Goal: Information Seeking & Learning: Check status

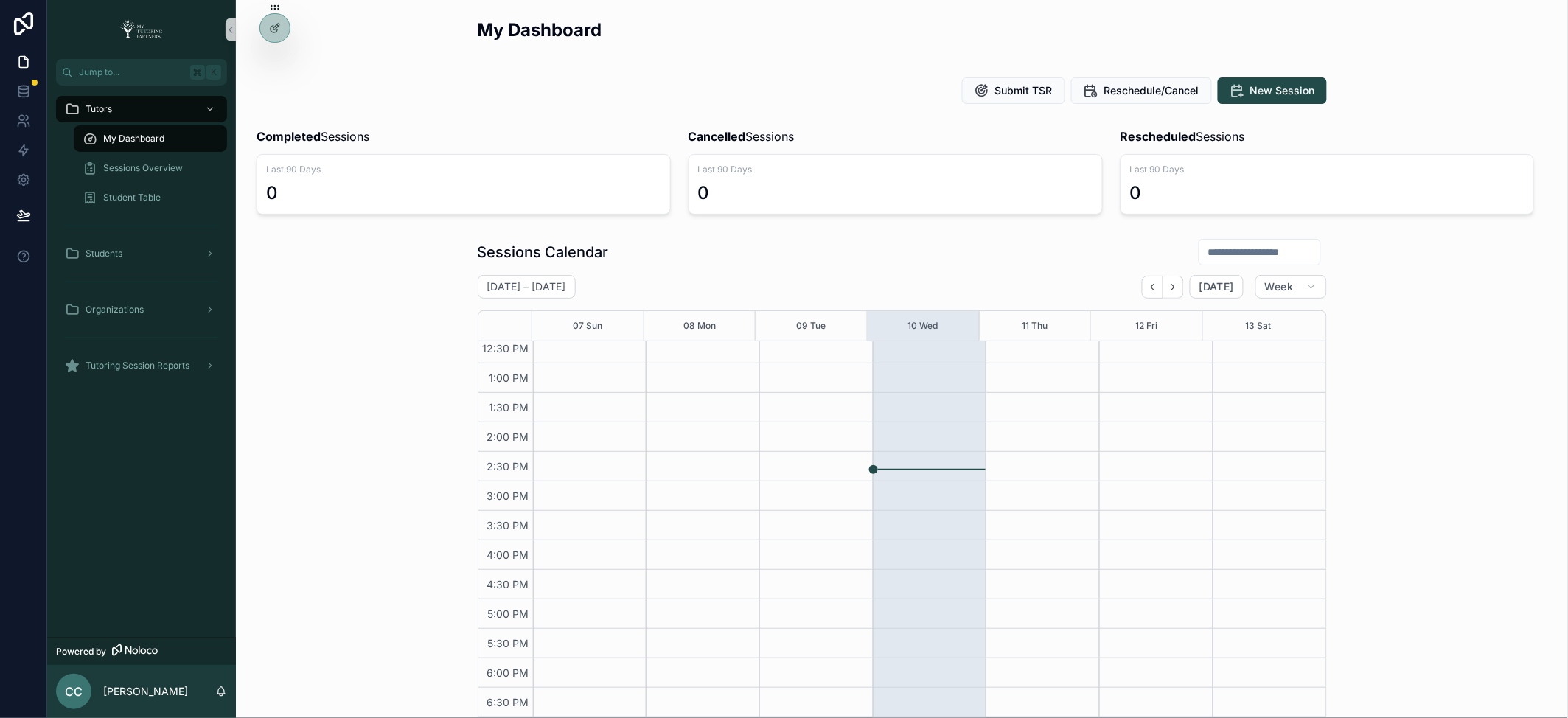
scroll to position [331, 0]
click at [1429, 426] on div "Sessions Calendar September 07 – 13 Today Week 07 Sun 08 Mon 09 Tue 10 Wed 11 T…" at bounding box center [902, 508] width 1309 height 550
click at [278, 27] on icon at bounding box center [275, 28] width 12 height 12
click at [277, 35] on div at bounding box center [275, 28] width 30 height 28
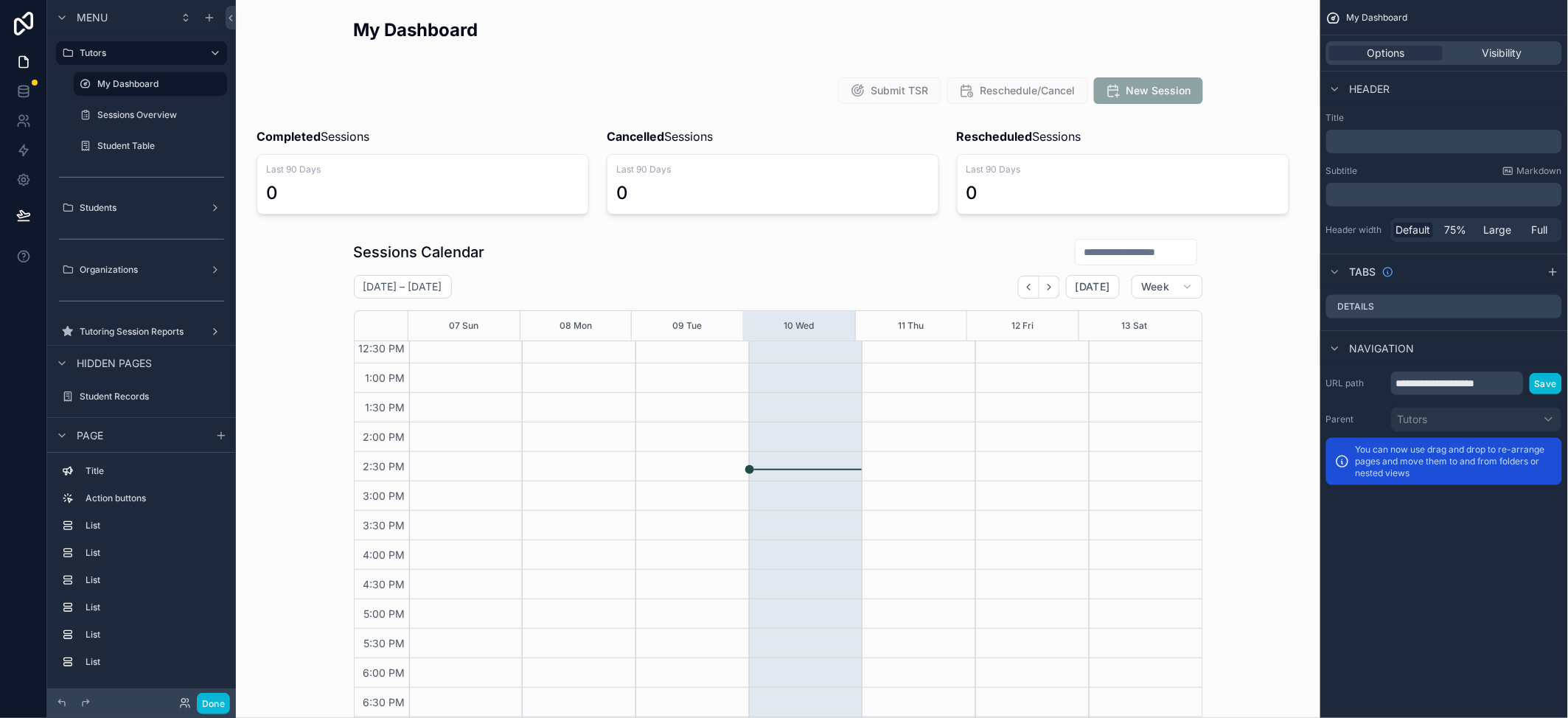
click at [219, 707] on div "Done" at bounding box center [142, 703] width 189 height 30
click at [208, 707] on div "Done" at bounding box center [201, 703] width 59 height 21
click at [216, 698] on button "Done" at bounding box center [213, 703] width 33 height 21
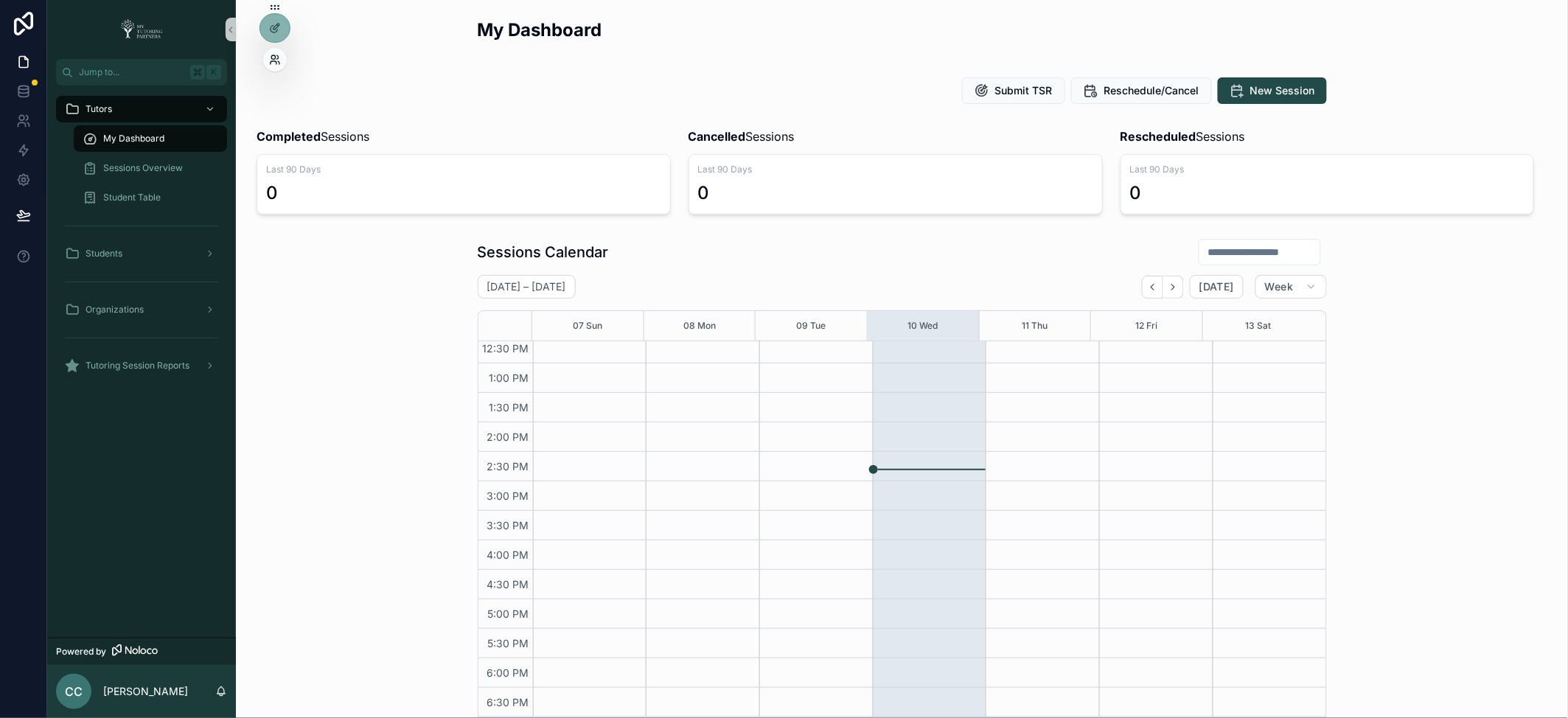
click at [274, 65] on icon at bounding box center [275, 60] width 12 height 12
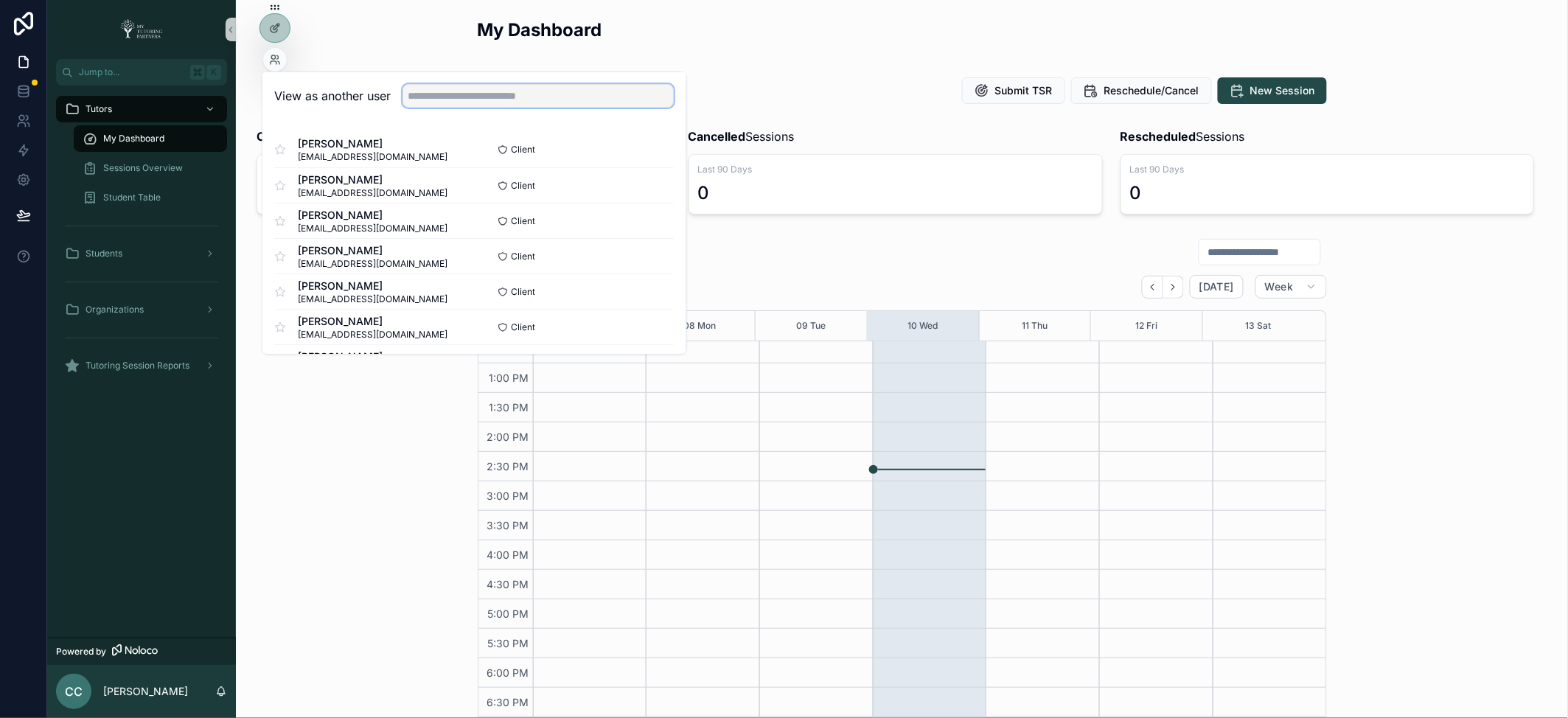
click at [488, 105] on input "text" at bounding box center [539, 96] width 272 height 24
type input "*"
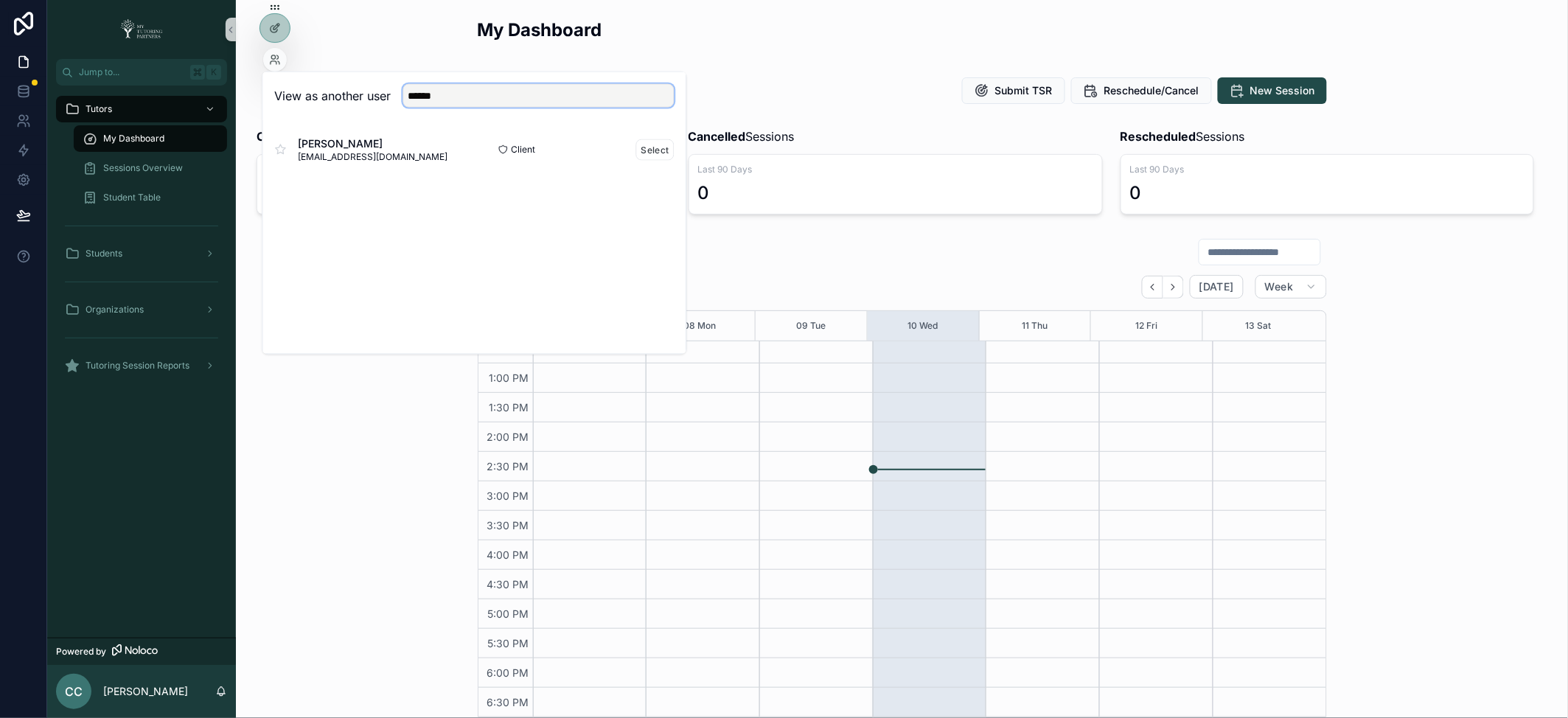
type input "******"
click at [375, 155] on span "morencyamelia@gmail.com" at bounding box center [373, 157] width 150 height 12
click at [662, 145] on button "Select" at bounding box center [656, 149] width 38 height 21
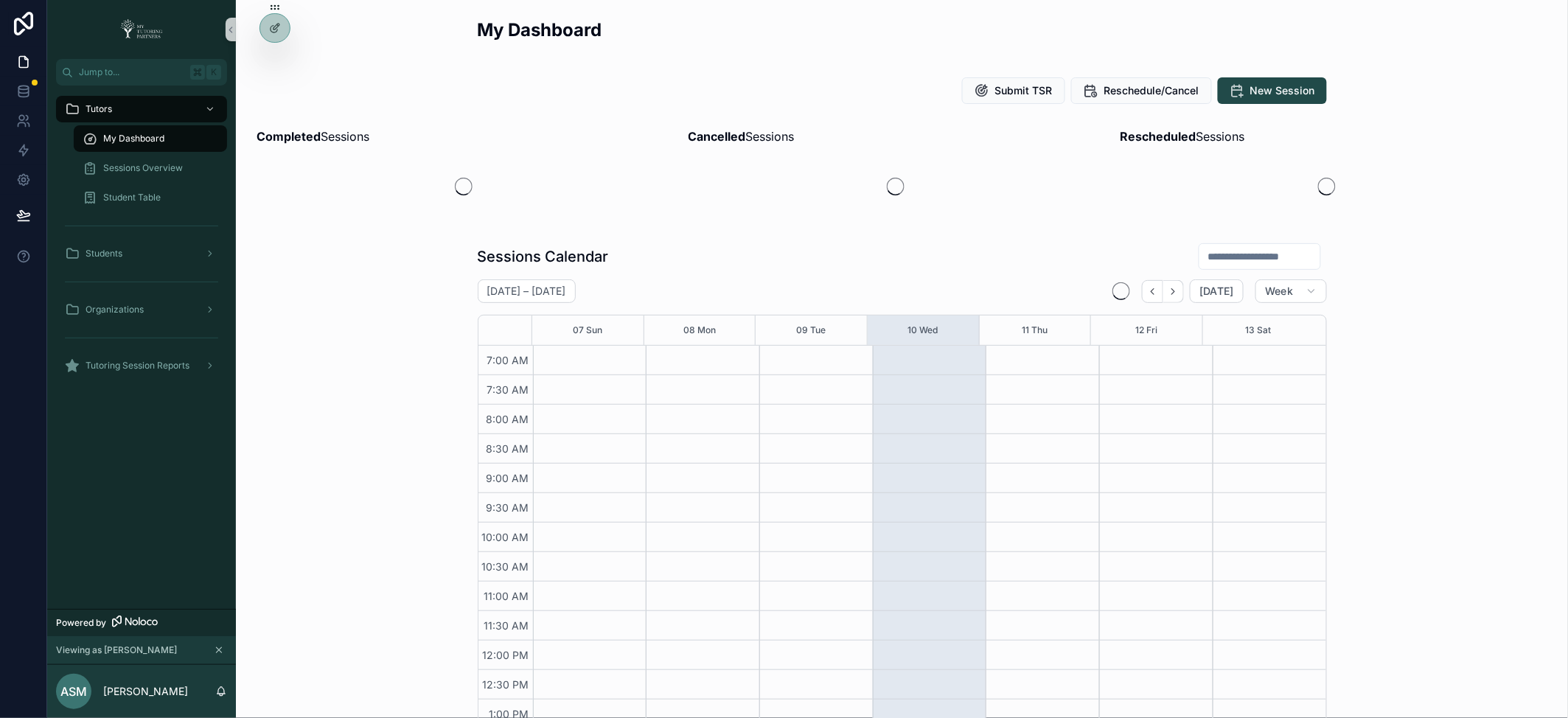
scroll to position [331, 0]
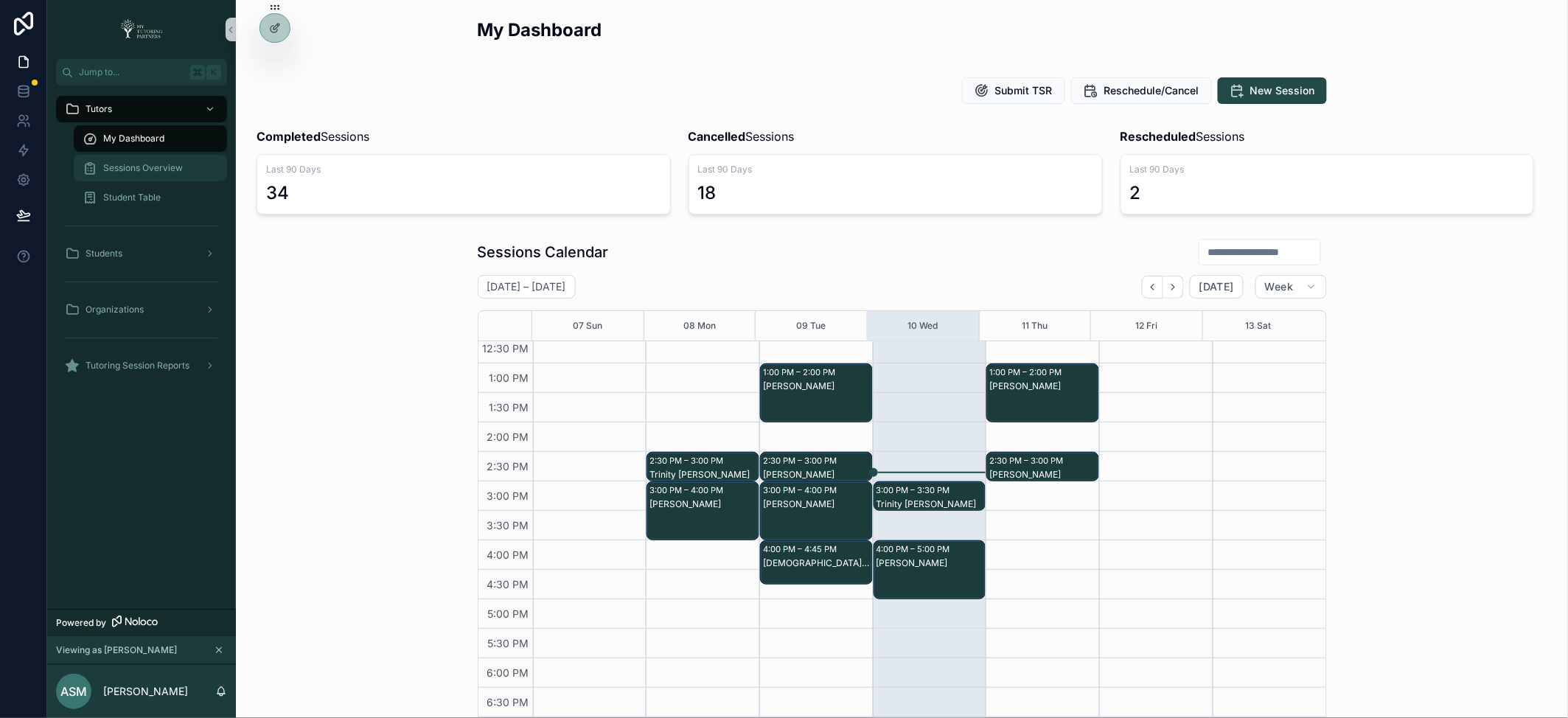
click at [148, 167] on span "Sessions Overview" at bounding box center [143, 168] width 80 height 12
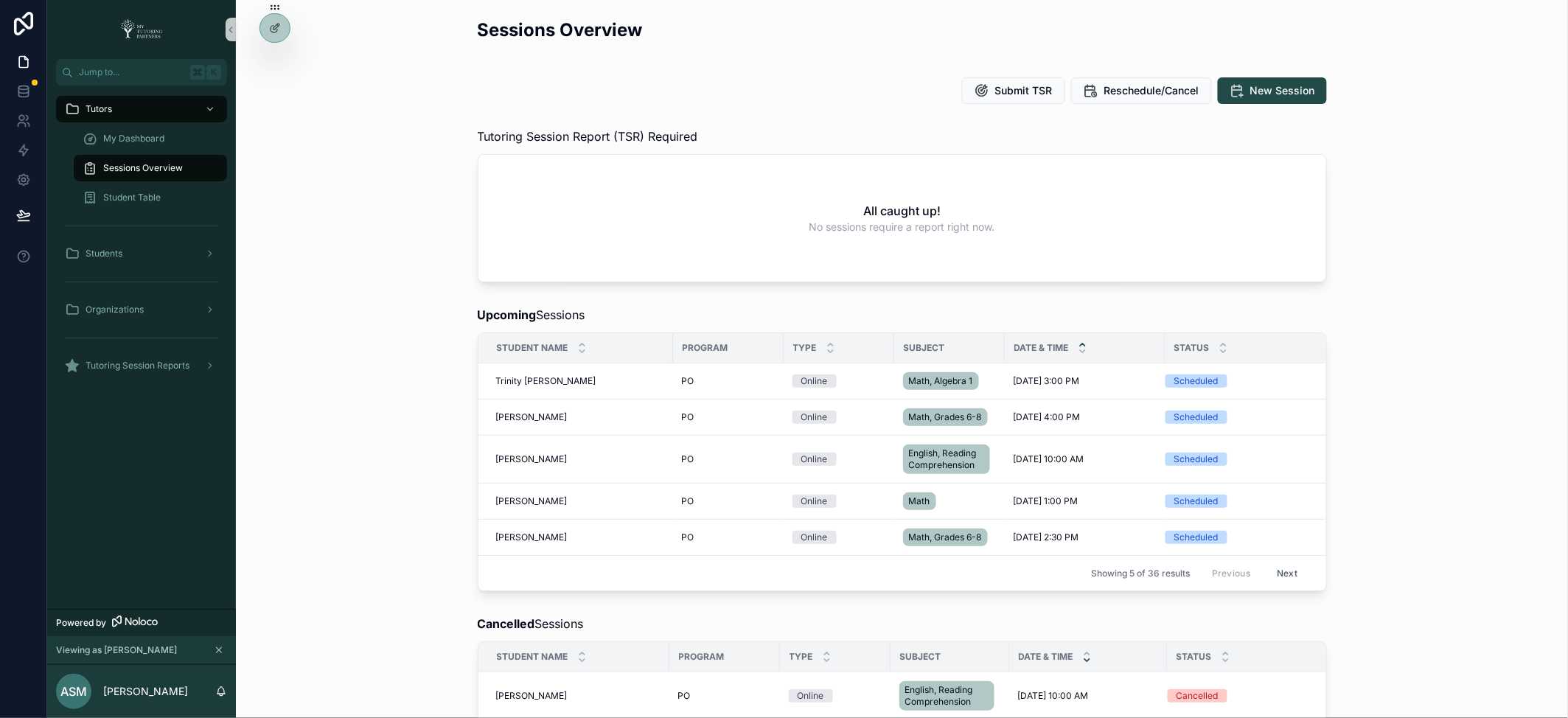
click at [1290, 573] on button "Next" at bounding box center [1287, 573] width 41 height 23
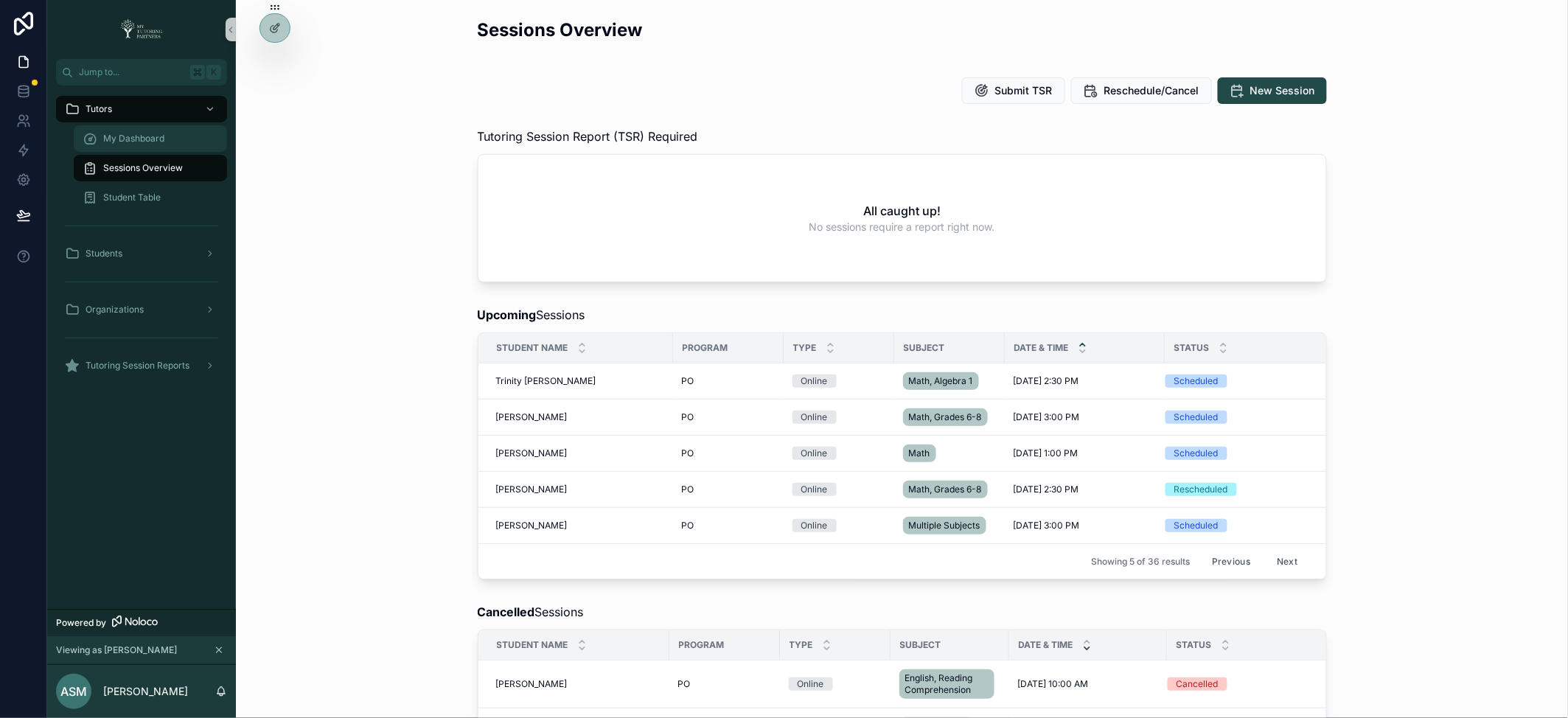
click at [145, 141] on span "My Dashboard" at bounding box center [134, 139] width 61 height 12
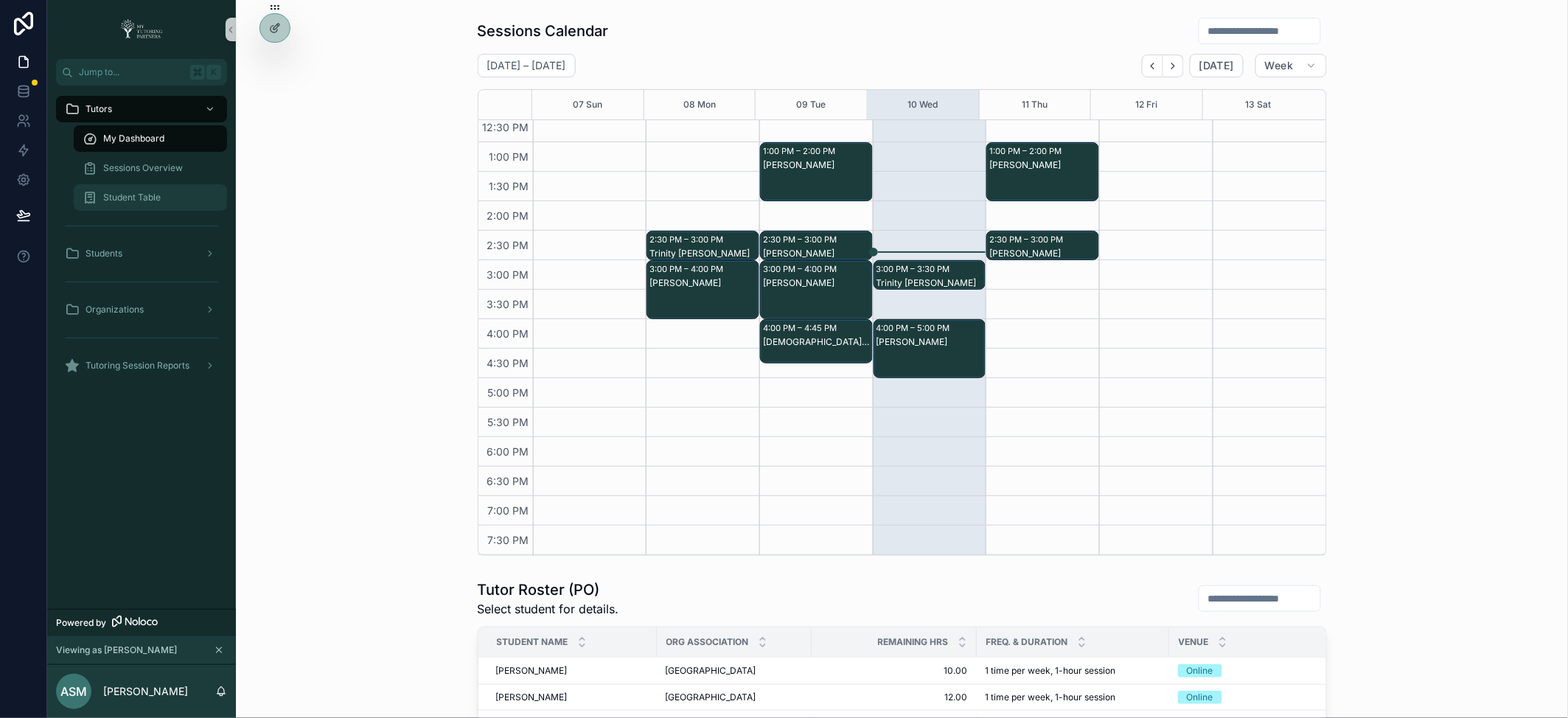
scroll to position [222, 0]
click at [159, 170] on span "Sessions Overview" at bounding box center [143, 168] width 80 height 12
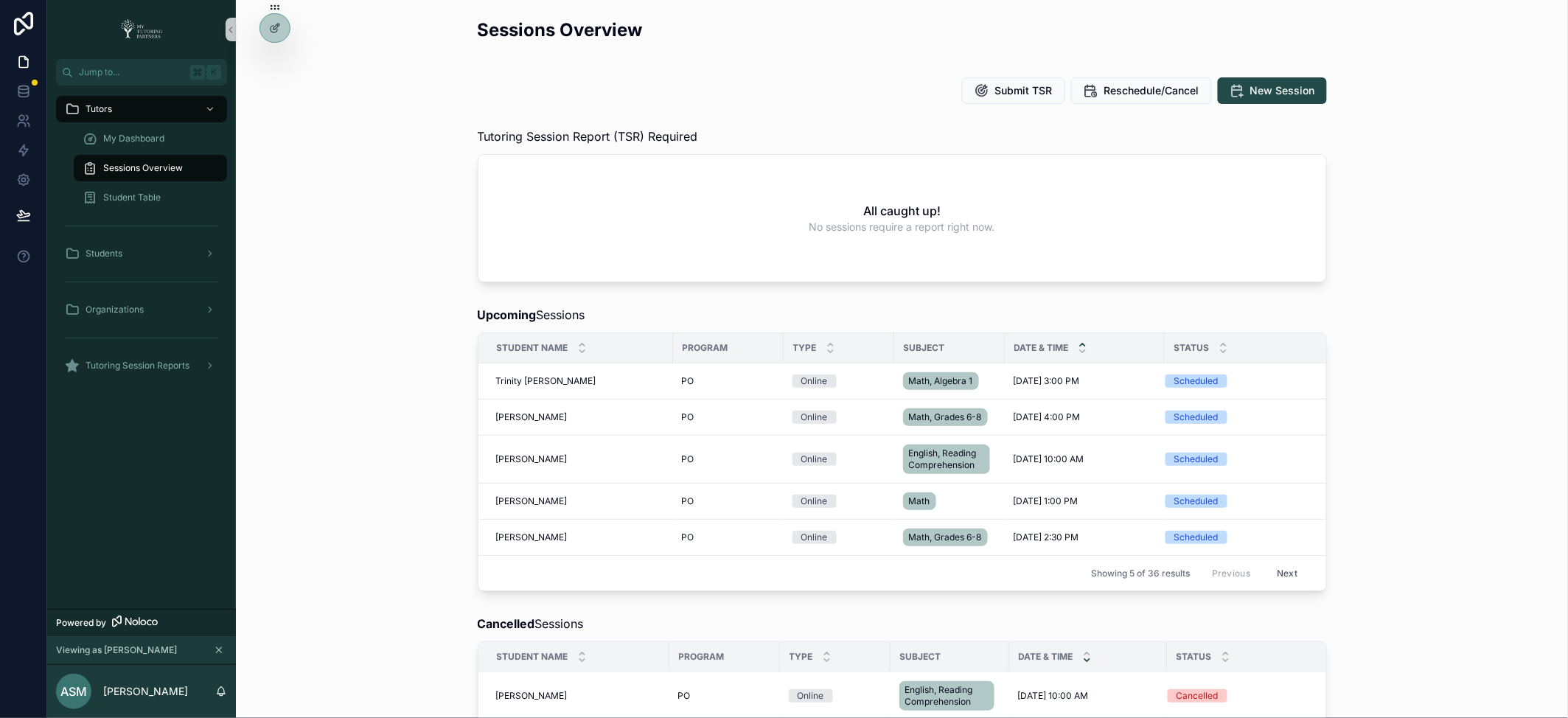
click at [382, 501] on div "Upcoming Sessions Student Name Program Type Subject Date & Time Status Trinity …" at bounding box center [902, 448] width 1309 height 297
click at [275, 63] on icon at bounding box center [275, 60] width 12 height 12
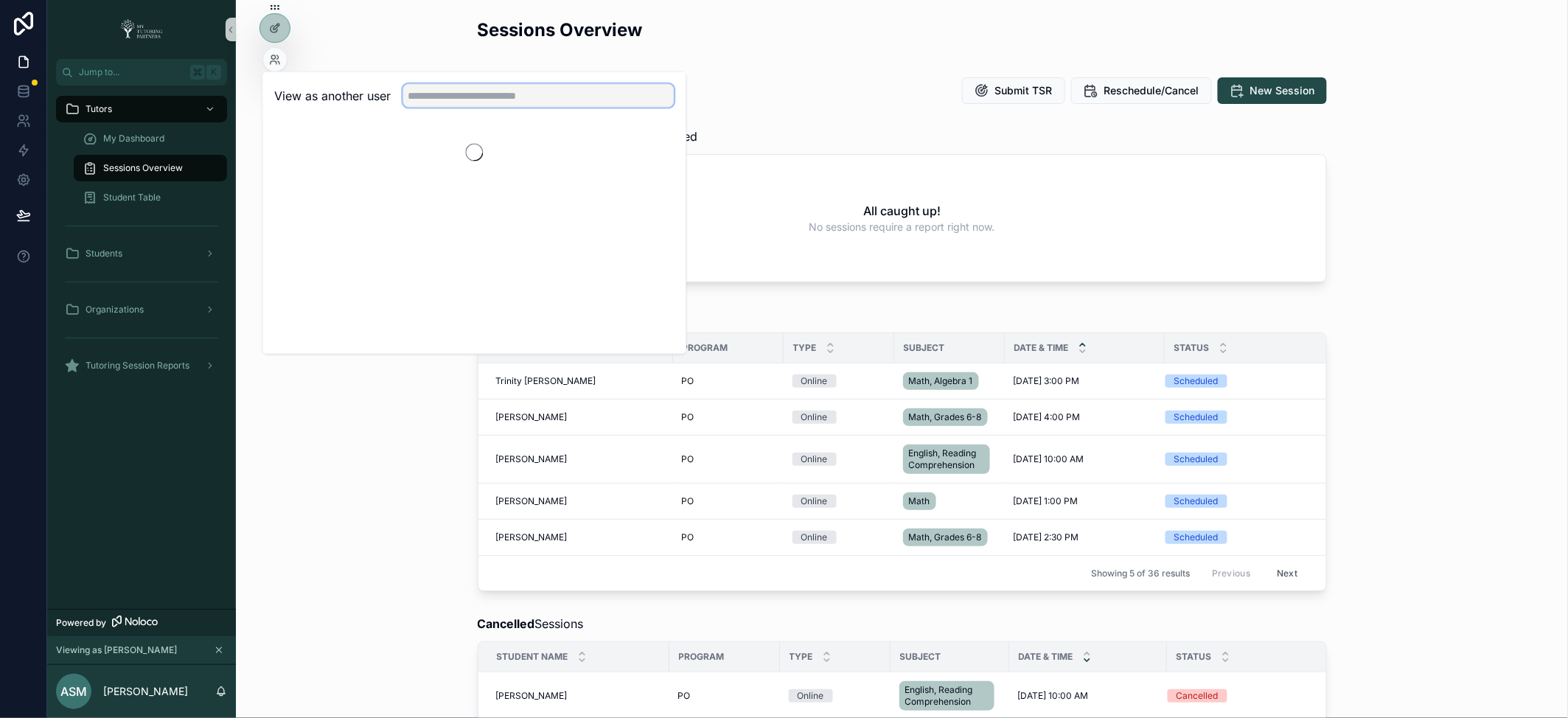
click at [470, 96] on input "text" at bounding box center [539, 96] width 272 height 24
type input "******"
click at [655, 148] on button "Select" at bounding box center [656, 149] width 38 height 21
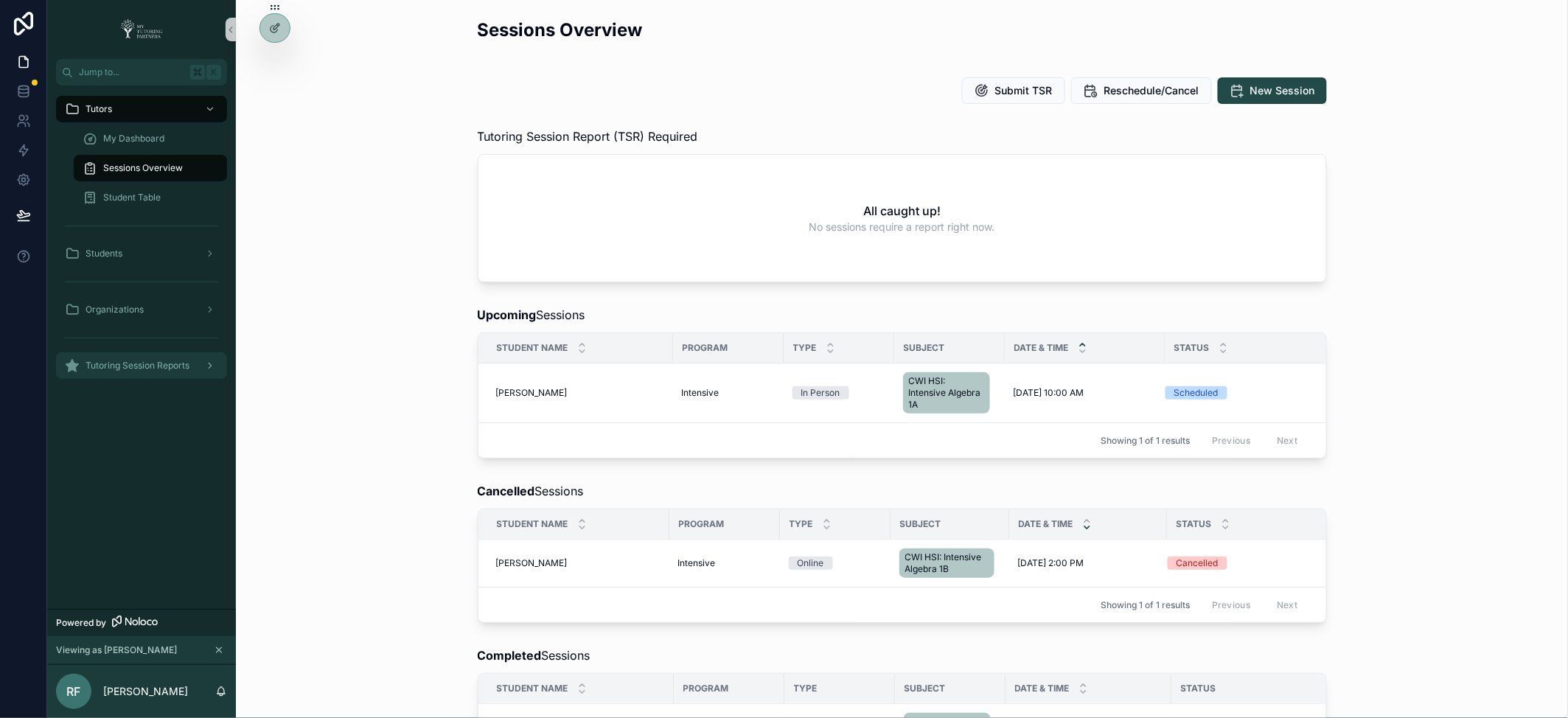
click at [223, 355] on link "Tutoring Session Reports" at bounding box center [142, 365] width 171 height 27
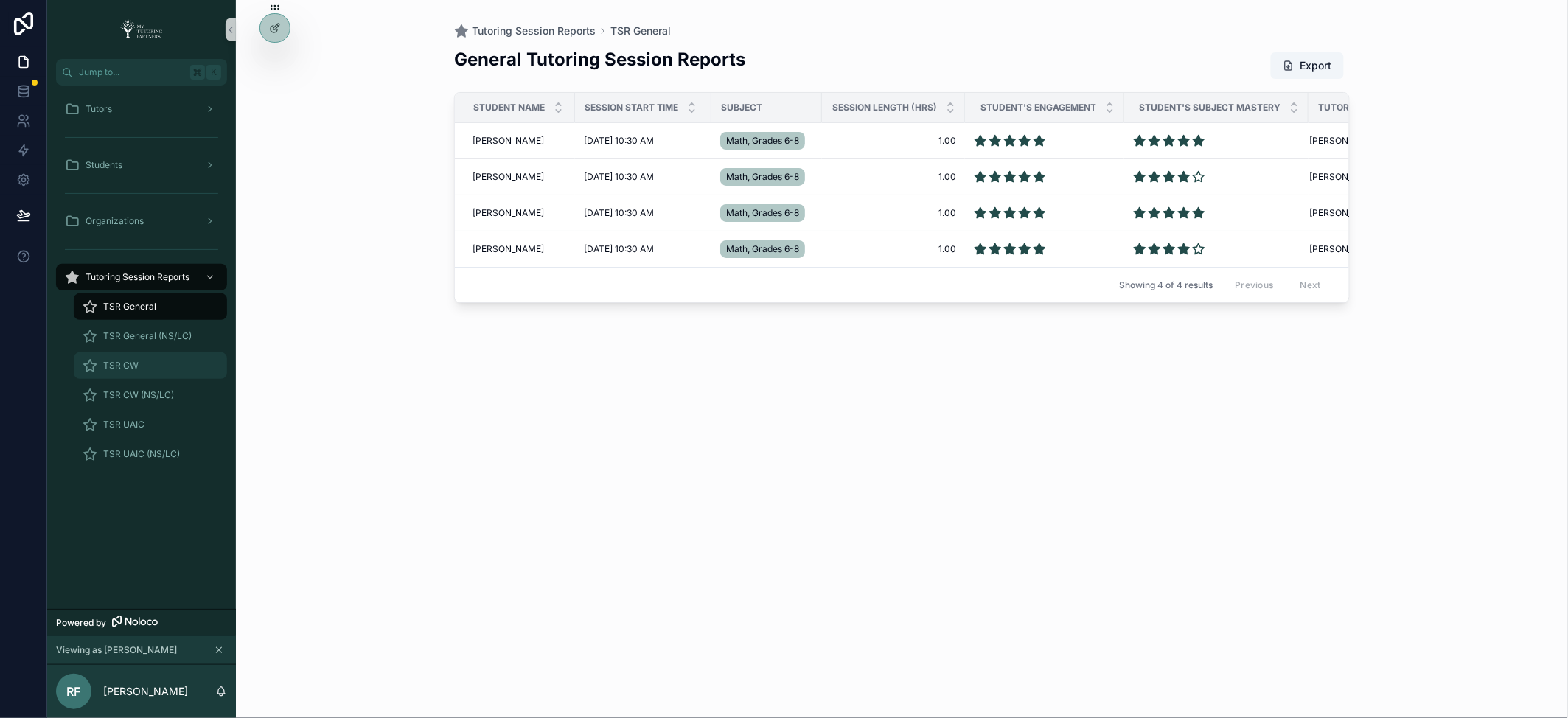
click at [113, 365] on span "TSR CW" at bounding box center [121, 365] width 35 height 12
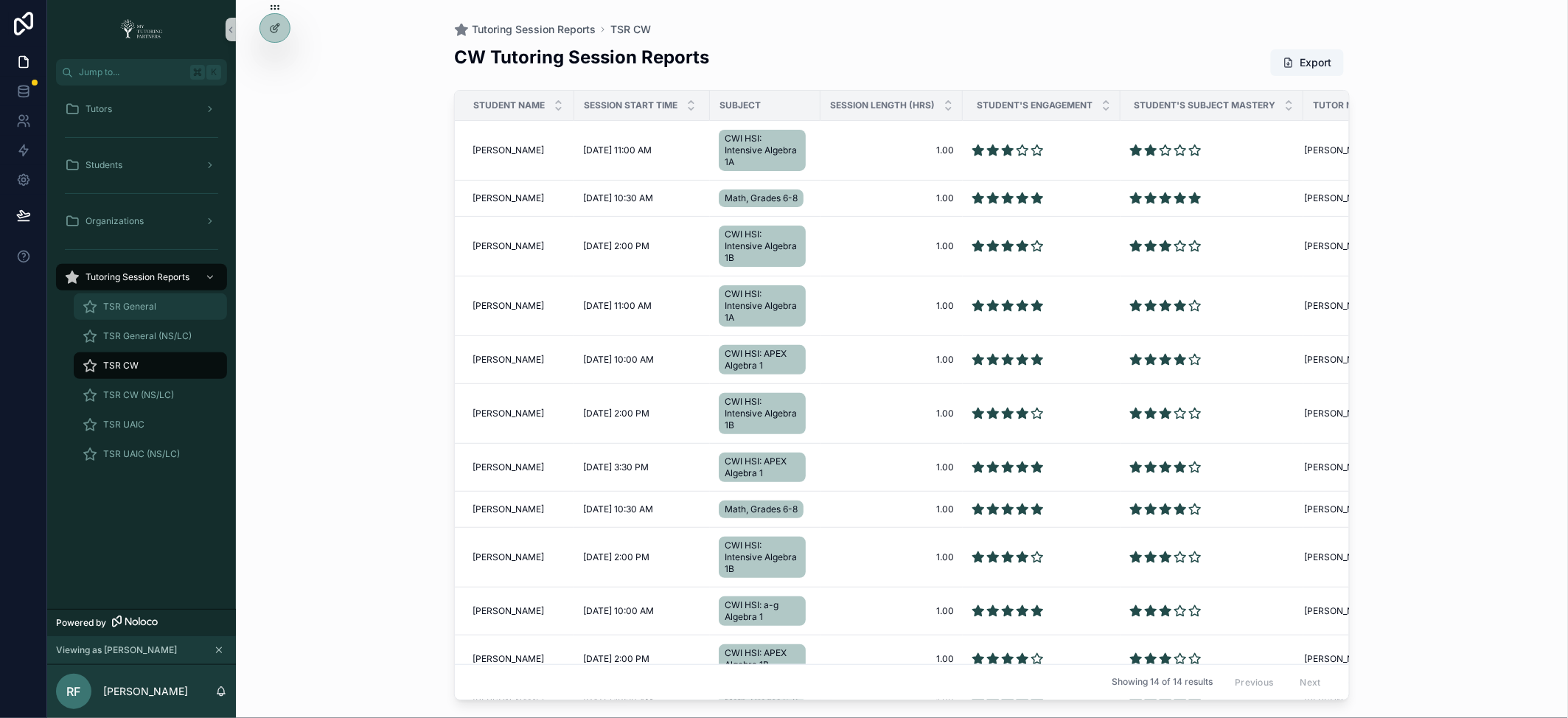
click at [133, 303] on span "TSR General" at bounding box center [130, 306] width 53 height 12
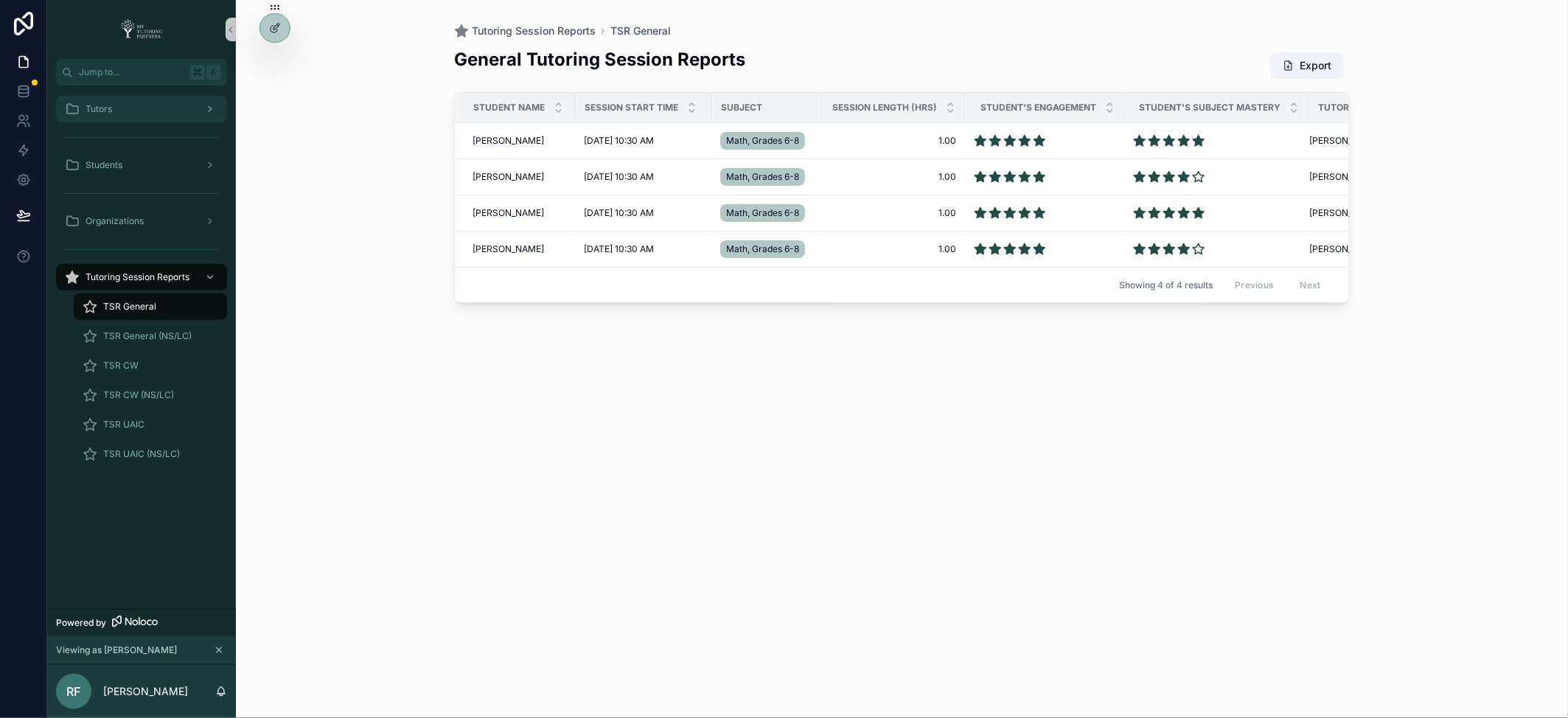
click at [128, 111] on div "Tutors" at bounding box center [142, 109] width 154 height 24
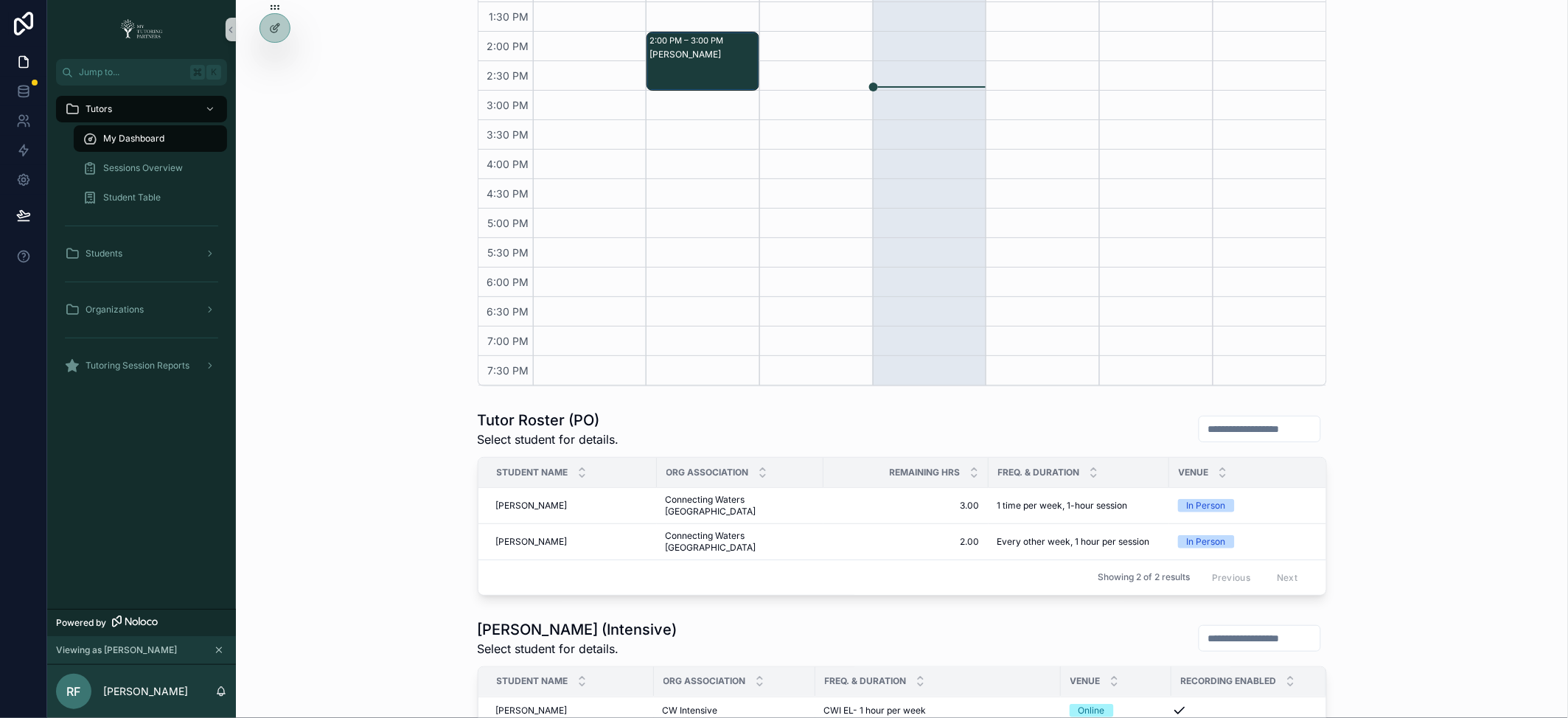
scroll to position [379, 0]
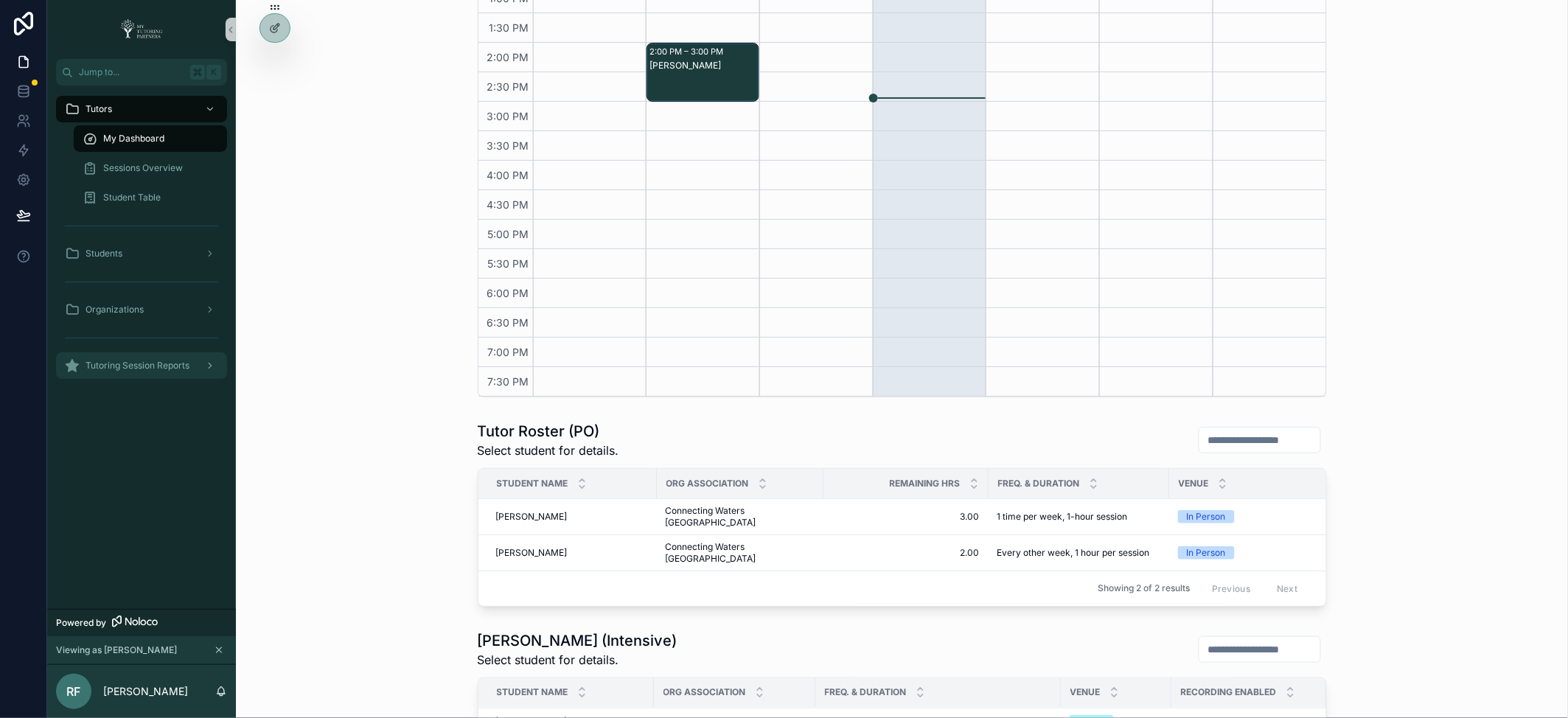
click at [201, 367] on div "scrollable content" at bounding box center [209, 365] width 19 height 24
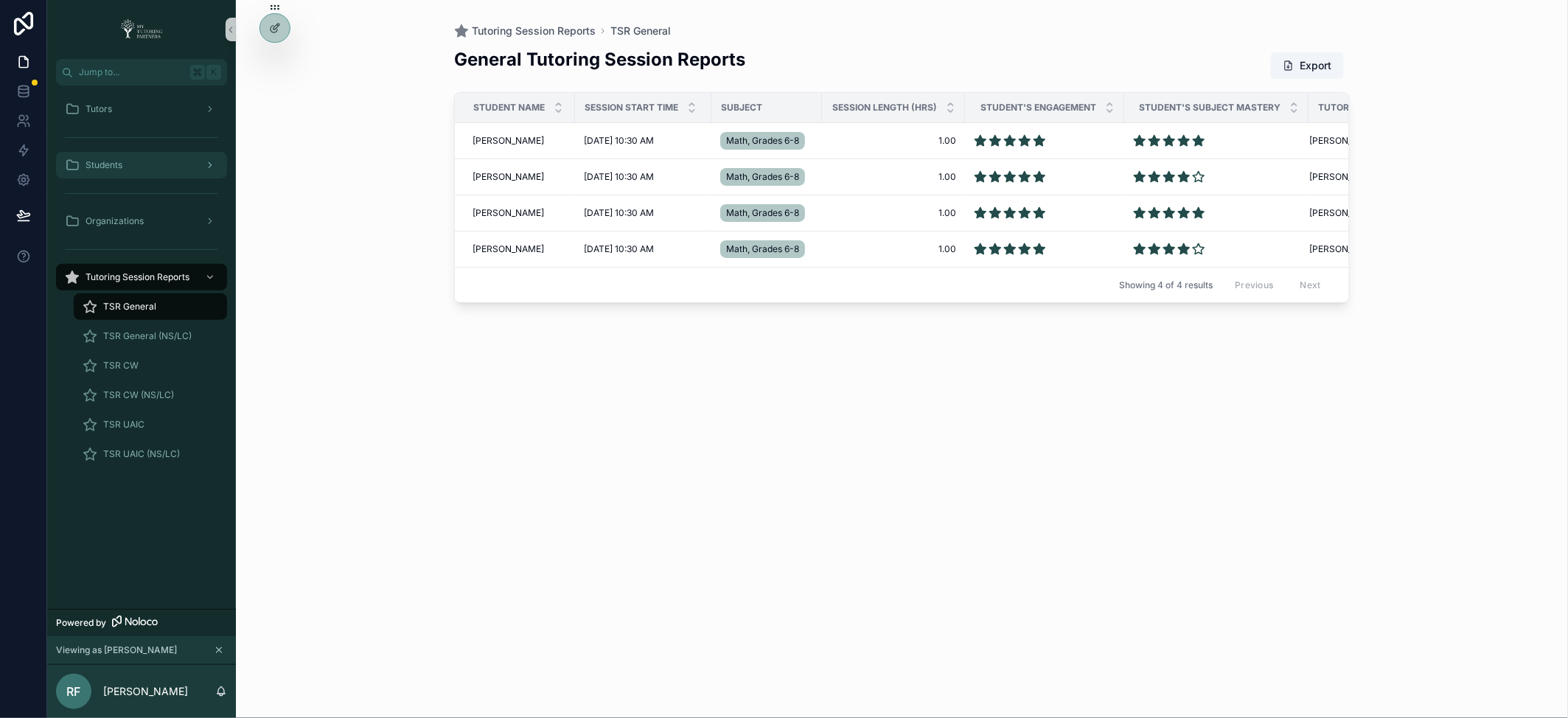
click at [171, 164] on div "Students" at bounding box center [142, 165] width 154 height 24
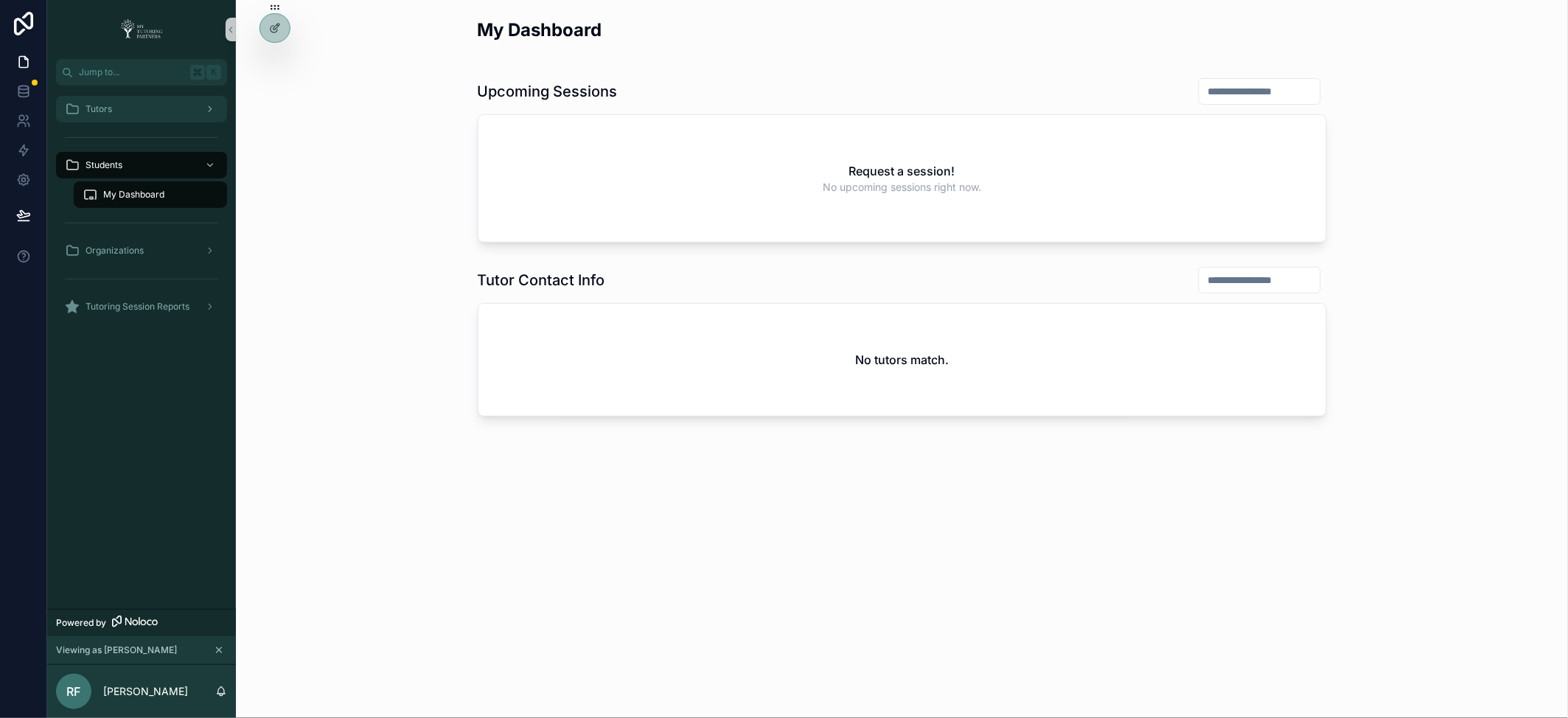
click at [212, 116] on div "scrollable content" at bounding box center [209, 109] width 19 height 24
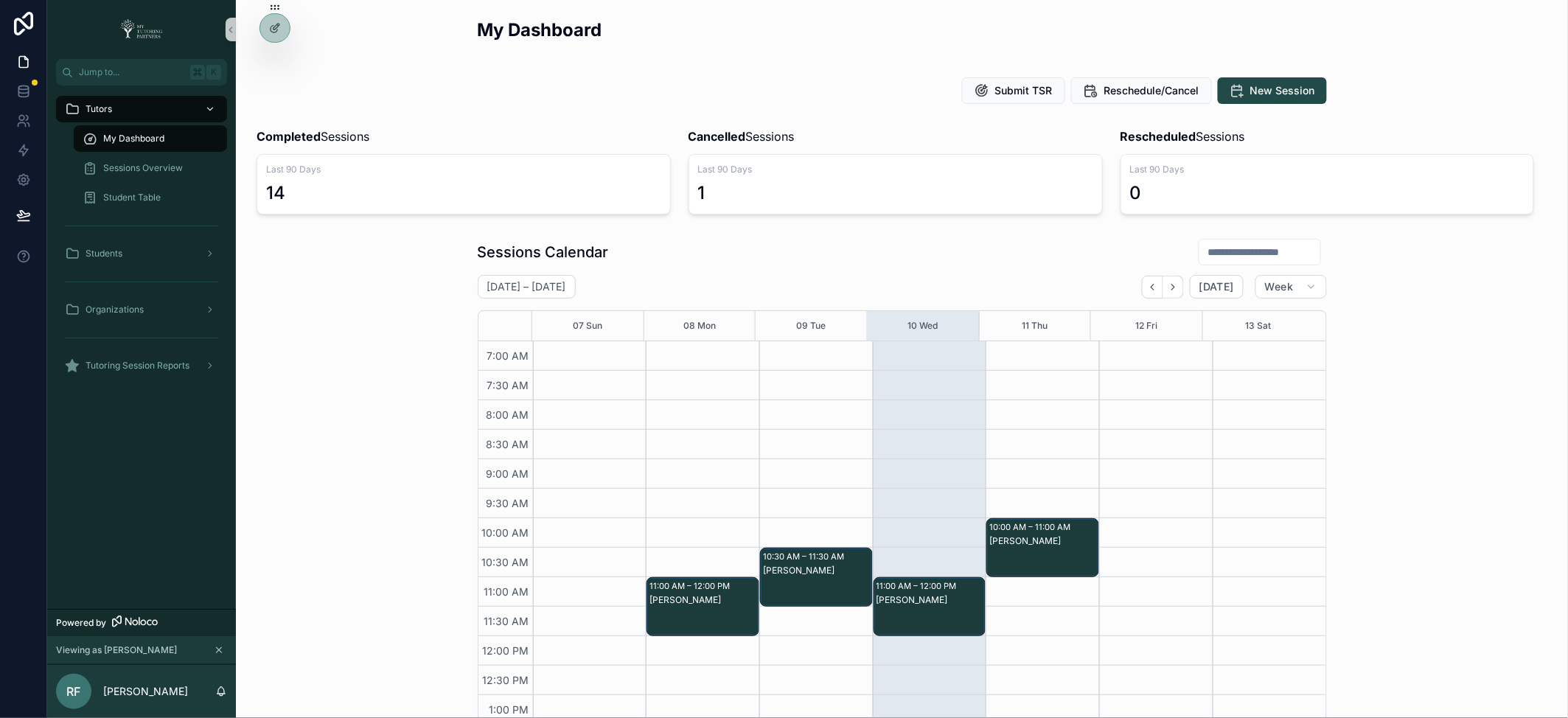
scroll to position [331, 0]
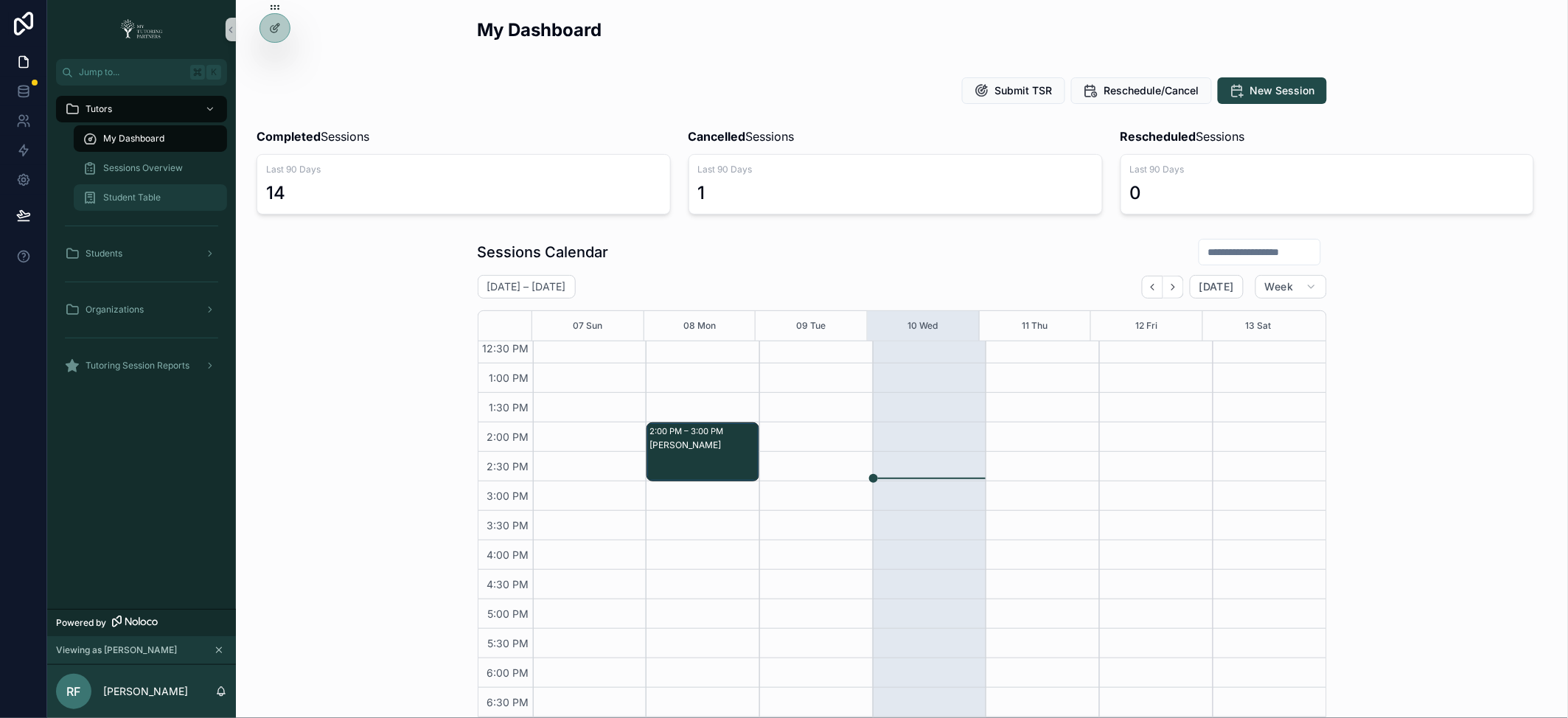
click at [168, 196] on div "Student Table" at bounding box center [151, 198] width 136 height 24
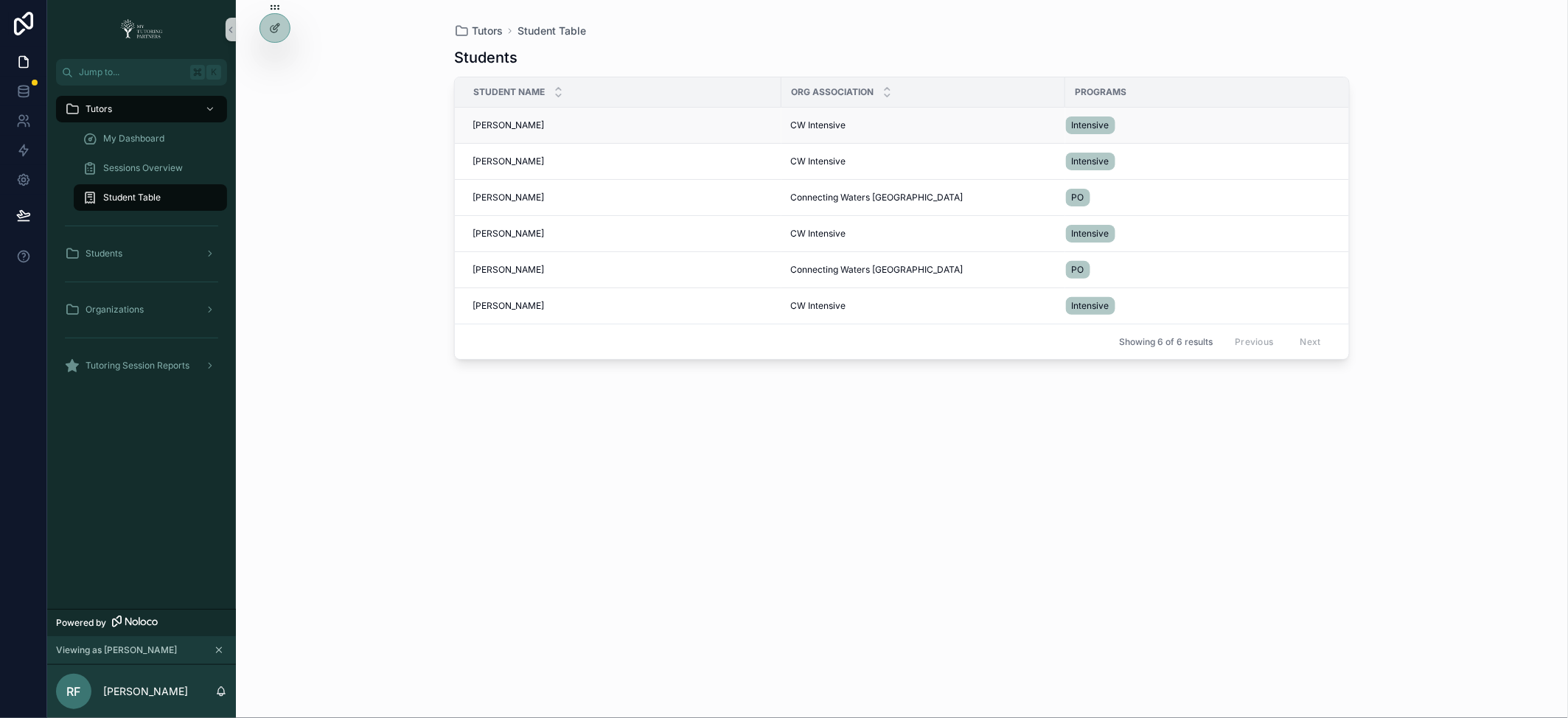
click at [495, 129] on span "Rebekah Zuniga" at bounding box center [508, 125] width 72 height 12
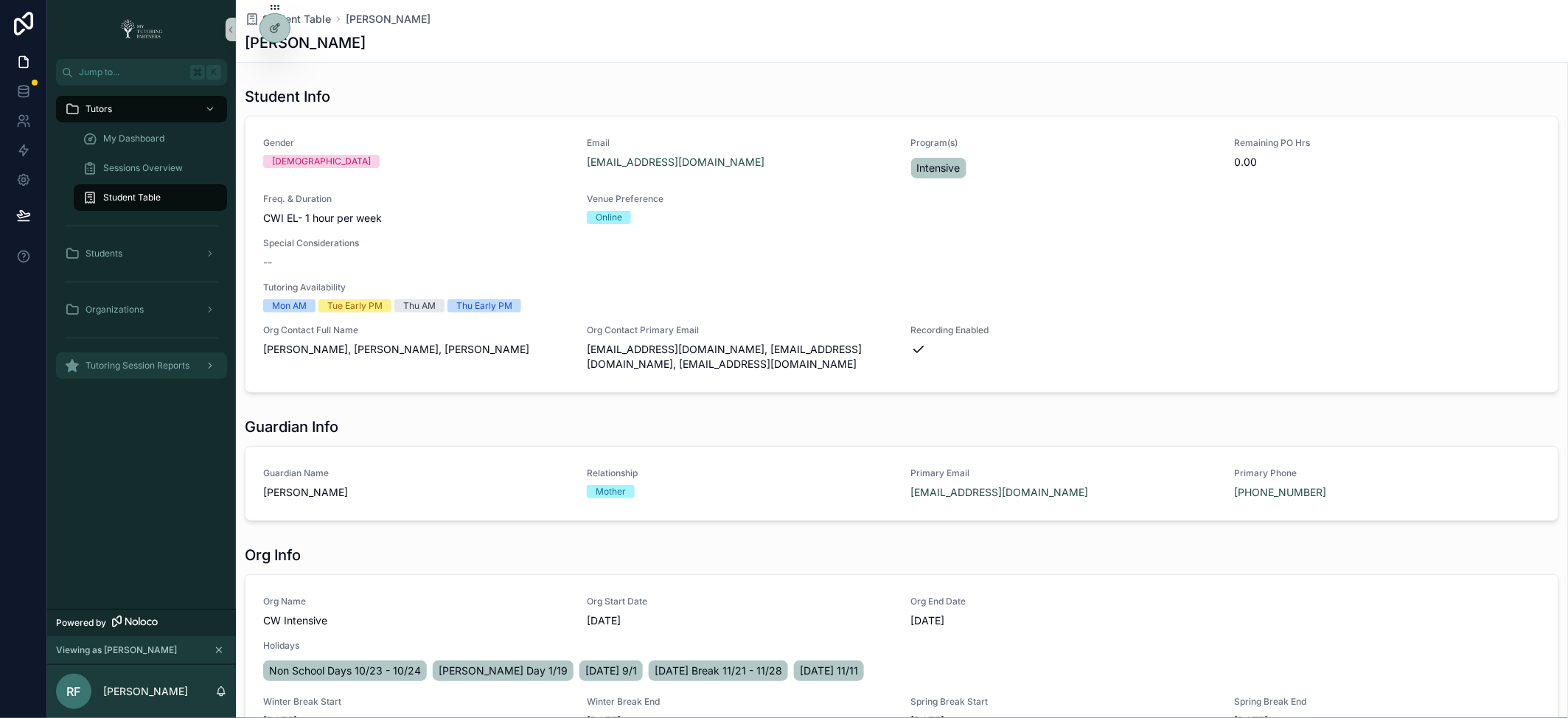
click at [204, 370] on div "scrollable content" at bounding box center [209, 365] width 19 height 24
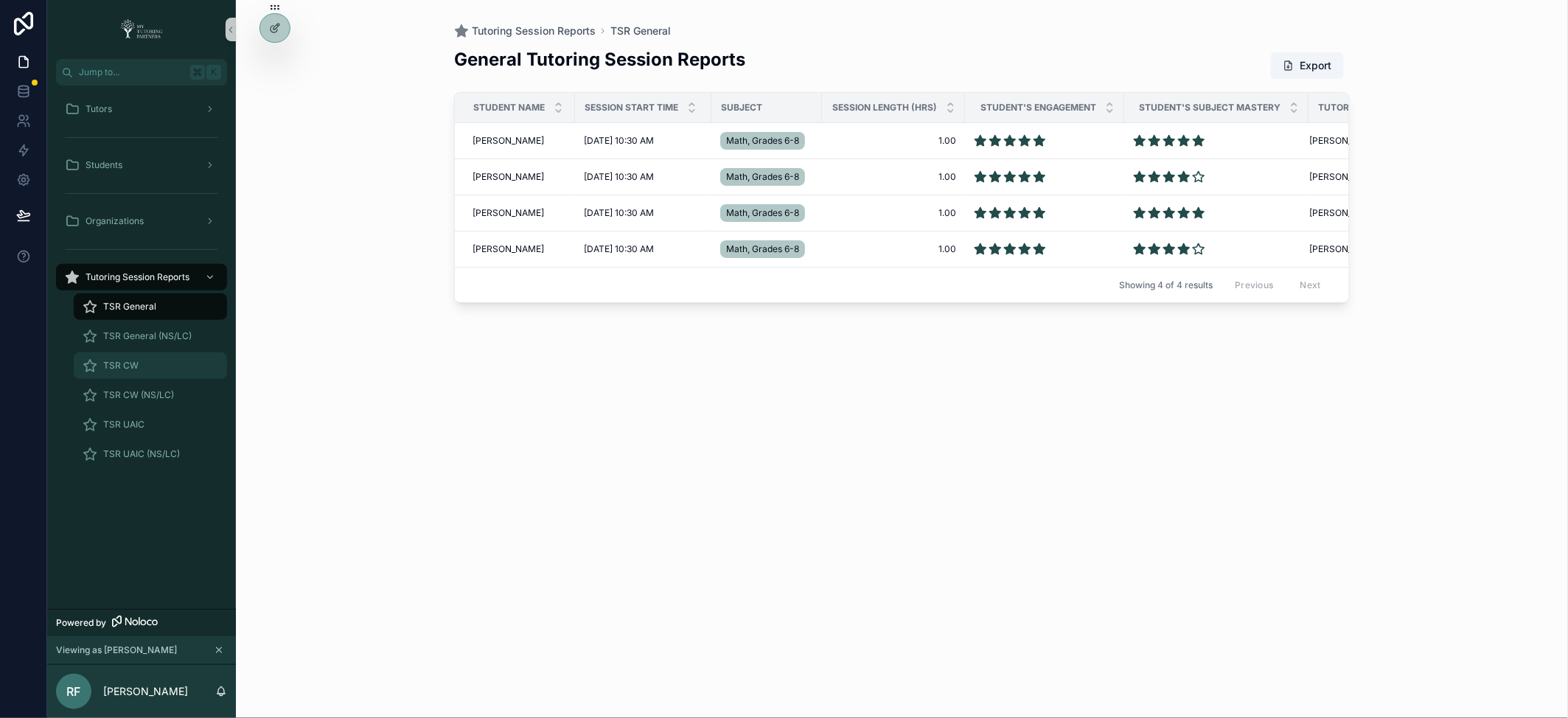
click at [150, 367] on div "TSR CW" at bounding box center [151, 365] width 136 height 24
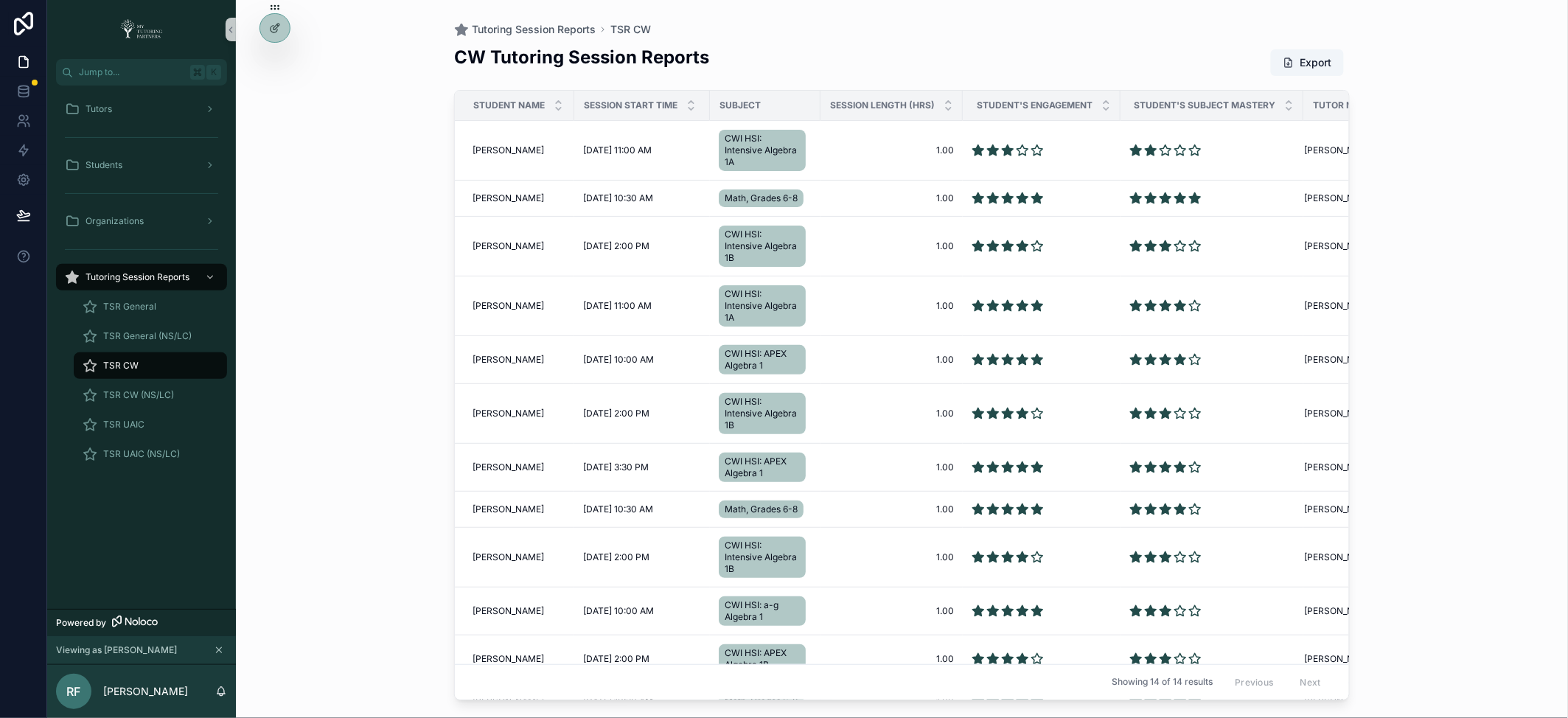
click at [1035, 49] on div "CW Tutoring Session Reports Export" at bounding box center [901, 63] width 895 height 36
click at [142, 306] on span "TSR General" at bounding box center [130, 306] width 53 height 12
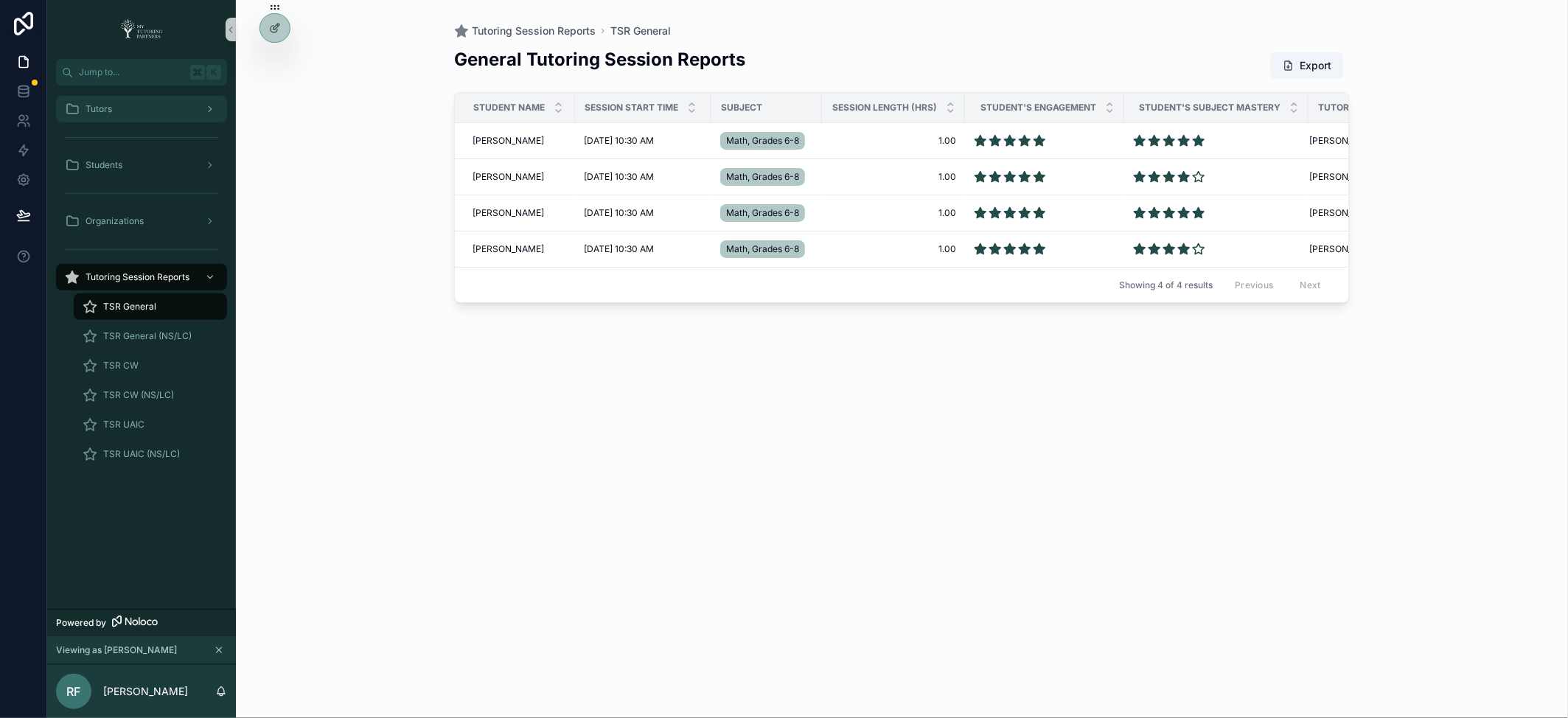
click at [126, 108] on div "Tutors" at bounding box center [142, 109] width 154 height 24
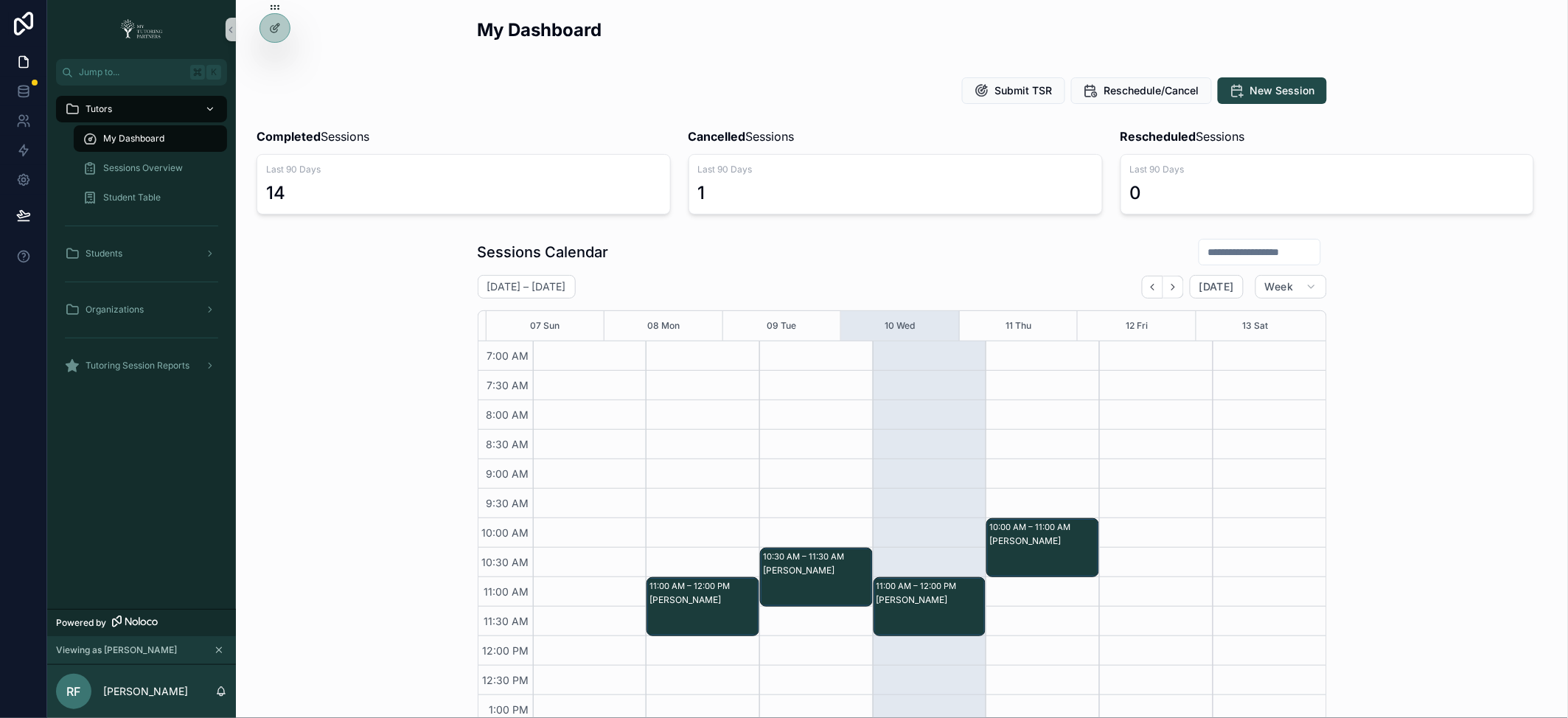
scroll to position [331, 0]
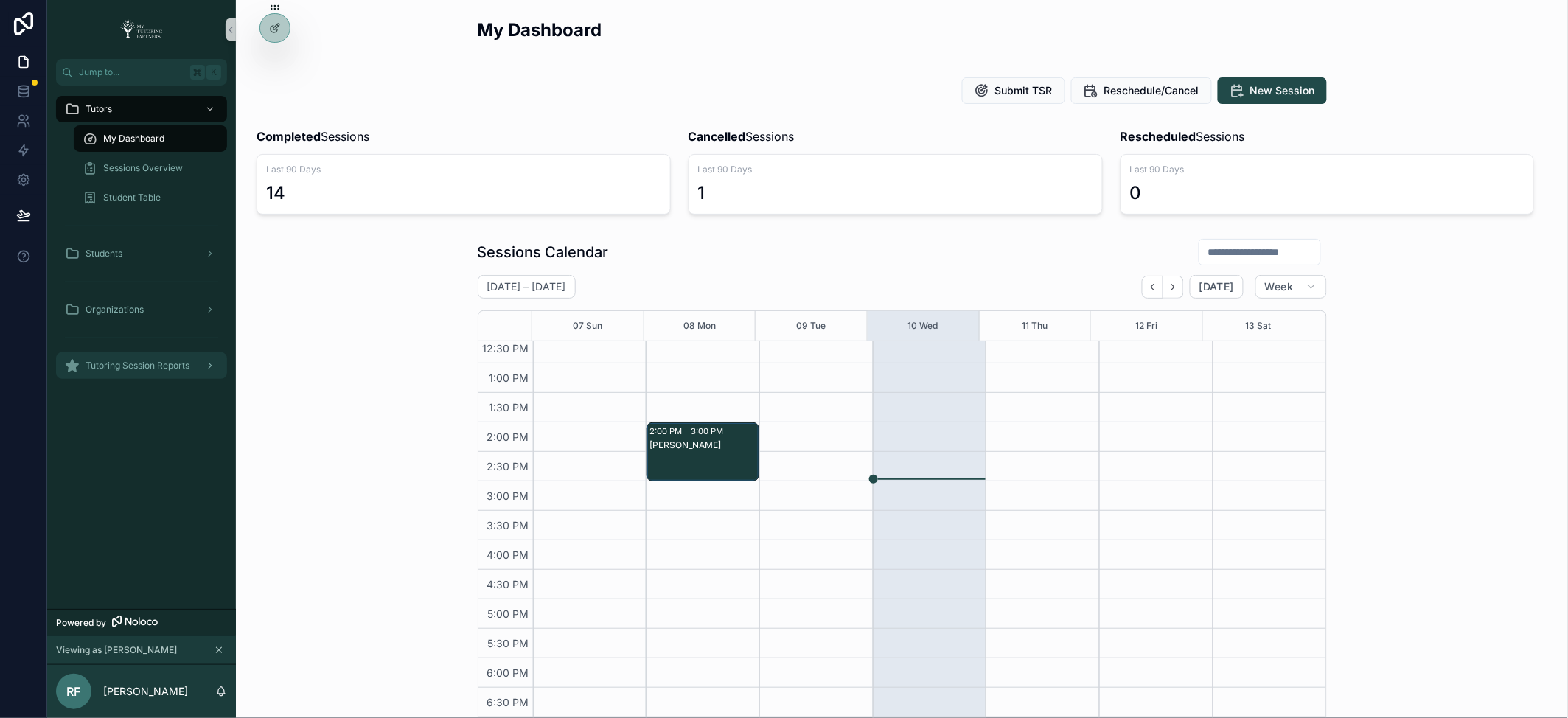
click at [188, 365] on span "Tutoring Session Reports" at bounding box center [137, 365] width 104 height 12
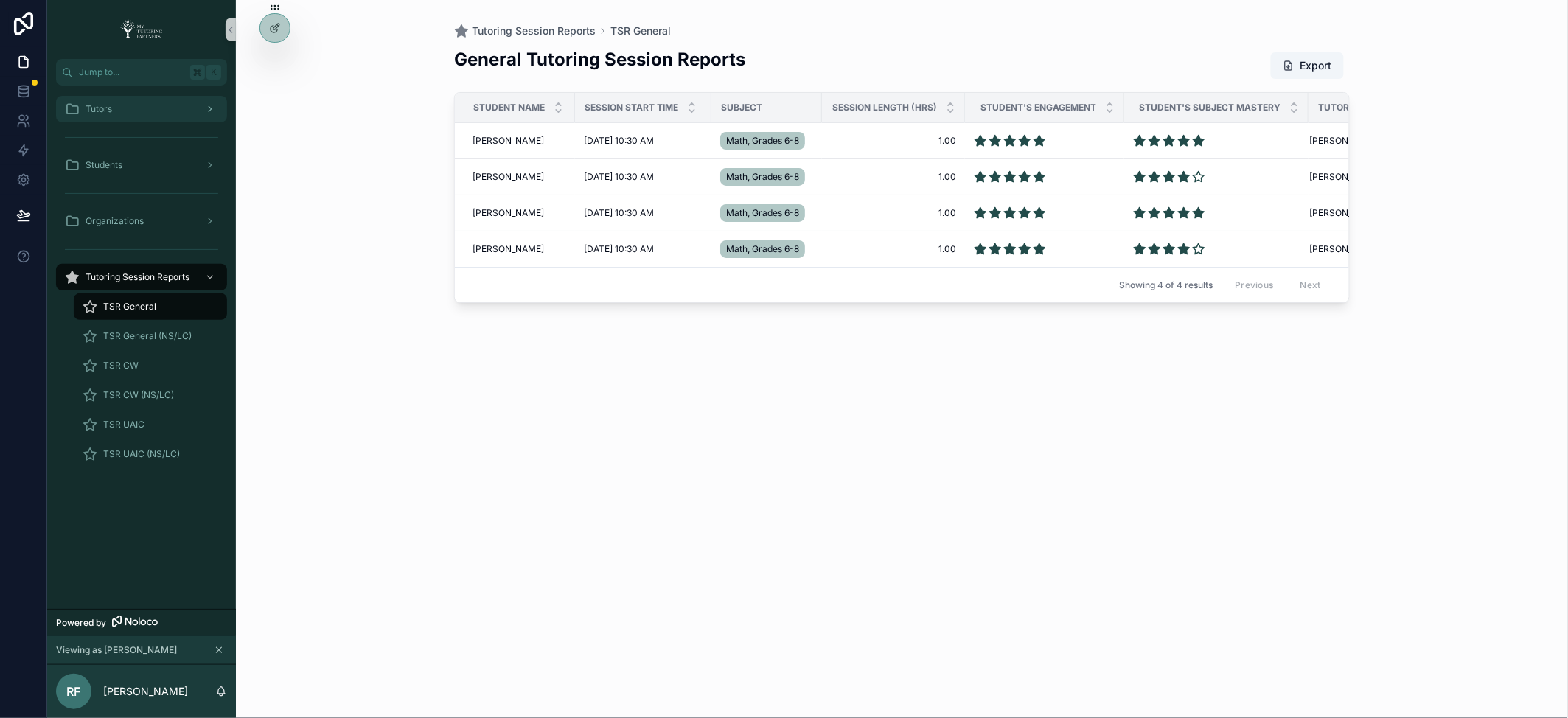
click at [152, 108] on div "Tutors" at bounding box center [142, 109] width 154 height 24
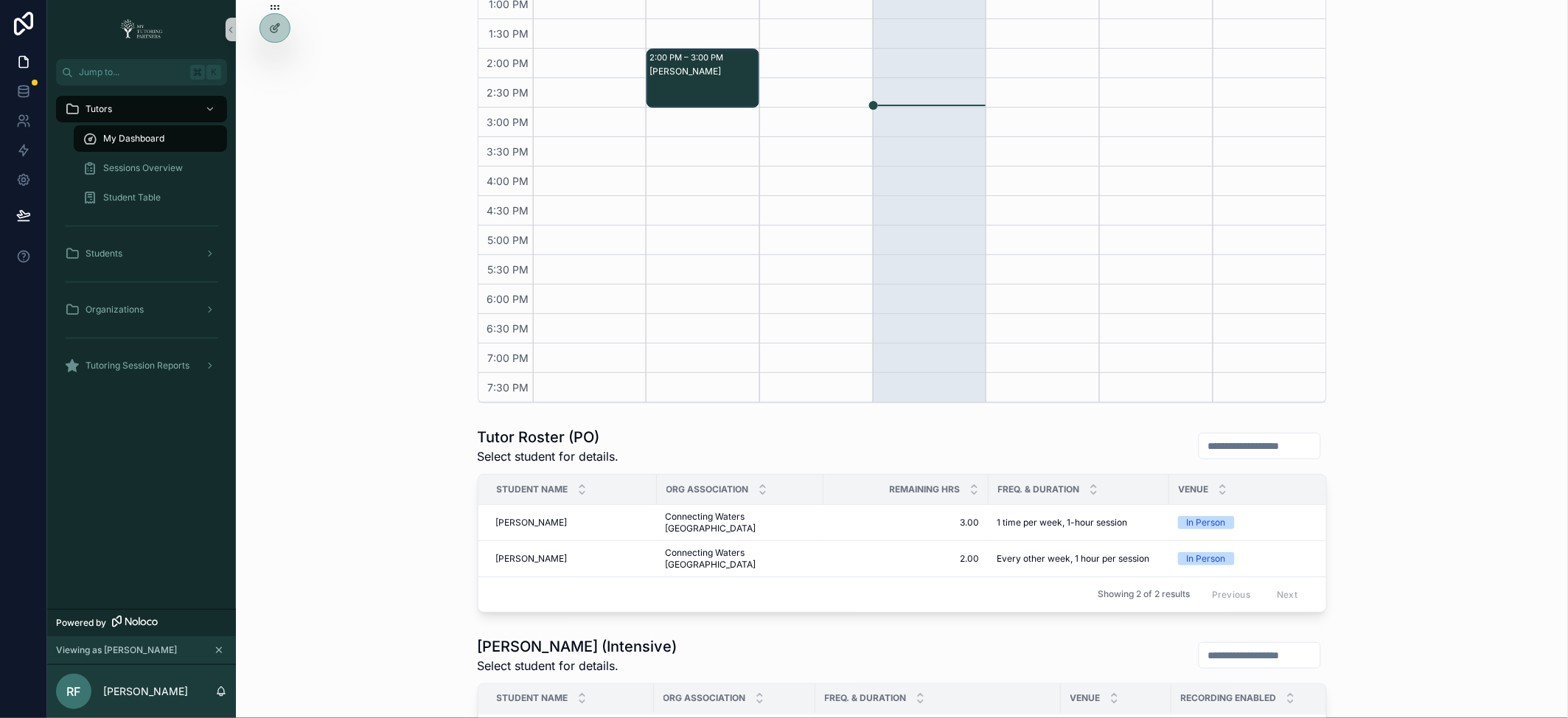
scroll to position [412, 0]
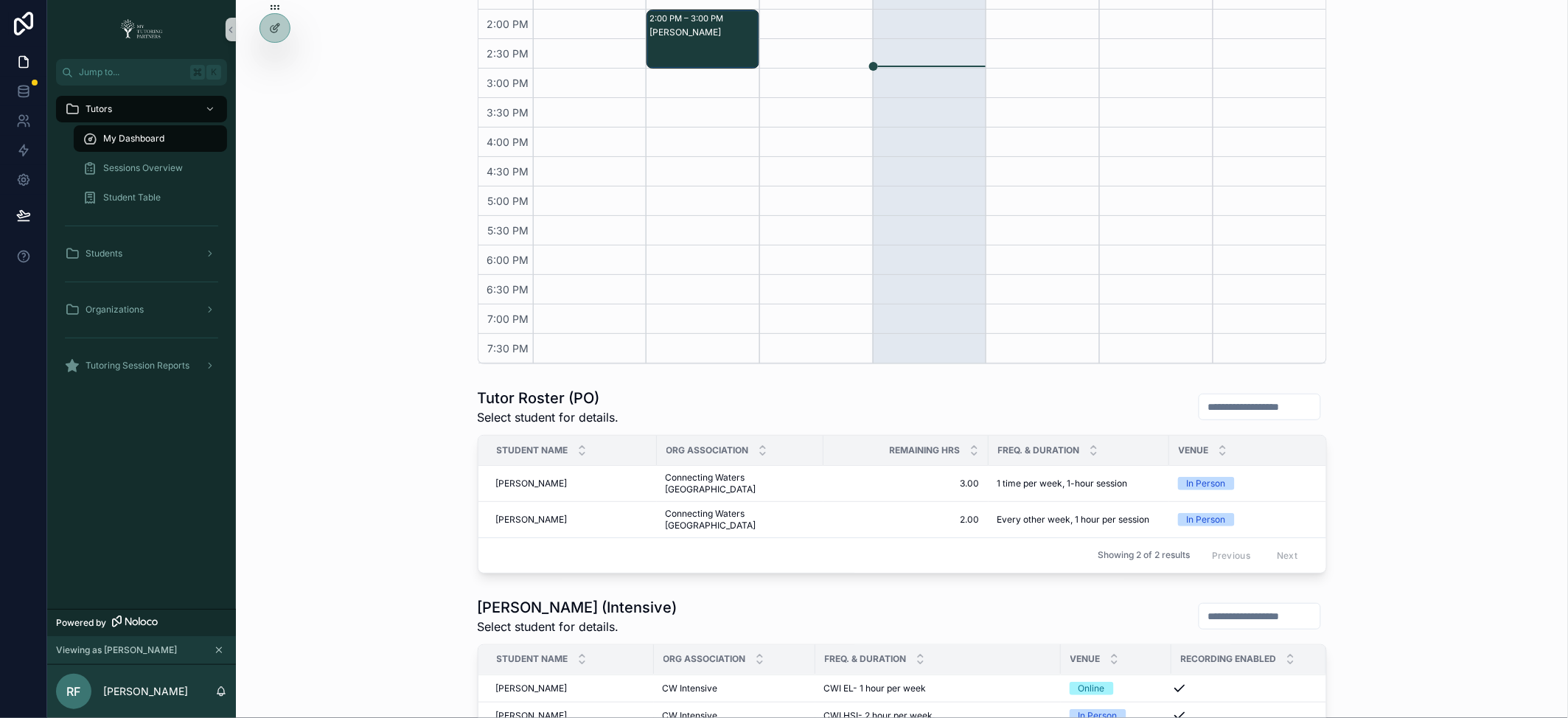
click at [1237, 405] on input "scrollable content" at bounding box center [1260, 407] width 121 height 21
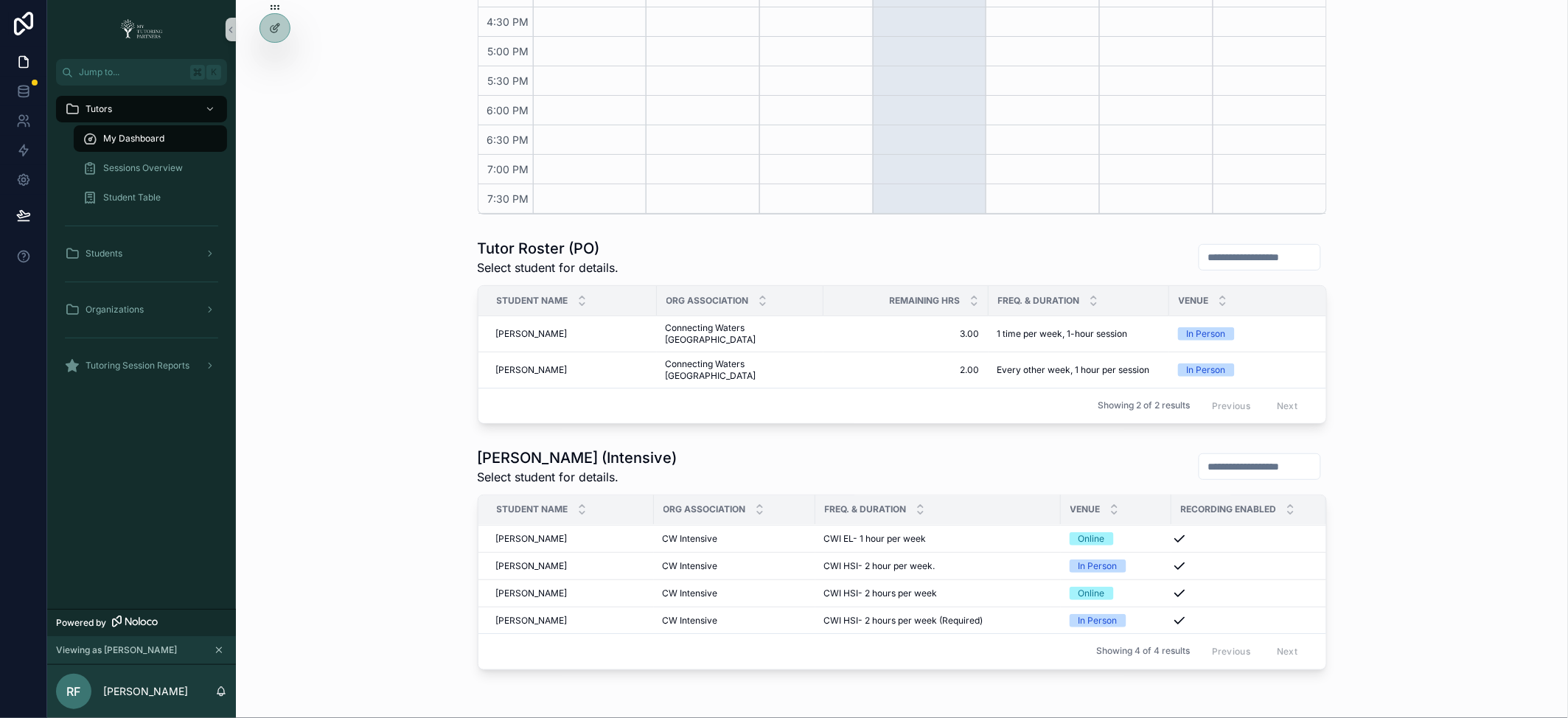
scroll to position [569, 0]
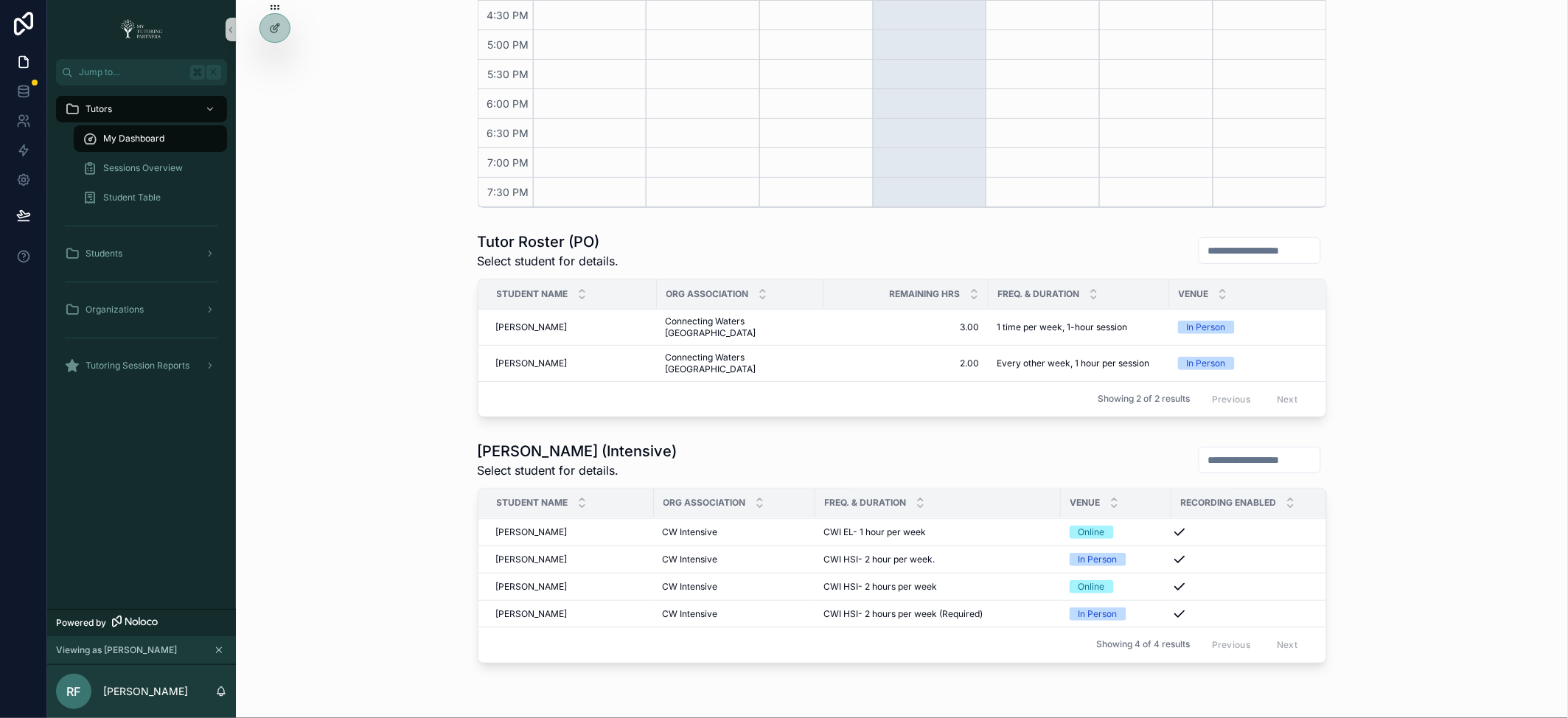
click at [1420, 275] on div "Tutor Roster (PO) Select student for details. Student Name Org Association Rema…" at bounding box center [902, 325] width 1309 height 198
click at [140, 201] on span "Student Table" at bounding box center [132, 198] width 58 height 12
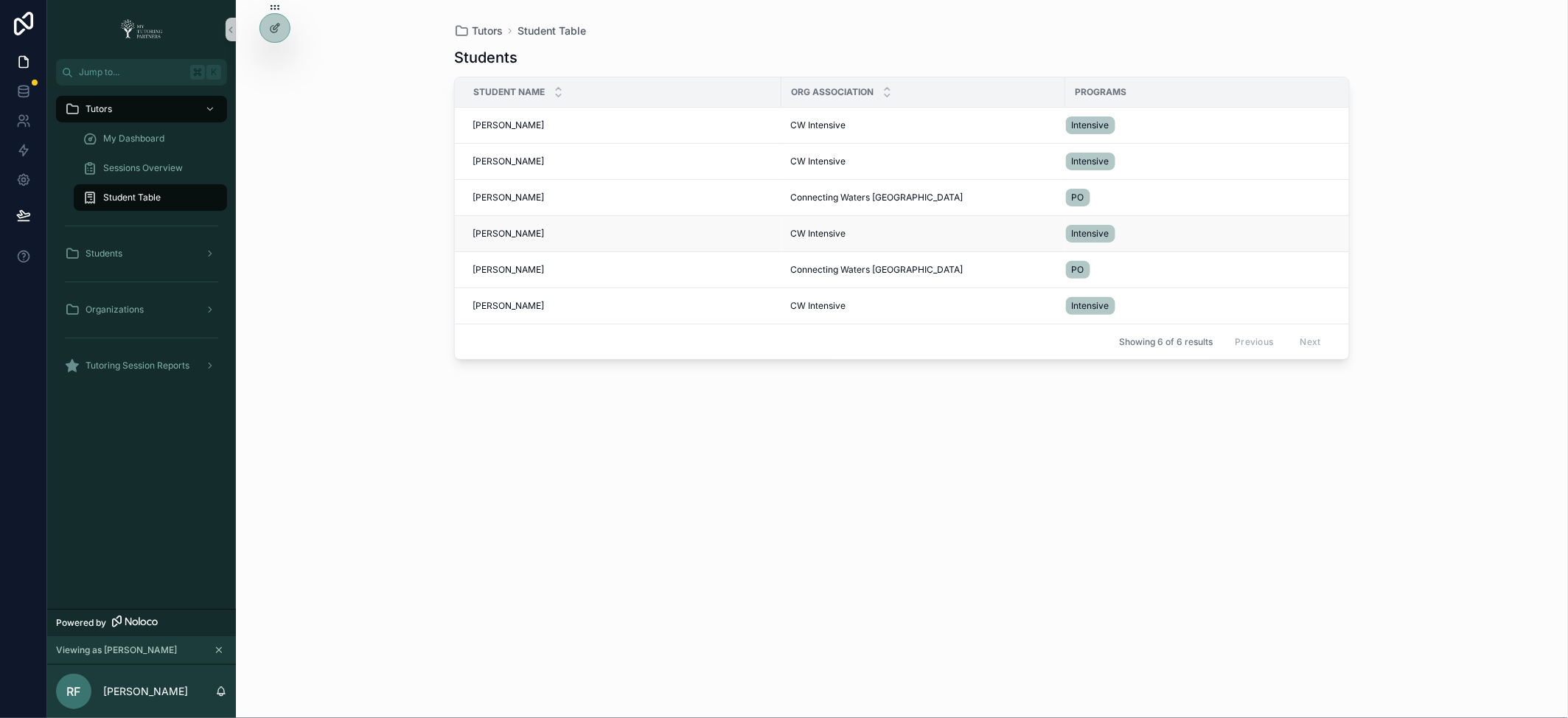
click at [481, 230] on span "Abel Porlaris" at bounding box center [508, 234] width 72 height 12
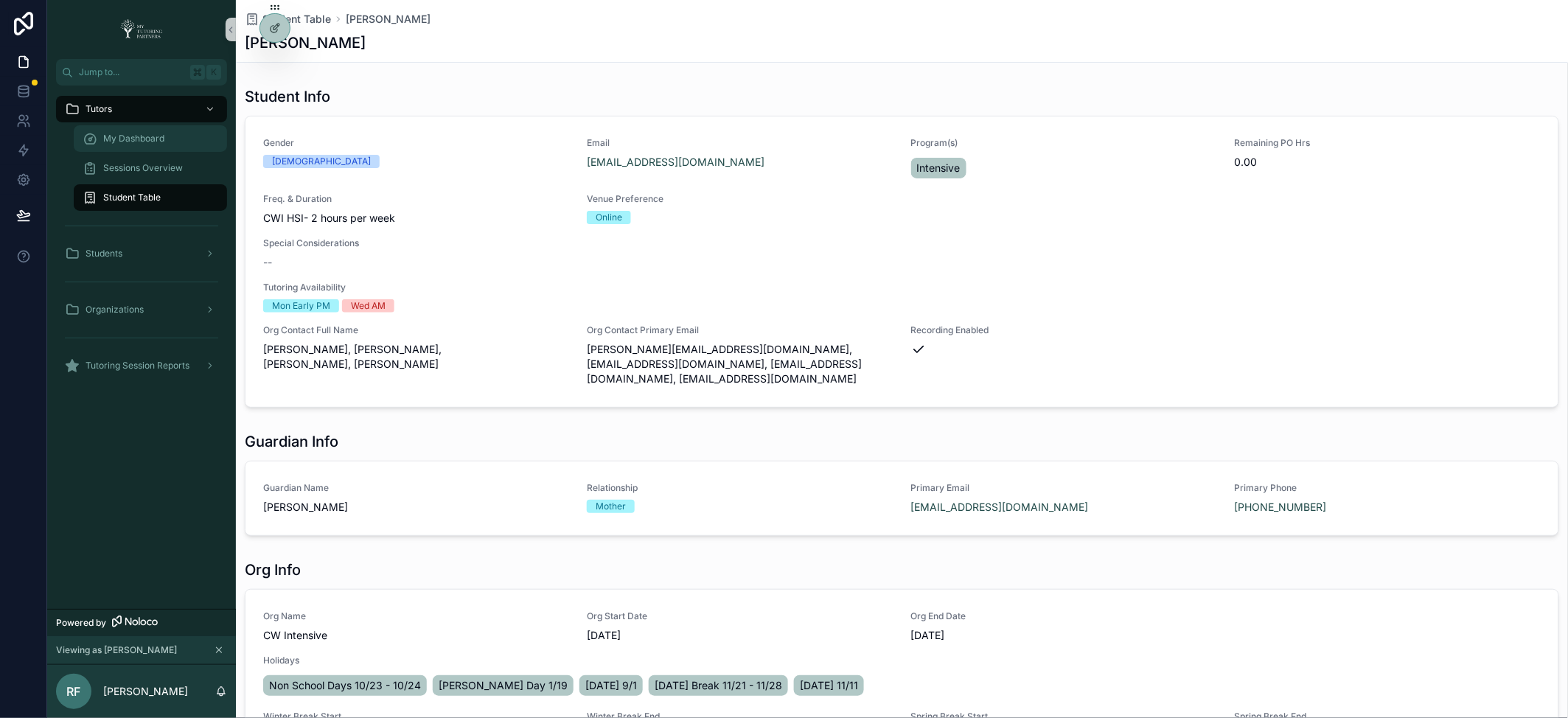
click at [133, 136] on span "My Dashboard" at bounding box center [134, 139] width 61 height 12
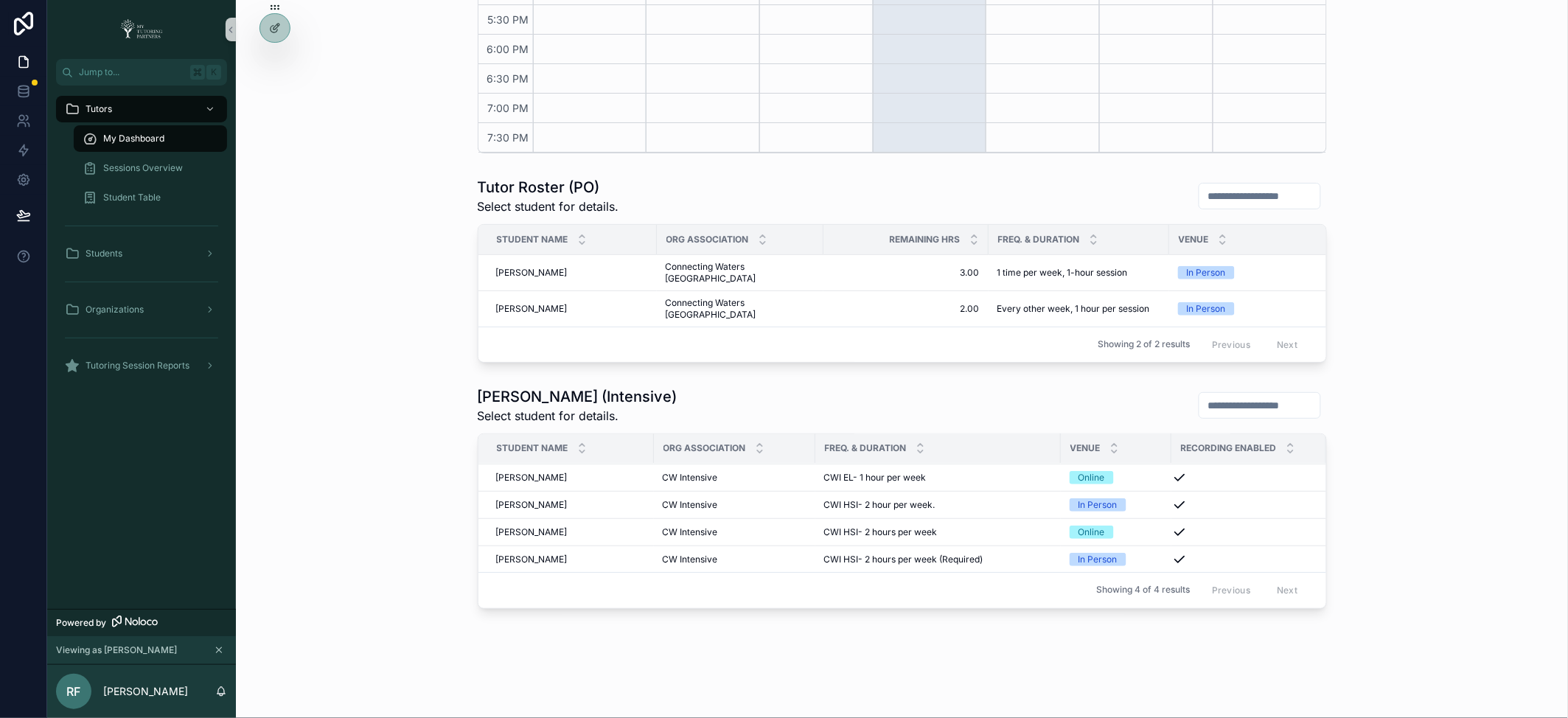
scroll to position [621, 0]
click at [177, 201] on div "Student Table" at bounding box center [151, 198] width 136 height 24
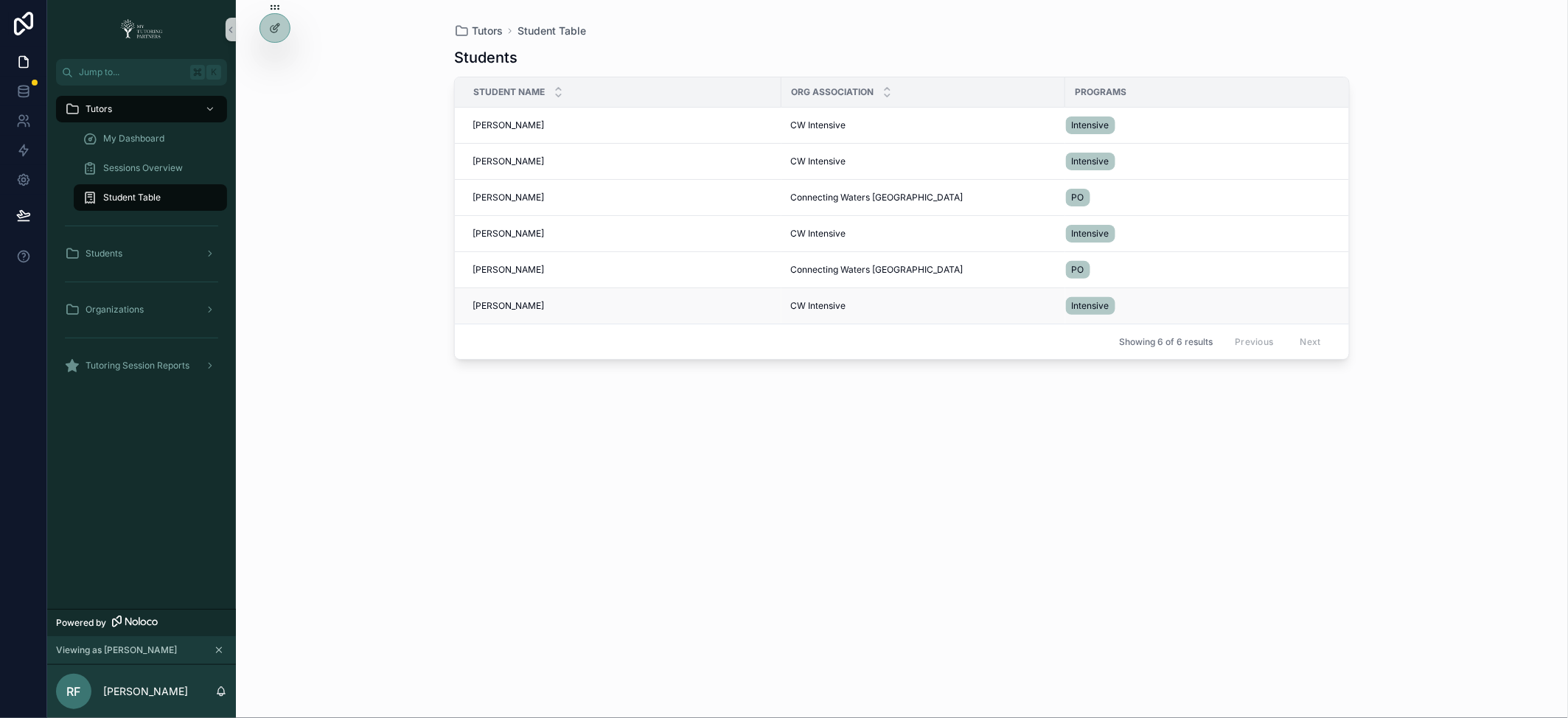
click at [496, 308] on span "[PERSON_NAME]" at bounding box center [508, 306] width 72 height 12
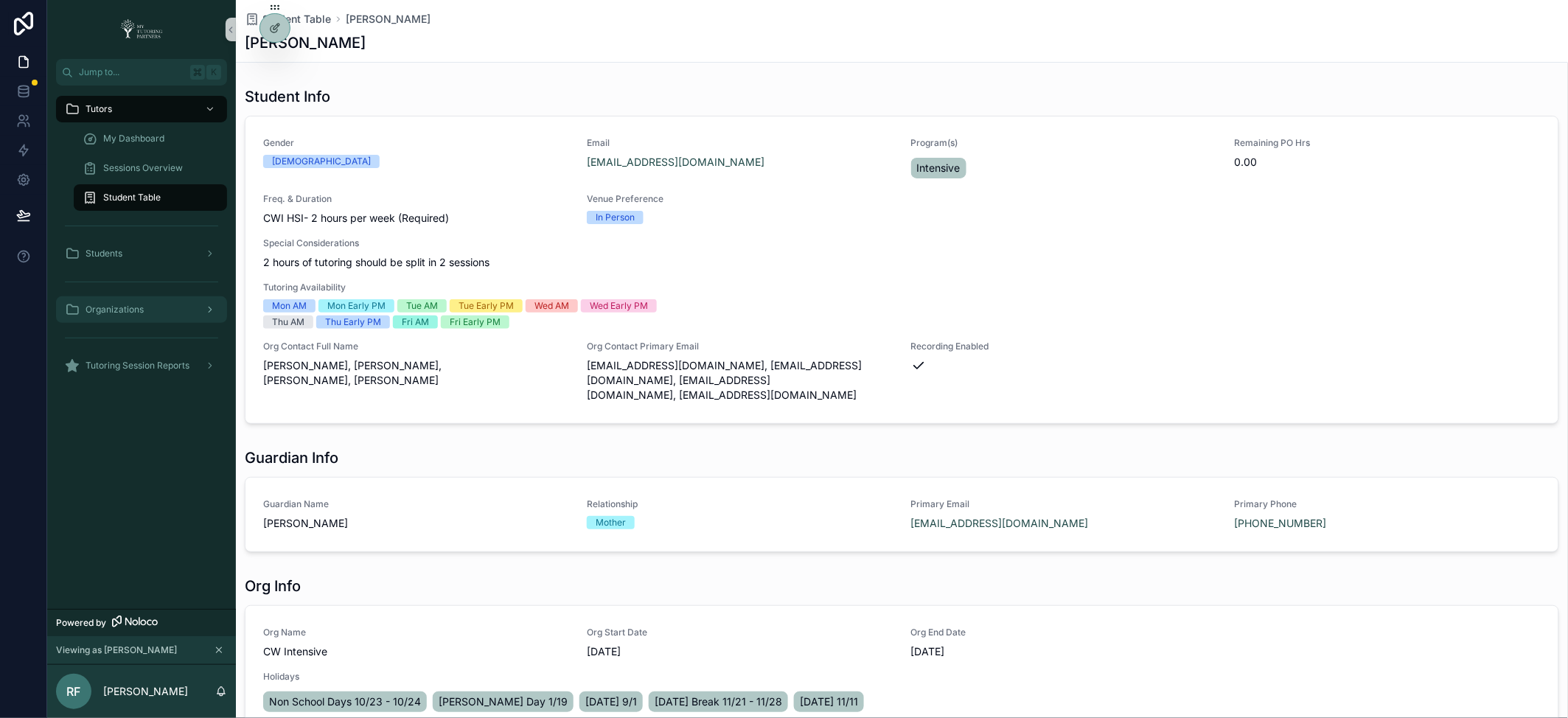
click at [171, 307] on div "Organizations" at bounding box center [142, 309] width 154 height 24
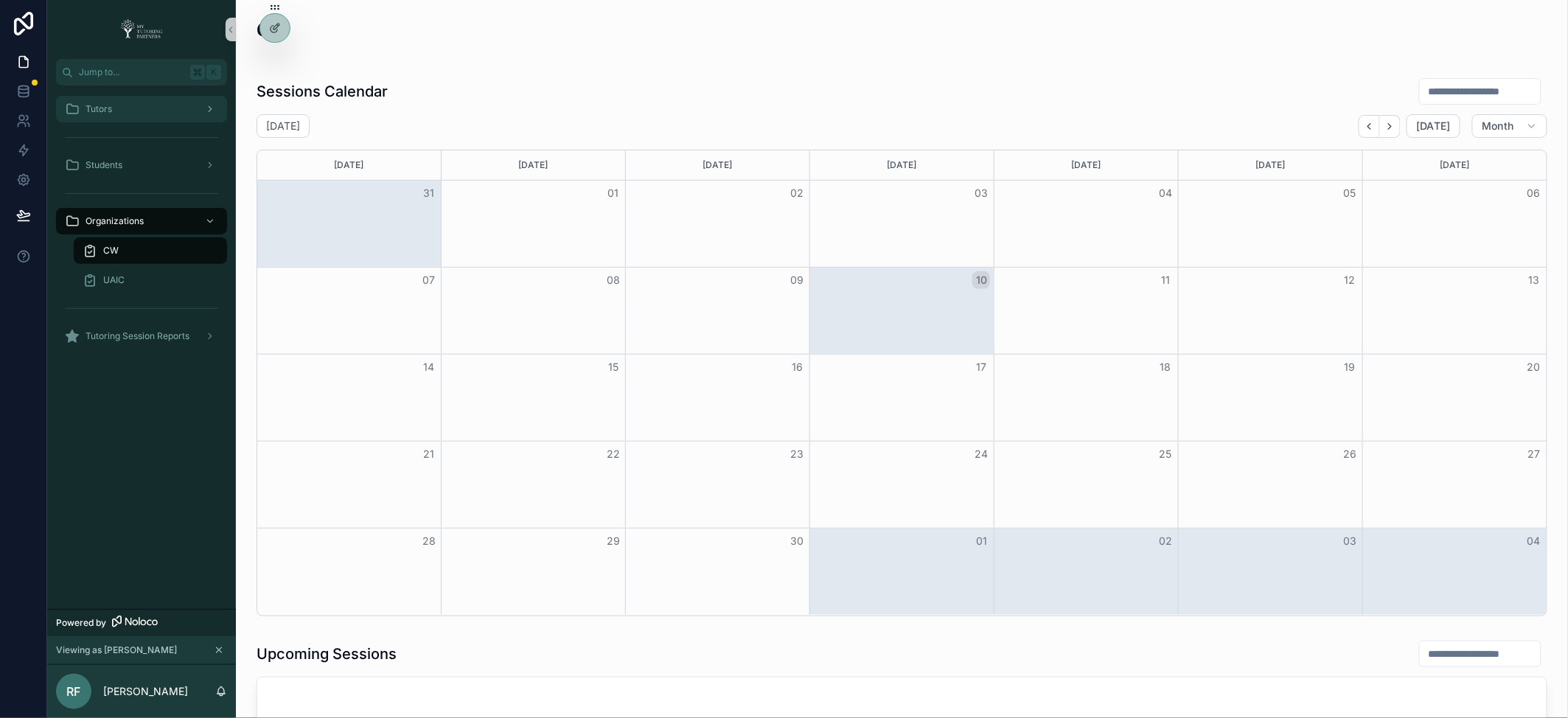
click at [204, 111] on div "scrollable content" at bounding box center [209, 109] width 19 height 24
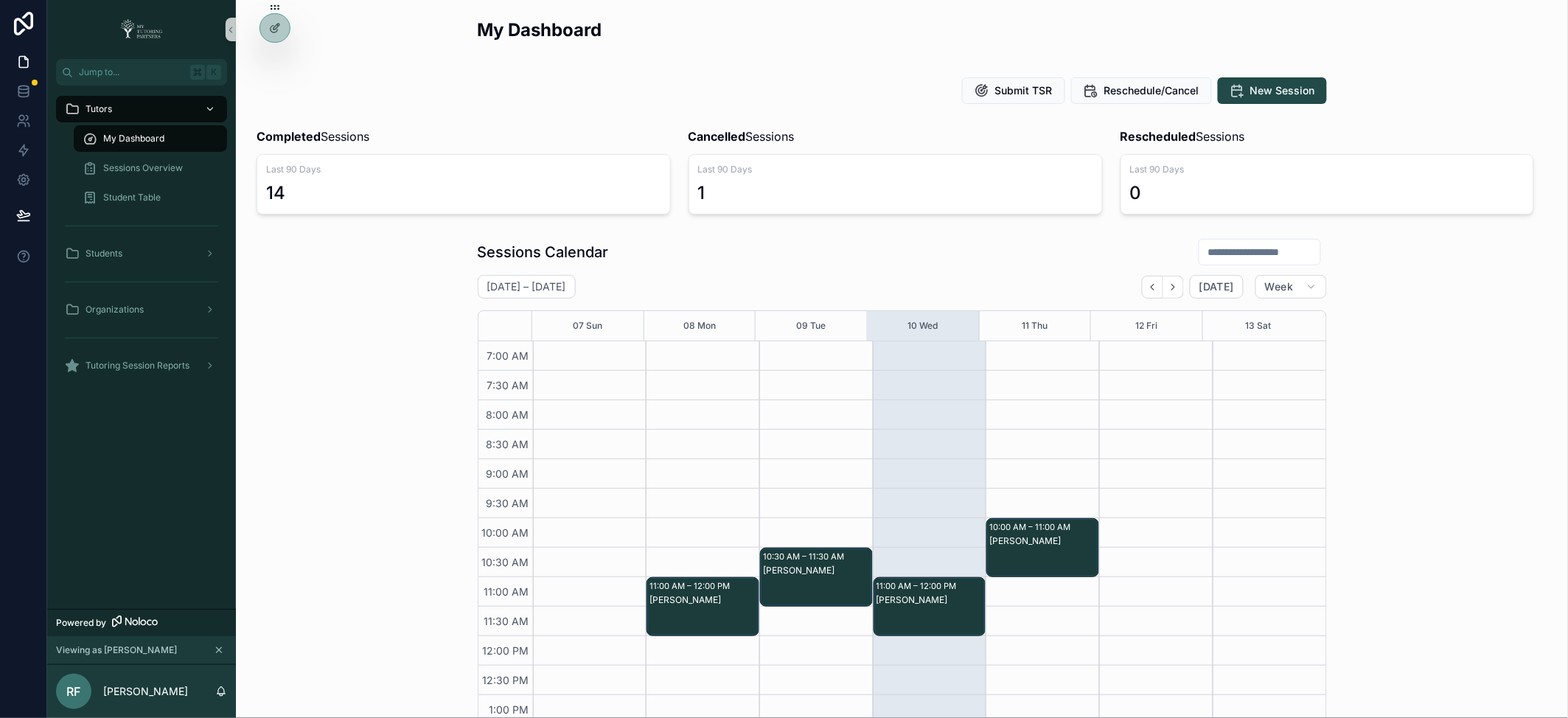
scroll to position [331, 0]
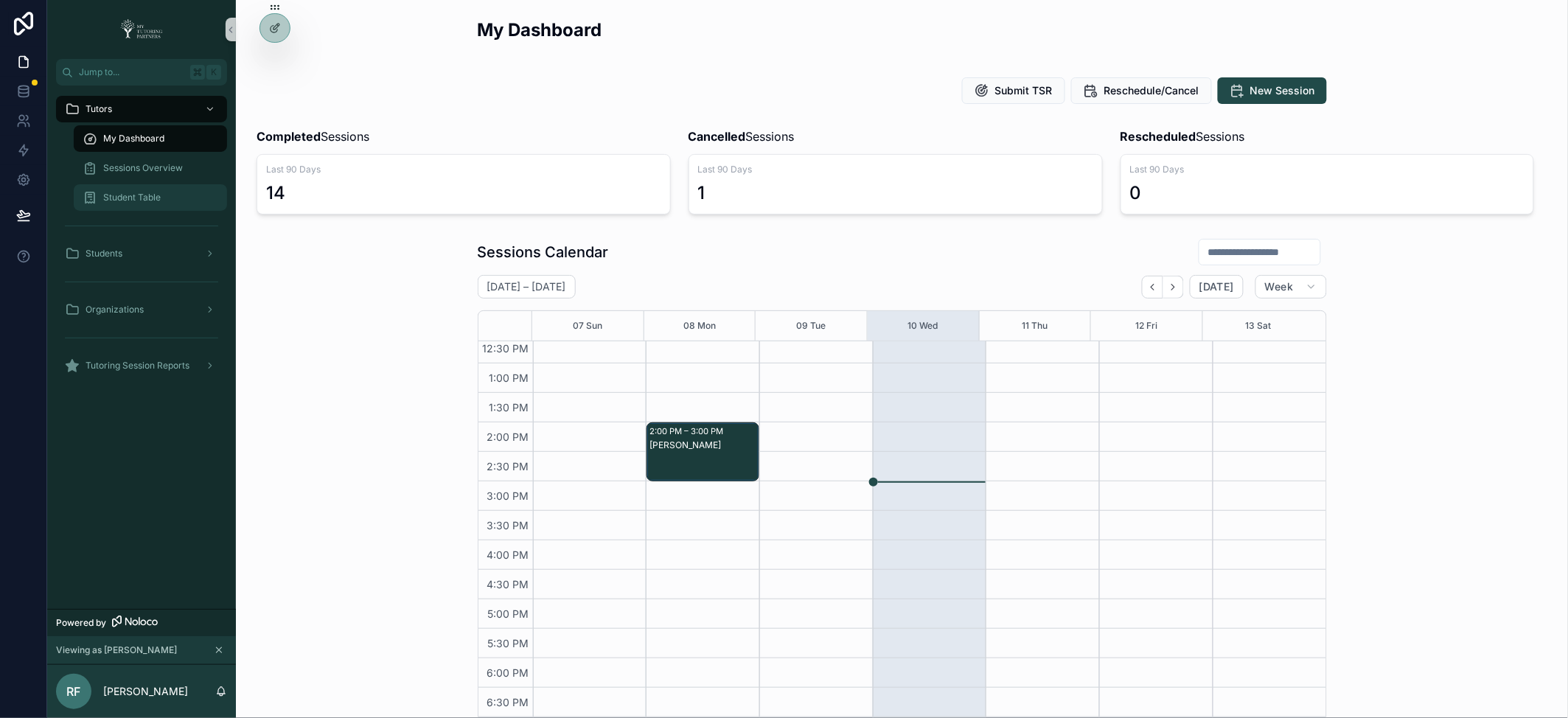
click at [188, 198] on div "Student Table" at bounding box center [151, 198] width 136 height 24
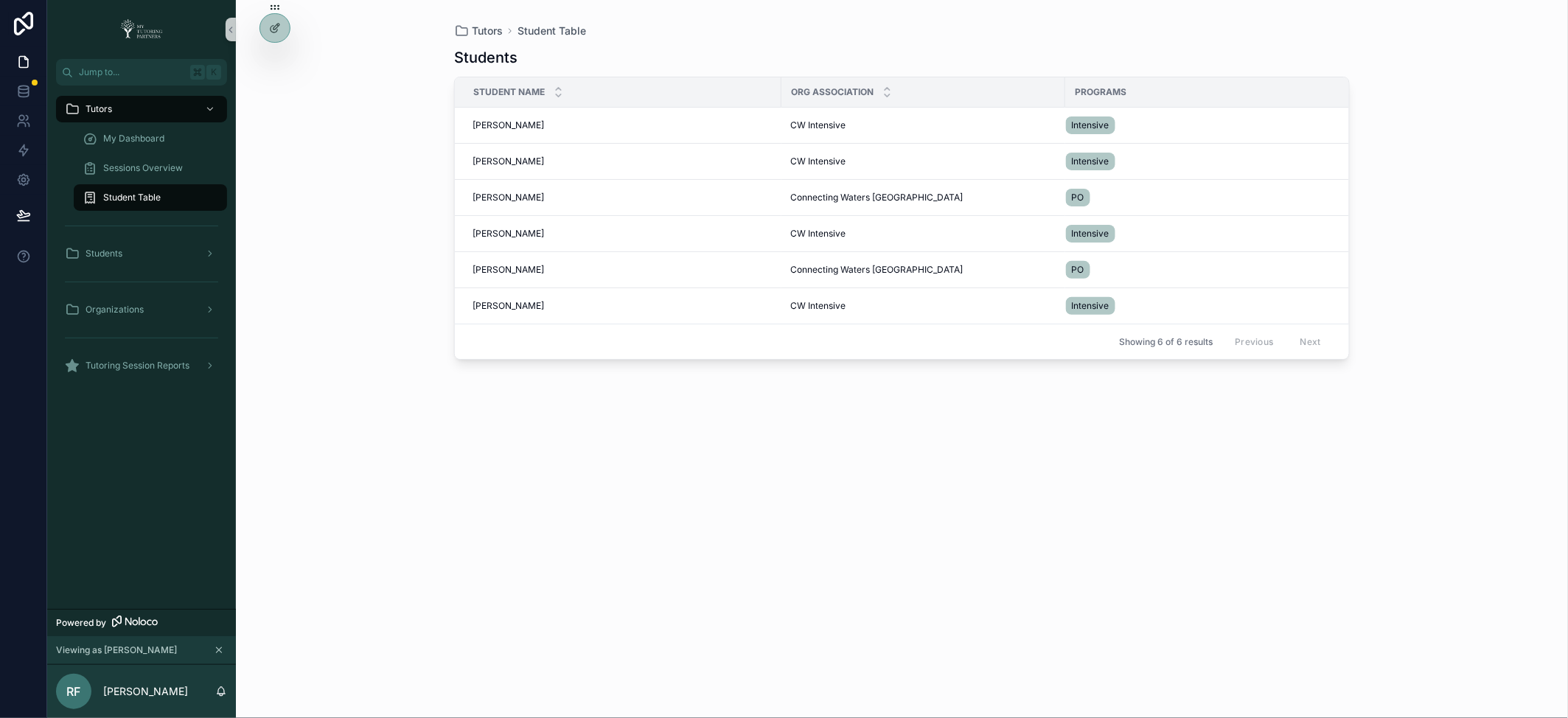
click at [145, 199] on span "Student Table" at bounding box center [132, 198] width 58 height 12
click at [486, 168] on td "Mateo Castillo Mateo Castillo" at bounding box center [618, 162] width 326 height 36
click at [487, 162] on span "[PERSON_NAME]" at bounding box center [508, 162] width 72 height 12
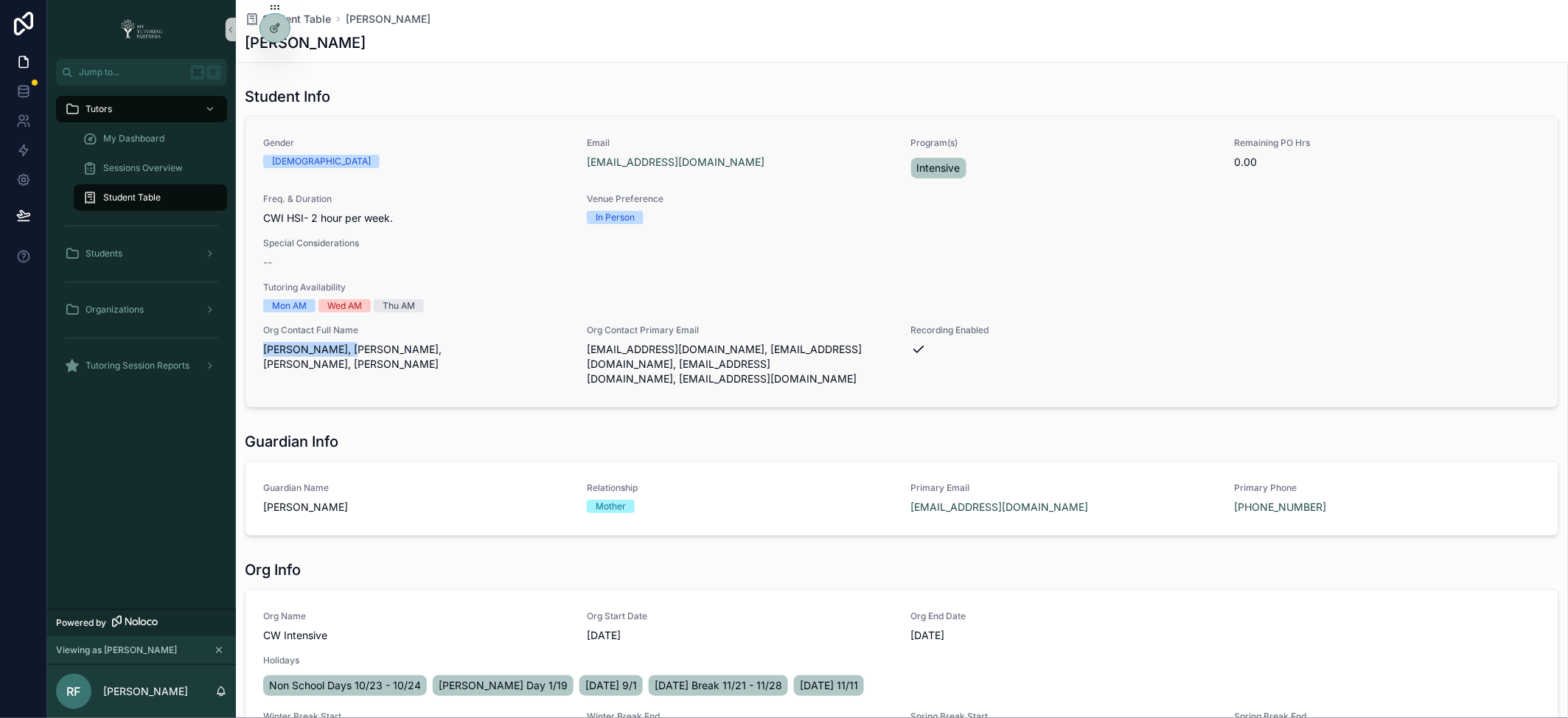
drag, startPoint x: 336, startPoint y: 345, endPoint x: 253, endPoint y: 348, distance: 83.1
click at [253, 348] on div "Gender Male Email 16757@cwcharter.org Program(s) Intensive Remaining PO Hrs 0.0…" at bounding box center [902, 261] width 1313 height 290
drag, startPoint x: 484, startPoint y: 346, endPoint x: 415, endPoint y: 348, distance: 69.0
click at [415, 348] on span "Sharon Stiefel, Shoni Johnson, Kelli Baldwin, Elizabeth Opena" at bounding box center [416, 356] width 306 height 30
click at [252, 19] on icon "scrollable content" at bounding box center [252, 19] width 15 height 15
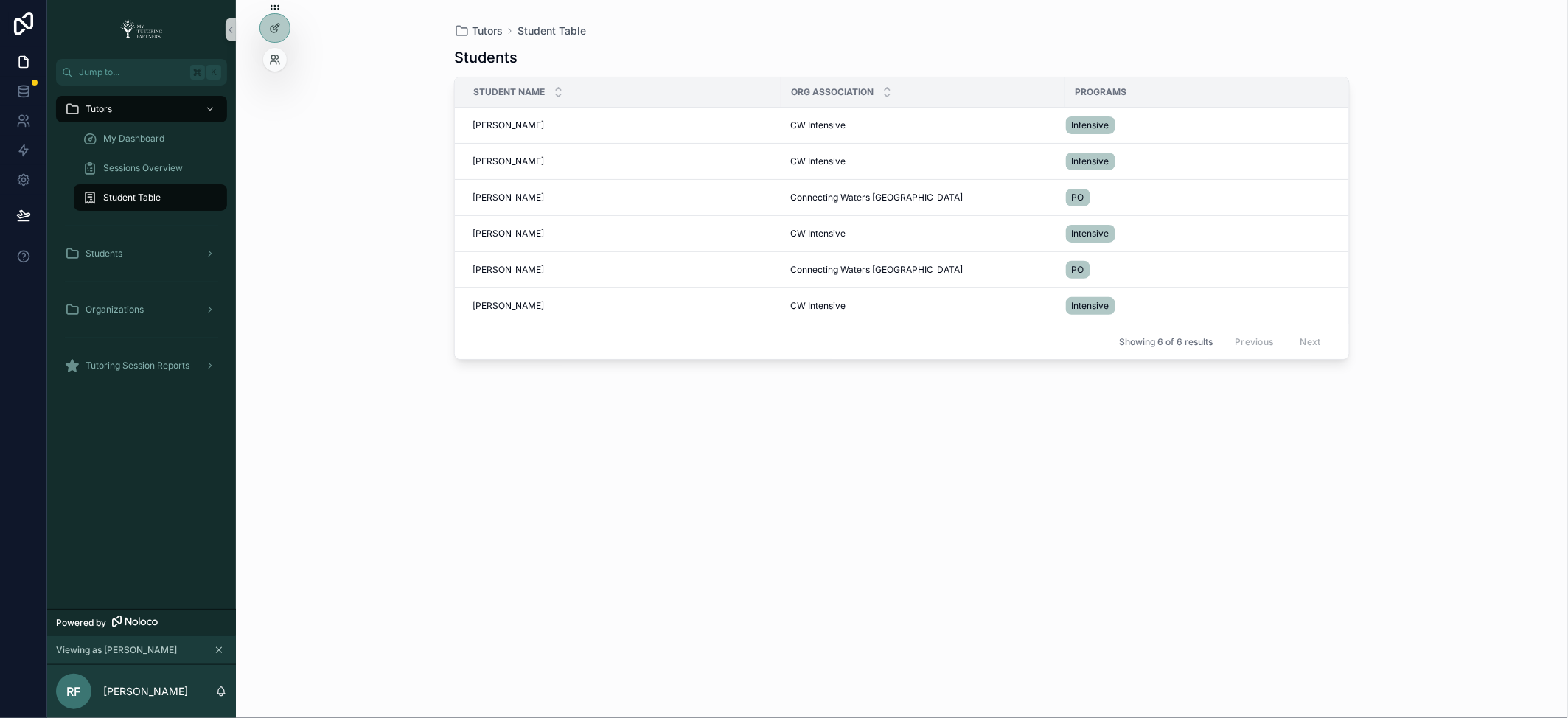
click at [275, 6] on icon at bounding box center [275, 7] width 12 height 12
click at [315, 317] on div "Tutors Student Table Students Student Name Org Association Programs Rebekah Zun…" at bounding box center [902, 359] width 1333 height 718
drag, startPoint x: 351, startPoint y: 334, endPoint x: 354, endPoint y: 308, distance: 26.2
click at [353, 331] on div "Tutors Student Table Students Student Name Org Association Programs Rebekah Zun…" at bounding box center [902, 359] width 1333 height 718
click at [272, 56] on icon at bounding box center [275, 60] width 12 height 12
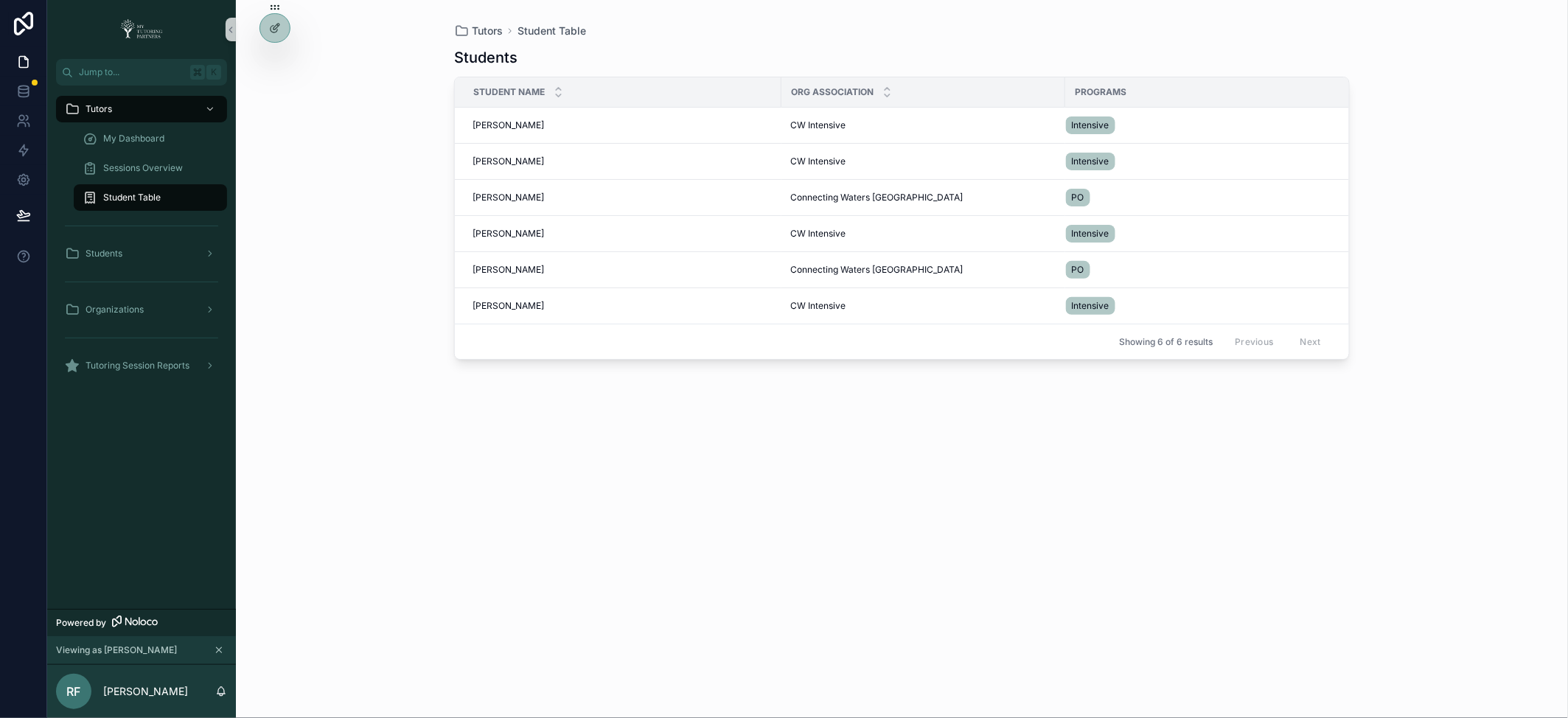
click at [596, 525] on div "Students Student Name Org Association Programs Rebekah Zuniga Rebekah Zuniga CW…" at bounding box center [901, 369] width 895 height 662
click at [143, 137] on span "My Dashboard" at bounding box center [134, 139] width 61 height 12
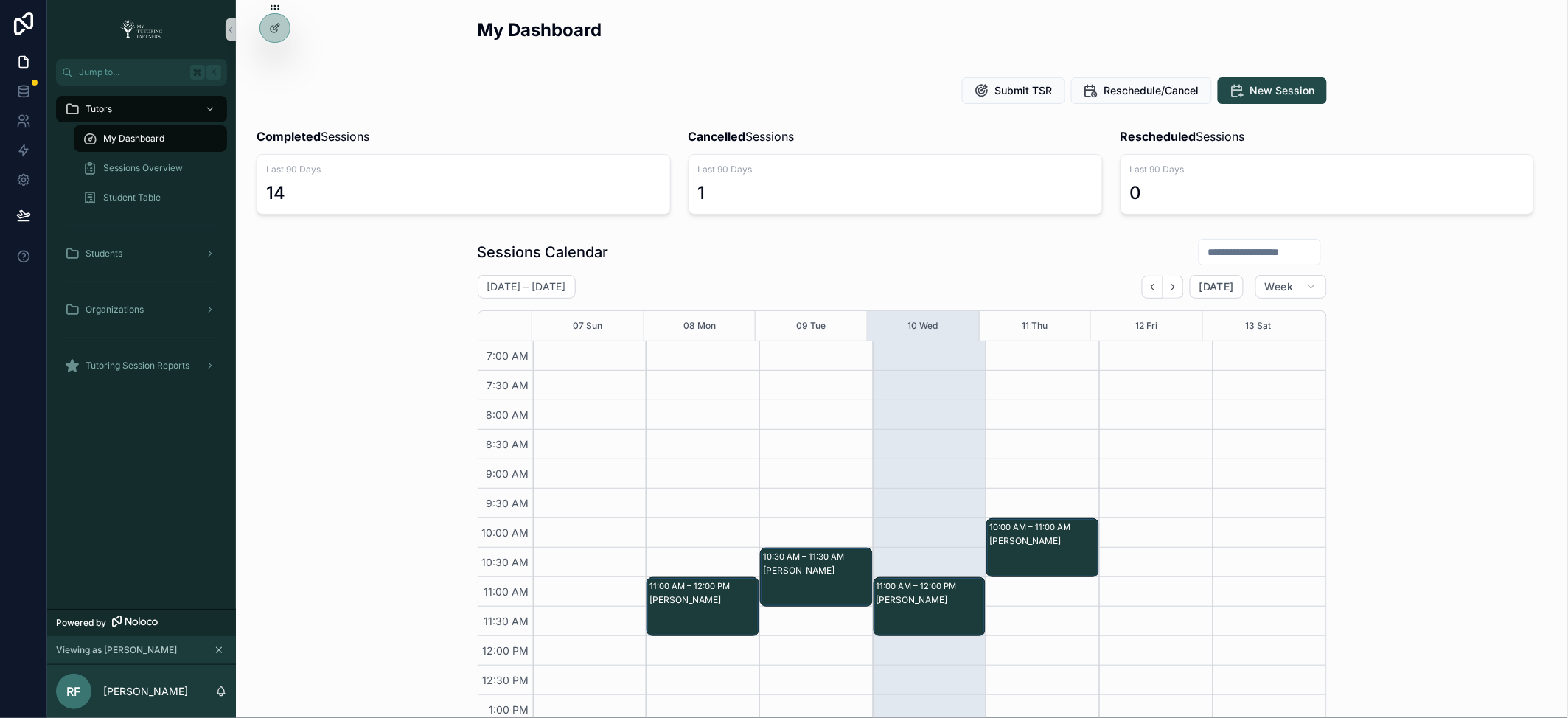
scroll to position [331, 0]
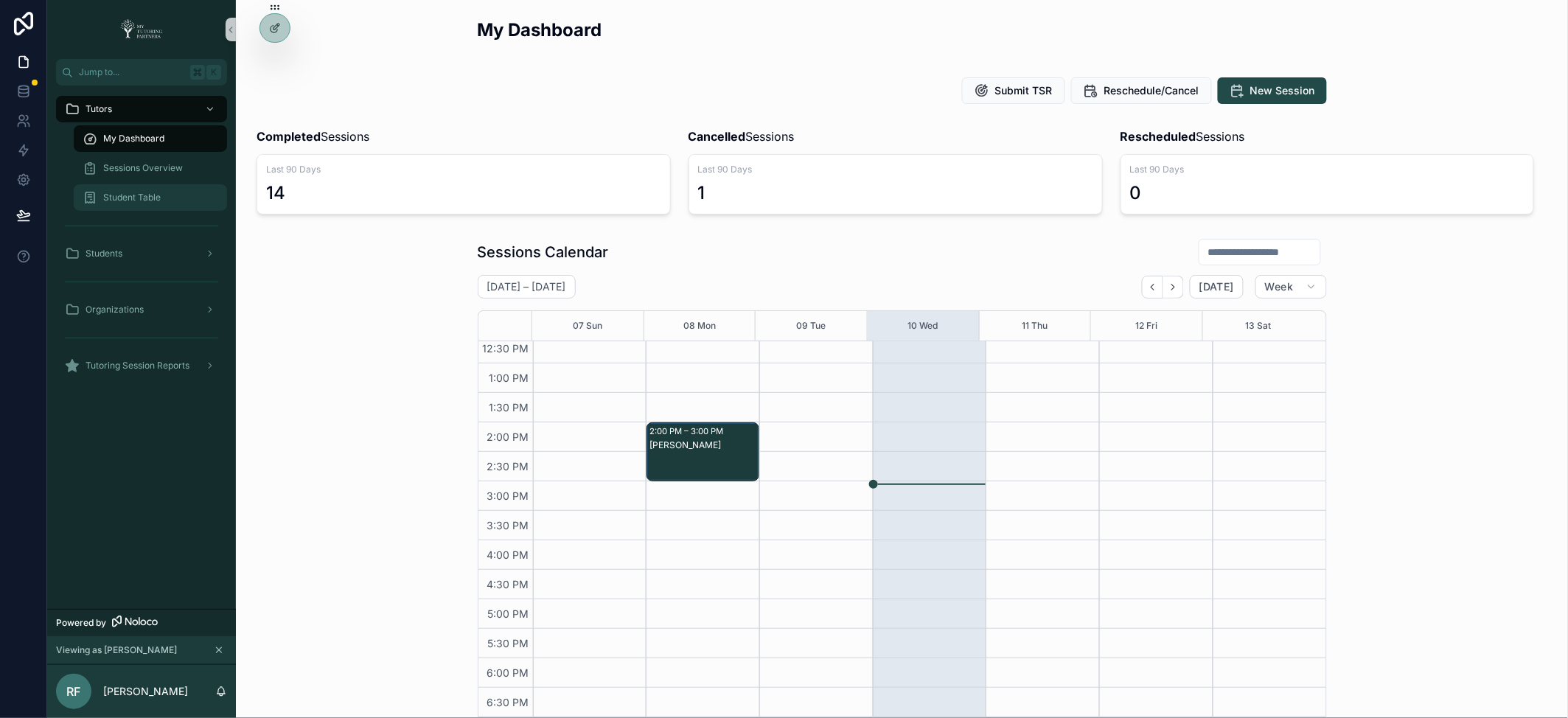
click at [129, 193] on span "Student Table" at bounding box center [132, 198] width 58 height 12
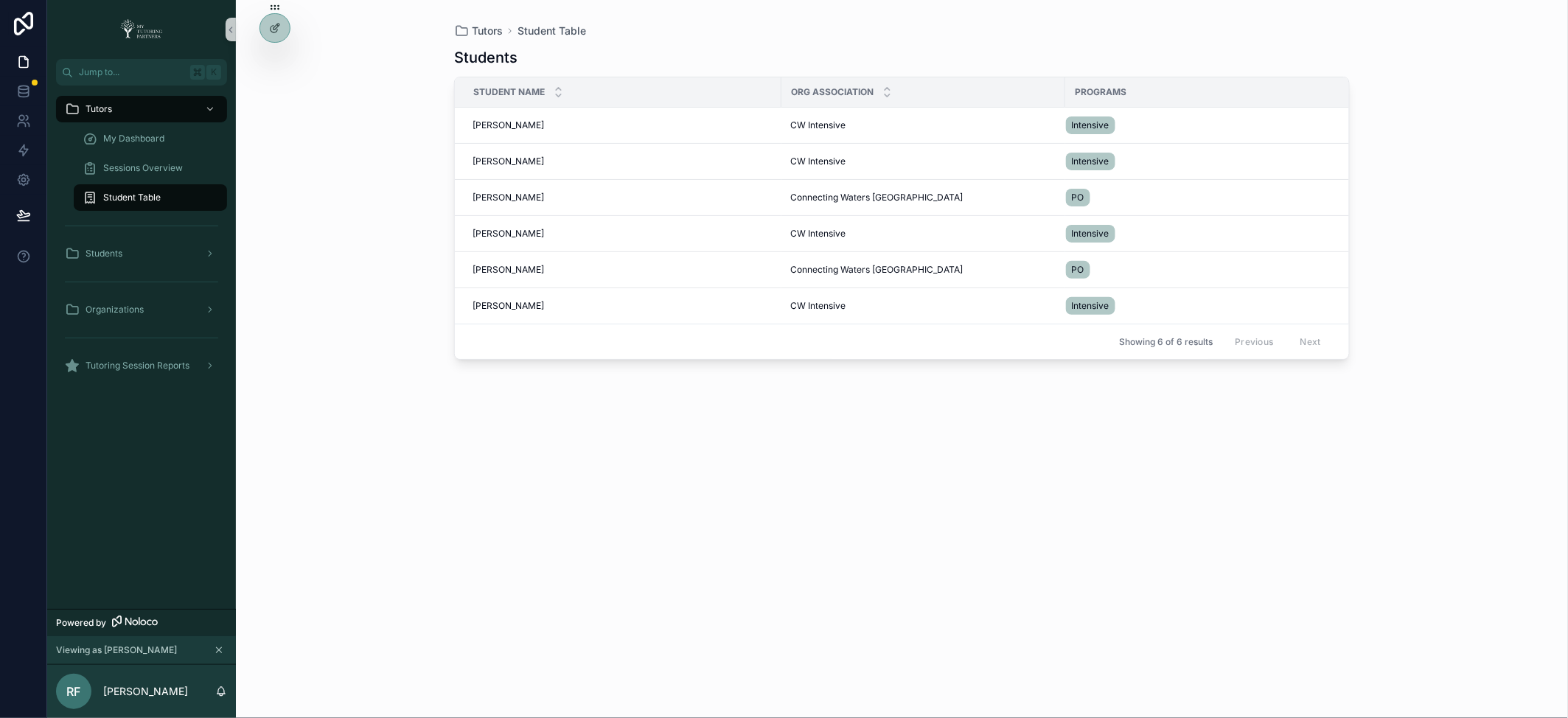
click at [174, 197] on div "Student Table" at bounding box center [151, 198] width 136 height 24
click at [145, 139] on span "My Dashboard" at bounding box center [134, 139] width 61 height 12
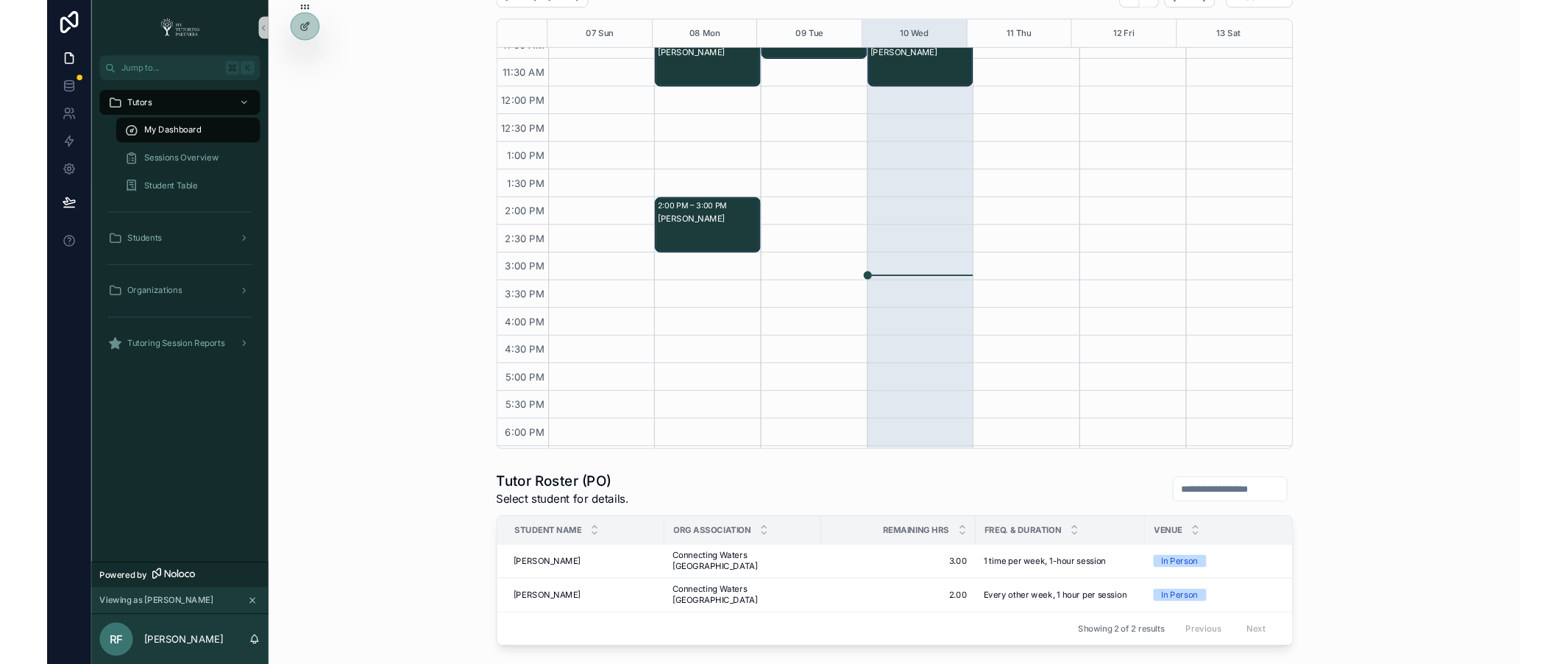
scroll to position [292, 0]
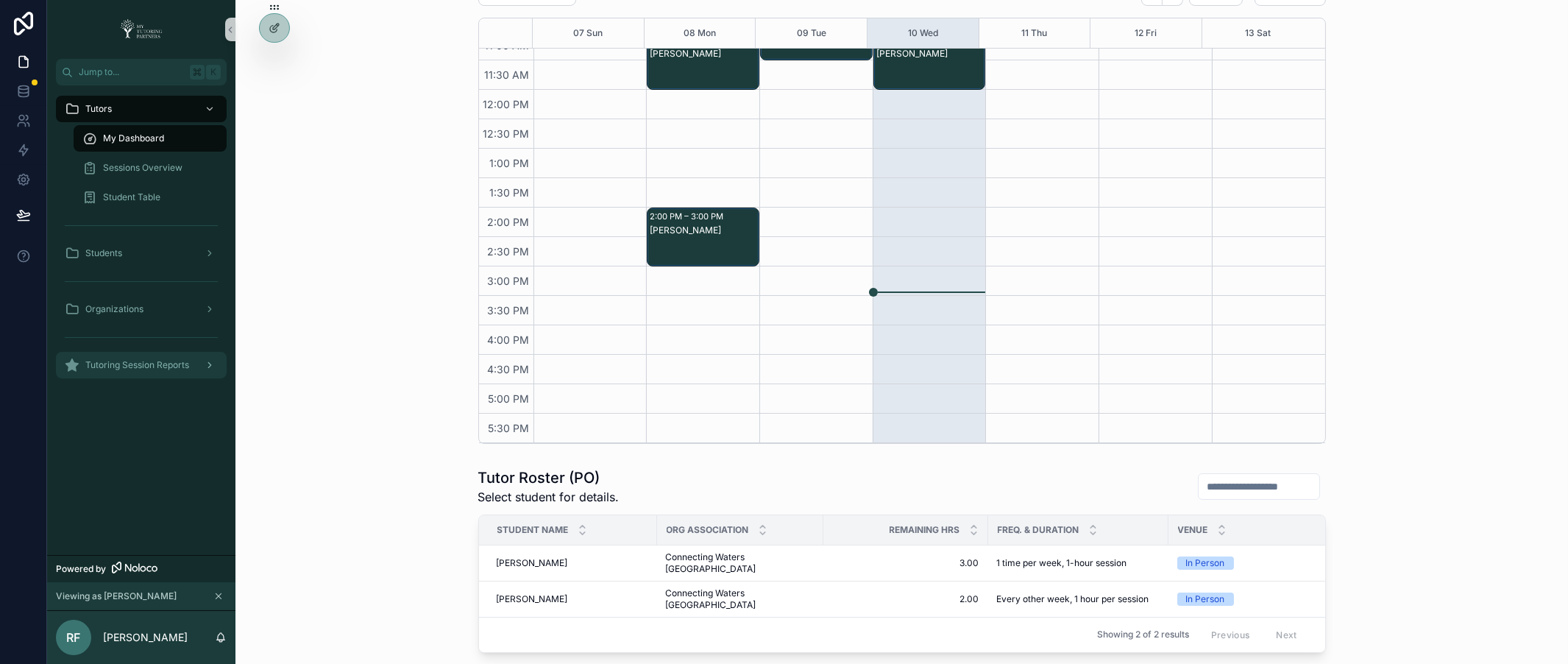
click at [173, 360] on span "Tutoring Session Reports" at bounding box center [137, 365] width 104 height 12
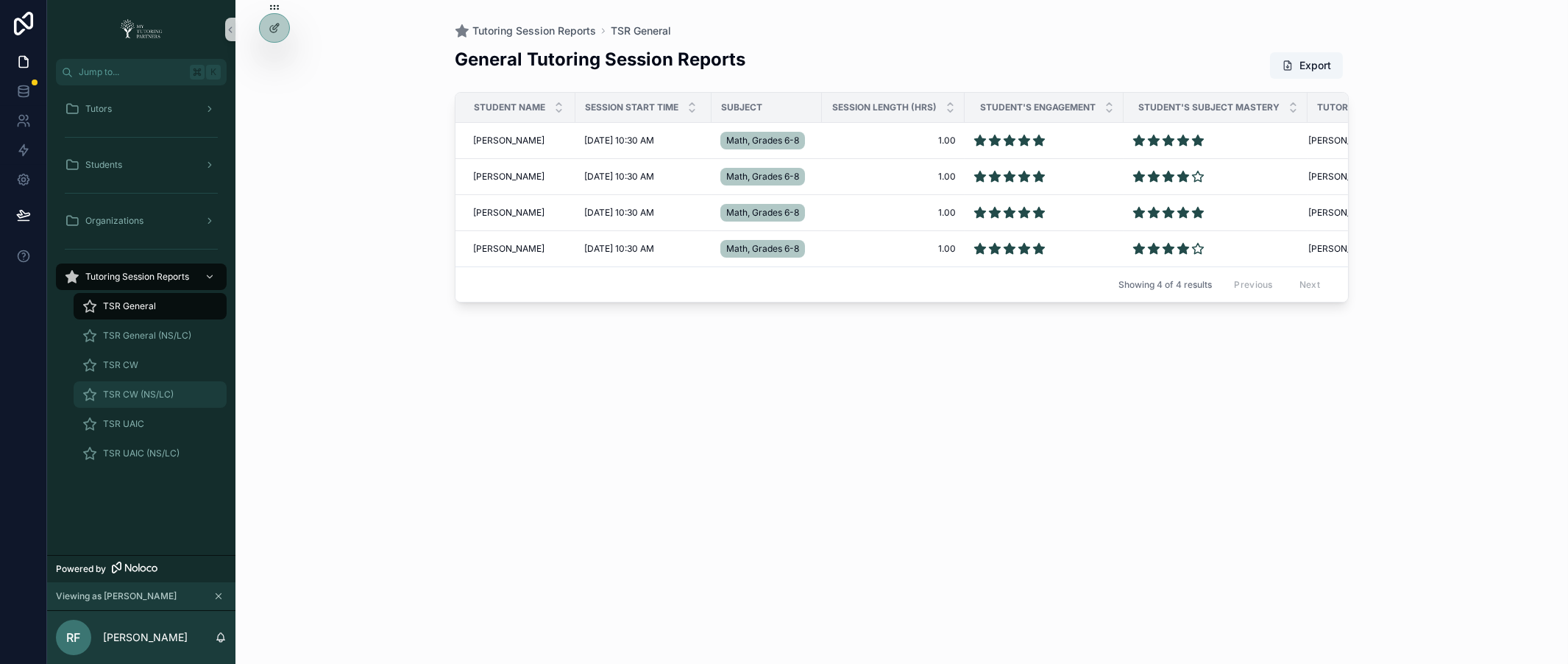
click at [139, 390] on span "TSR CW (NS/LC)" at bounding box center [139, 394] width 71 height 12
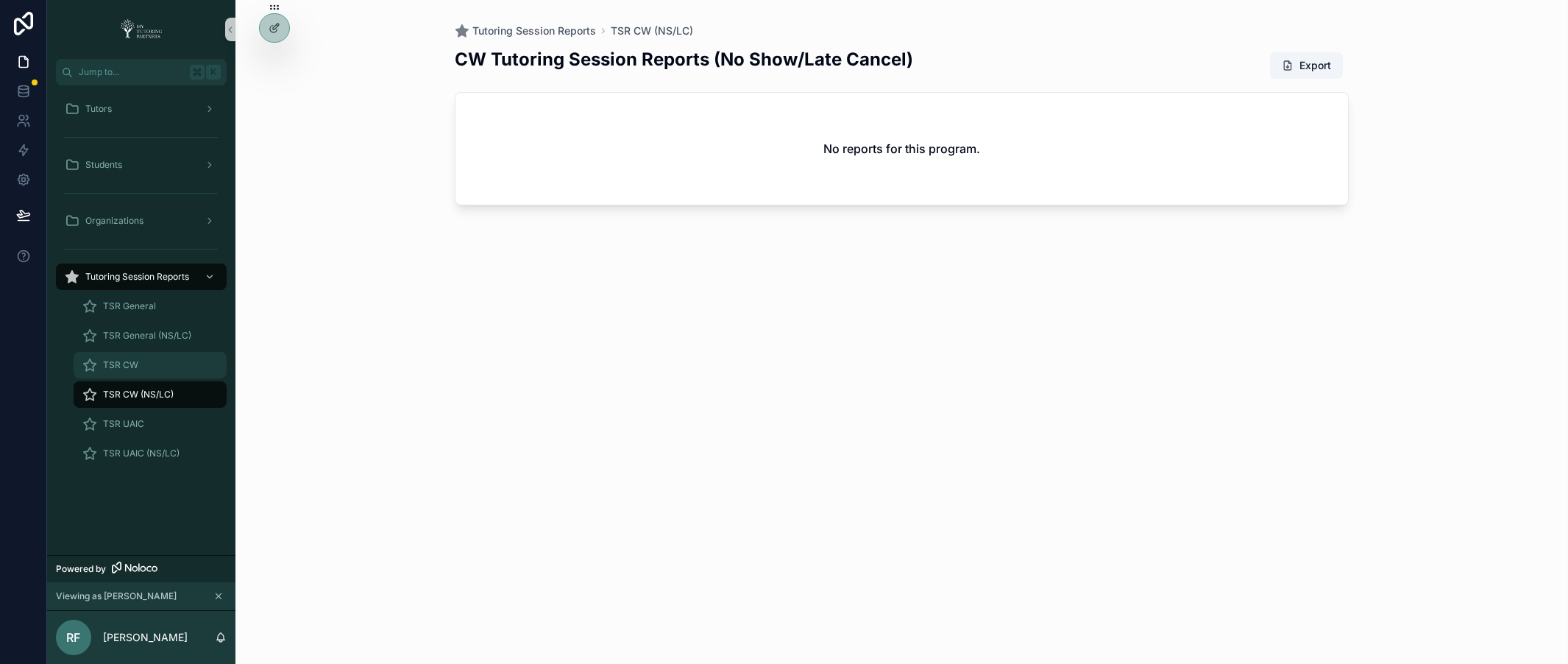
click at [152, 360] on div "TSR CW" at bounding box center [150, 365] width 136 height 24
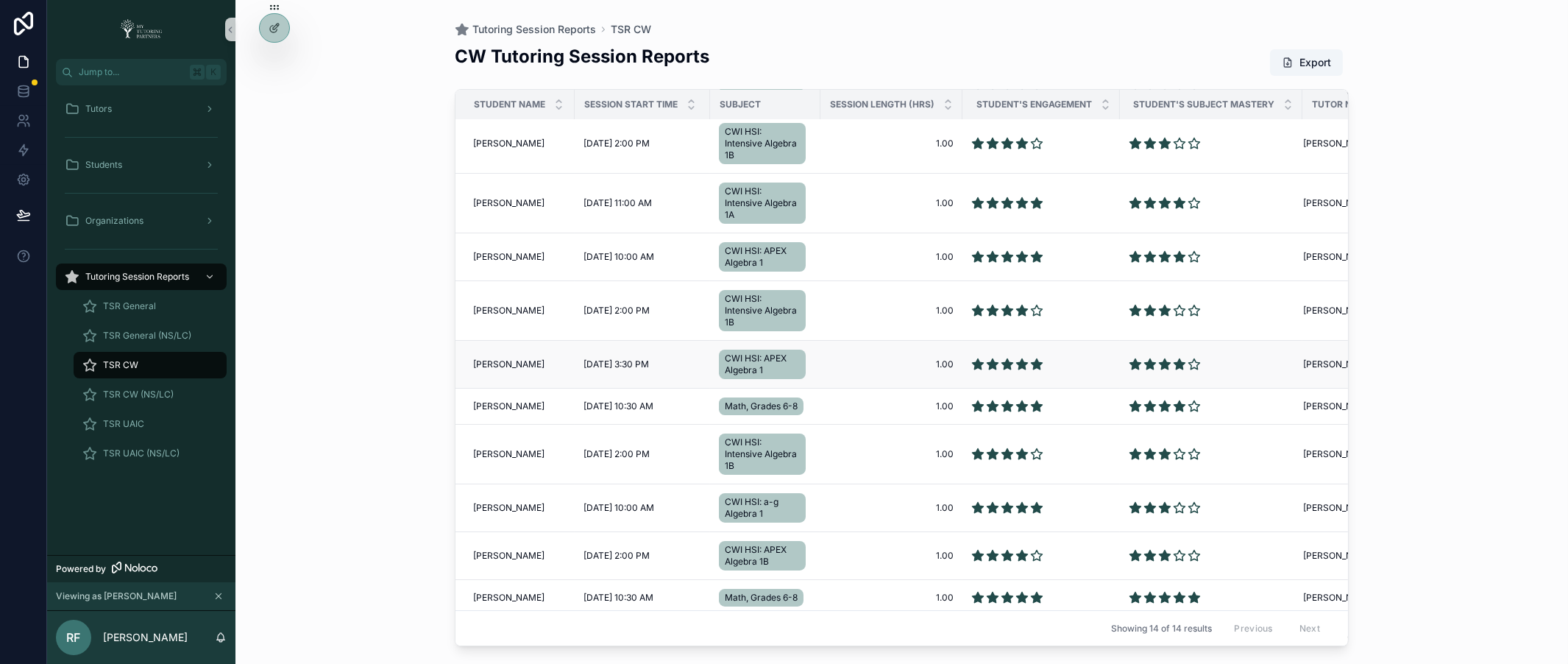
scroll to position [111, 0]
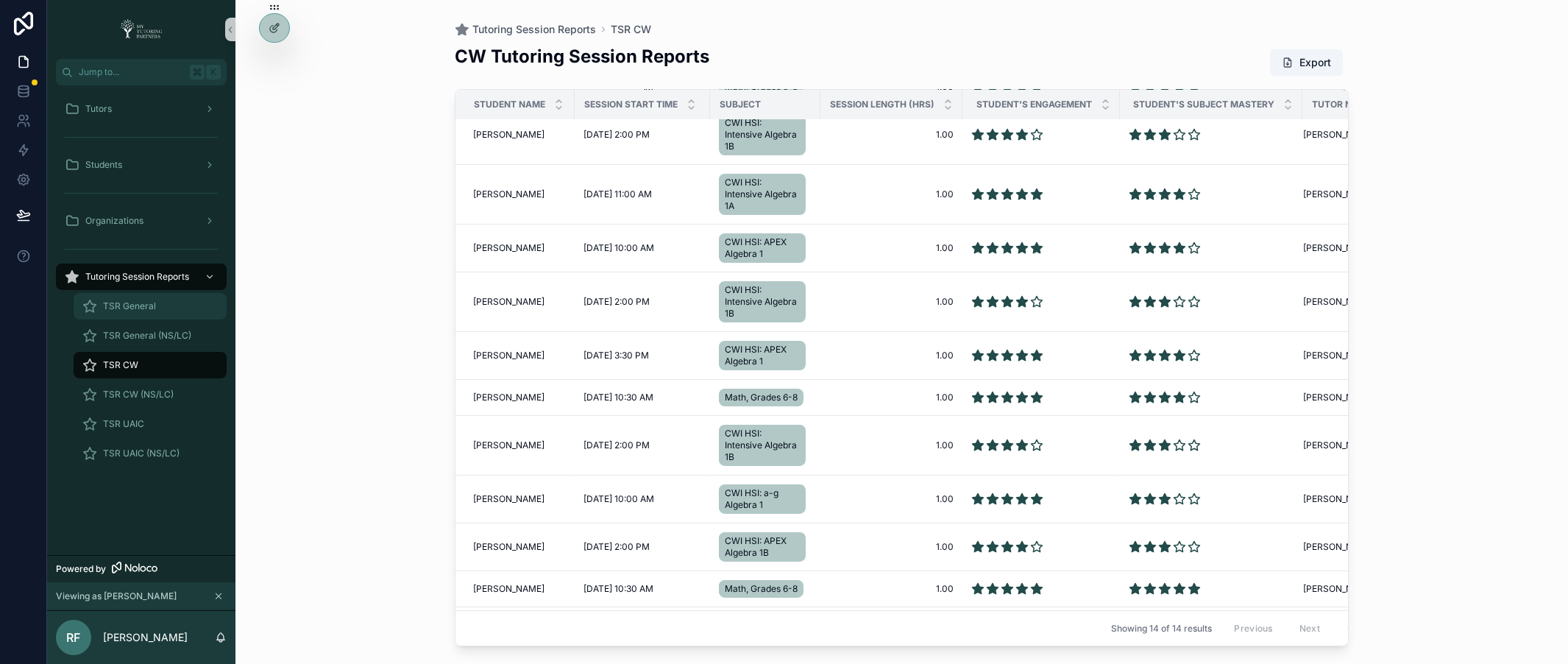
click at [155, 305] on div "TSR General" at bounding box center [150, 306] width 136 height 24
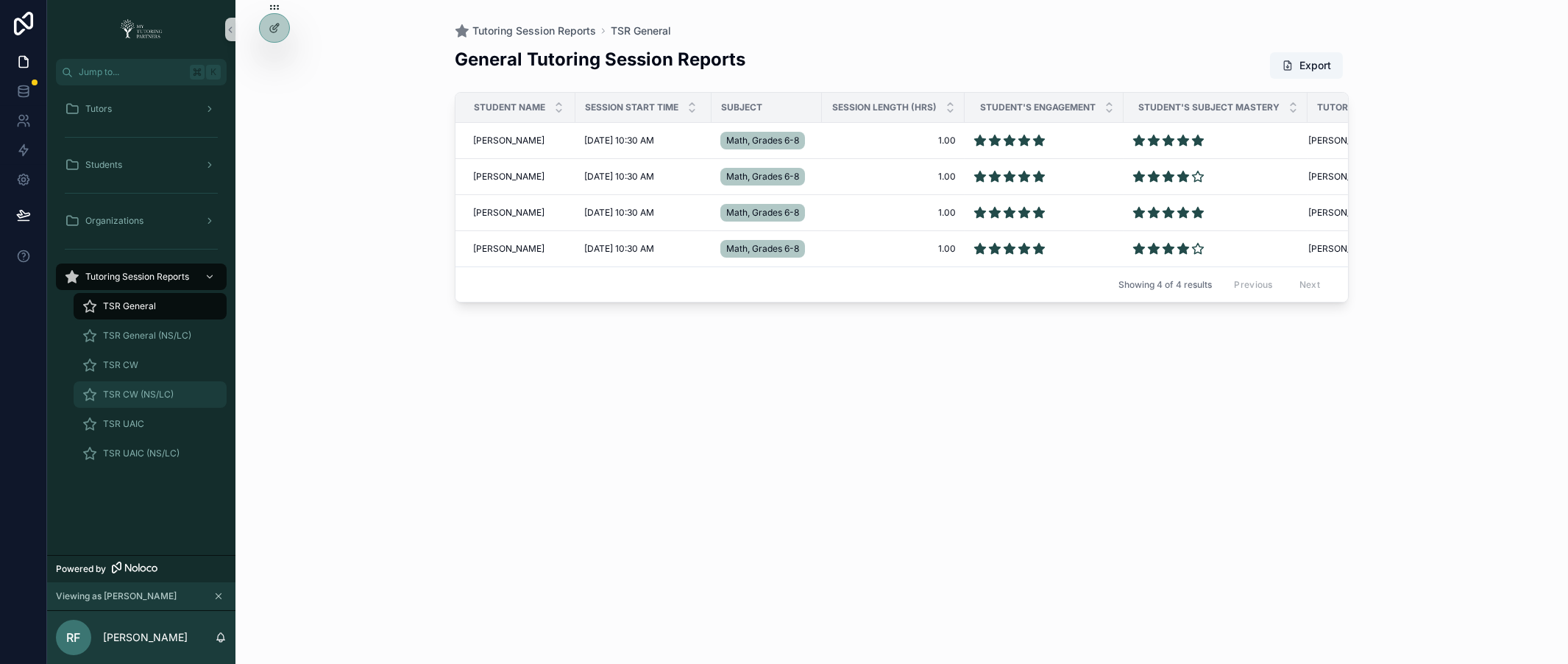
click at [127, 392] on span "TSR CW (NS/LC)" at bounding box center [139, 394] width 71 height 12
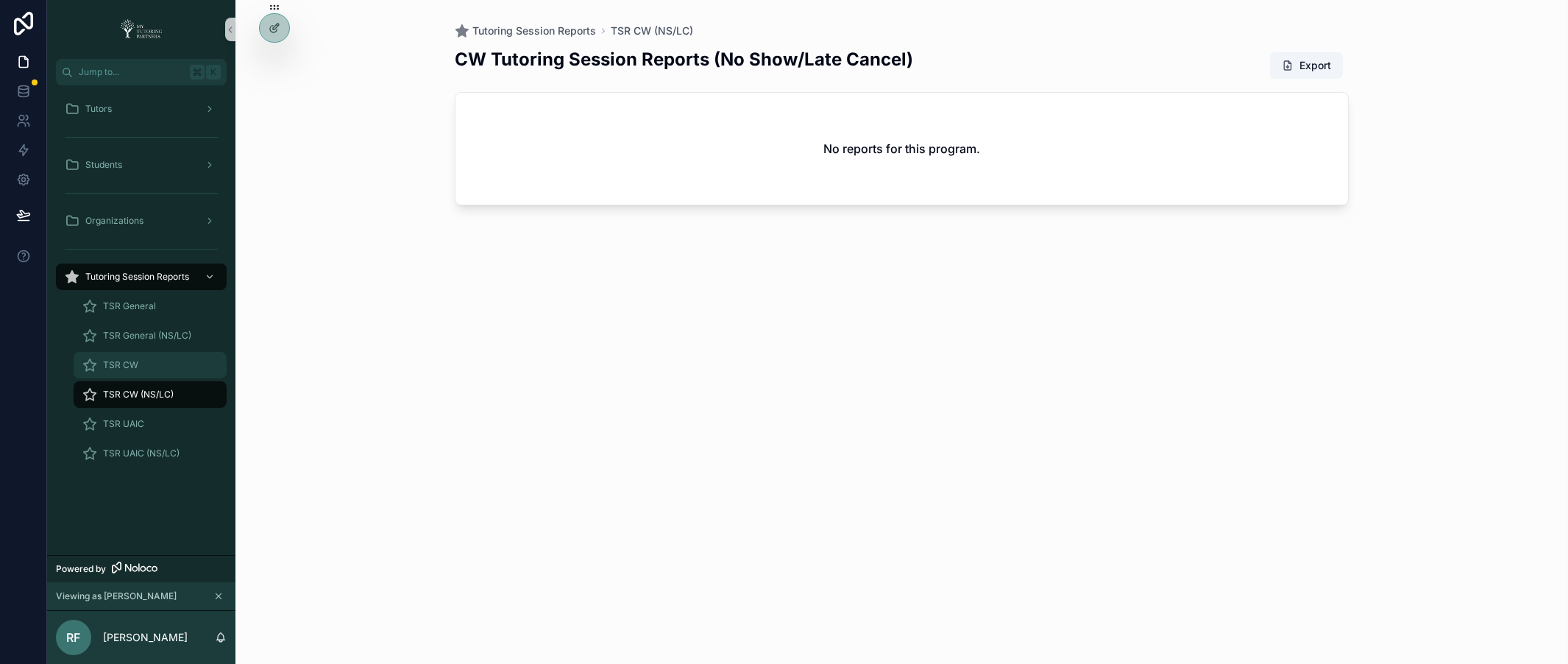
click at [119, 360] on span "TSR CW" at bounding box center [121, 365] width 35 height 12
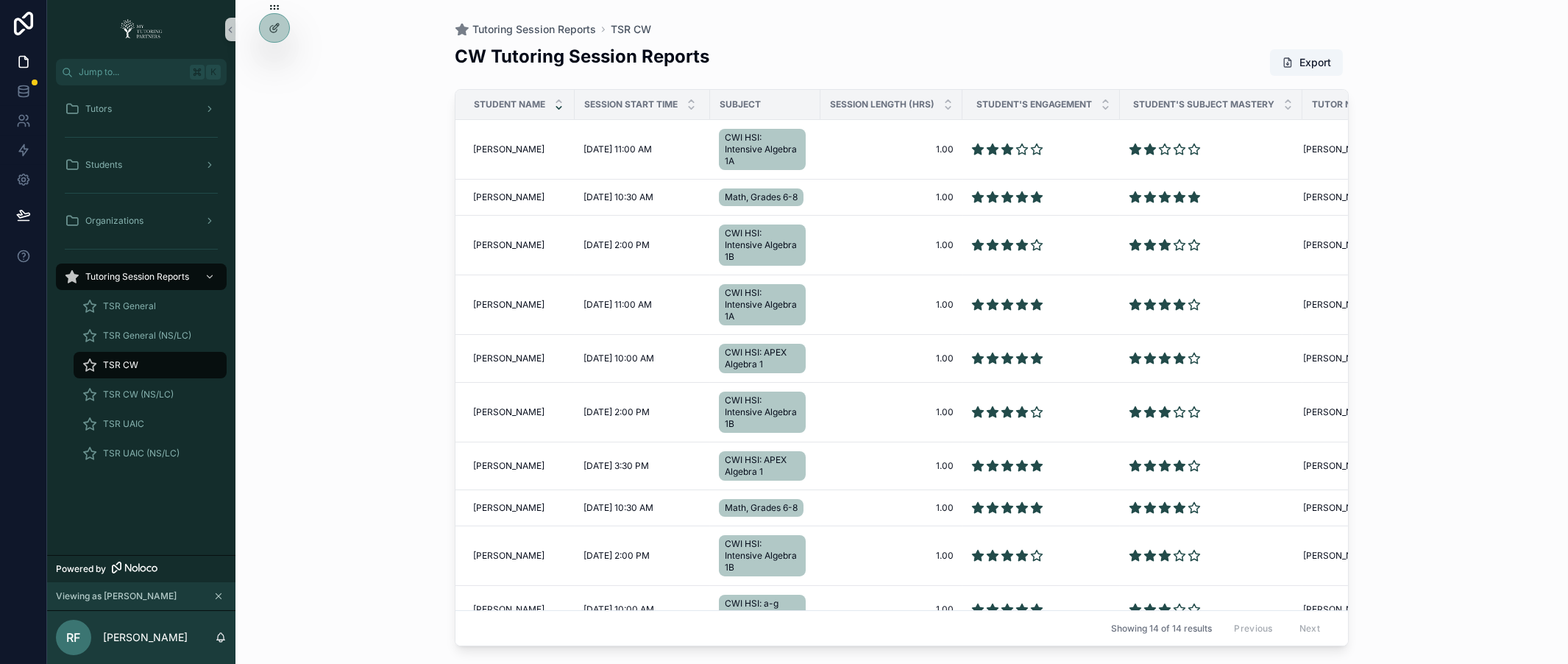
click at [557, 108] on icon "scrollable content" at bounding box center [559, 108] width 5 height 2
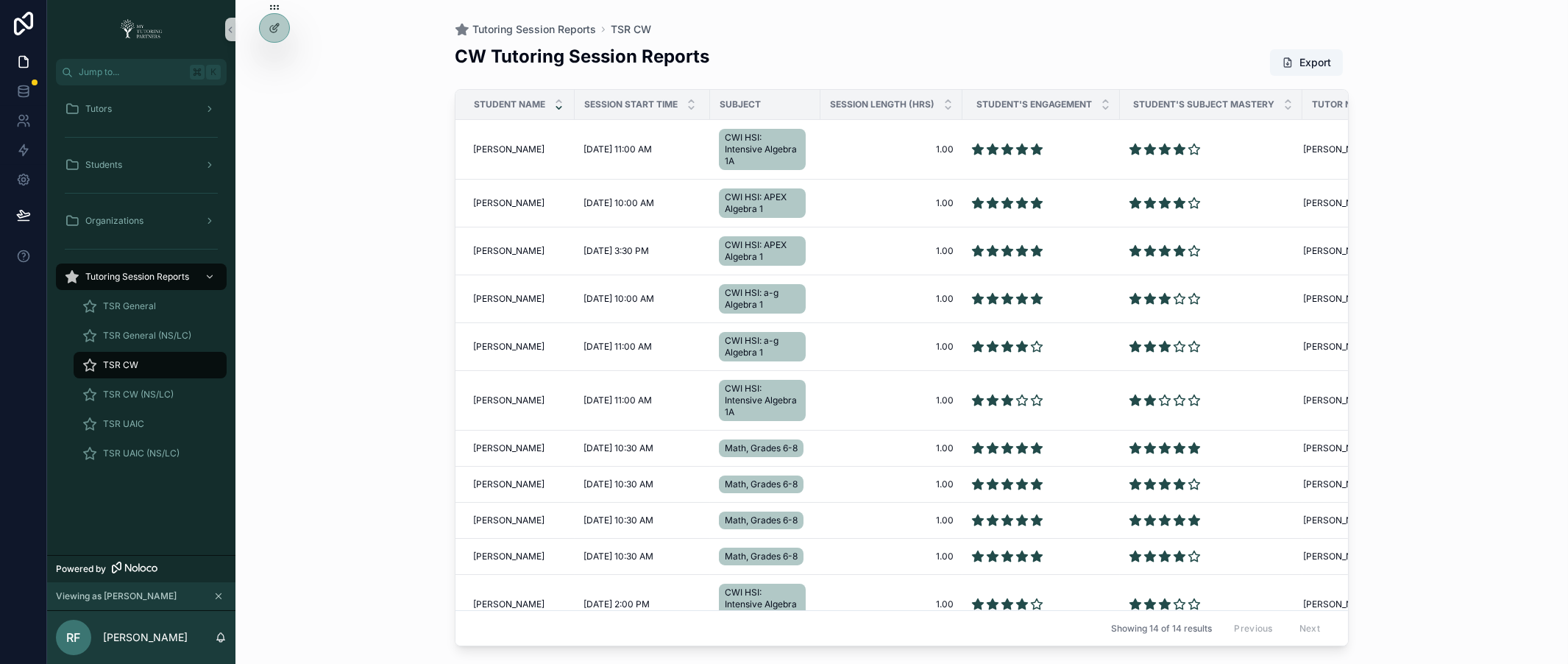
click at [557, 110] on icon "scrollable content" at bounding box center [559, 108] width 10 height 10
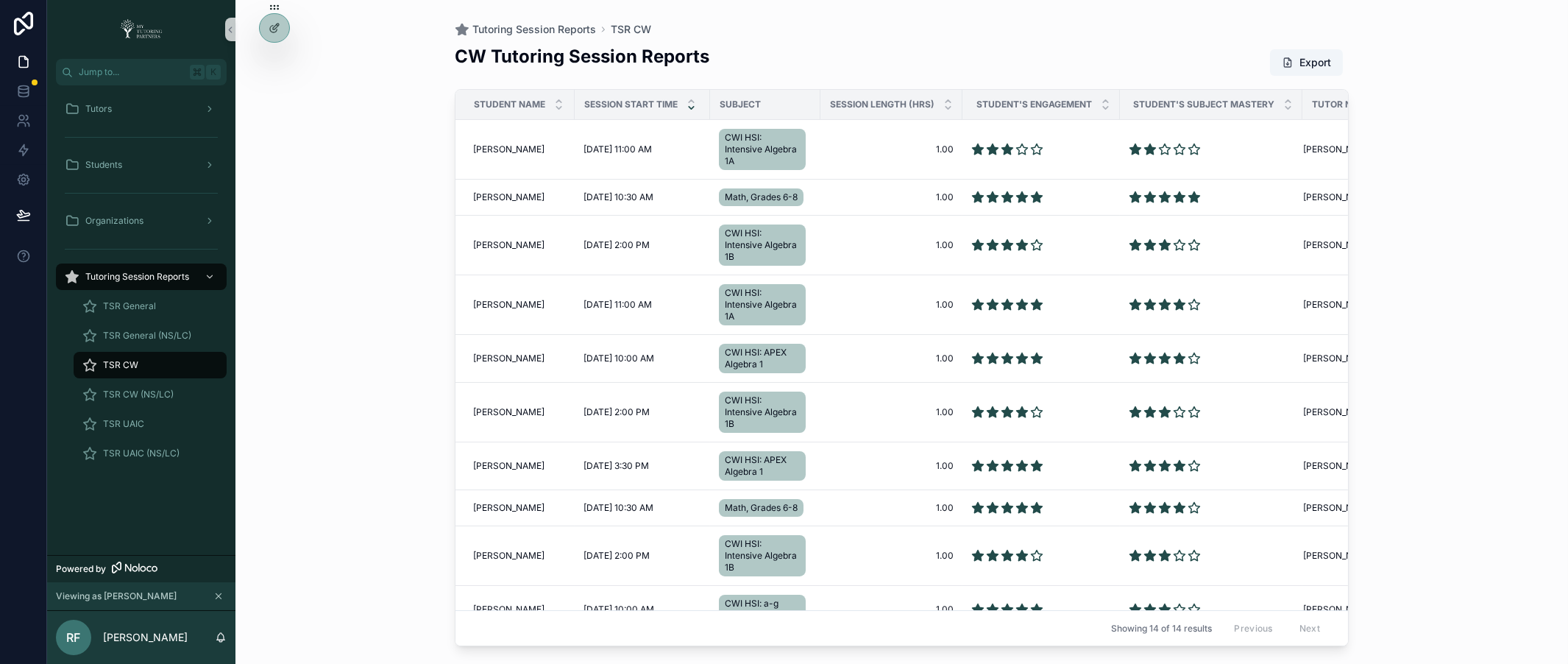
click at [687, 106] on icon "scrollable content" at bounding box center [691, 108] width 10 height 10
click at [559, 108] on icon "scrollable content" at bounding box center [559, 108] width 5 height 2
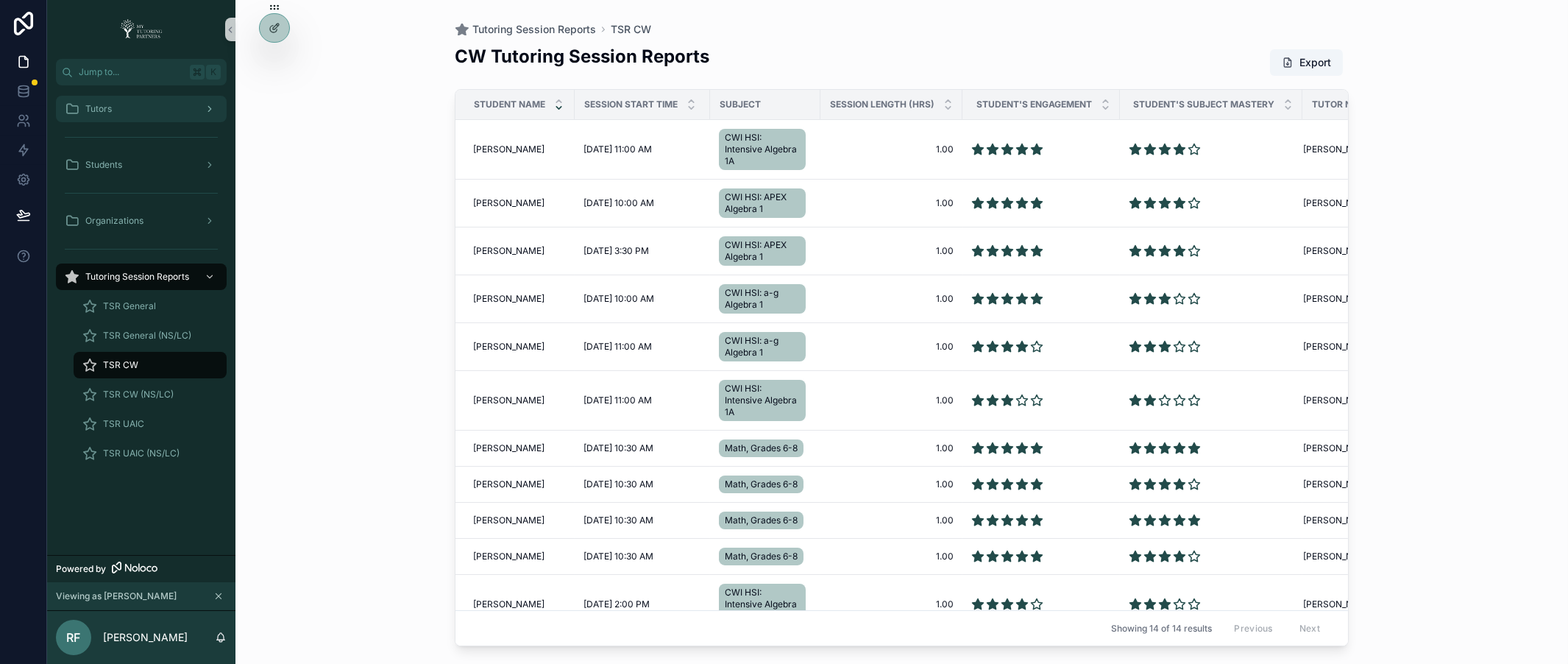
click at [135, 119] on div "Tutors" at bounding box center [141, 109] width 153 height 24
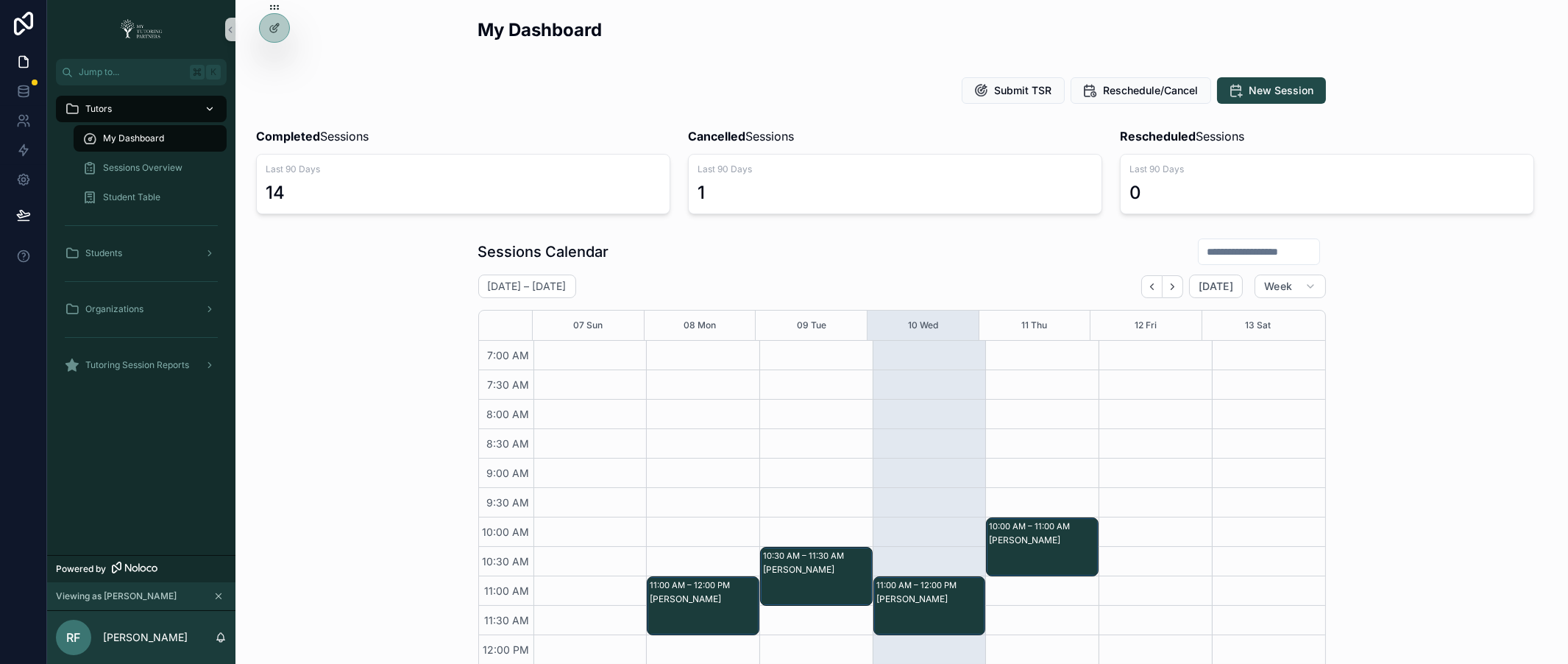
scroll to position [371, 0]
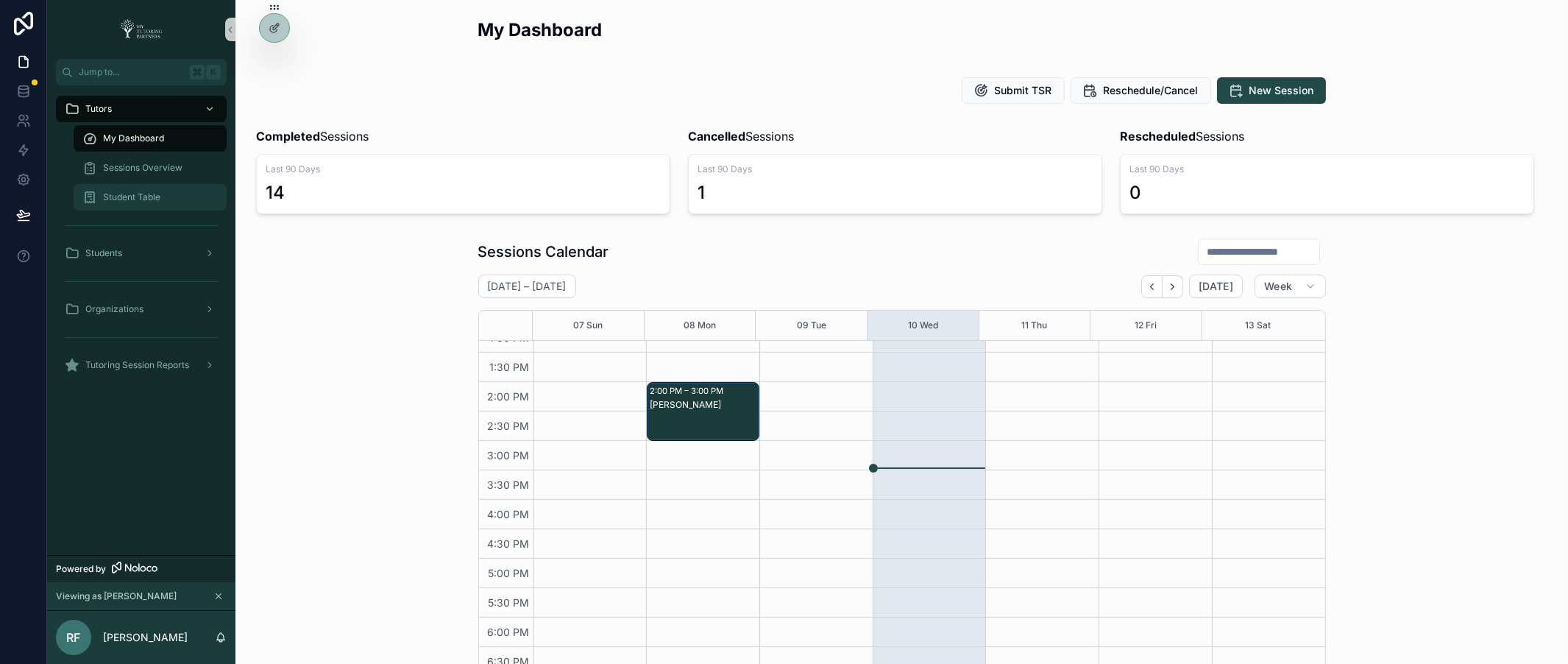
click at [136, 198] on span "Student Table" at bounding box center [132, 198] width 57 height 12
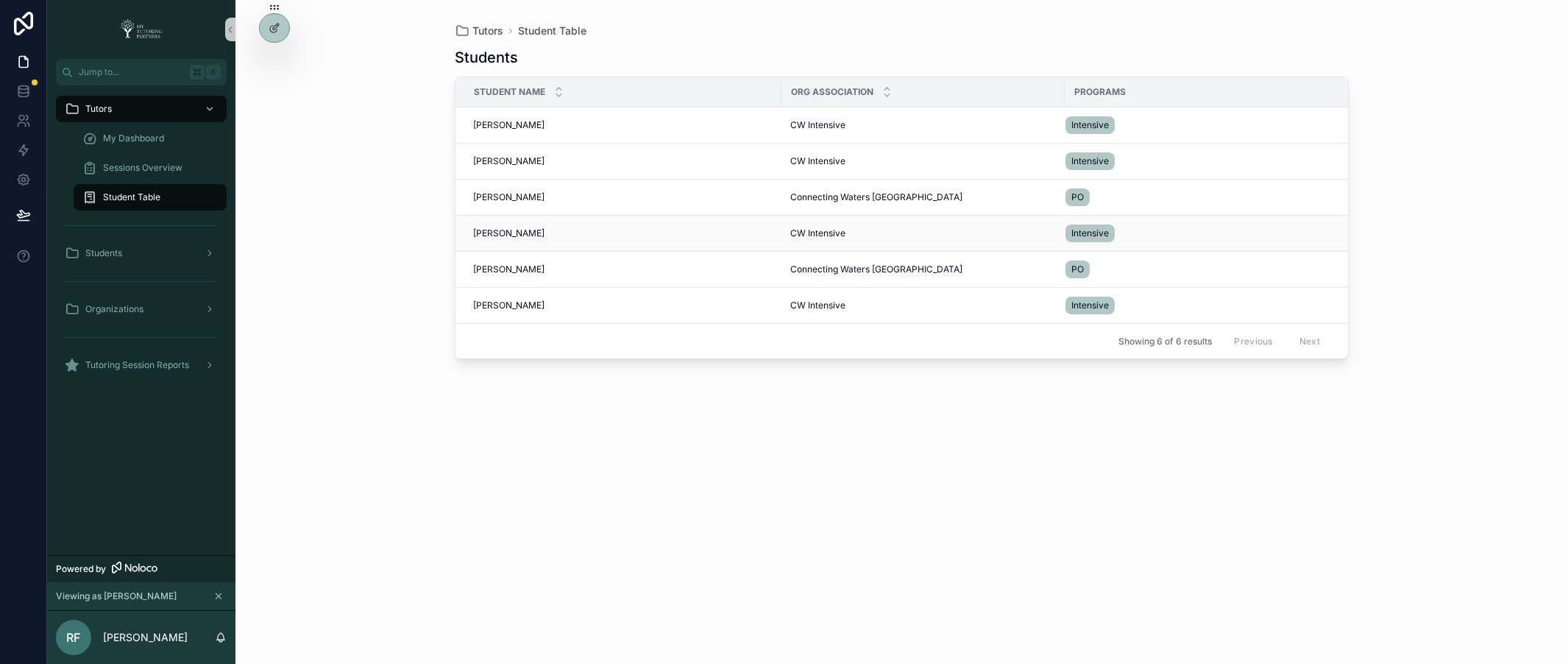
click at [489, 228] on span "Abel Porlaris" at bounding box center [508, 234] width 71 height 12
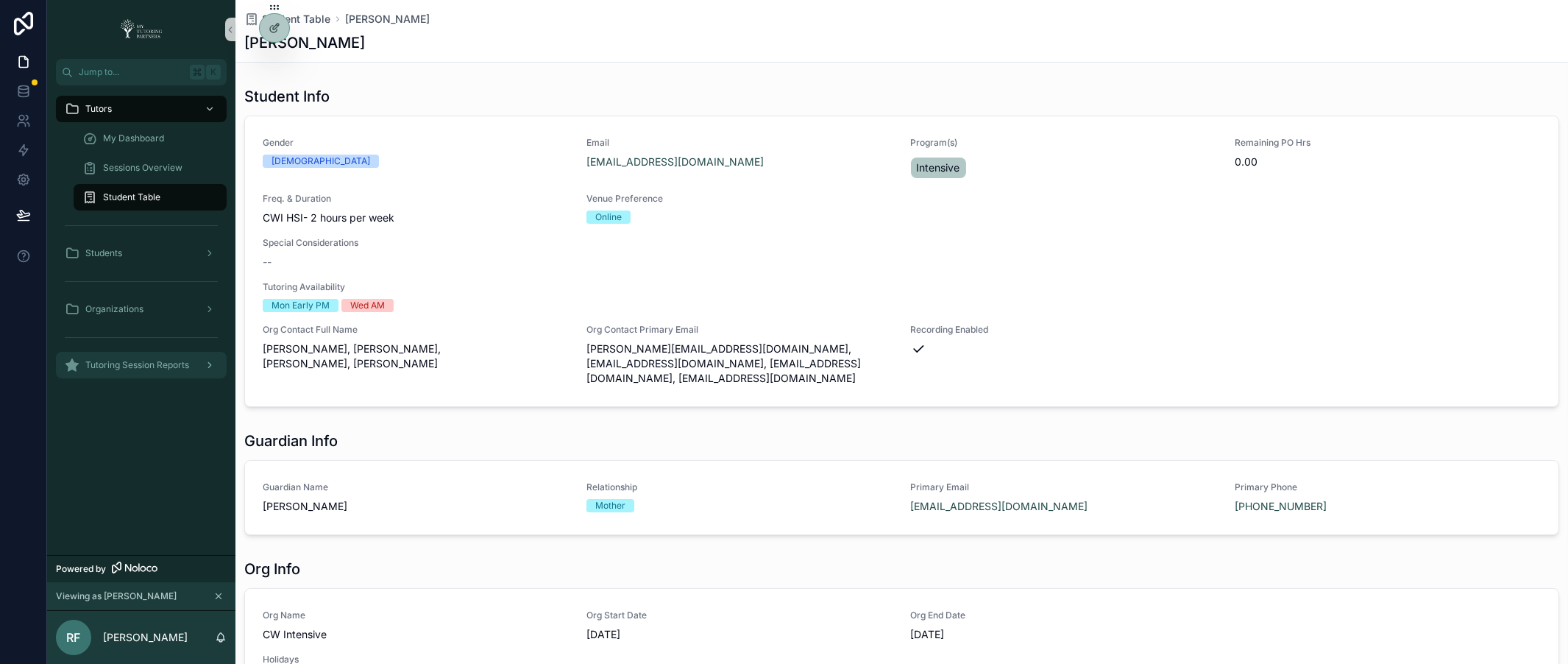
click at [182, 368] on span "Tutoring Session Reports" at bounding box center [137, 365] width 104 height 12
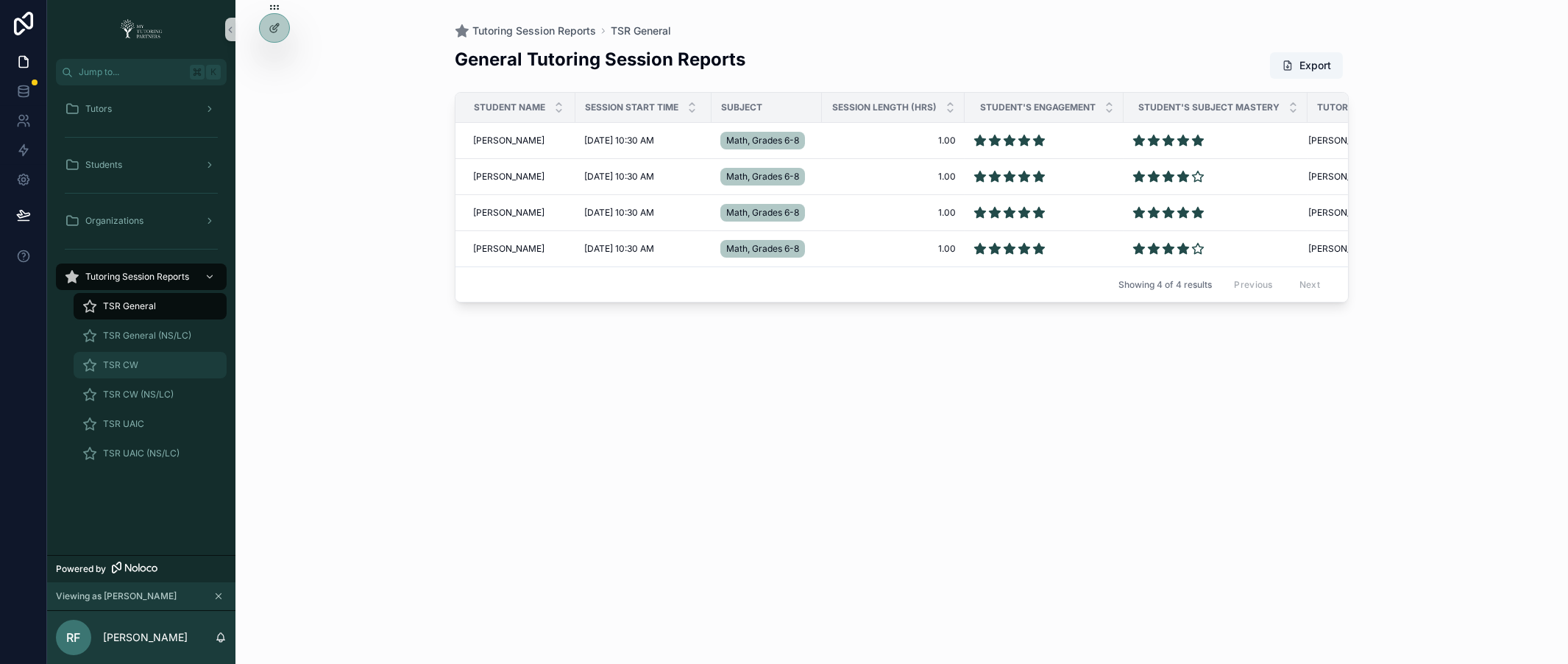
click at [123, 368] on span "TSR CW" at bounding box center [121, 365] width 35 height 12
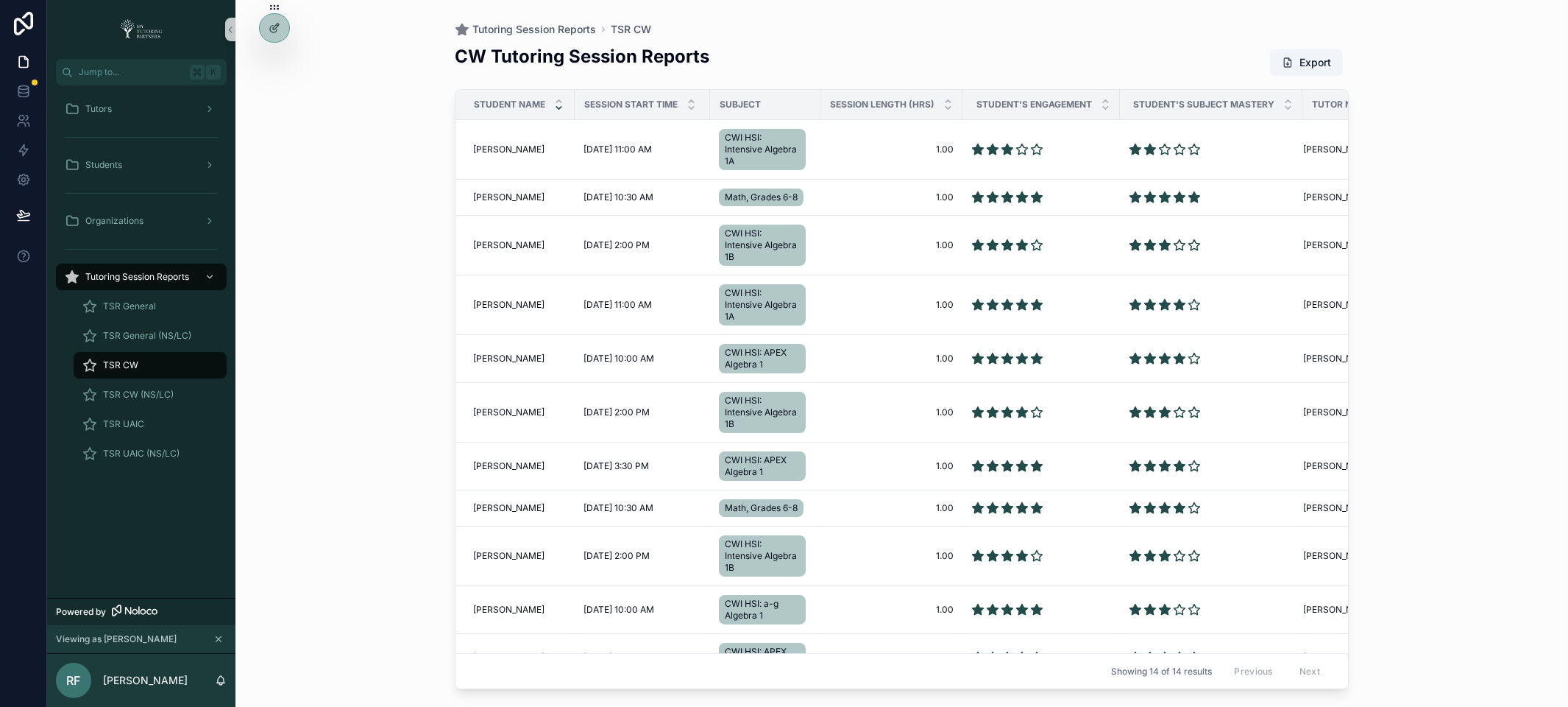
click at [556, 108] on icon "scrollable content" at bounding box center [559, 108] width 10 height 10
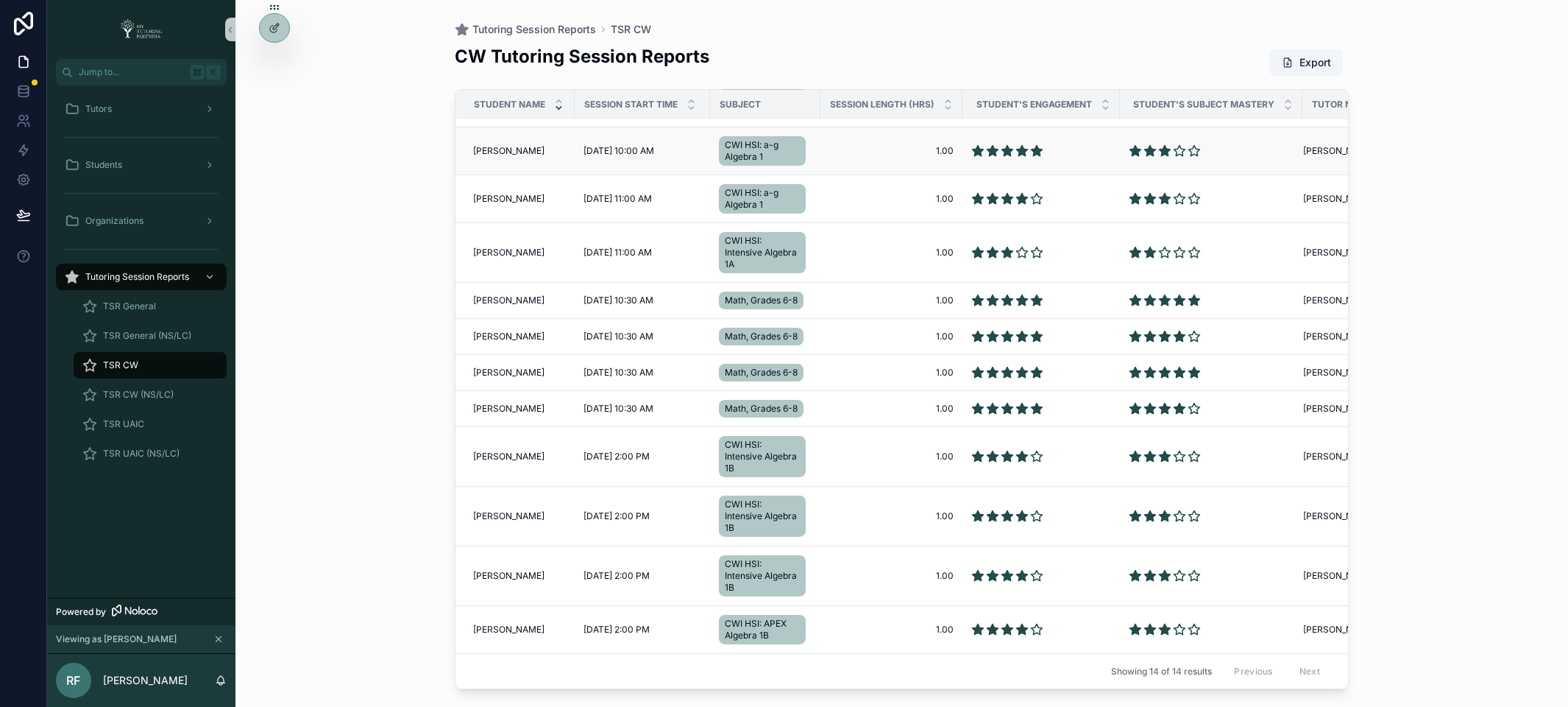
scroll to position [159, 0]
click at [561, 103] on div "scrollable content" at bounding box center [559, 105] width 10 height 16
click at [559, 106] on icon "scrollable content" at bounding box center [559, 108] width 10 height 10
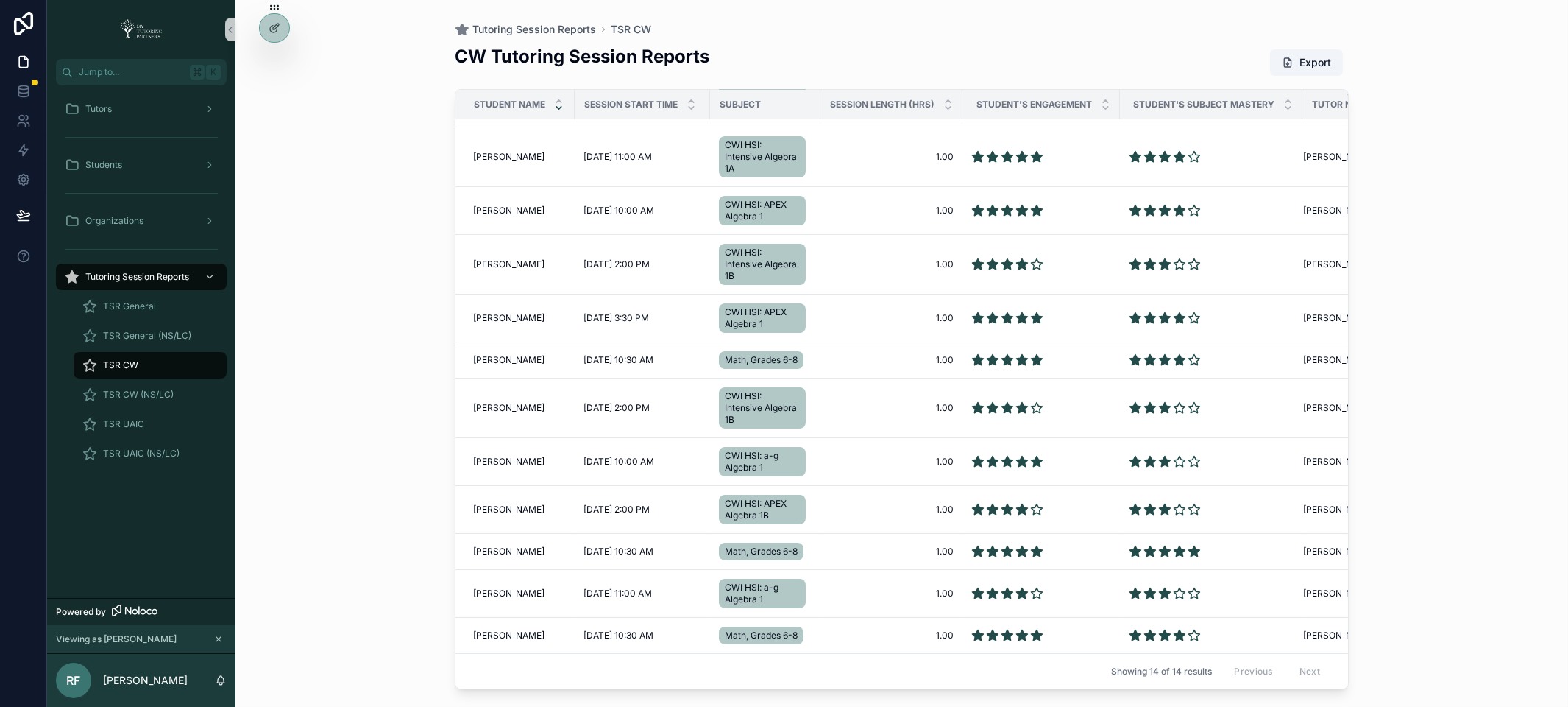
scroll to position [159, 0]
click at [559, 106] on icon "scrollable content" at bounding box center [559, 108] width 10 height 10
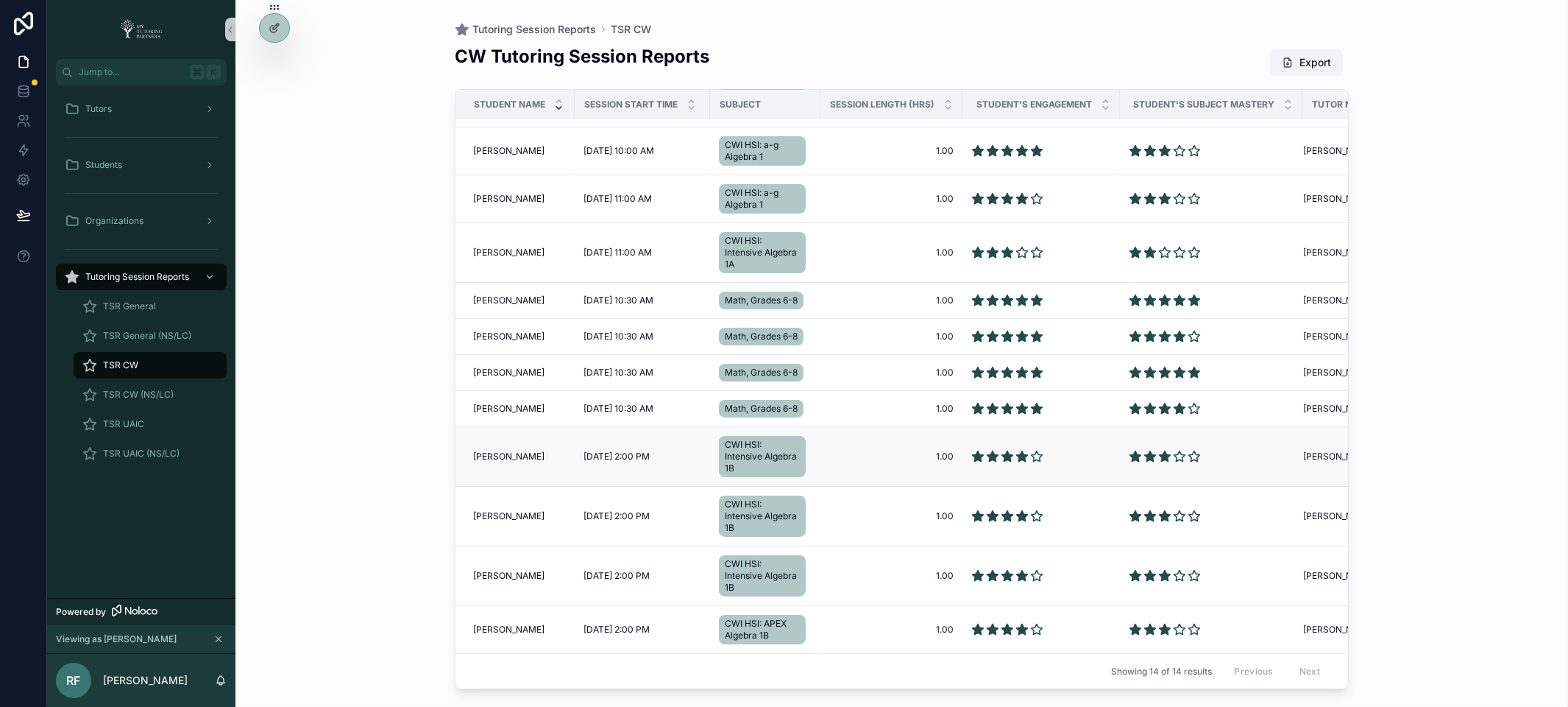
scroll to position [159, 0]
click at [389, 316] on div "Tutoring Session Reports TSR CW CW Tutoring Session Reports Export Student Name…" at bounding box center [902, 353] width 1333 height 707
click at [559, 105] on icon "scrollable content" at bounding box center [559, 101] width 10 height 10
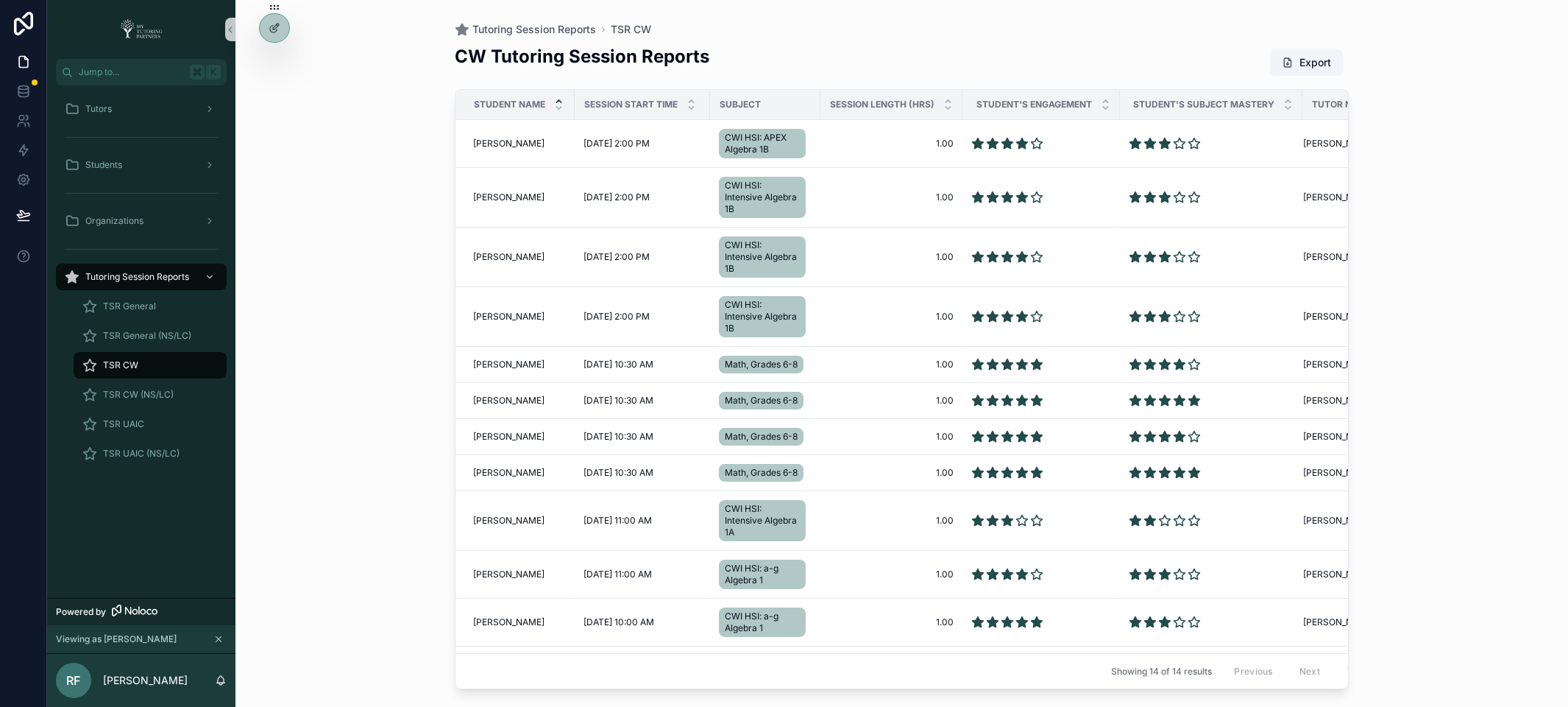
click at [559, 101] on icon "scrollable content" at bounding box center [559, 101] width 10 height 10
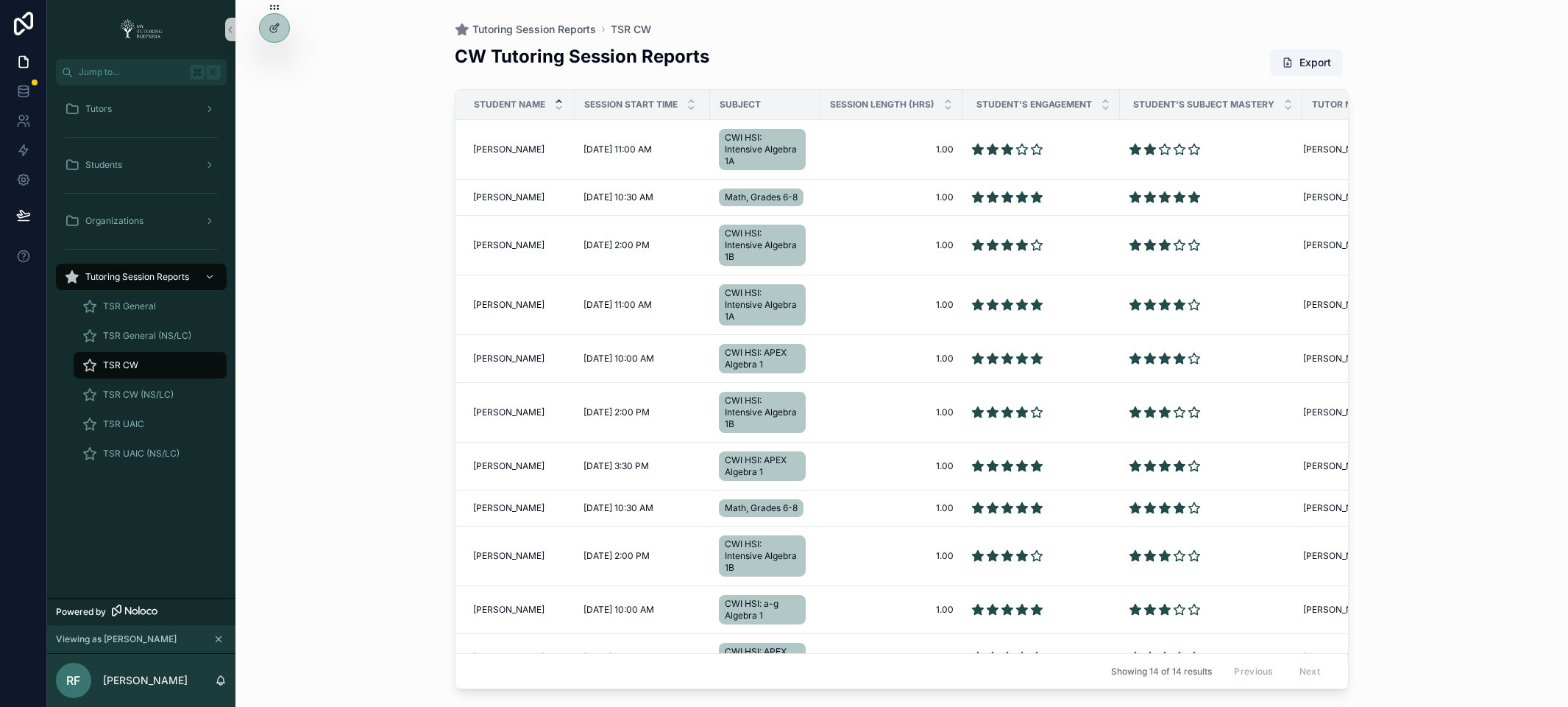
click at [559, 100] on icon "scrollable content" at bounding box center [559, 101] width 5 height 2
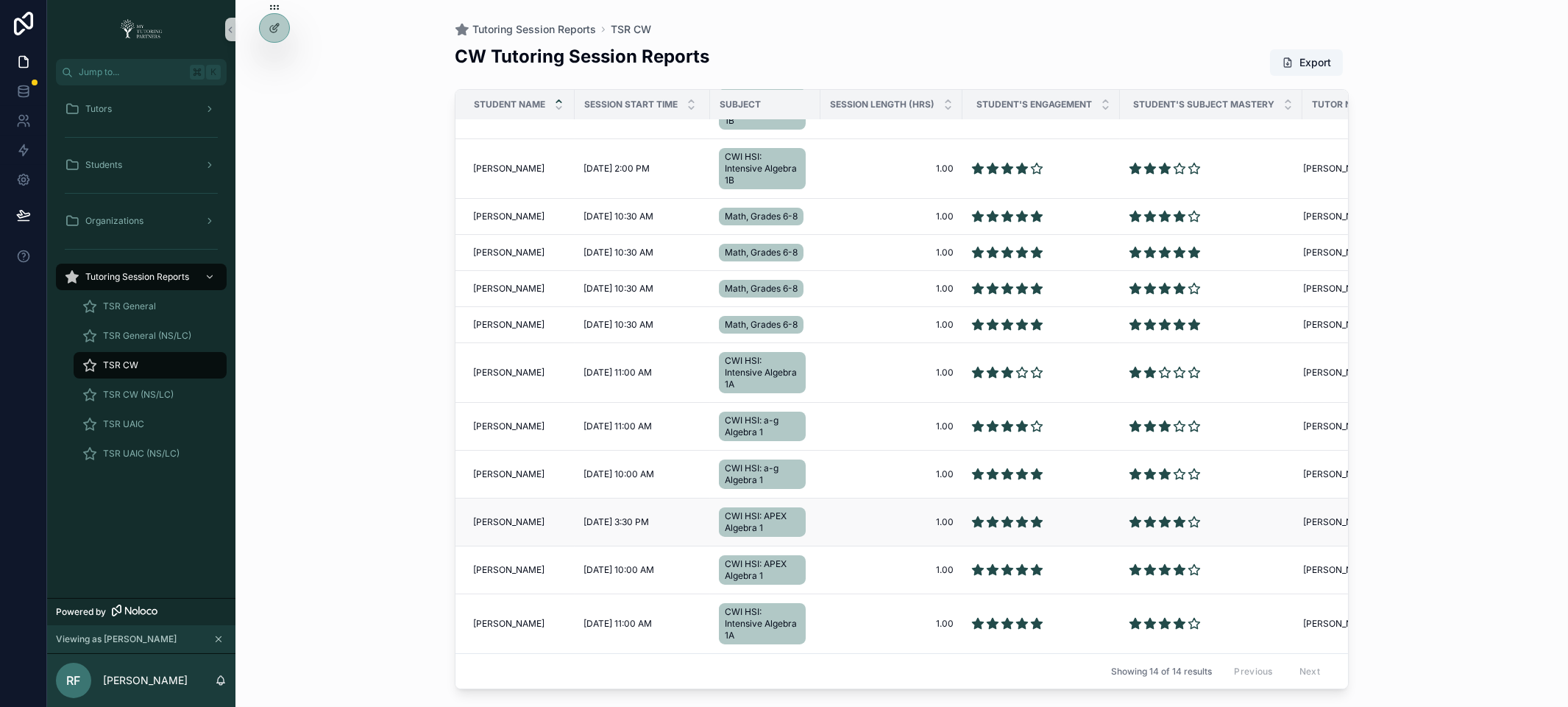
scroll to position [159, 0]
click at [691, 108] on icon "scrollable content" at bounding box center [691, 108] width 10 height 10
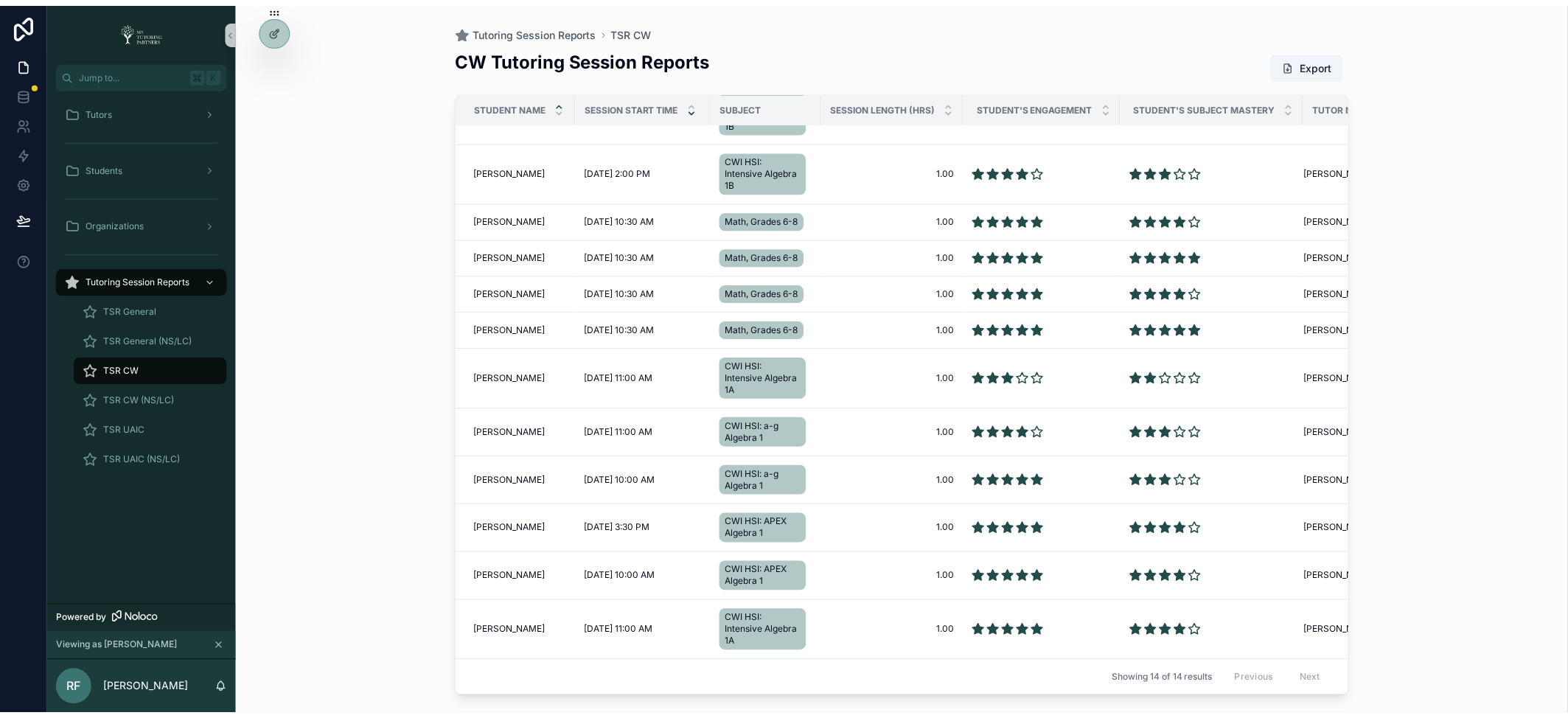
scroll to position [148, 0]
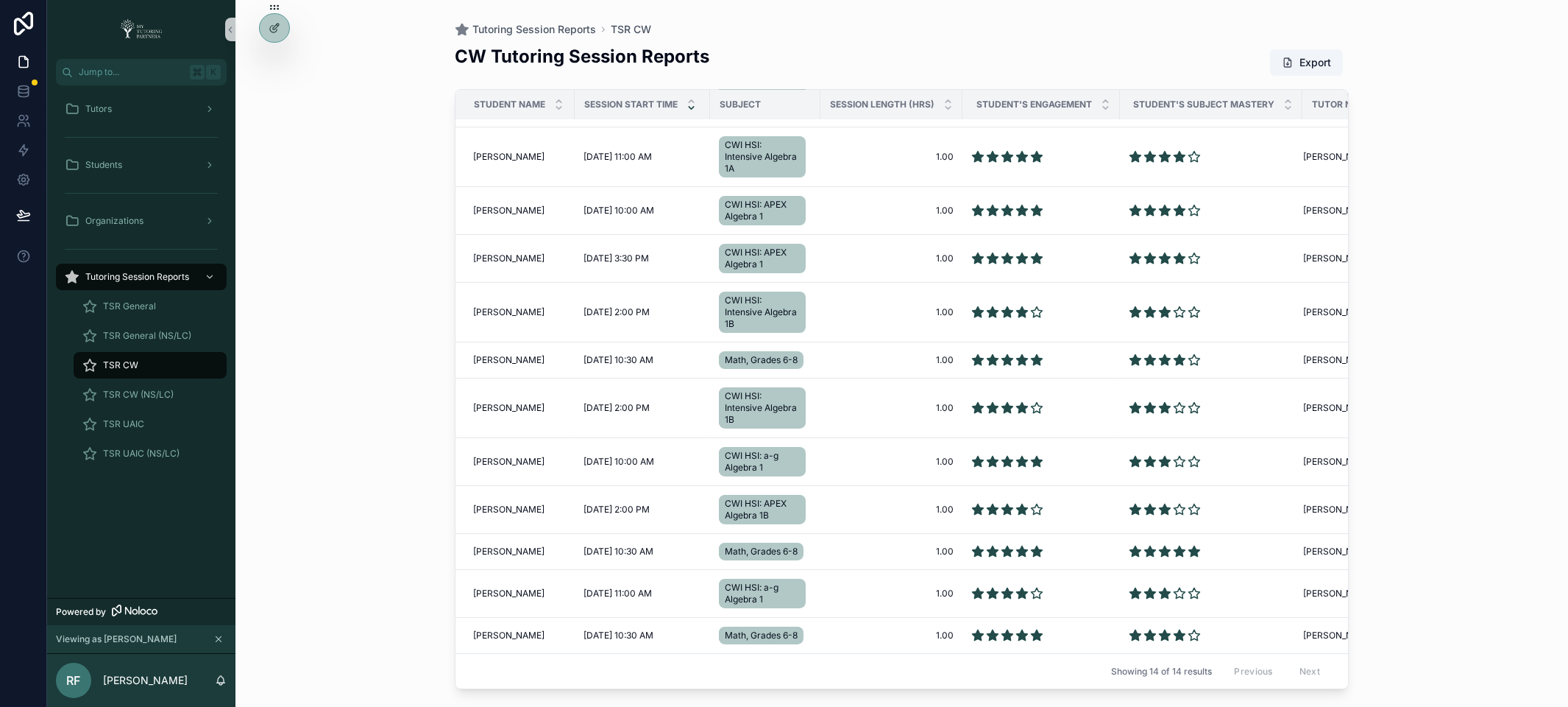
click at [301, 544] on div "Tutoring Session Reports TSR CW CW Tutoring Session Reports Export Student Name…" at bounding box center [902, 353] width 1333 height 707
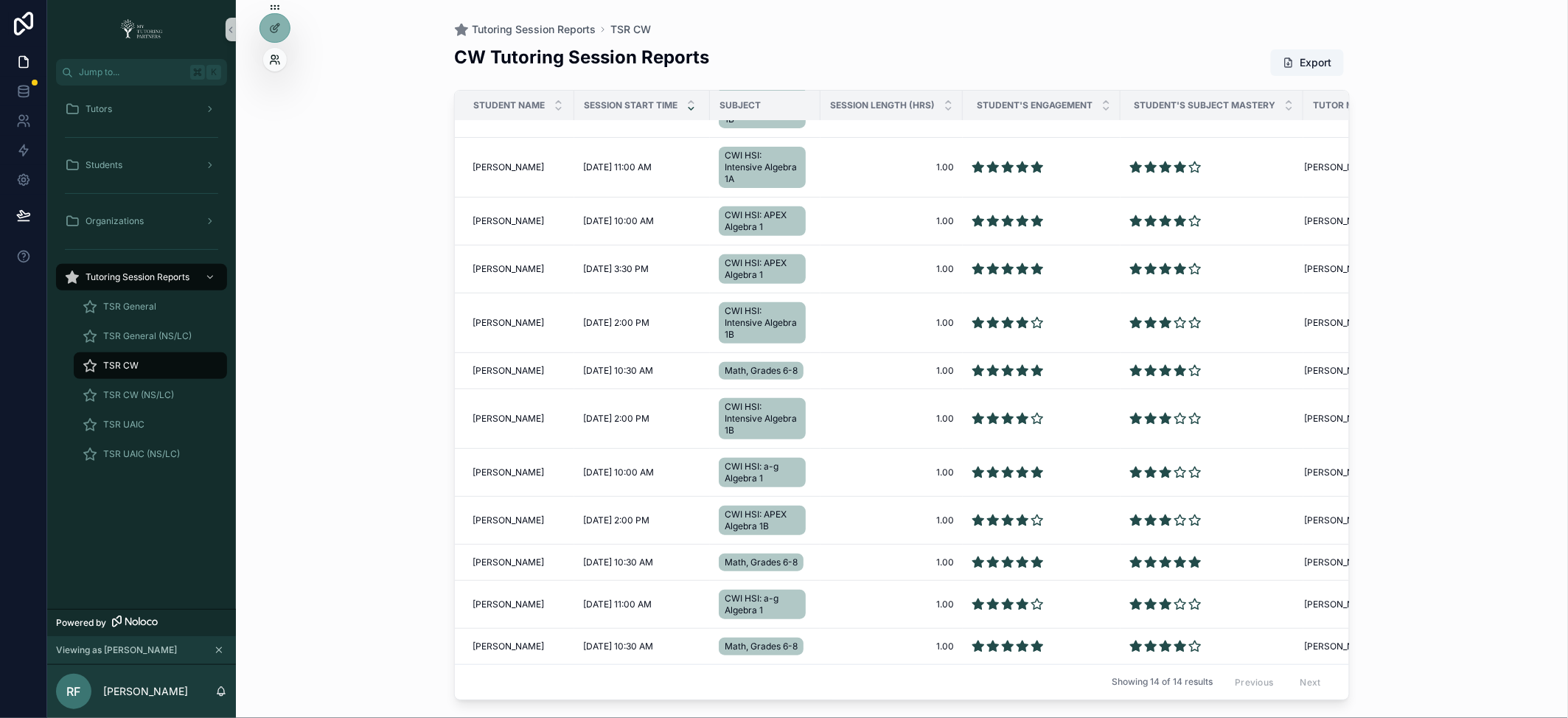
click at [280, 61] on icon at bounding box center [275, 60] width 12 height 12
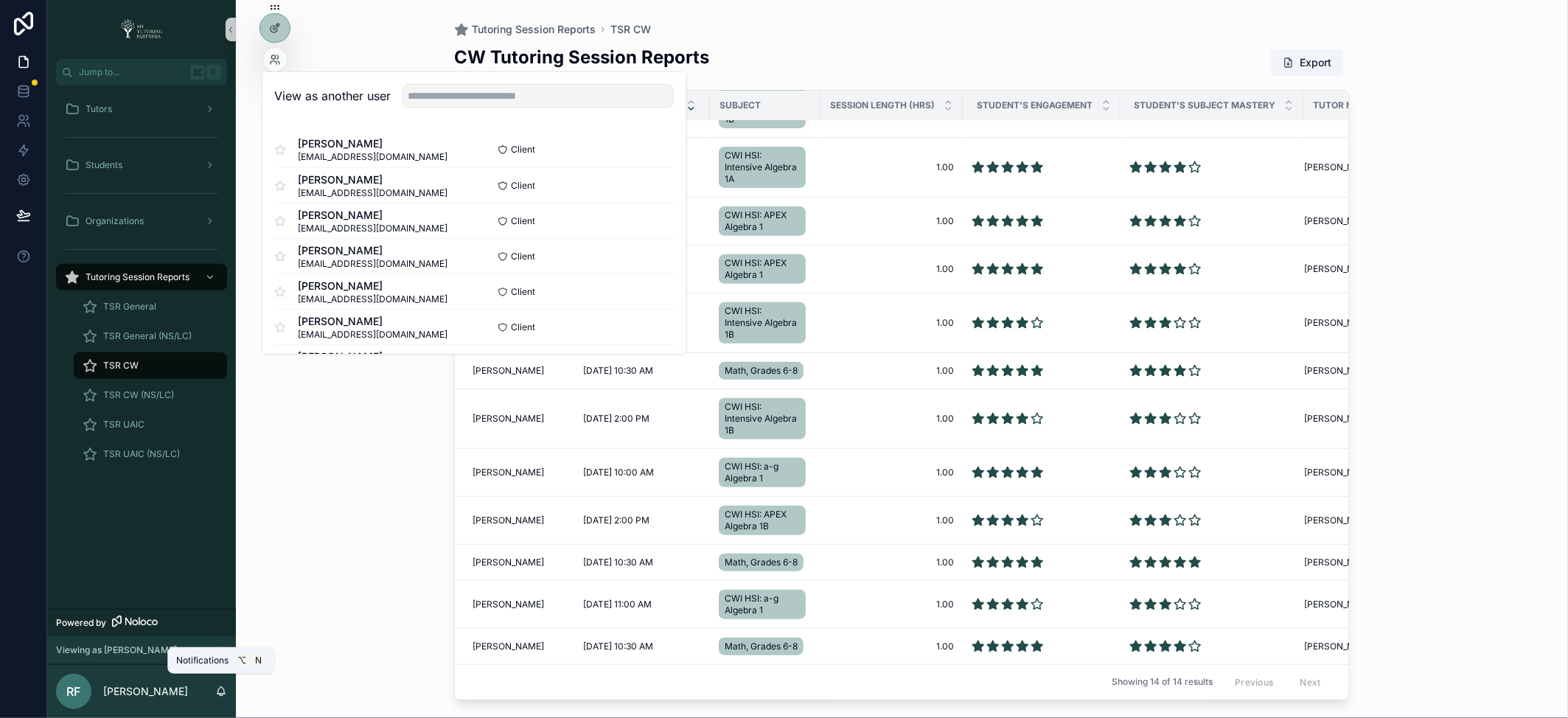
click at [223, 686] on div "RF Richard Fetzer" at bounding box center [142, 691] width 189 height 53
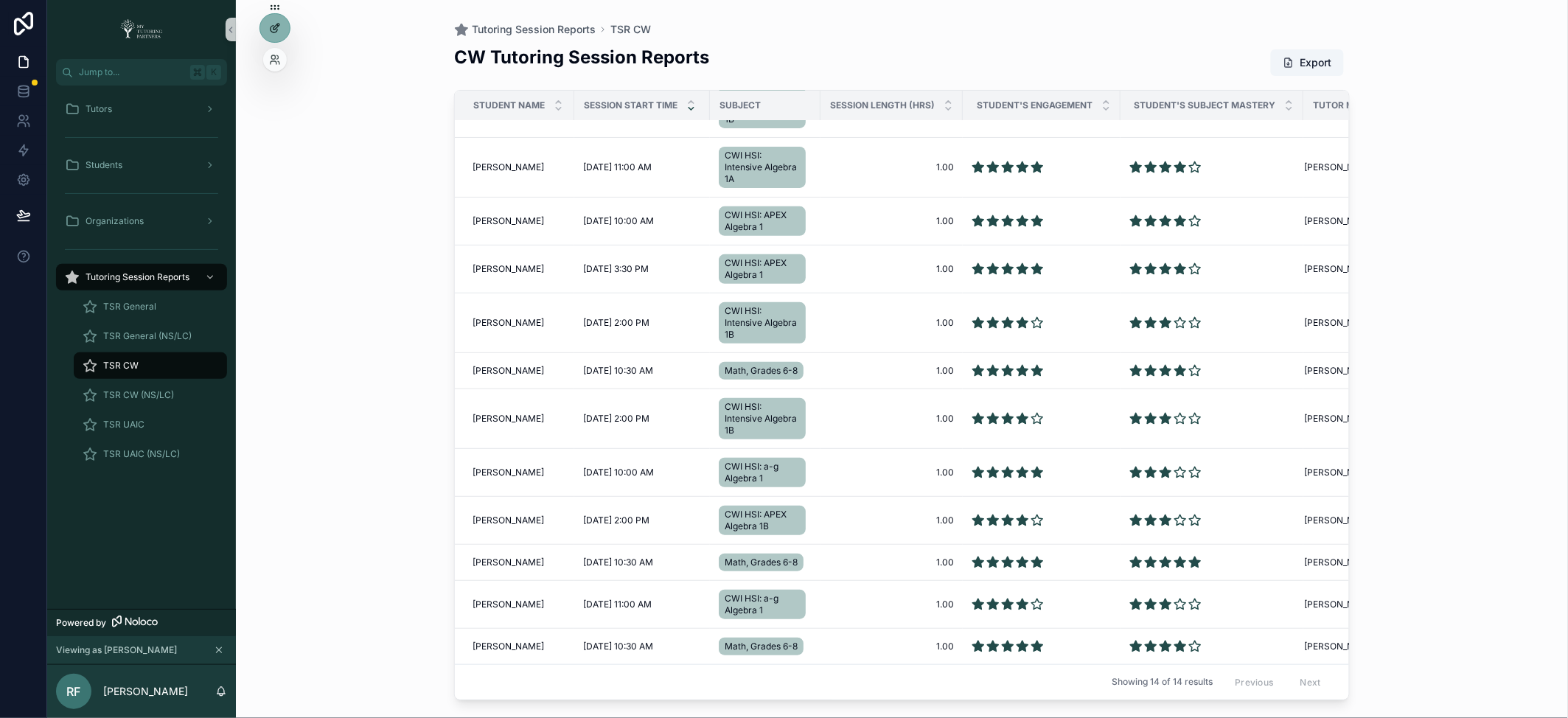
click at [273, 31] on icon at bounding box center [275, 28] width 12 height 12
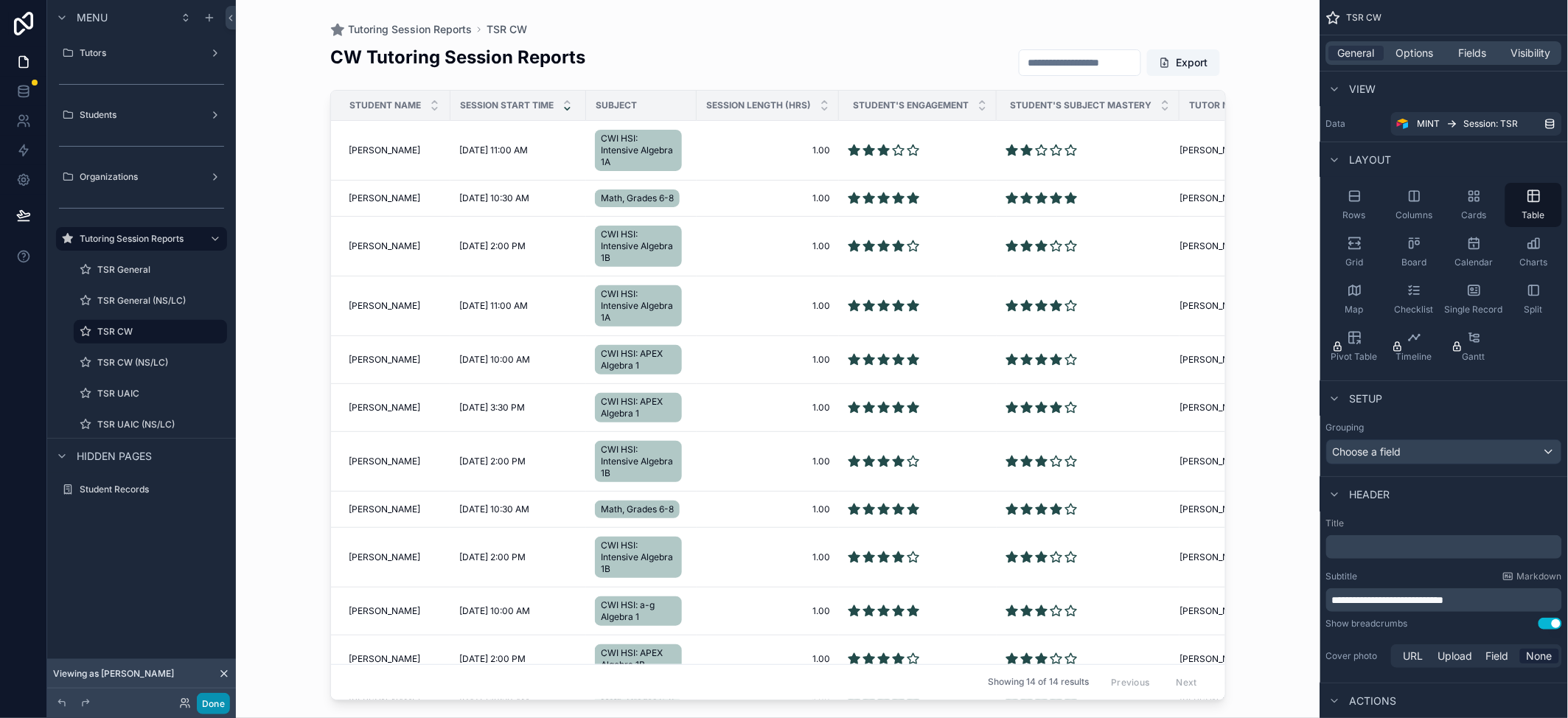
click at [210, 697] on button "Done" at bounding box center [213, 703] width 33 height 21
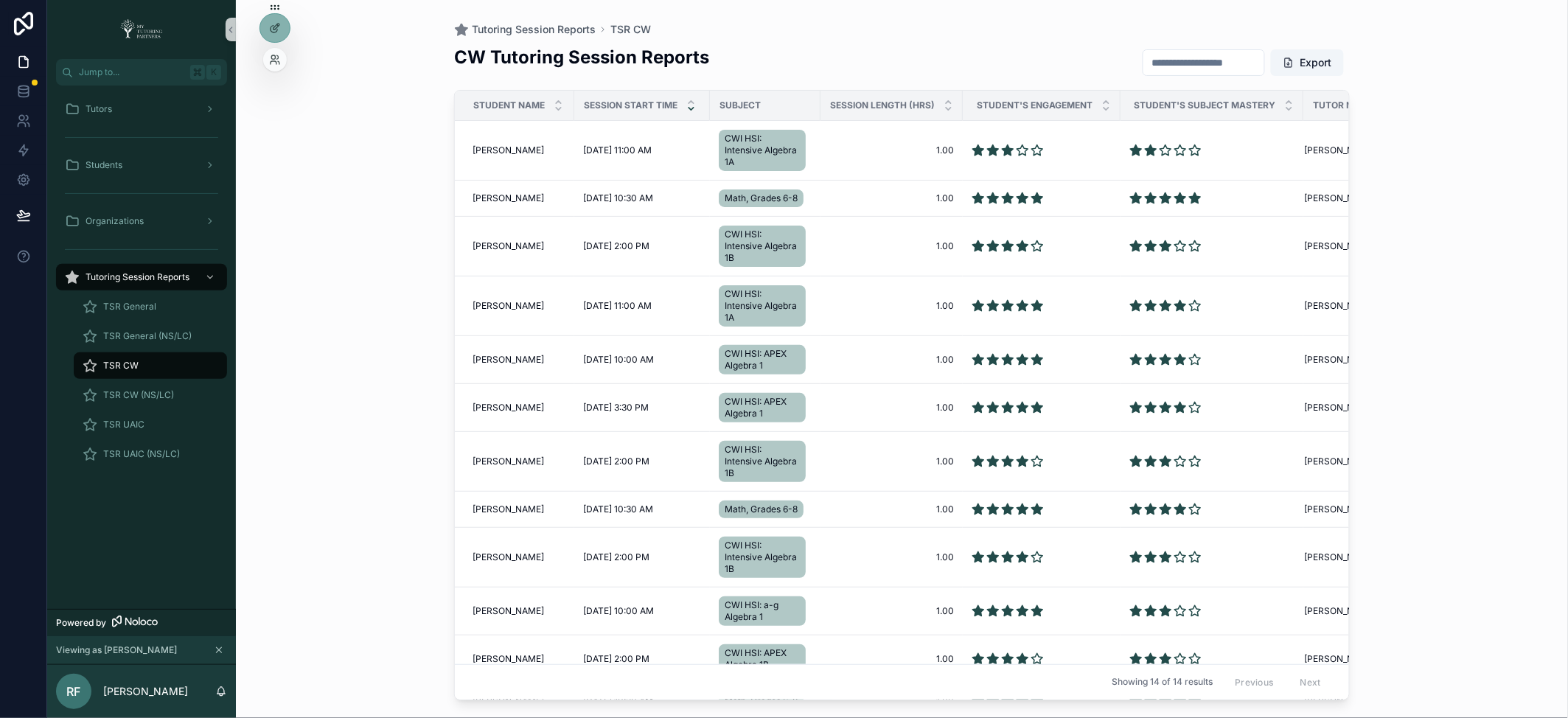
click at [276, 66] on div at bounding box center [275, 60] width 24 height 24
click at [277, 58] on icon at bounding box center [275, 60] width 12 height 12
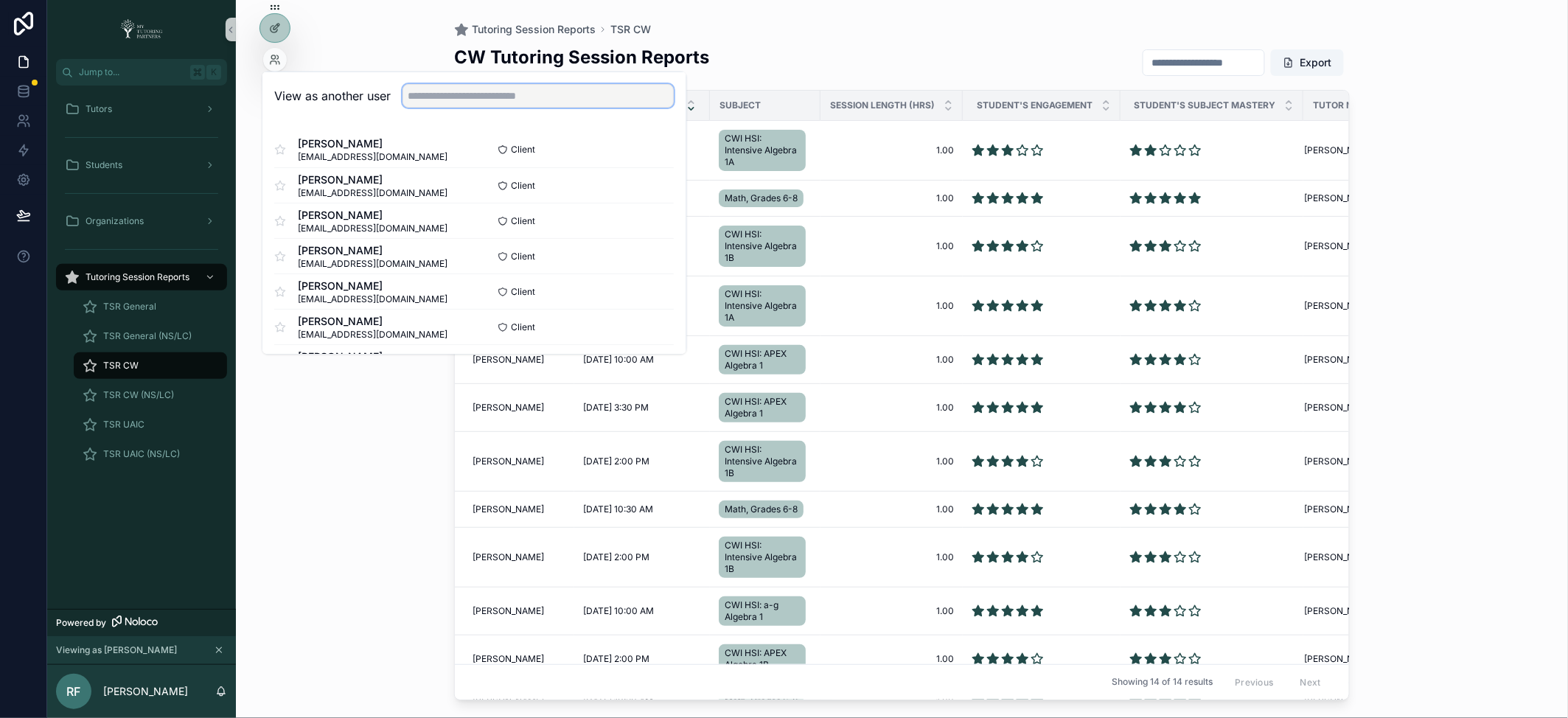
click at [472, 91] on input "text" at bounding box center [539, 96] width 272 height 24
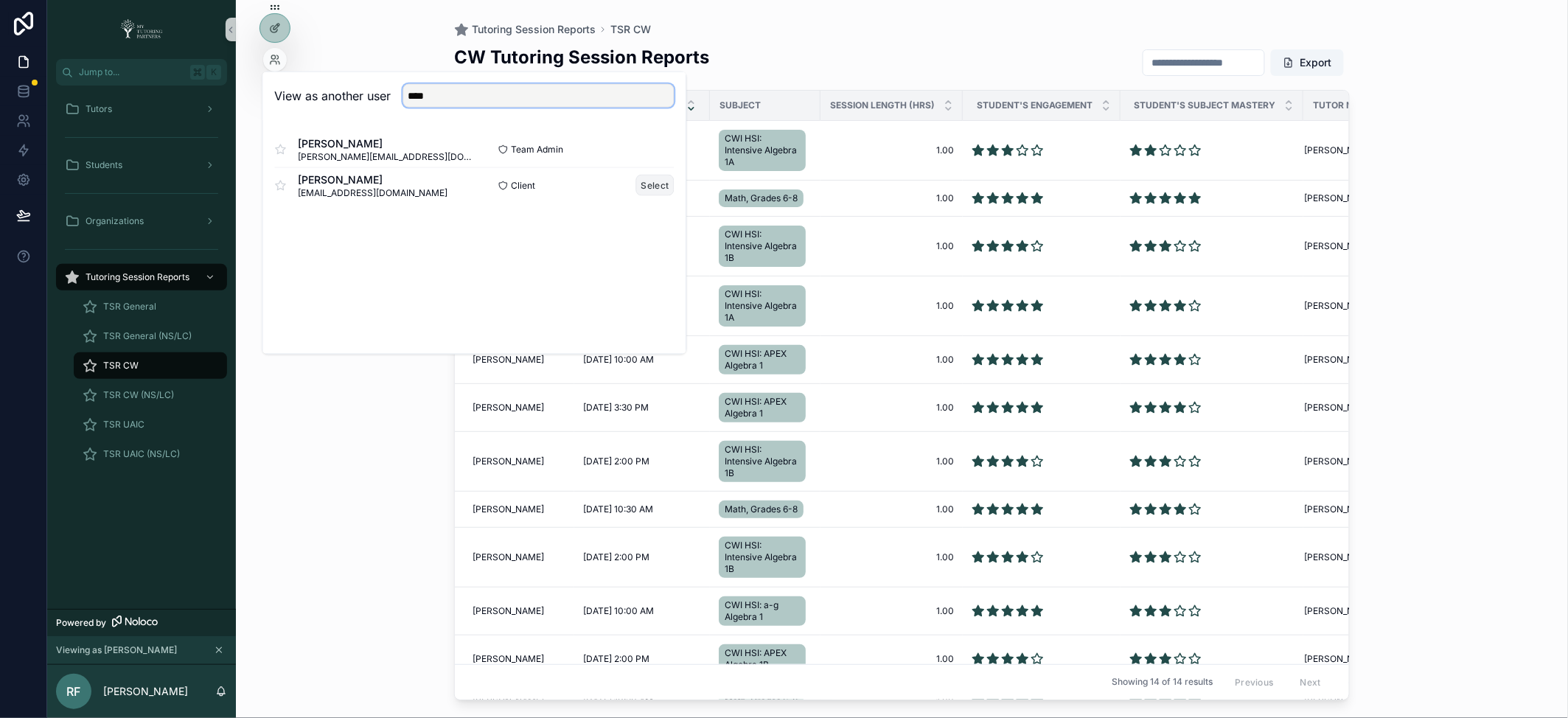
type input "****"
click at [659, 185] on button "Select" at bounding box center [656, 185] width 38 height 21
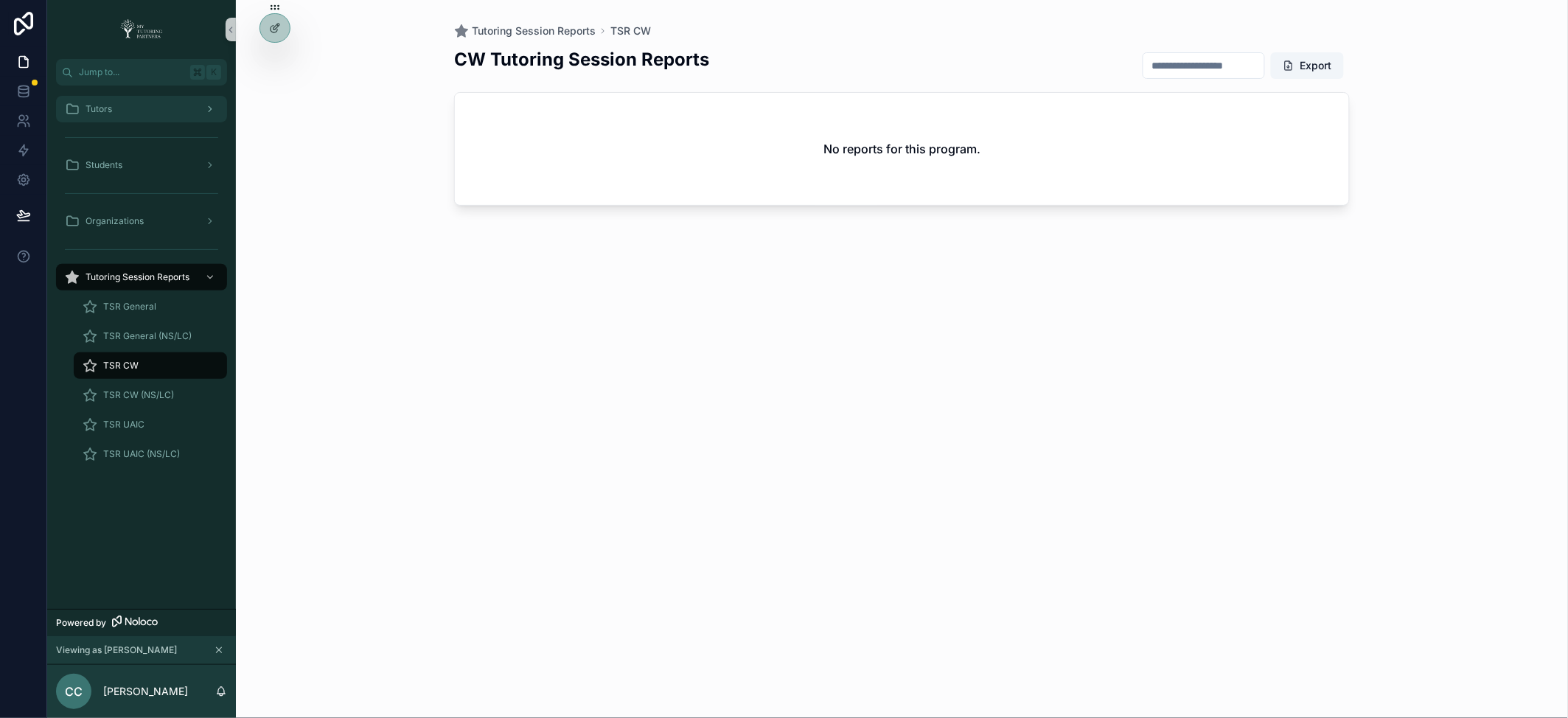
click at [128, 108] on div "Tutors" at bounding box center [142, 109] width 154 height 24
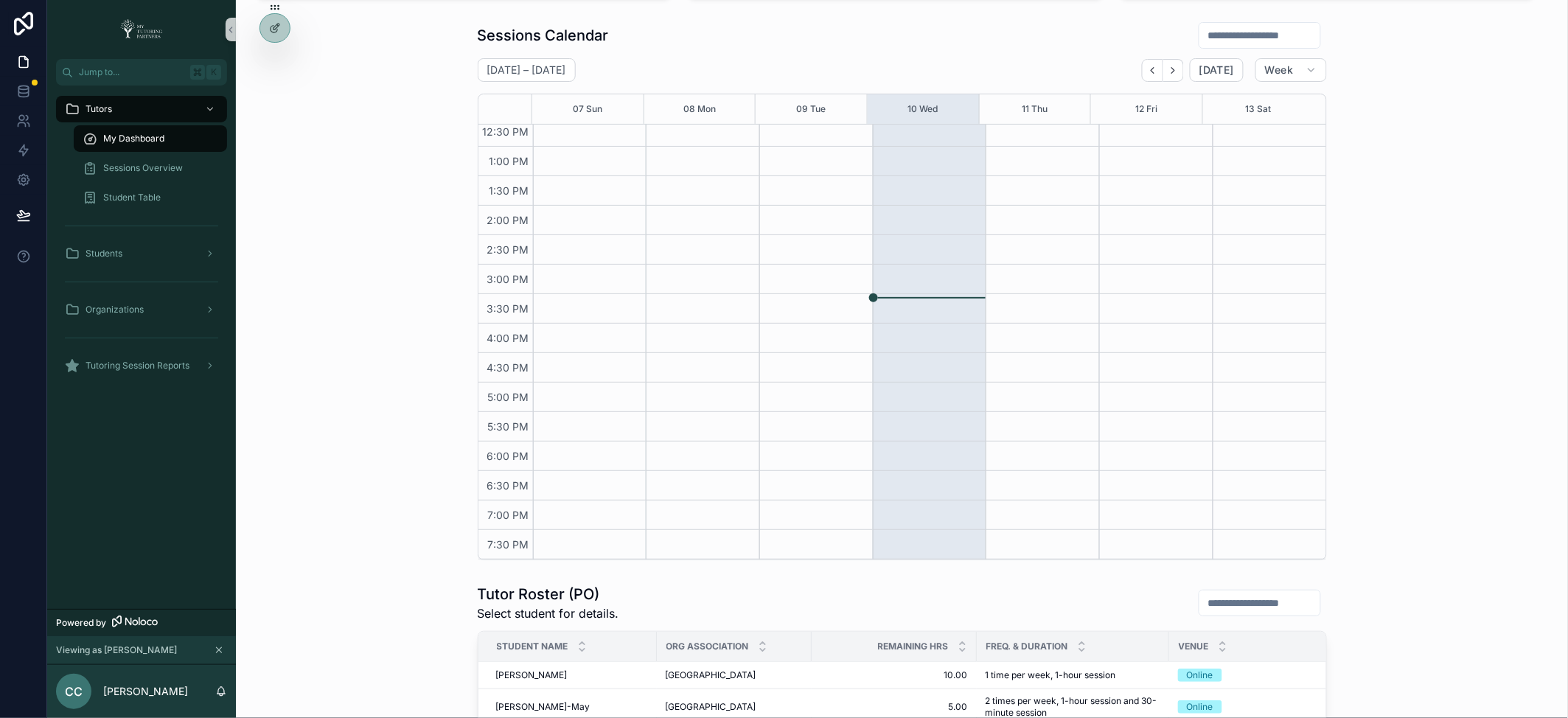
scroll to position [314, 0]
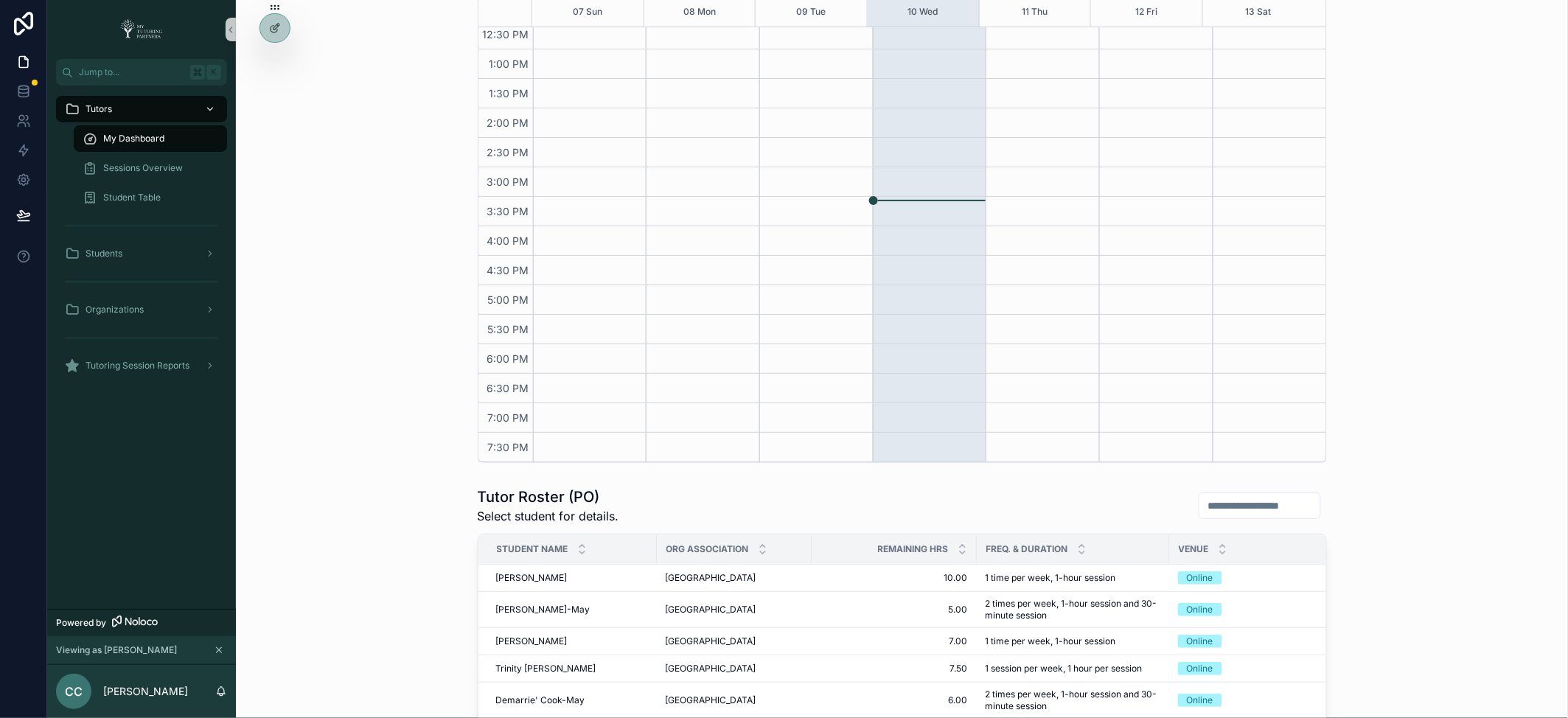
click at [159, 114] on div "Tutors" at bounding box center [142, 109] width 154 height 24
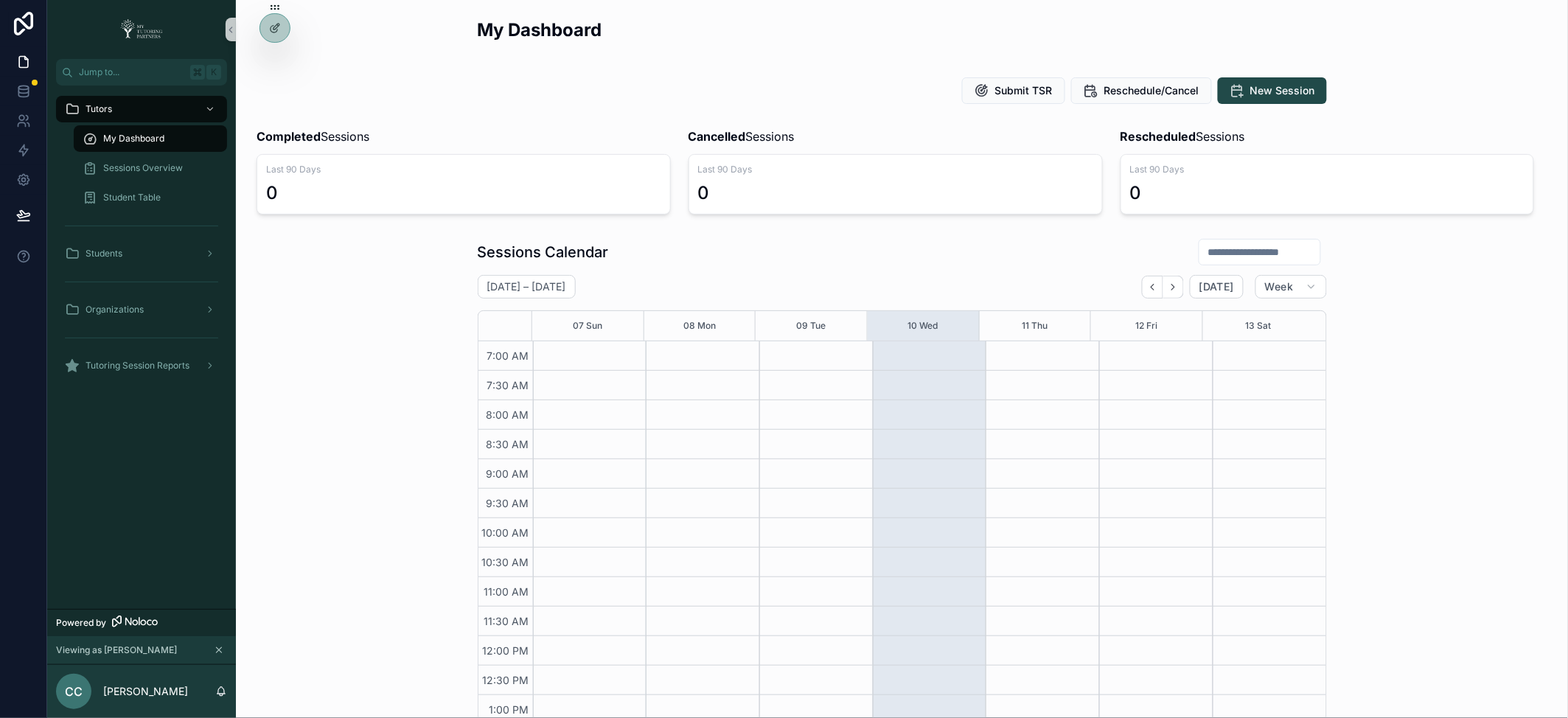
scroll to position [331, 0]
click at [155, 128] on div "My Dashboard" at bounding box center [151, 139] width 136 height 24
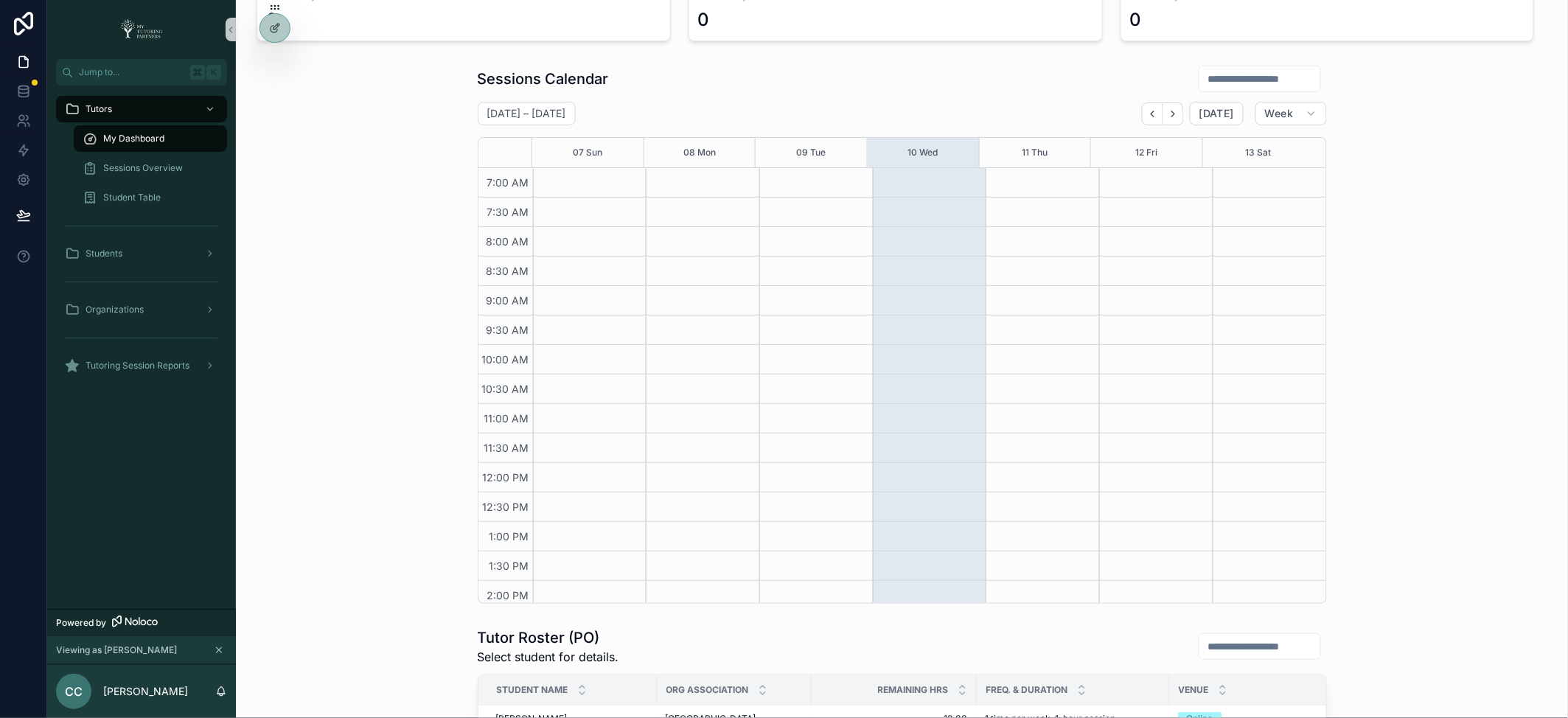
scroll to position [0, 0]
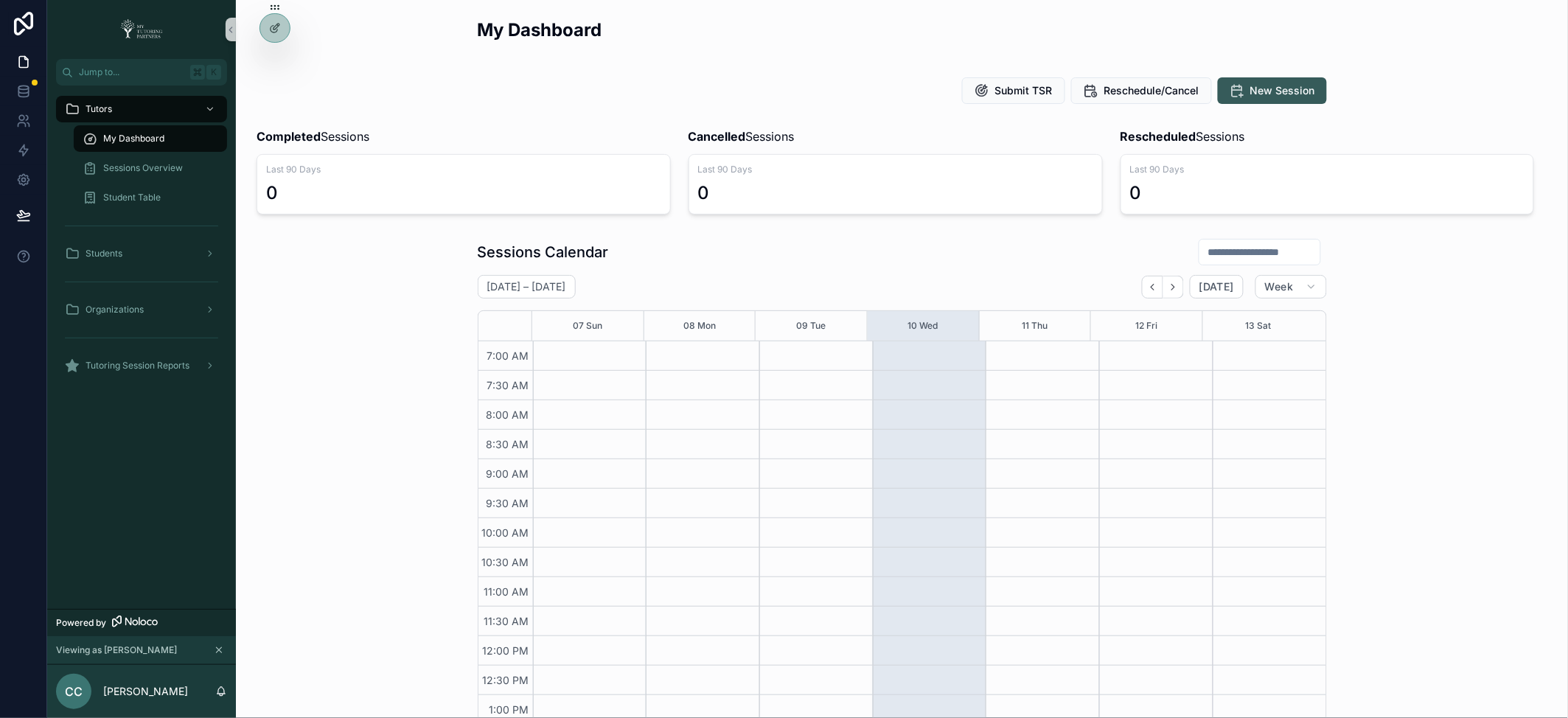
click at [1272, 94] on span "New Session" at bounding box center [1283, 91] width 65 height 15
click at [221, 694] on icon "scrollable content" at bounding box center [221, 690] width 8 height 7
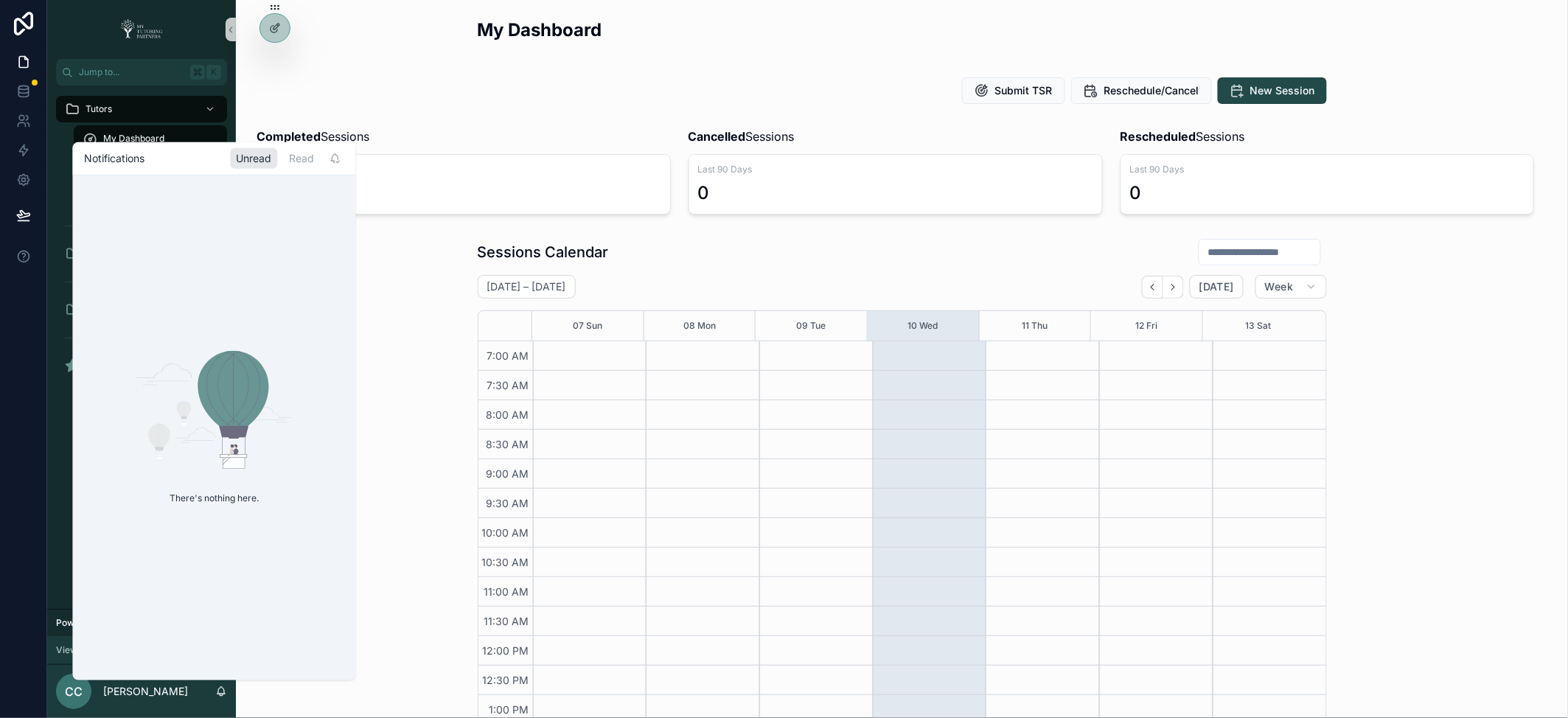
click at [221, 694] on icon "scrollable content" at bounding box center [221, 690] width 8 height 7
click at [66, 694] on span "CC" at bounding box center [74, 691] width 18 height 18
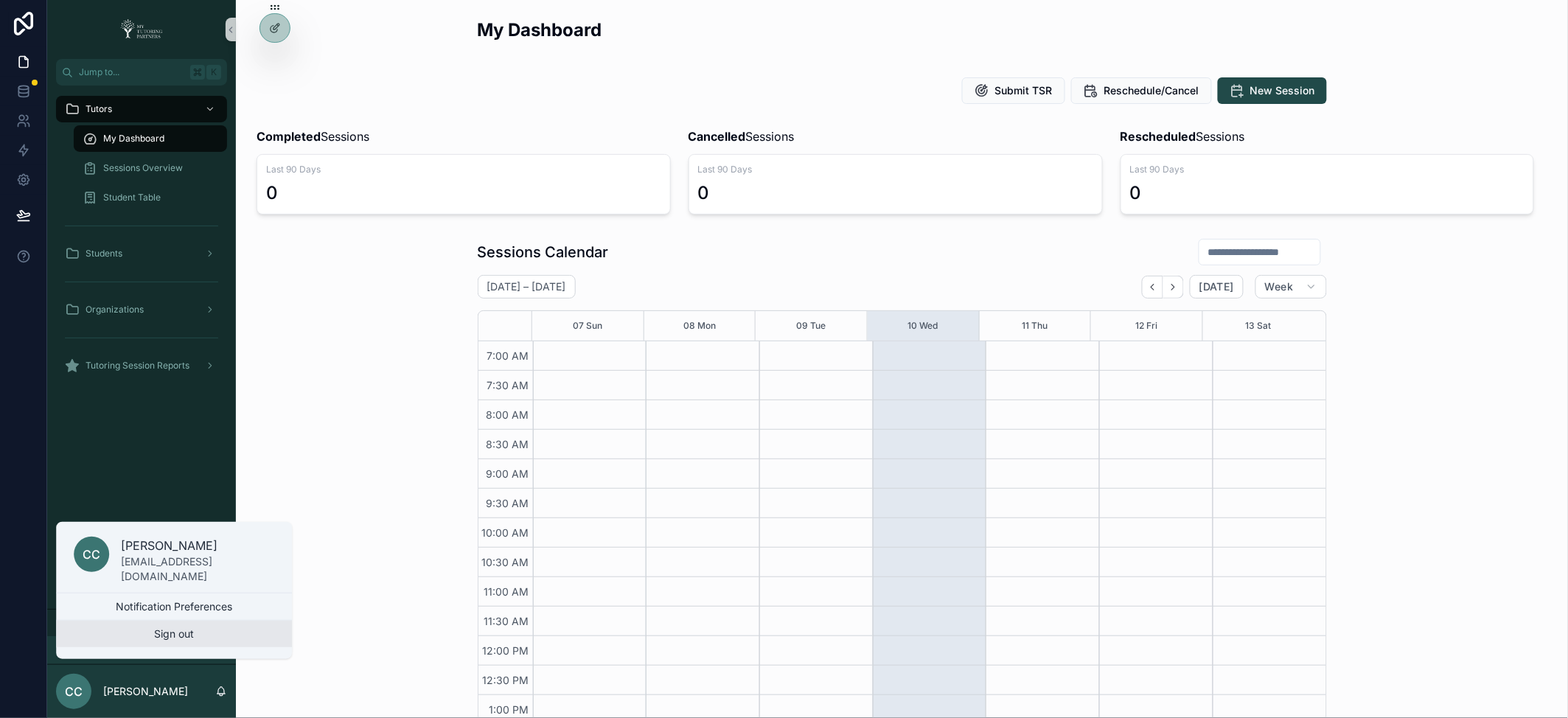
click at [159, 634] on button "Sign out" at bounding box center [174, 634] width 236 height 27
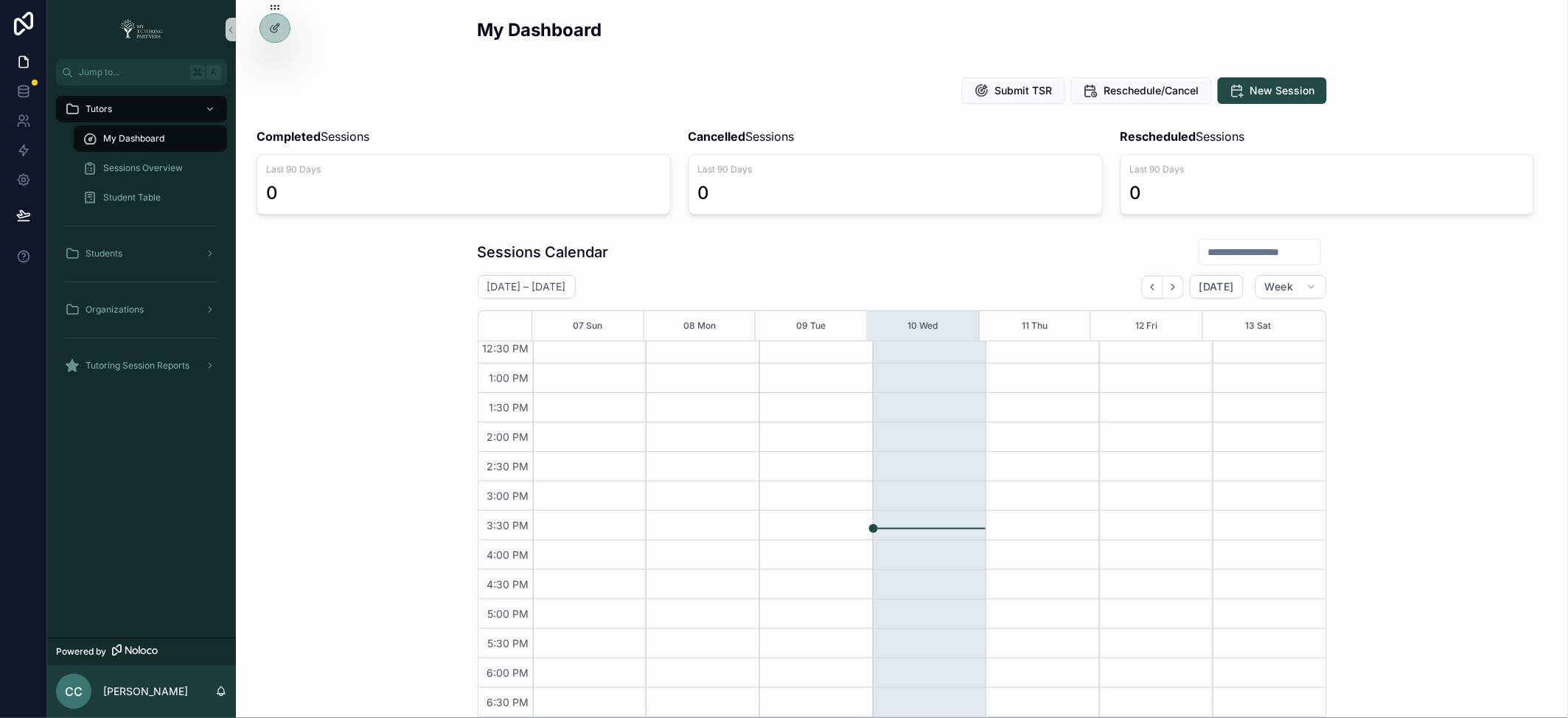
scroll to position [331, 0]
click at [270, 59] on icon at bounding box center [275, 60] width 12 height 12
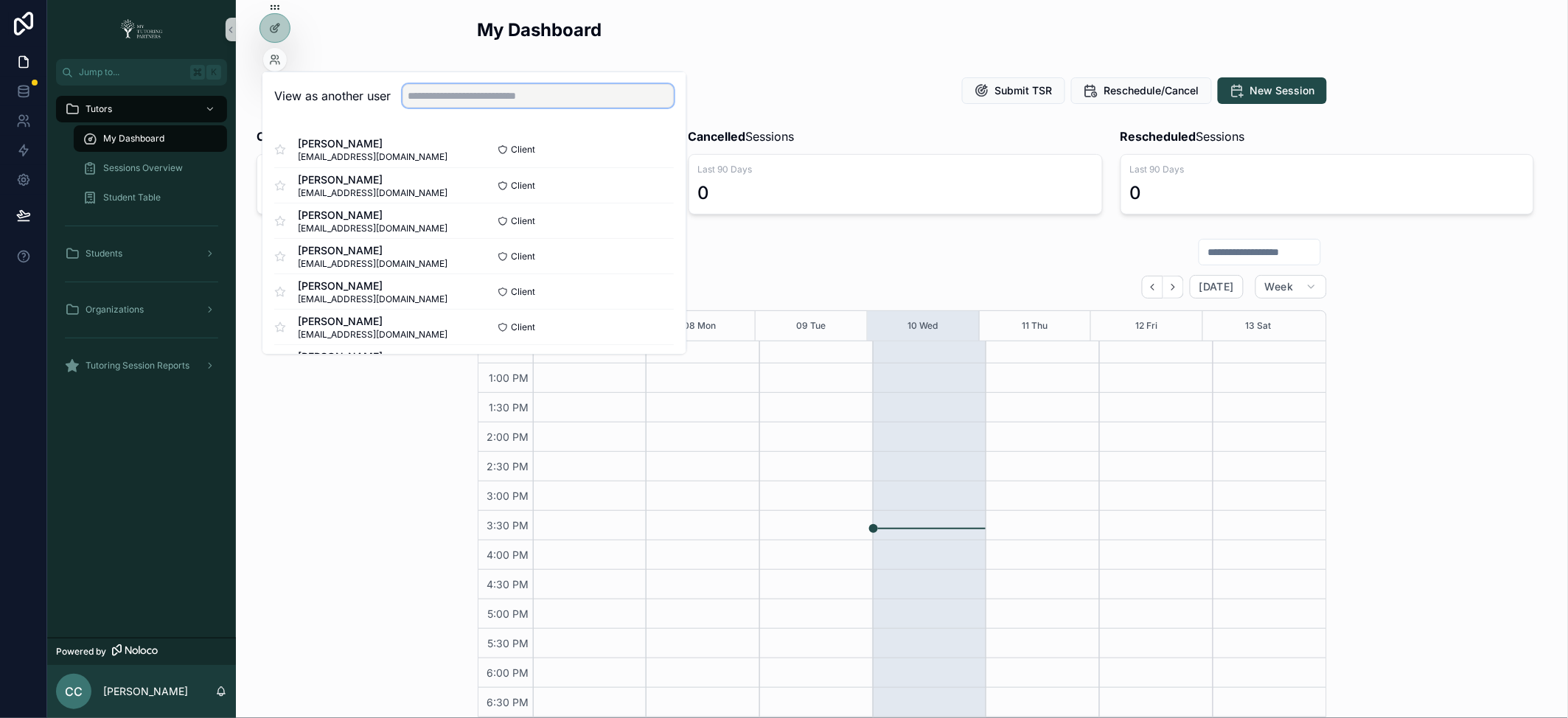
click at [451, 95] on input "text" at bounding box center [539, 96] width 272 height 24
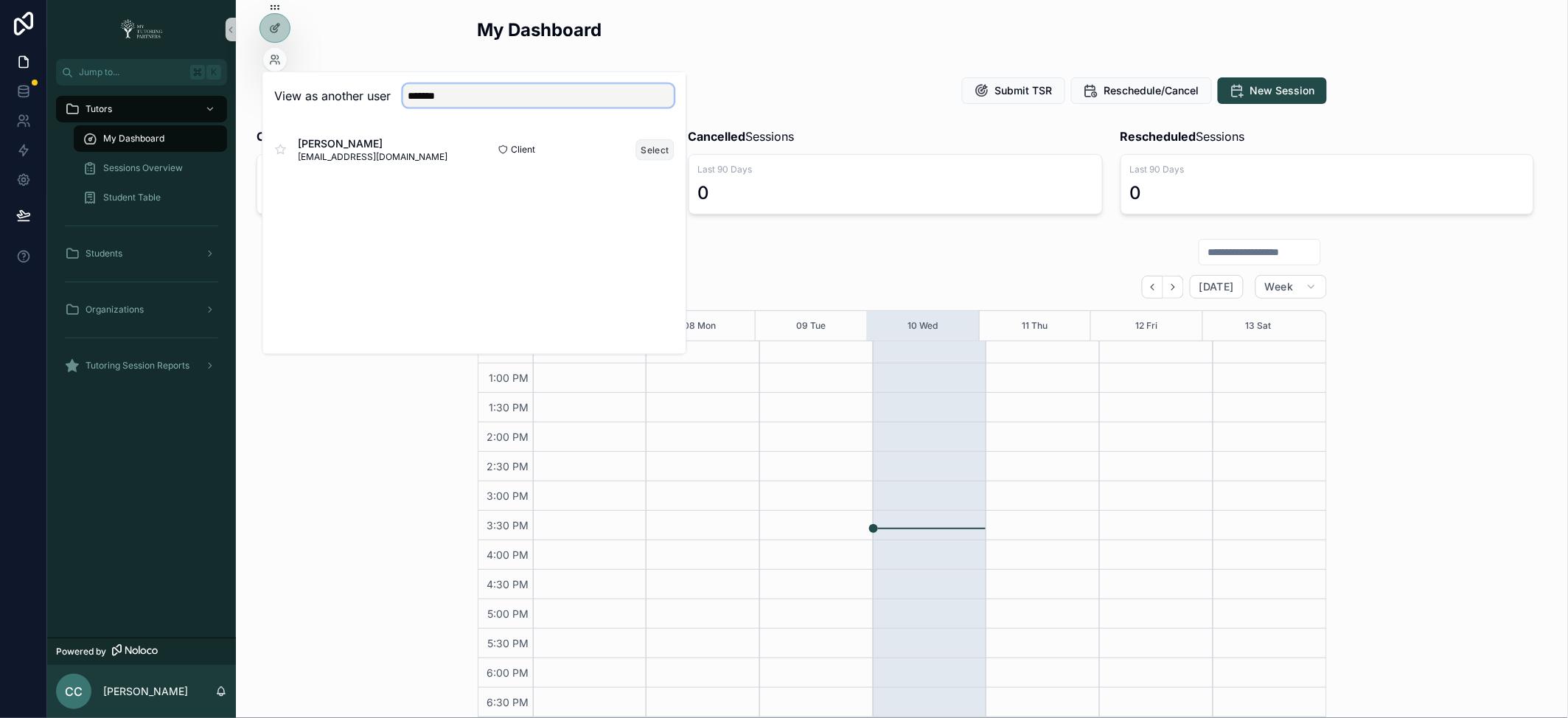
type input "*******"
click at [648, 150] on button "Select" at bounding box center [656, 149] width 38 height 21
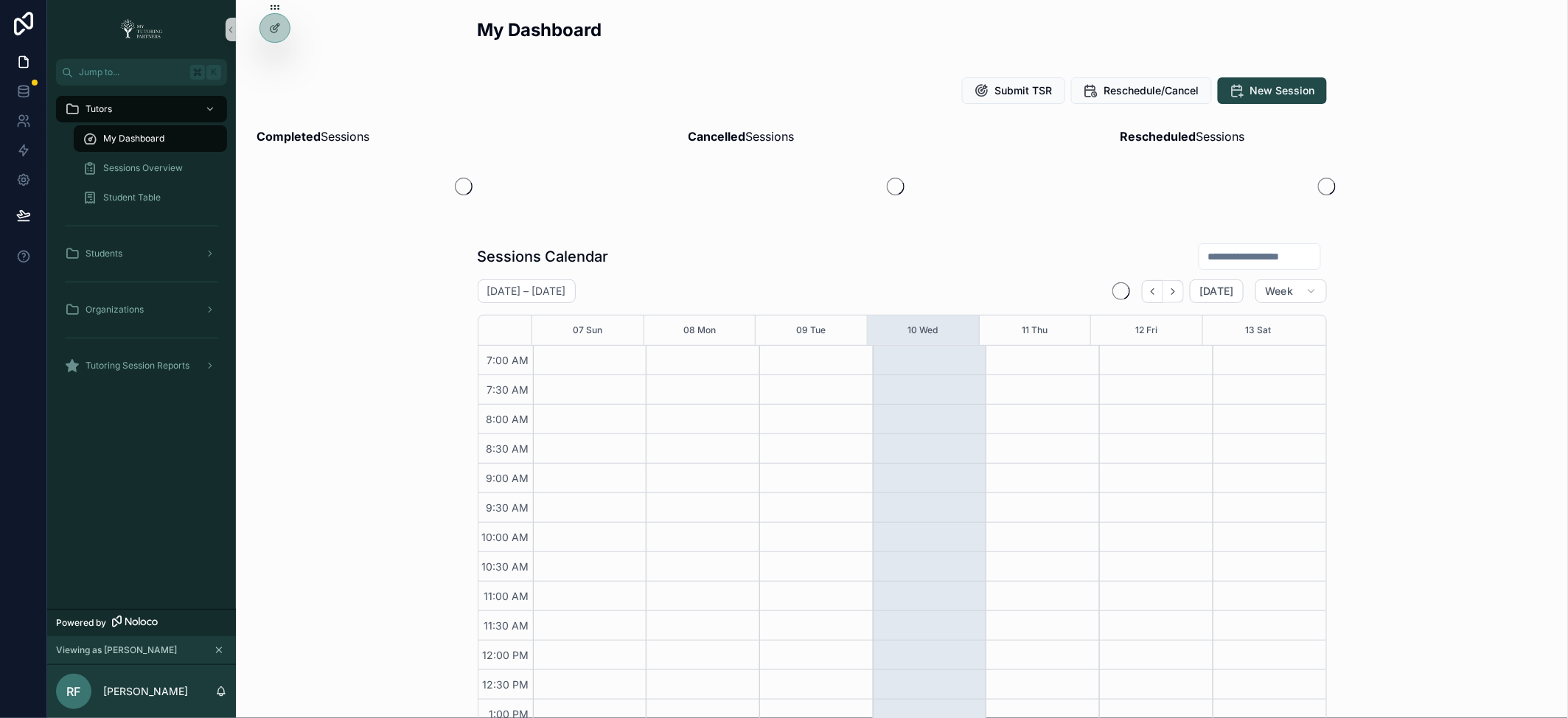
scroll to position [331, 0]
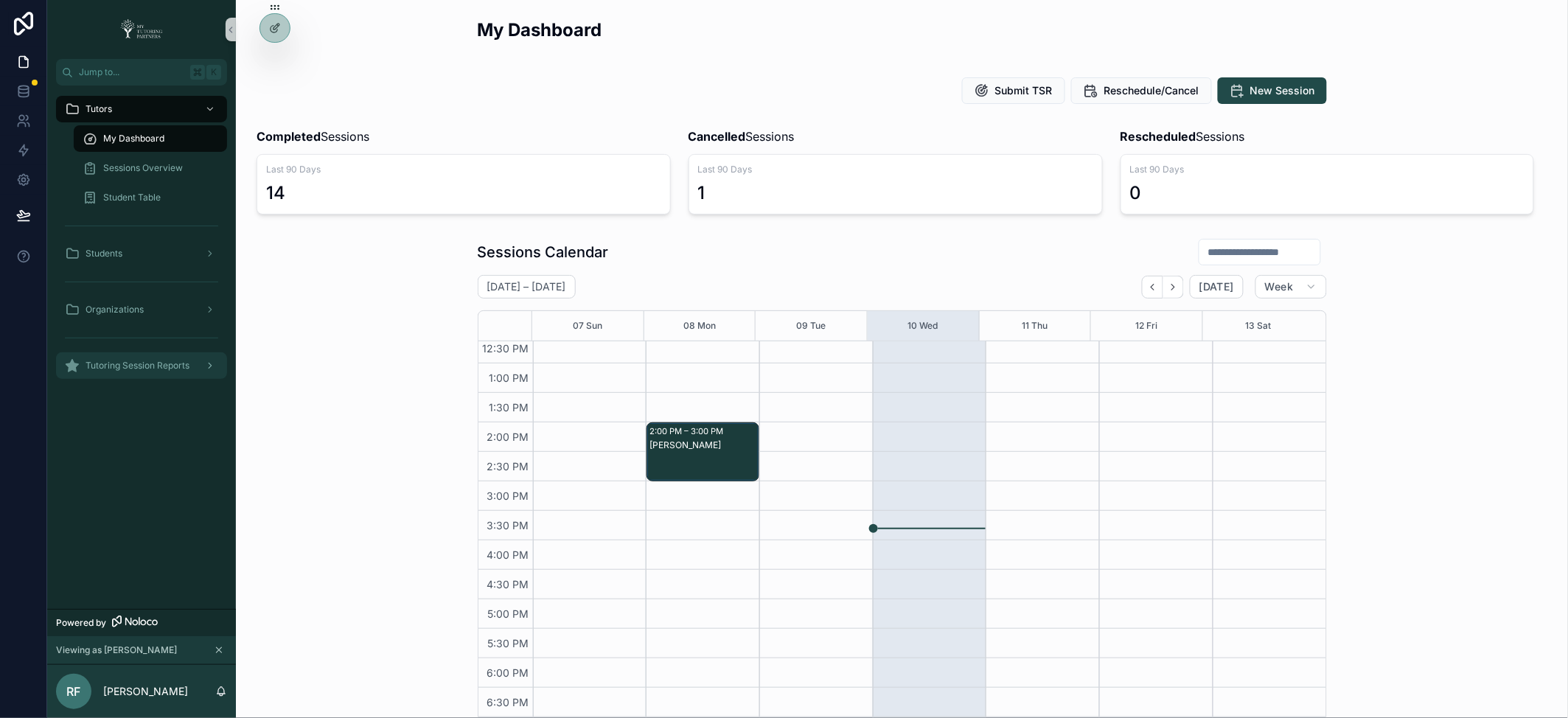
click at [156, 362] on span "Tutoring Session Reports" at bounding box center [137, 365] width 104 height 12
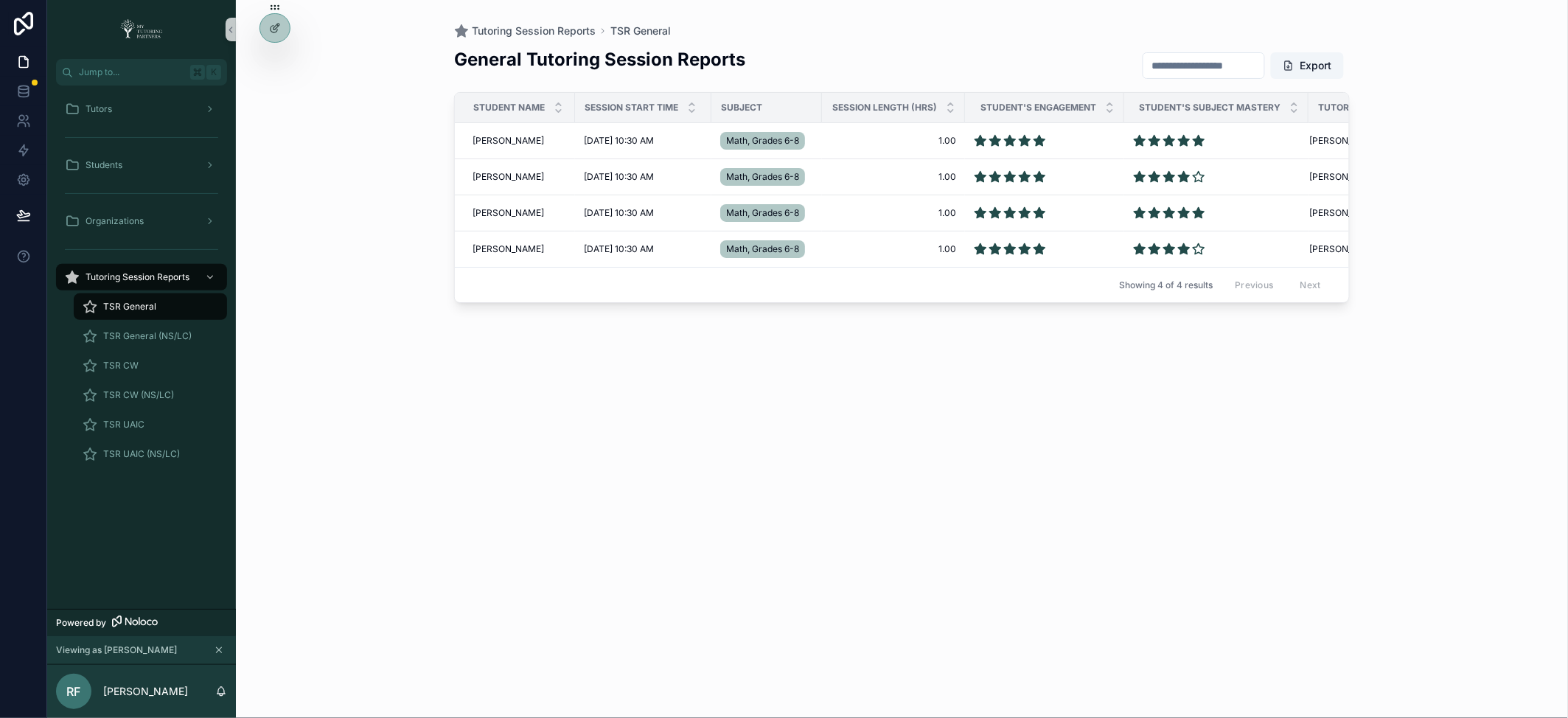
click at [158, 300] on div "TSR General" at bounding box center [151, 306] width 136 height 24
click at [144, 334] on span "TSR General (NS/LC)" at bounding box center [148, 336] width 89 height 12
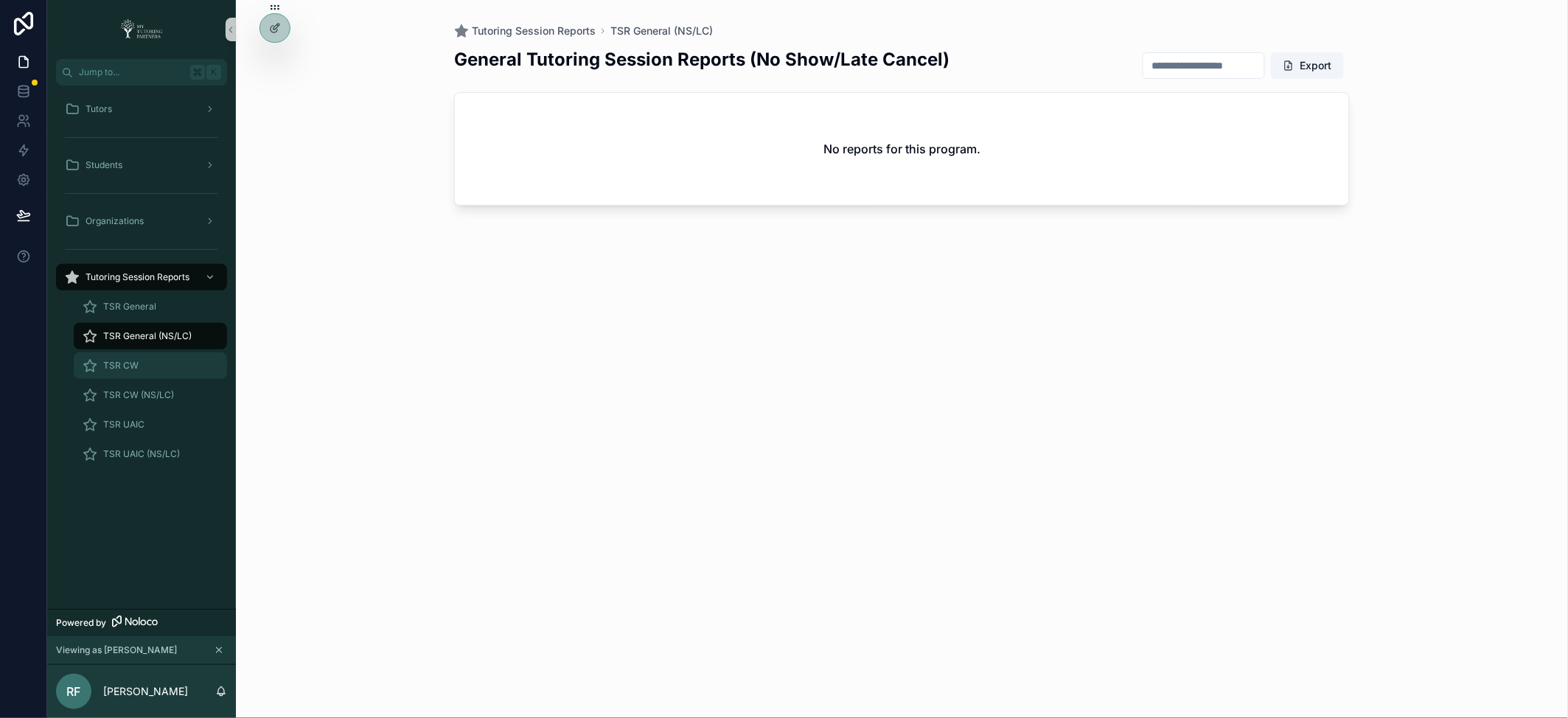
click at [140, 357] on div "TSR CW" at bounding box center [151, 365] width 136 height 24
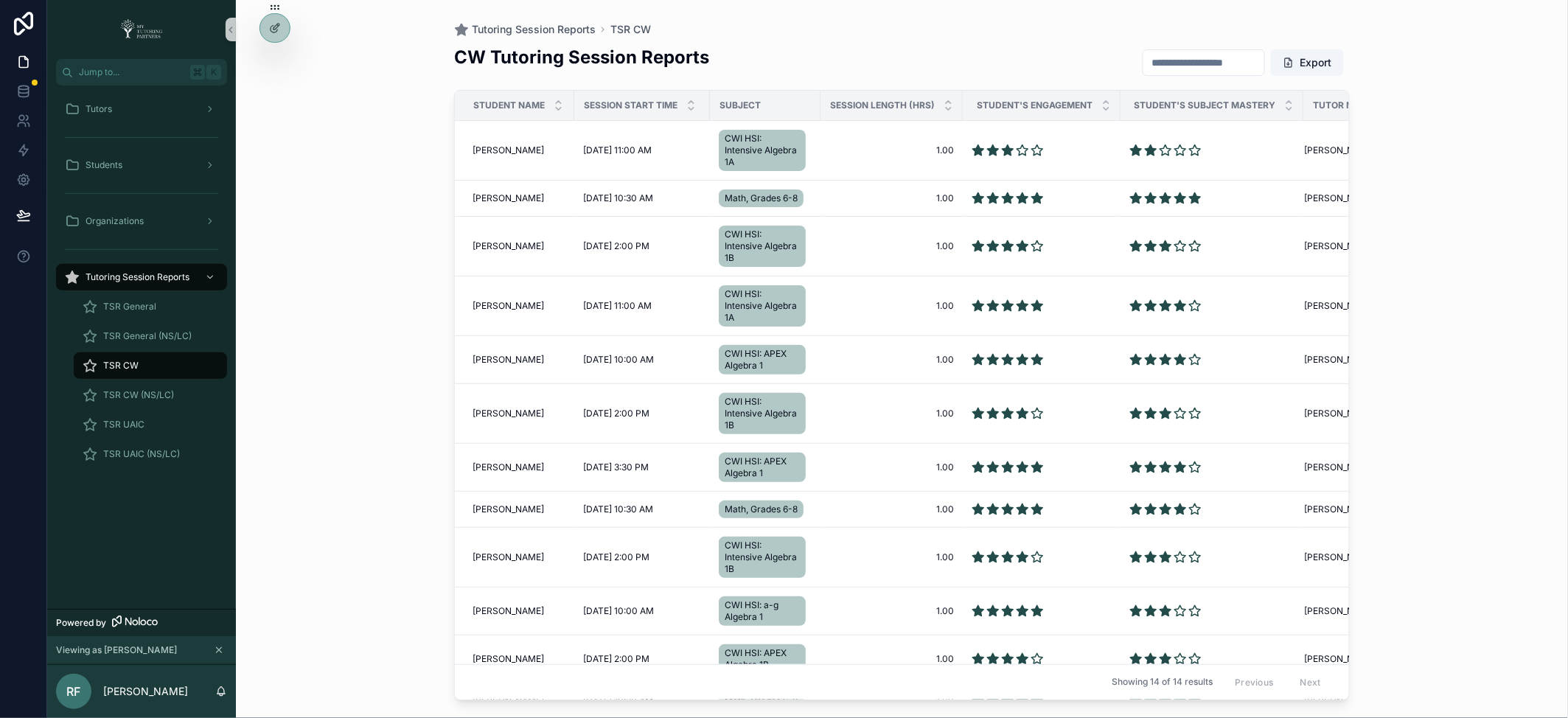
click at [1175, 65] on input "scrollable content" at bounding box center [1204, 63] width 121 height 21
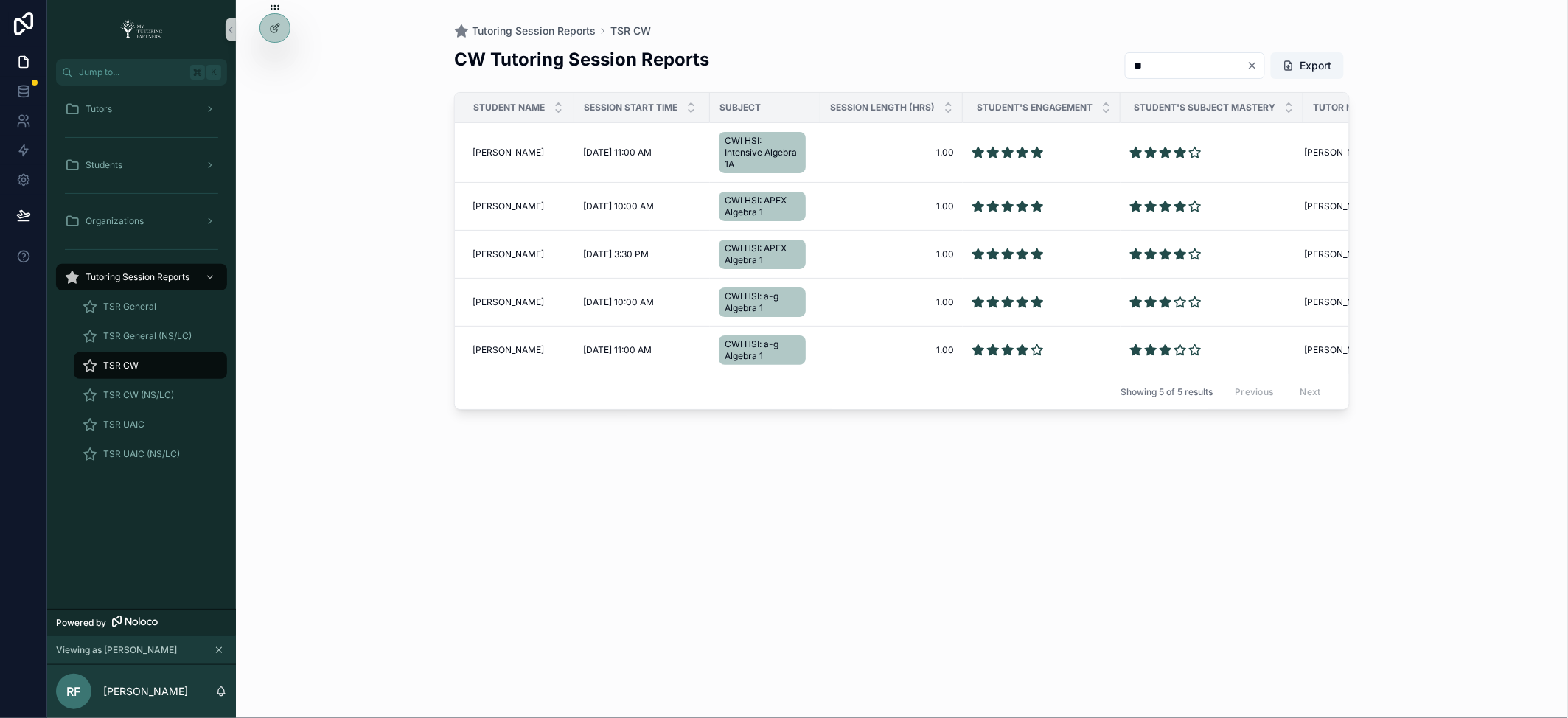
type input "*"
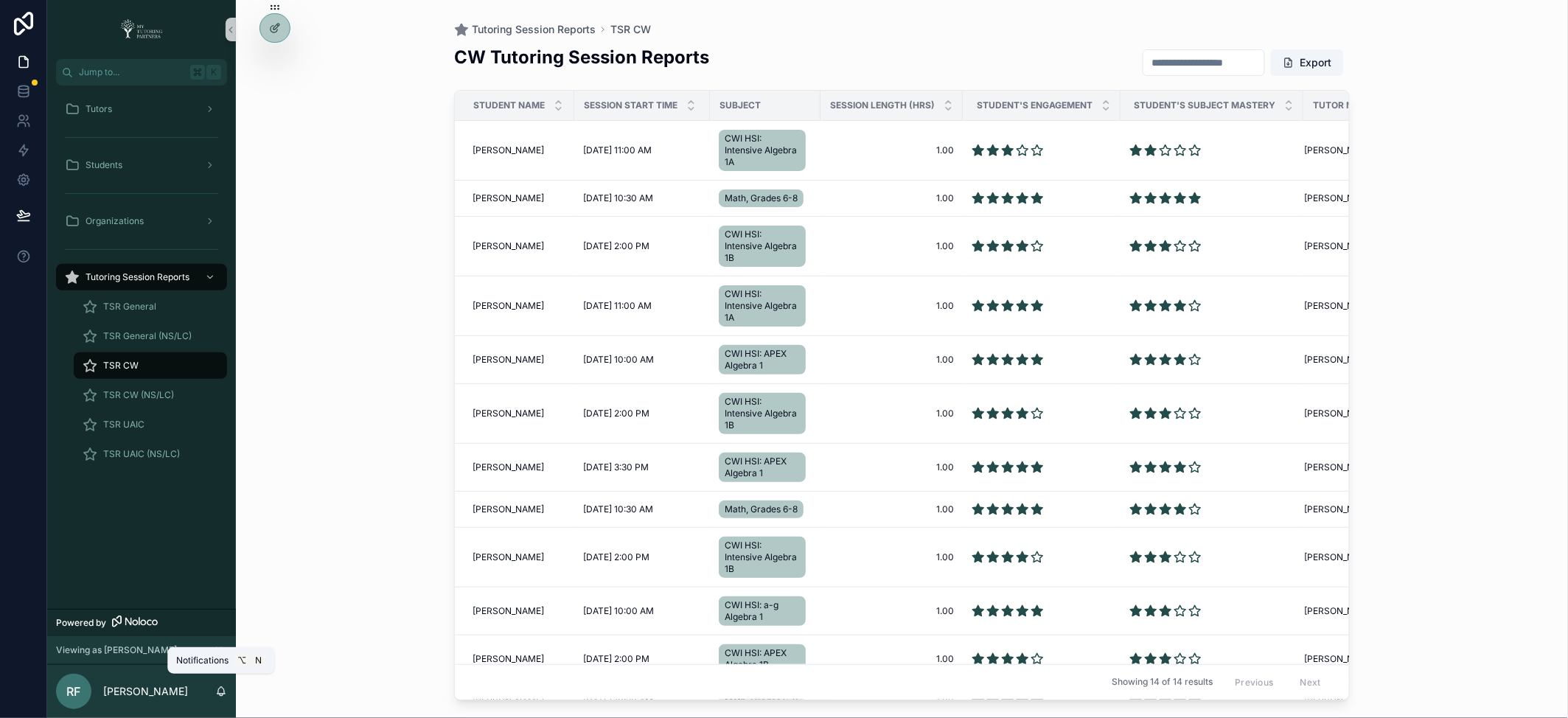
click at [221, 694] on icon "scrollable content" at bounding box center [221, 690] width 8 height 7
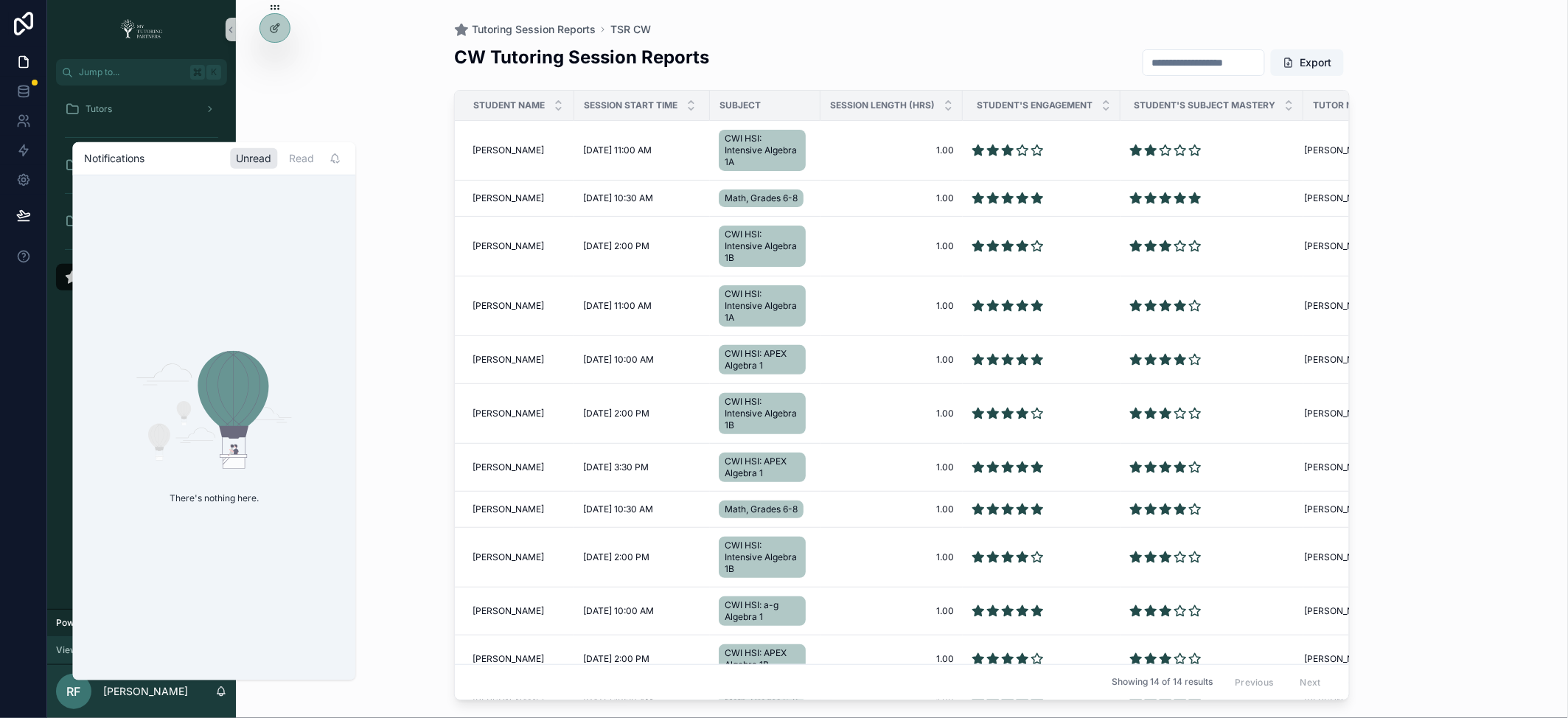
click at [416, 344] on div "Tutoring Session Reports TSR CW CW Tutoring Session Reports Export Student Name…" at bounding box center [902, 359] width 1333 height 718
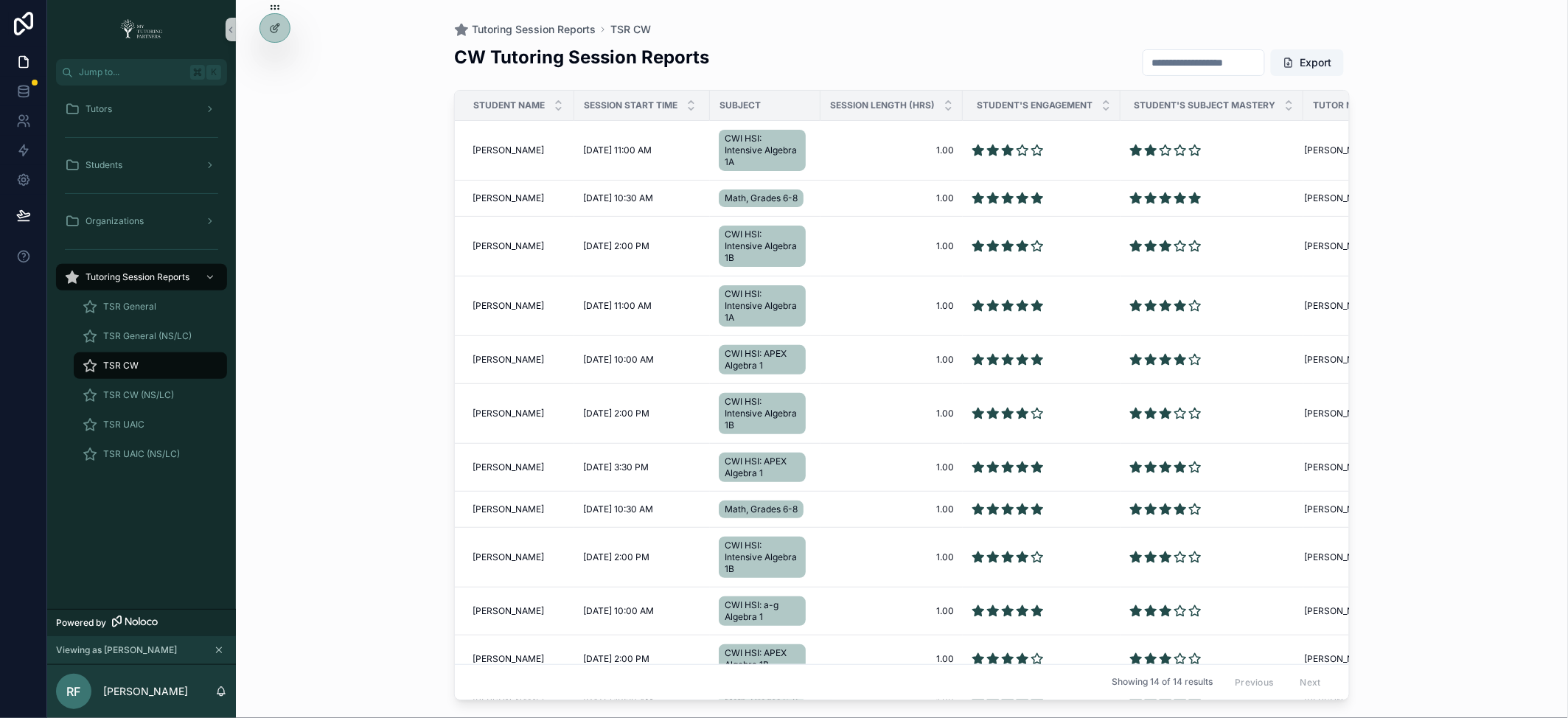
click at [82, 691] on div "RF" at bounding box center [74, 691] width 35 height 35
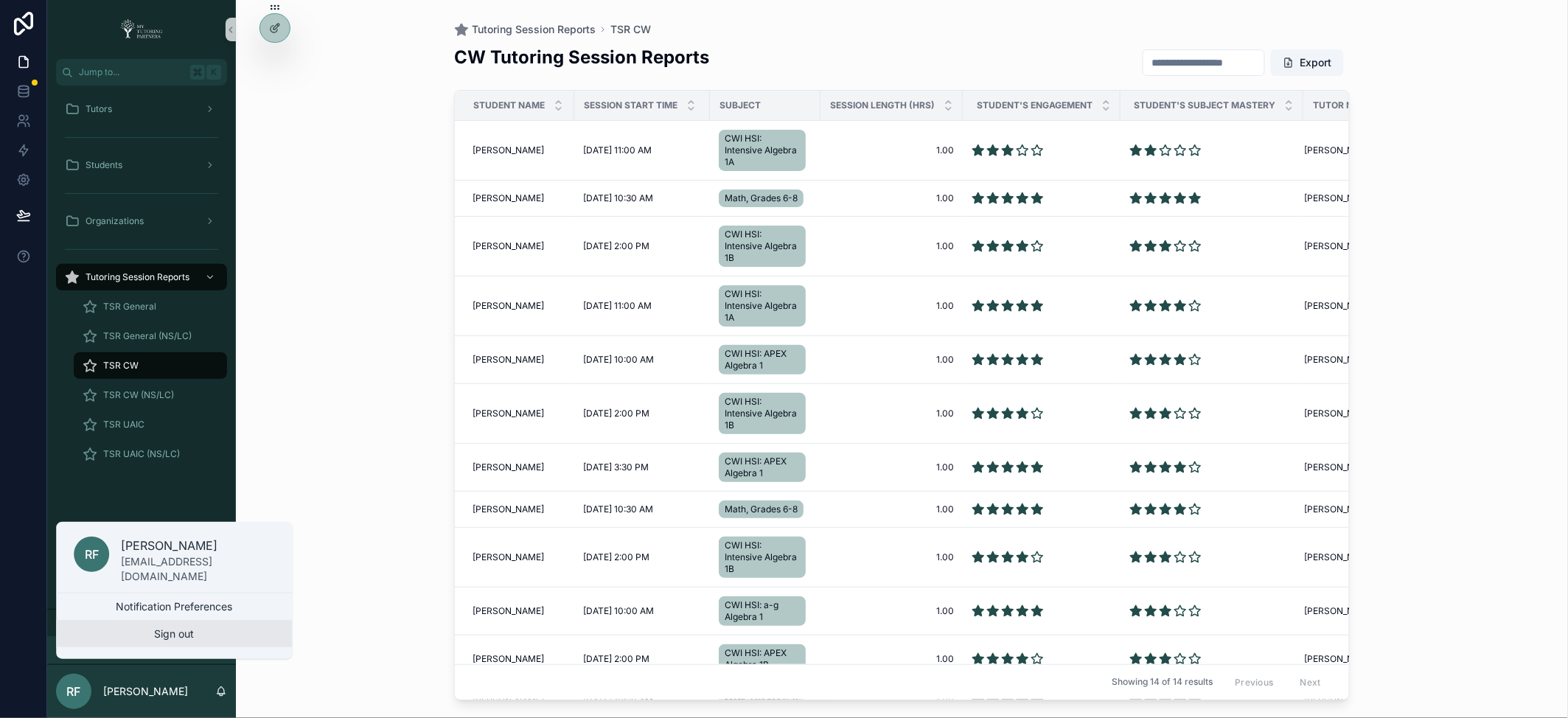
click at [157, 629] on button "Sign out" at bounding box center [174, 634] width 236 height 27
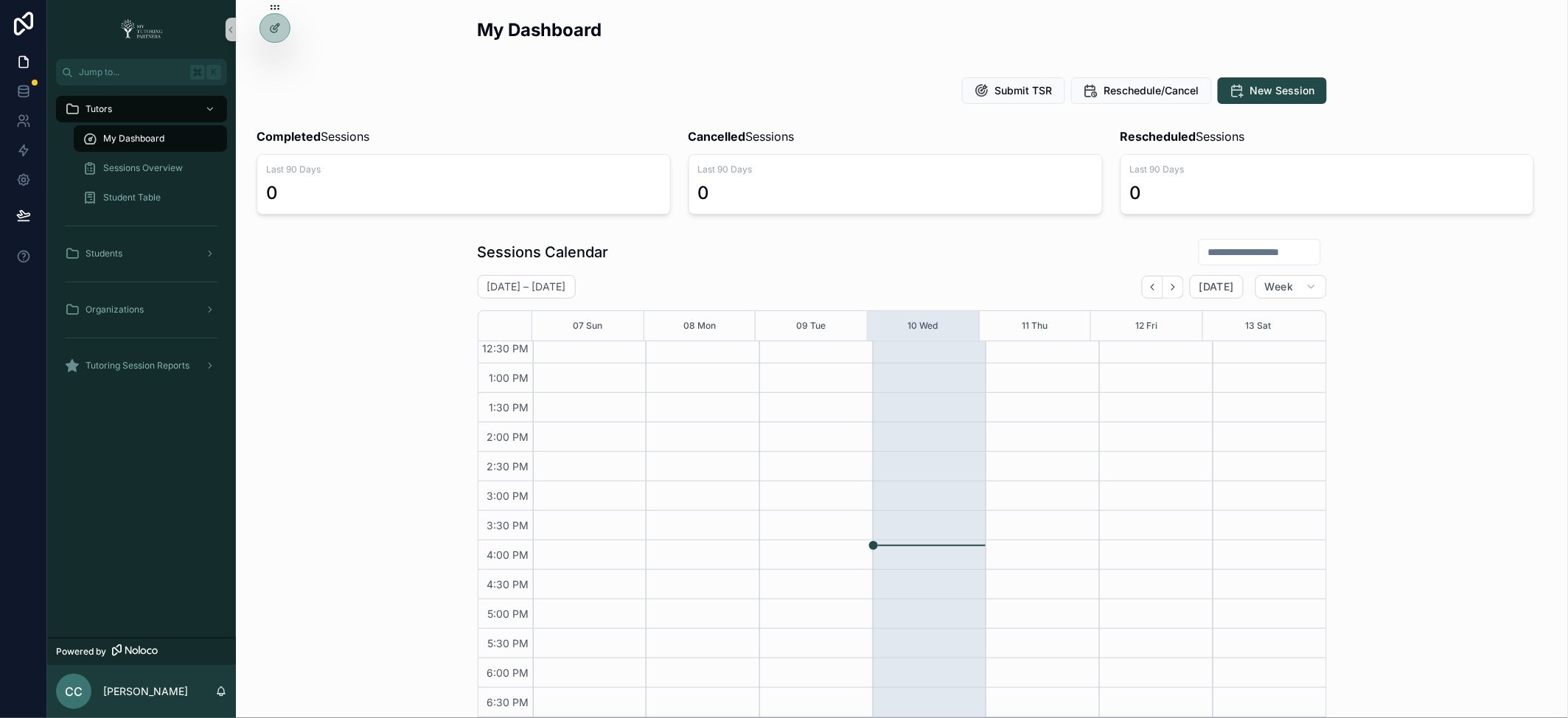
scroll to position [331, 0]
click at [271, 63] on icon at bounding box center [274, 63] width 6 height 3
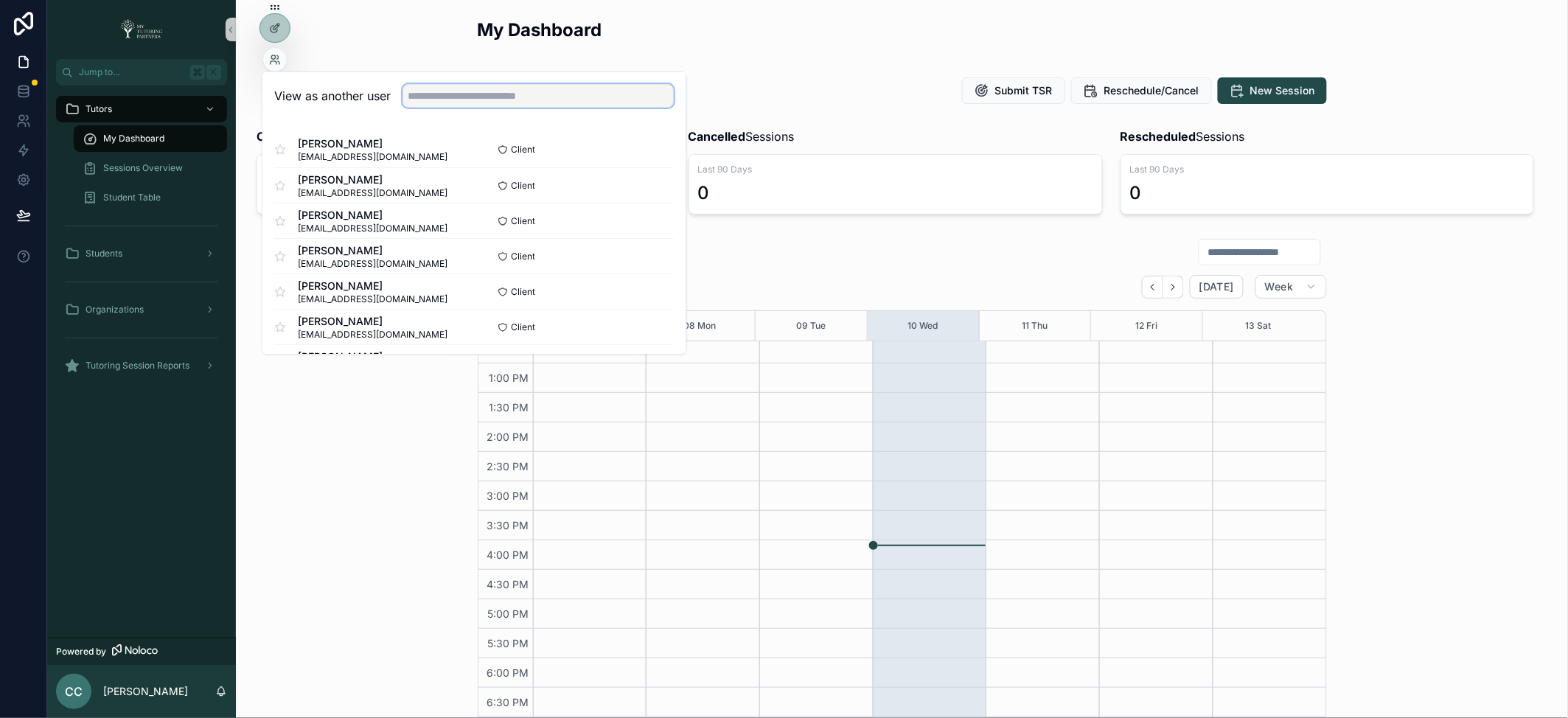
click at [484, 91] on input "text" at bounding box center [539, 96] width 272 height 24
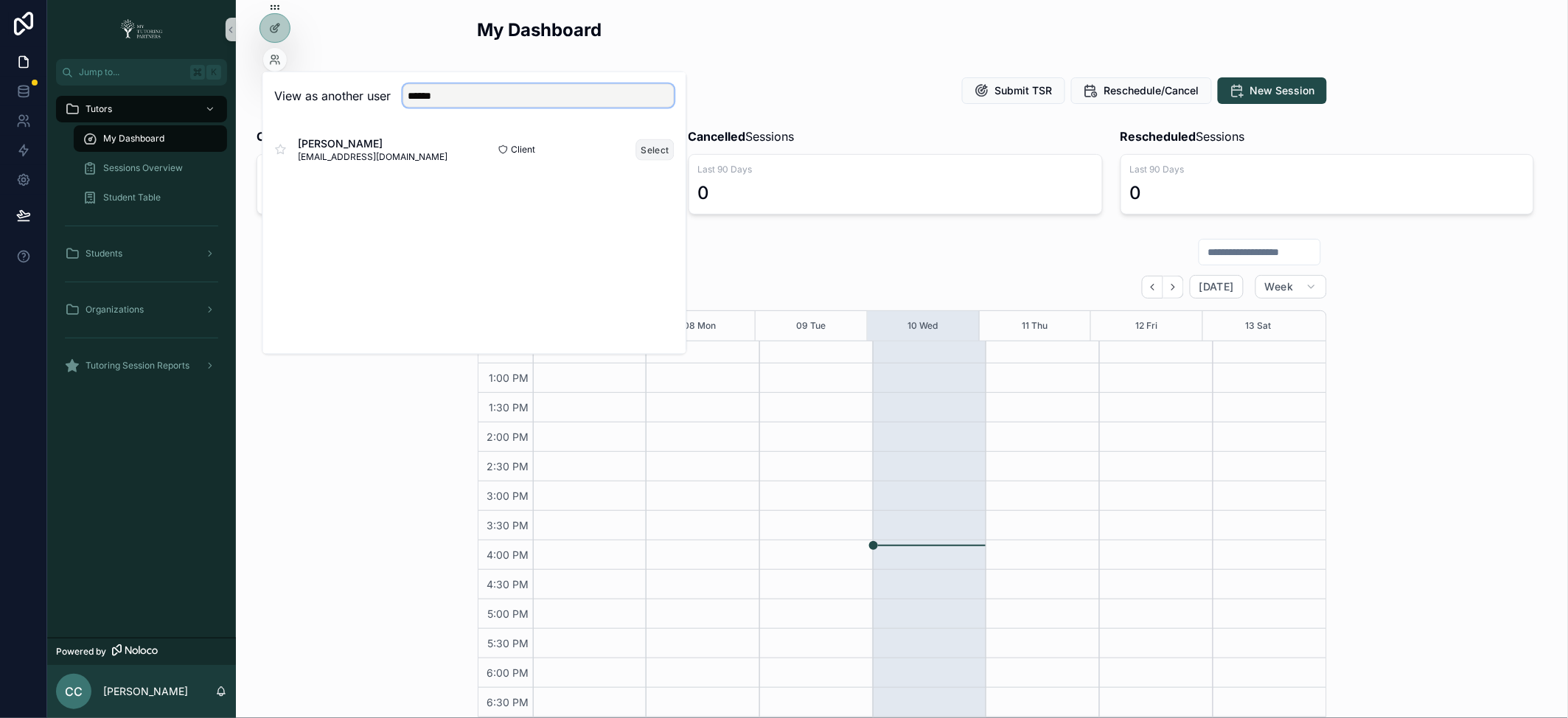
type input "******"
click at [664, 151] on button "Select" at bounding box center [656, 149] width 38 height 21
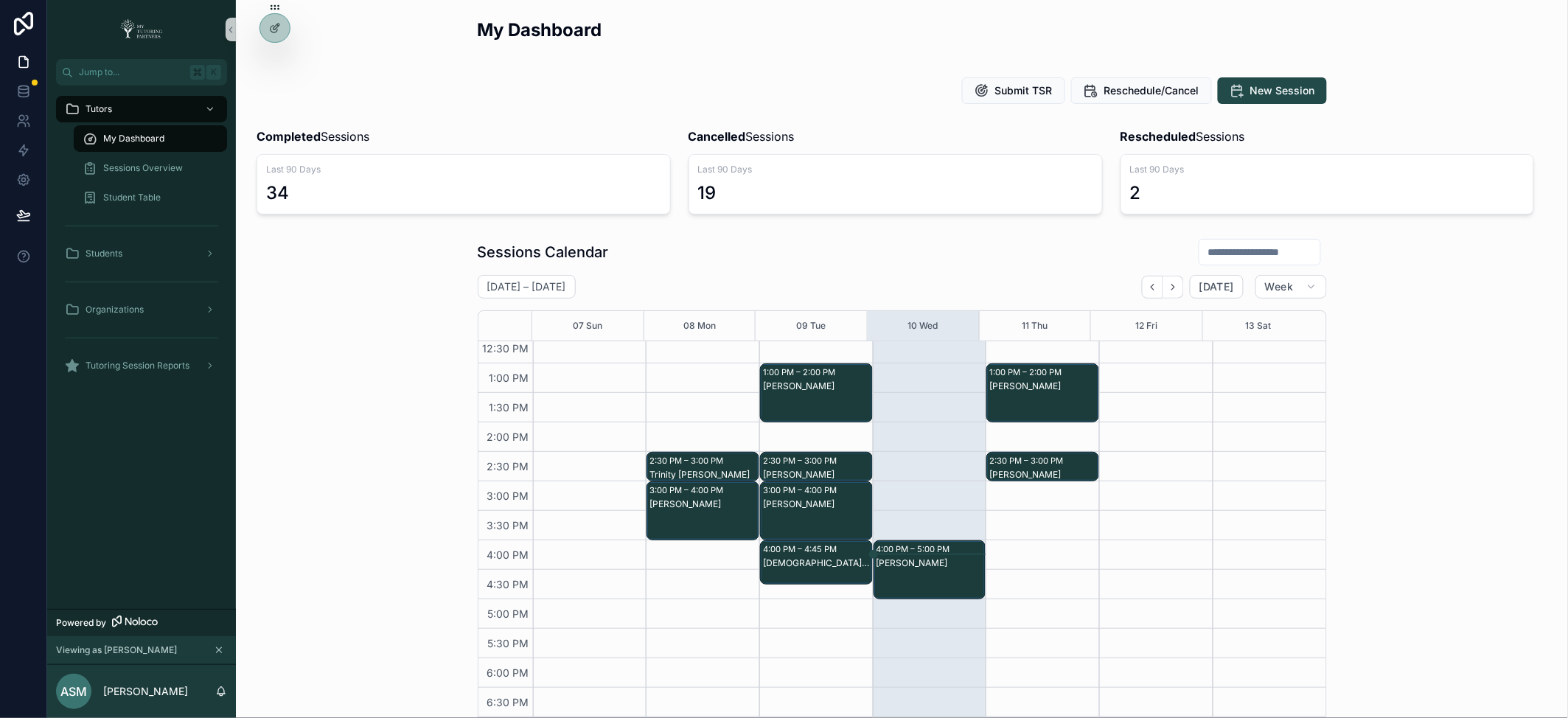
scroll to position [3, 0]
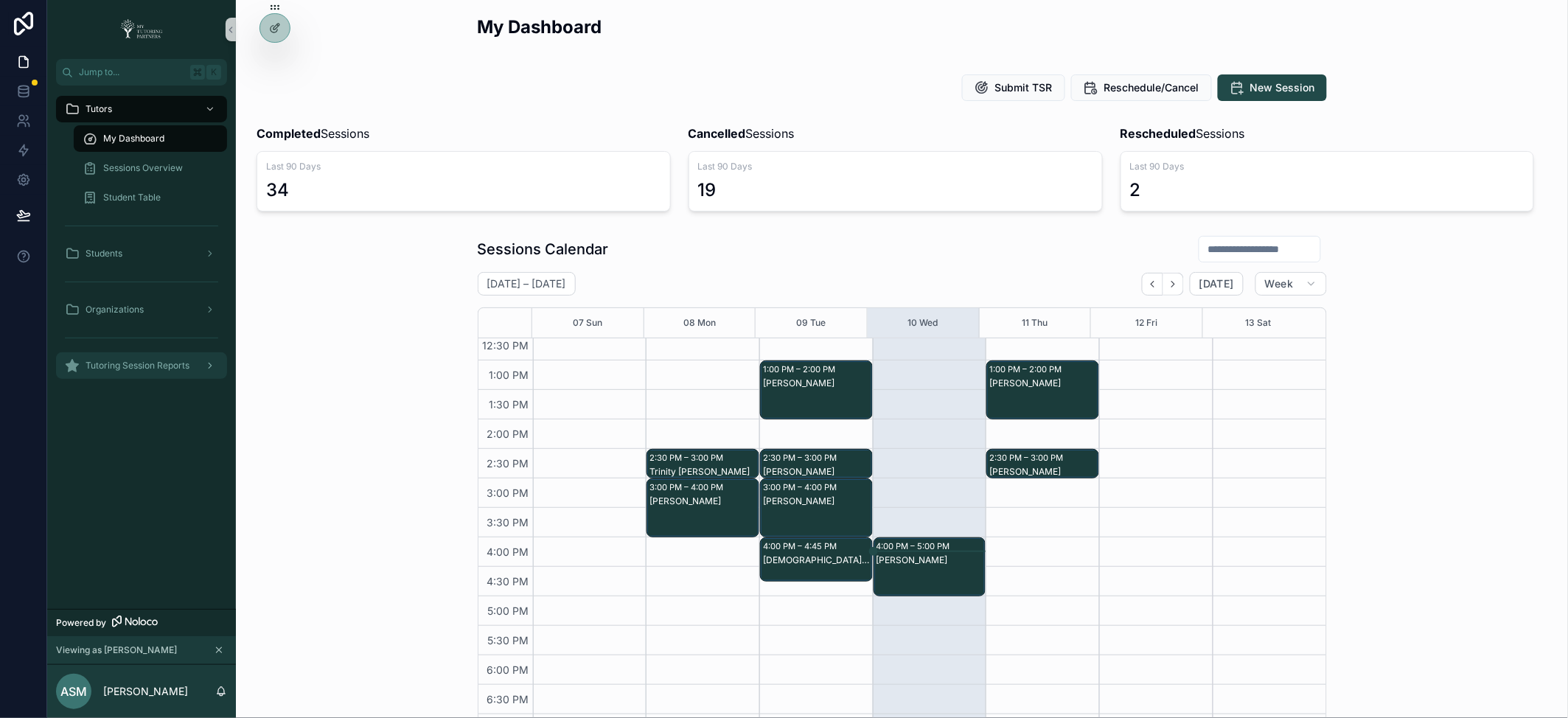
click at [154, 363] on span "Tutoring Session Reports" at bounding box center [137, 365] width 104 height 12
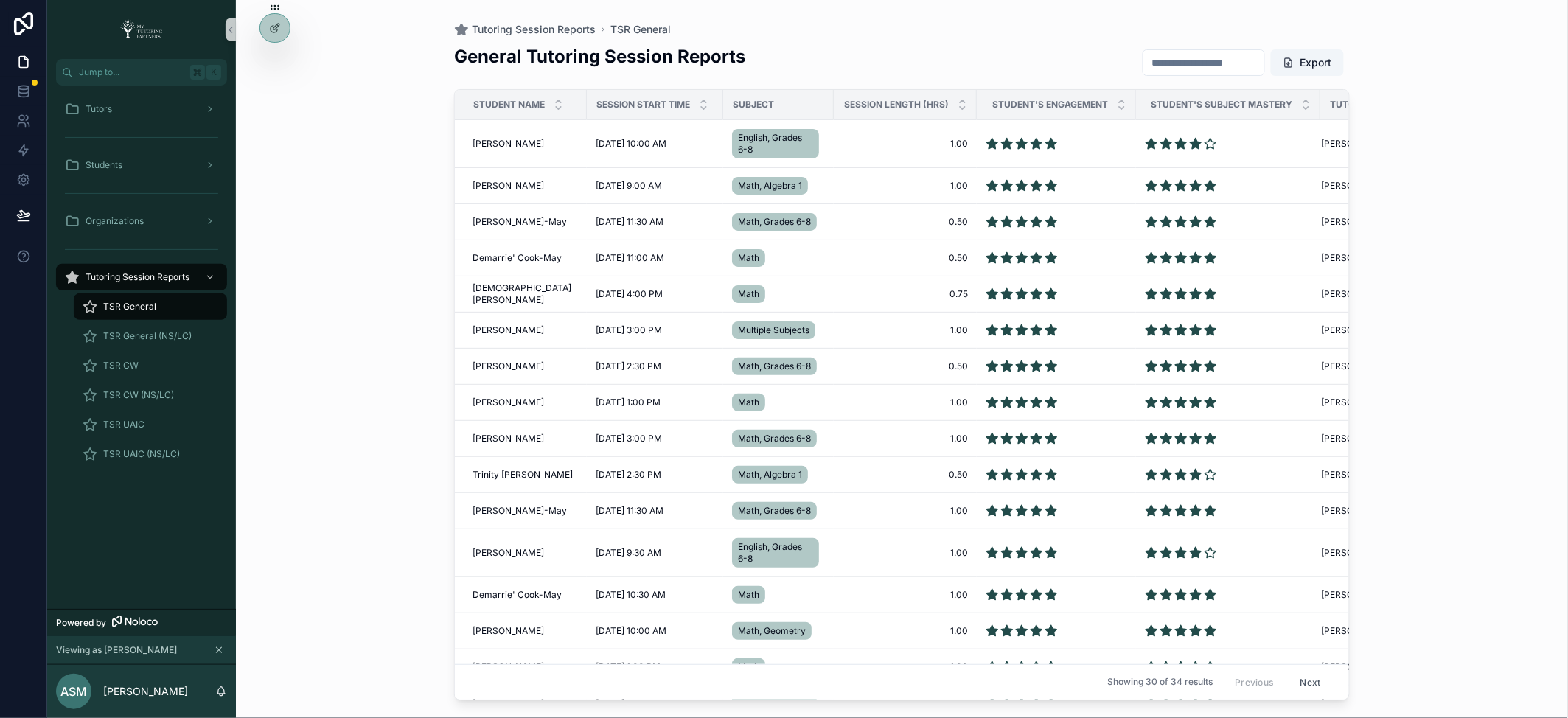
click at [154, 303] on span "TSR General" at bounding box center [130, 306] width 53 height 12
click at [1194, 63] on input "scrollable content" at bounding box center [1204, 63] width 121 height 21
click at [216, 694] on icon "scrollable content" at bounding box center [221, 691] width 12 height 12
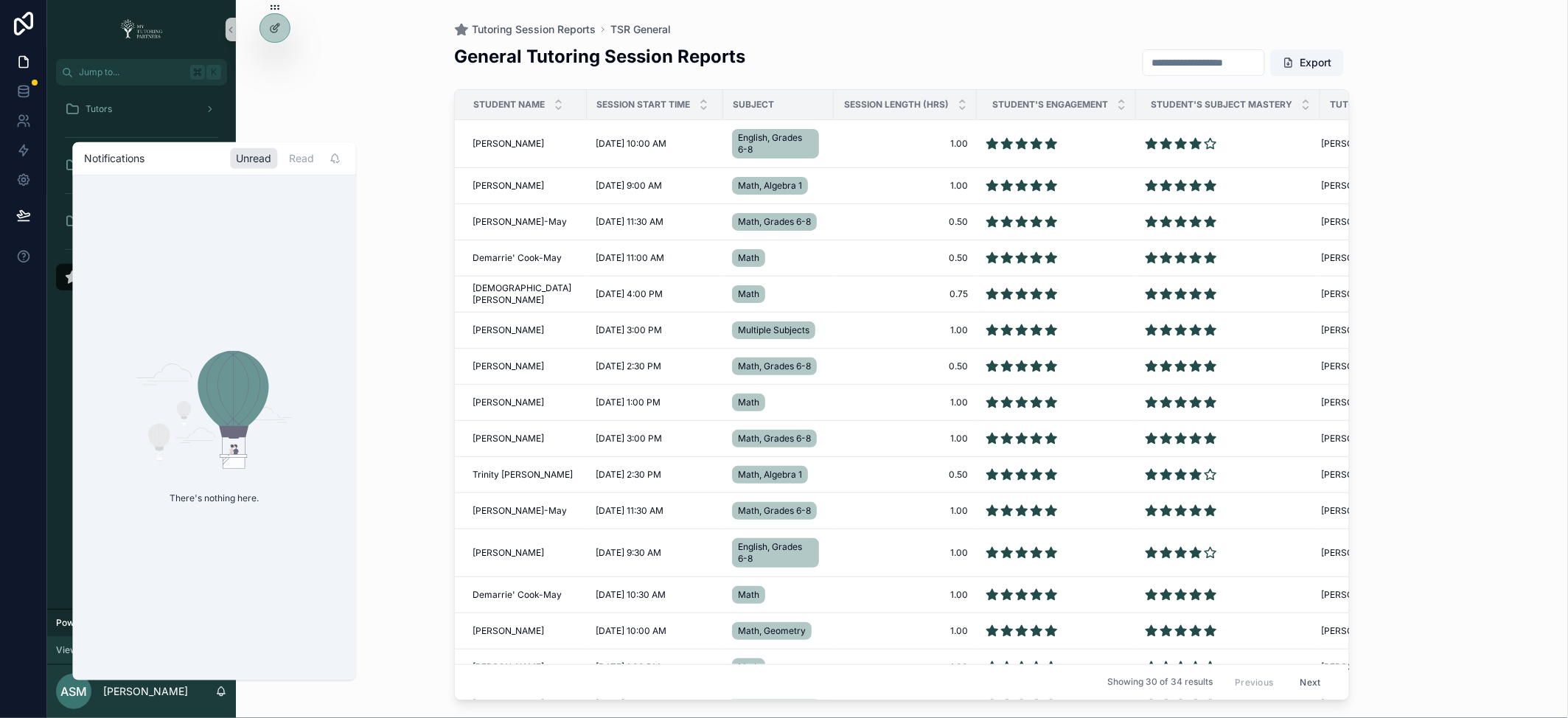
click at [216, 694] on icon "scrollable content" at bounding box center [221, 691] width 12 height 12
drag, startPoint x: 375, startPoint y: 573, endPoint x: 381, endPoint y: 567, distance: 8.5
click at [376, 573] on div "Tutoring Session Reports TSR General General Tutoring Session Reports Export St…" at bounding box center [902, 359] width 1333 height 718
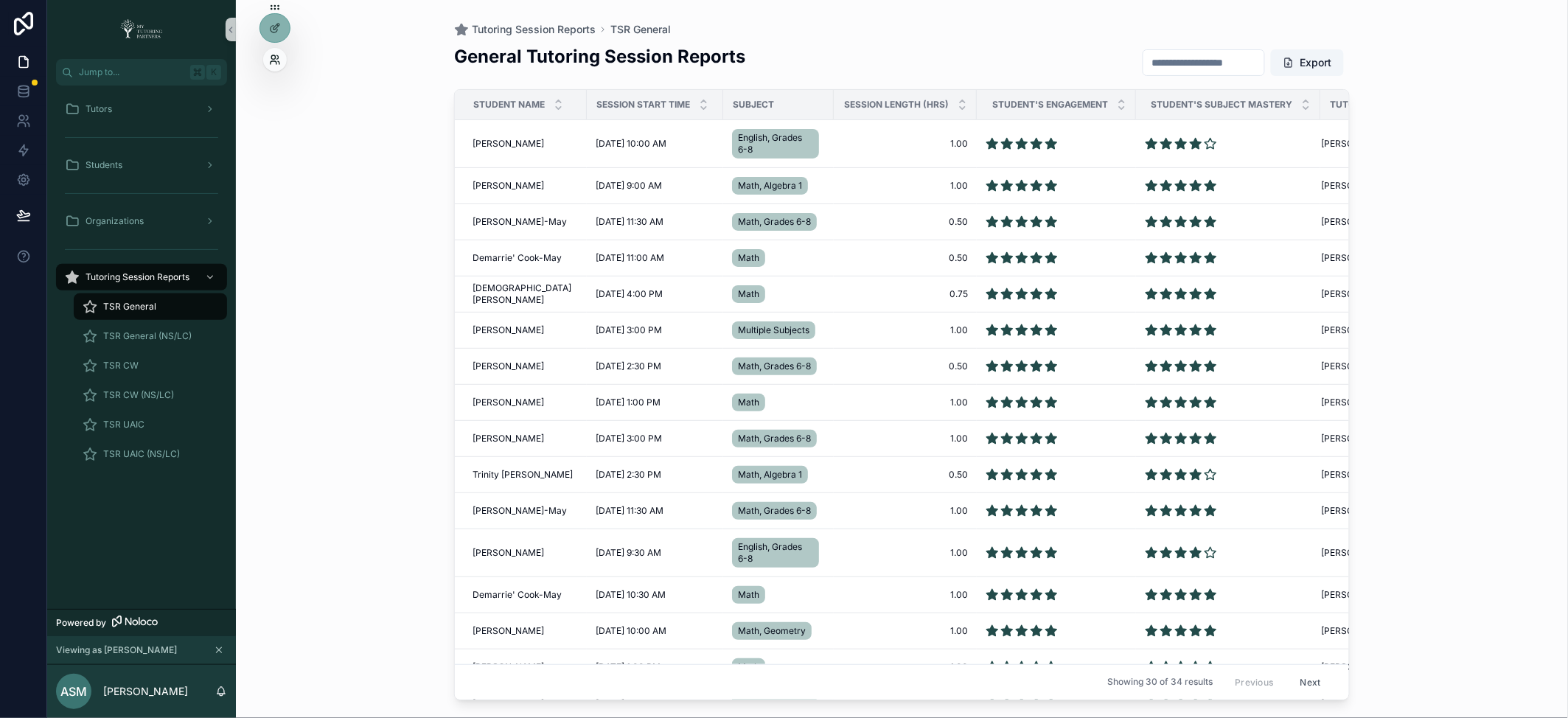
click at [275, 61] on icon at bounding box center [275, 60] width 12 height 12
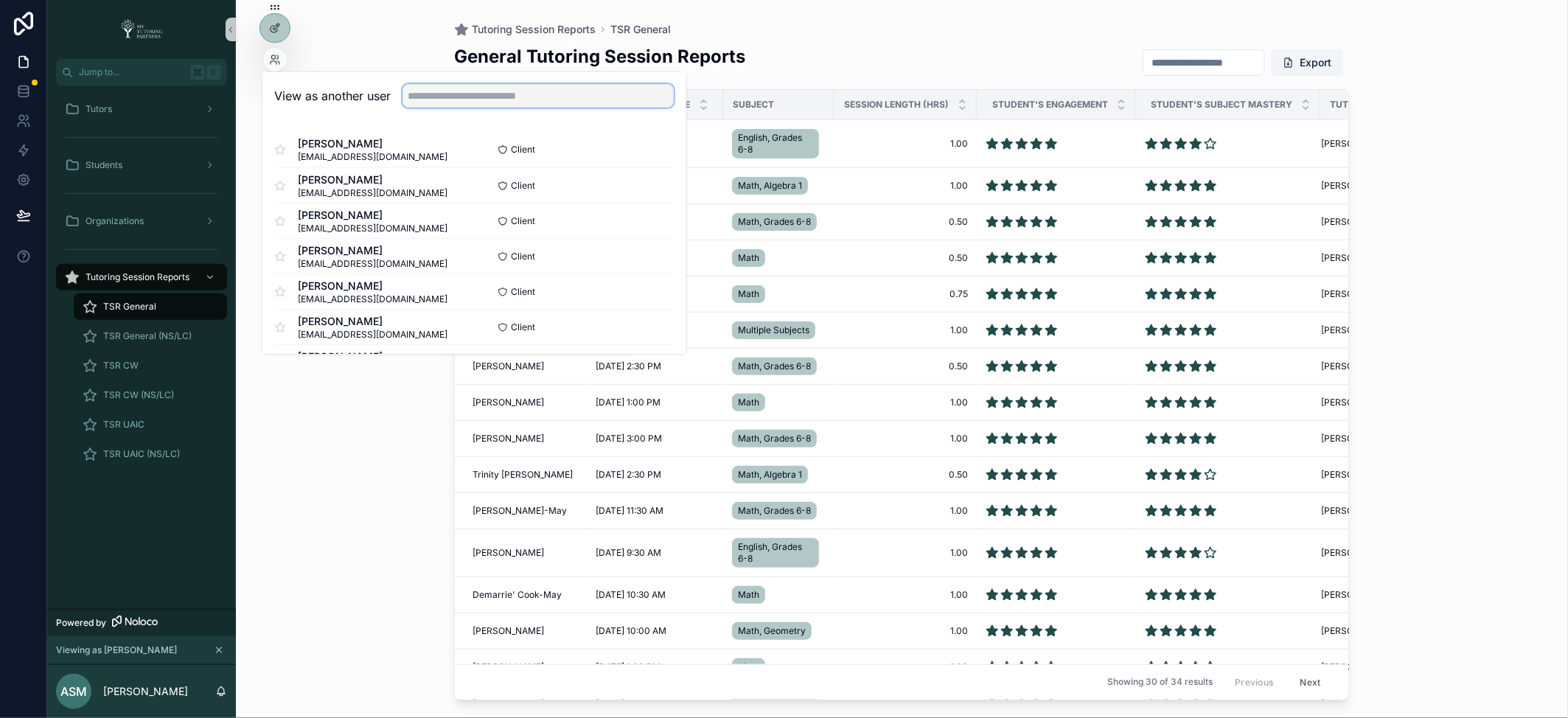
click at [449, 90] on input "text" at bounding box center [539, 96] width 272 height 24
type input "*"
click at [342, 411] on div "Tutoring Session Reports TSR General General Tutoring Session Reports Export St…" at bounding box center [902, 359] width 1333 height 718
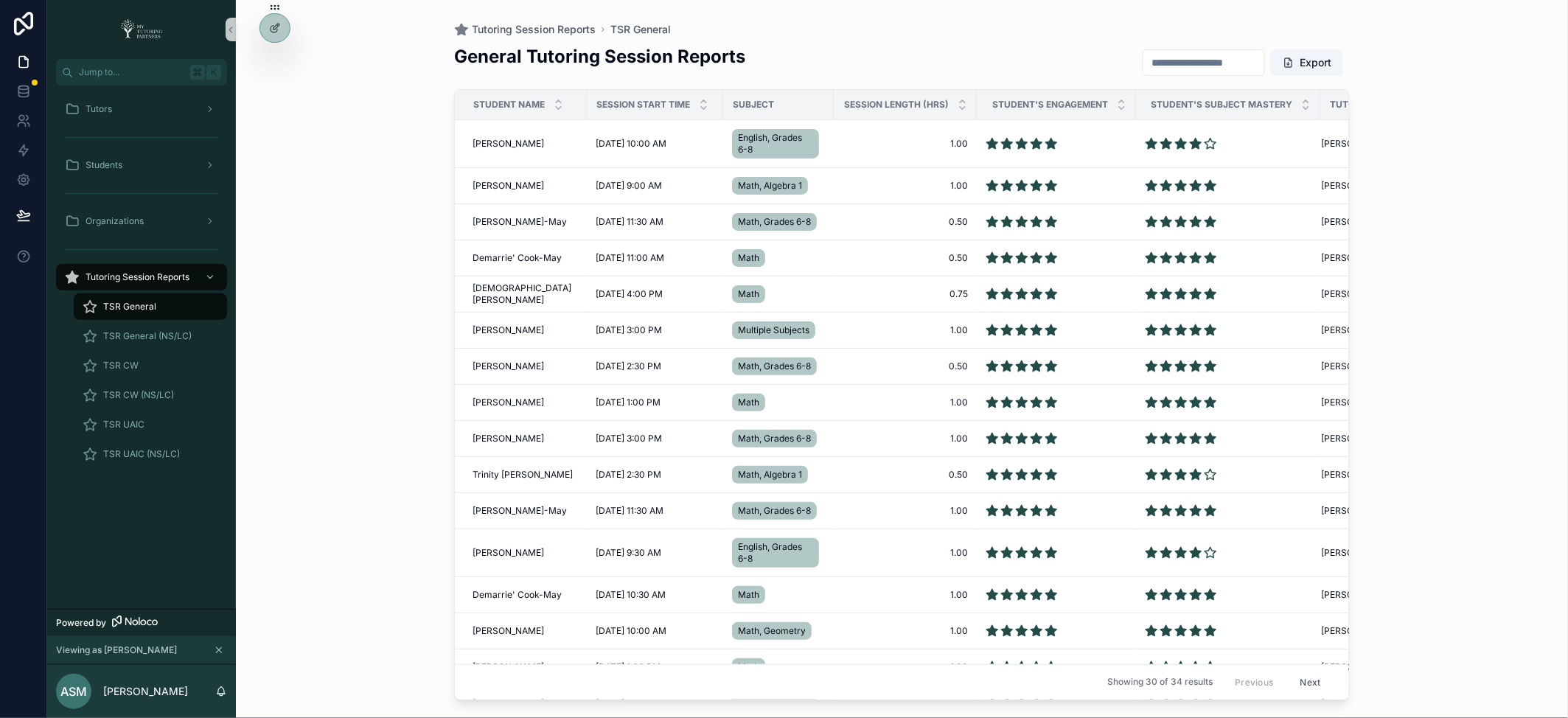
click at [1200, 61] on input "scrollable content" at bounding box center [1204, 63] width 121 height 21
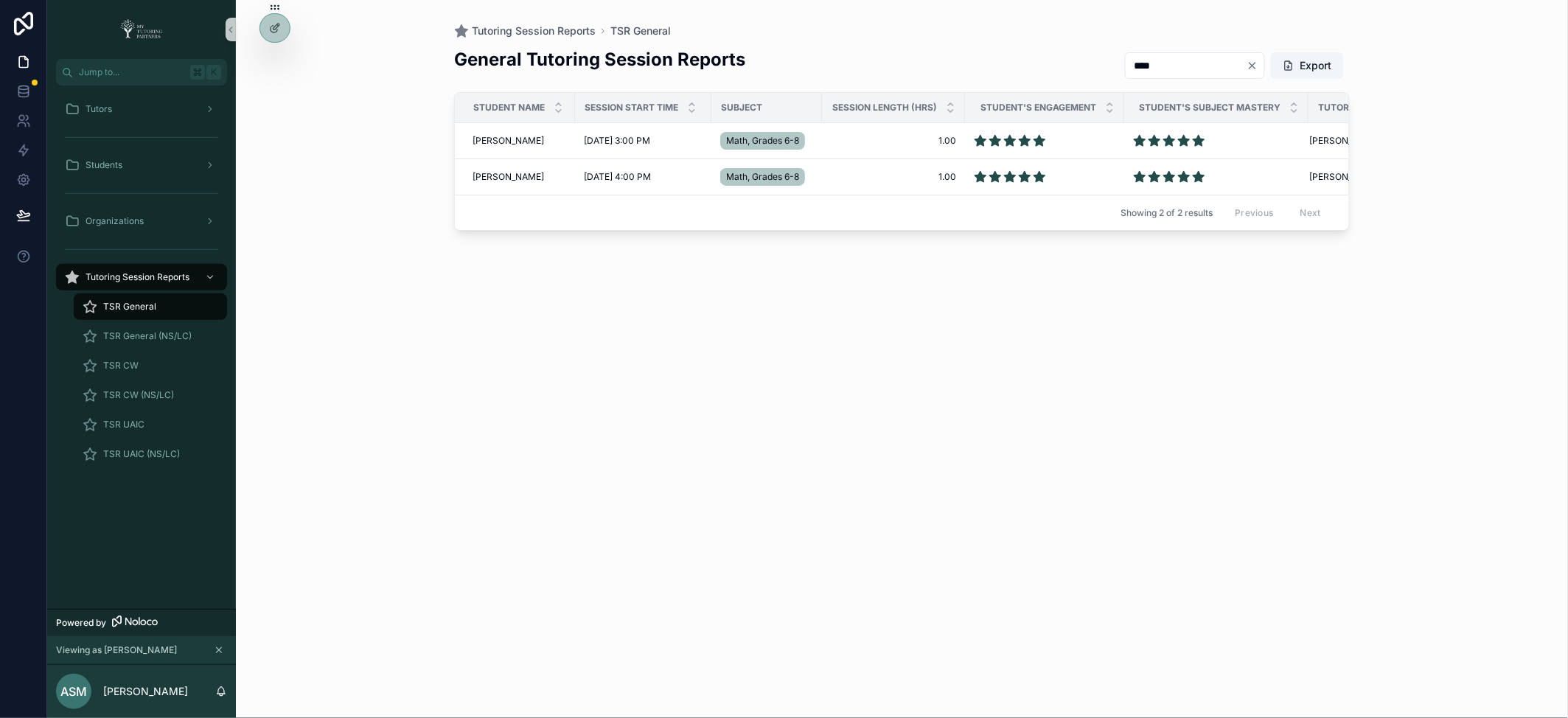
type input "****"
click at [842, 35] on div "Tutoring Session Reports TSR General" at bounding box center [901, 31] width 895 height 15
click at [274, 59] on icon at bounding box center [273, 57] width 4 height 4
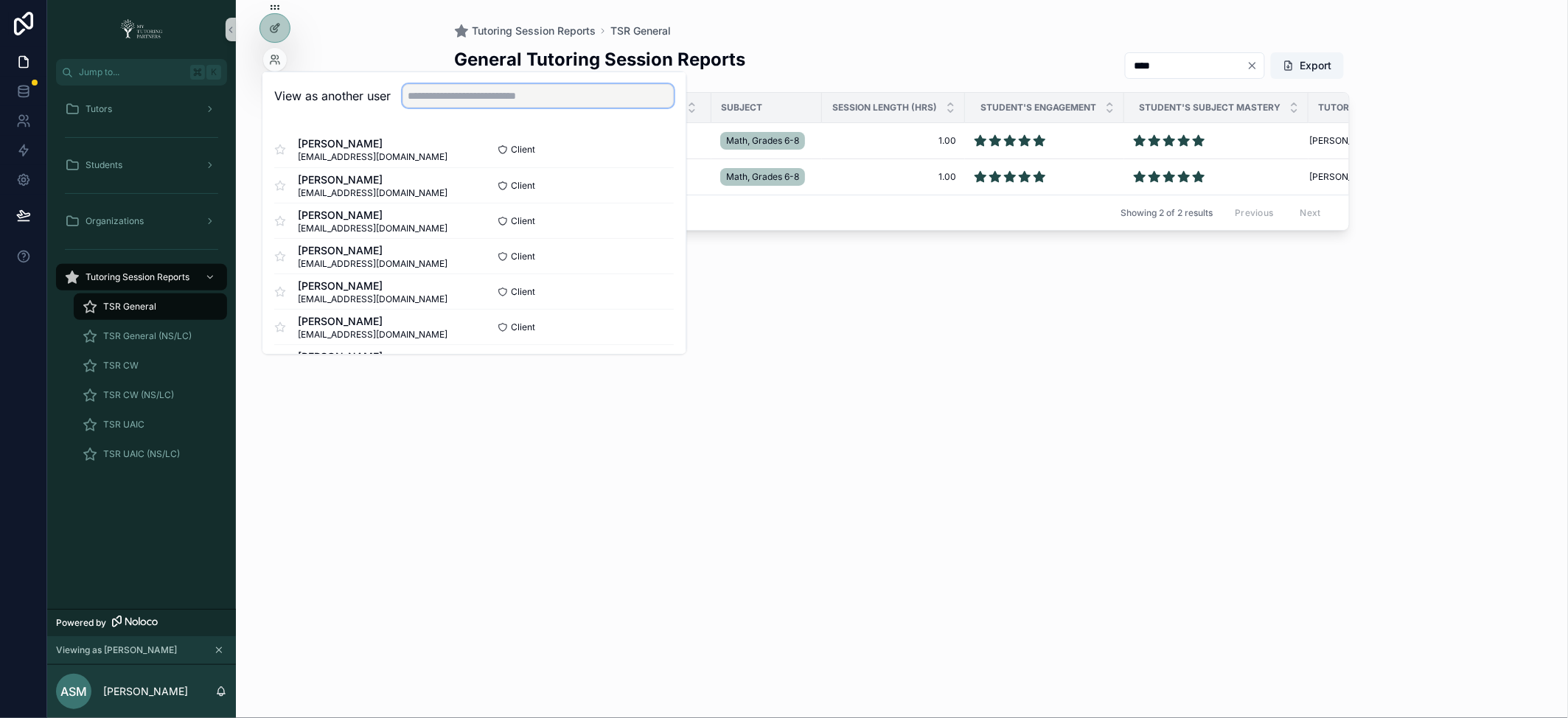
click at [463, 97] on input "text" at bounding box center [539, 96] width 272 height 24
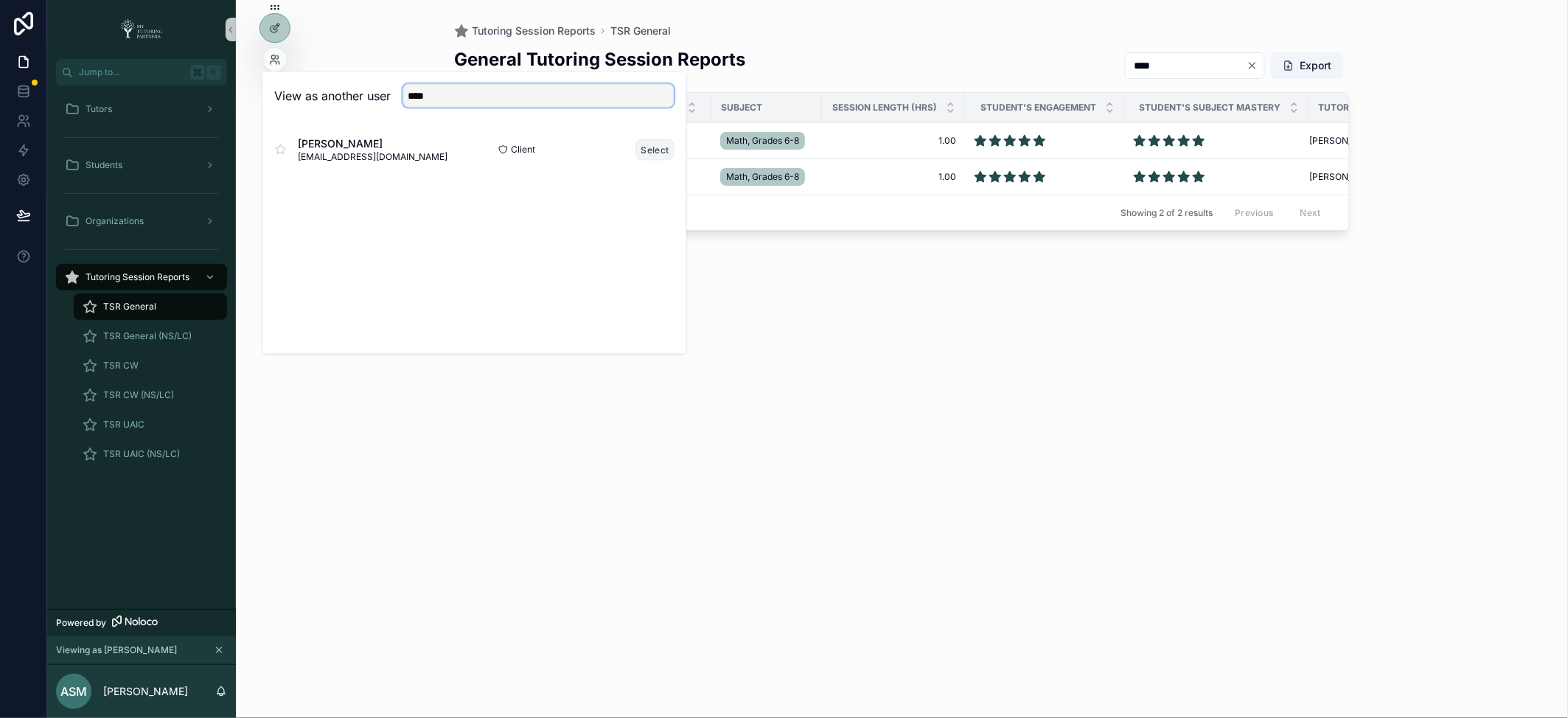
type input "****"
click at [664, 150] on button "Select" at bounding box center [656, 149] width 38 height 21
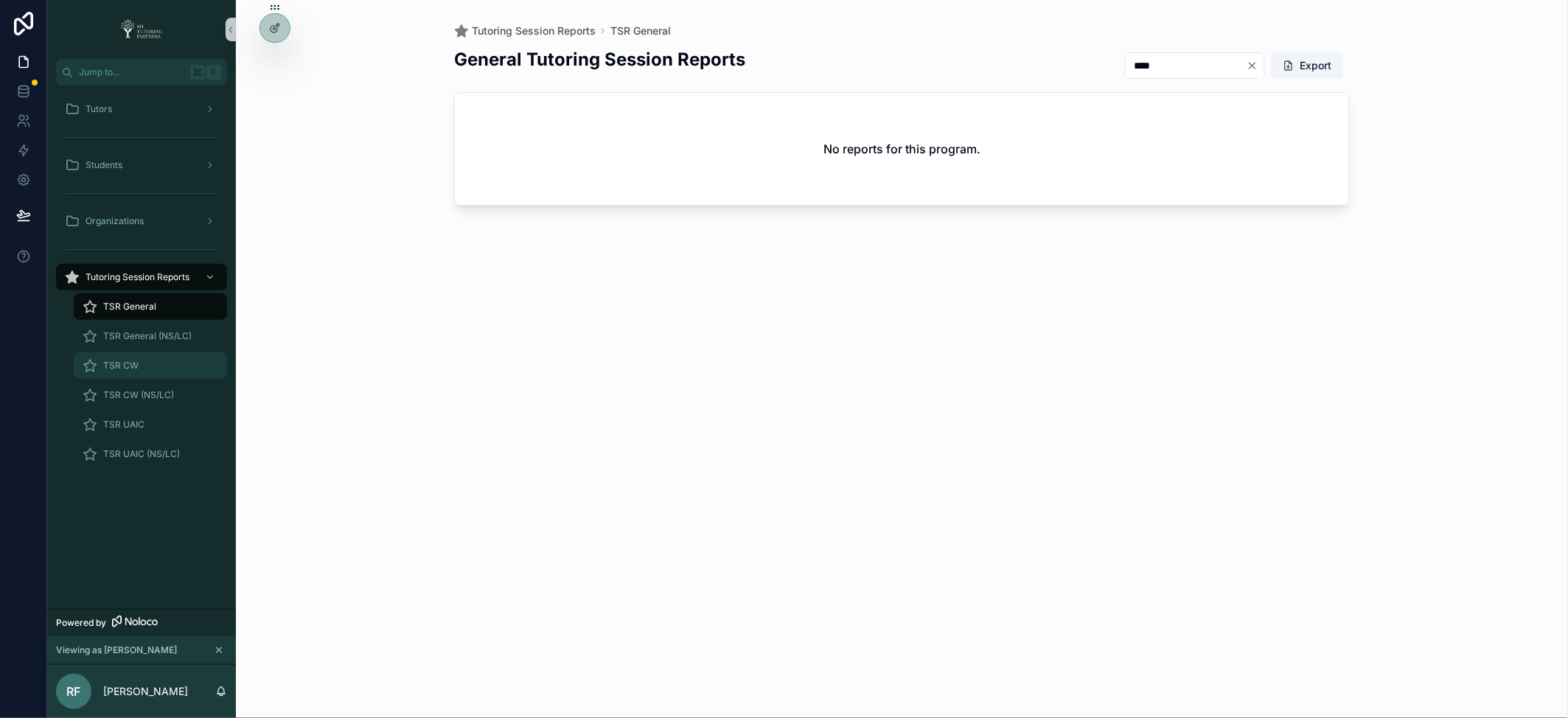
click at [131, 363] on span "TSR CW" at bounding box center [121, 365] width 35 height 12
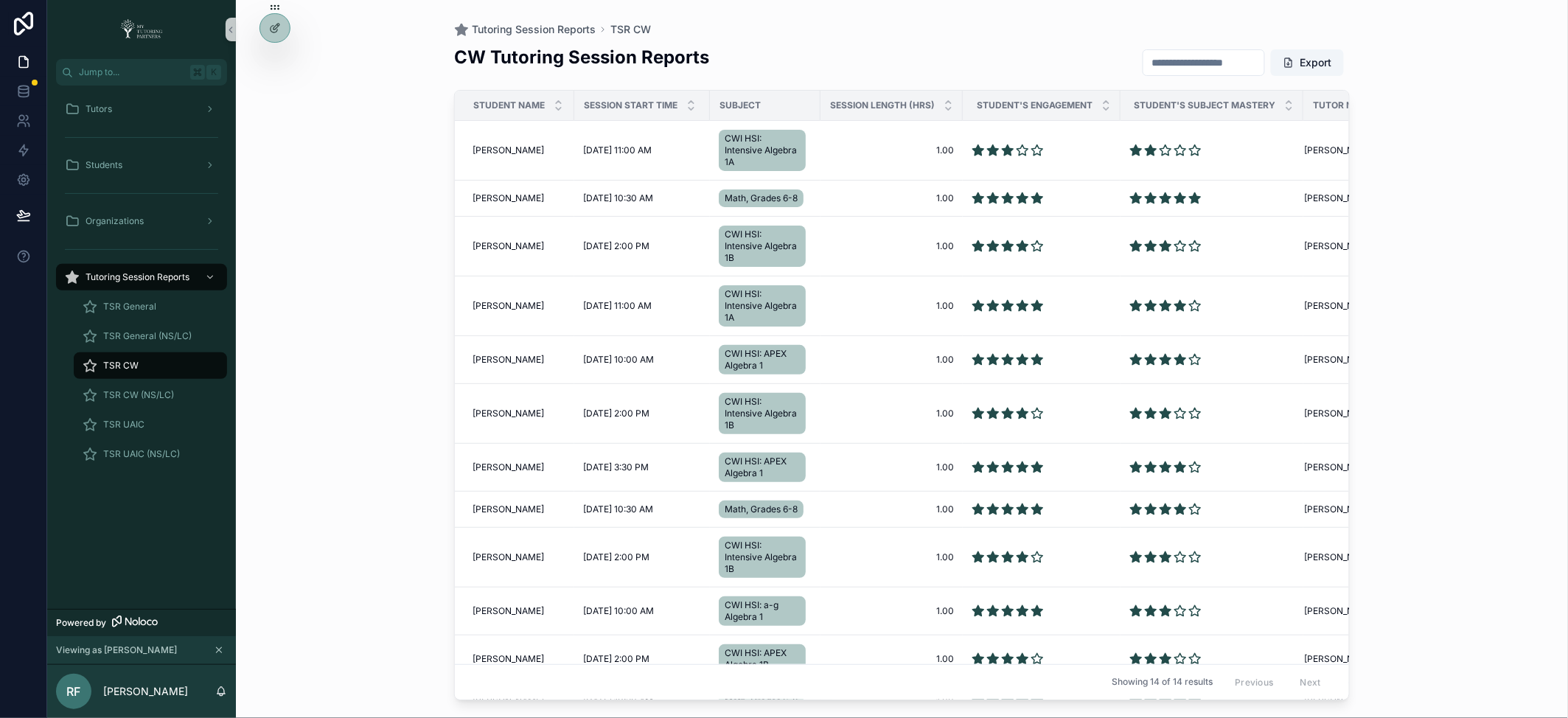
click at [1191, 64] on input "scrollable content" at bounding box center [1204, 63] width 121 height 21
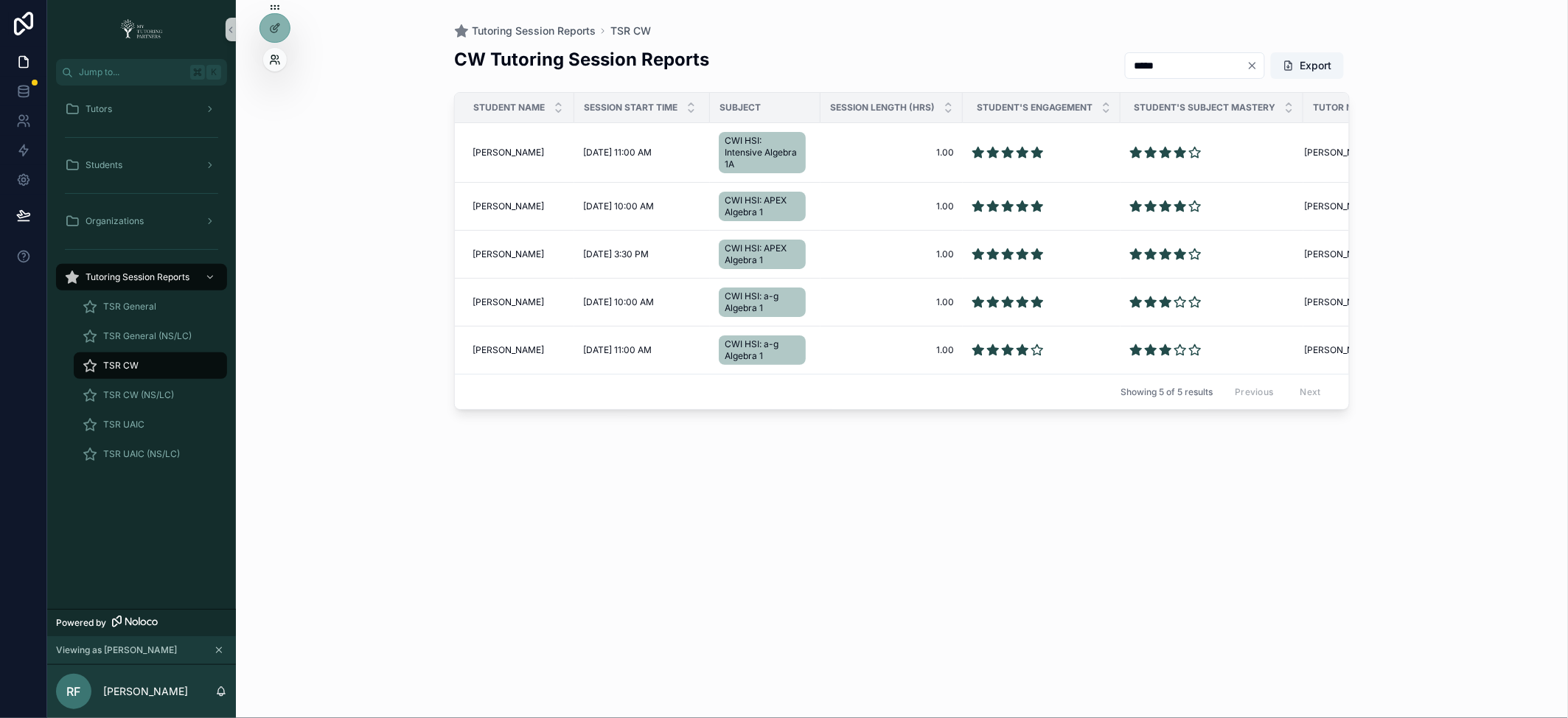
type input "*****"
click at [277, 62] on icon at bounding box center [274, 63] width 6 height 3
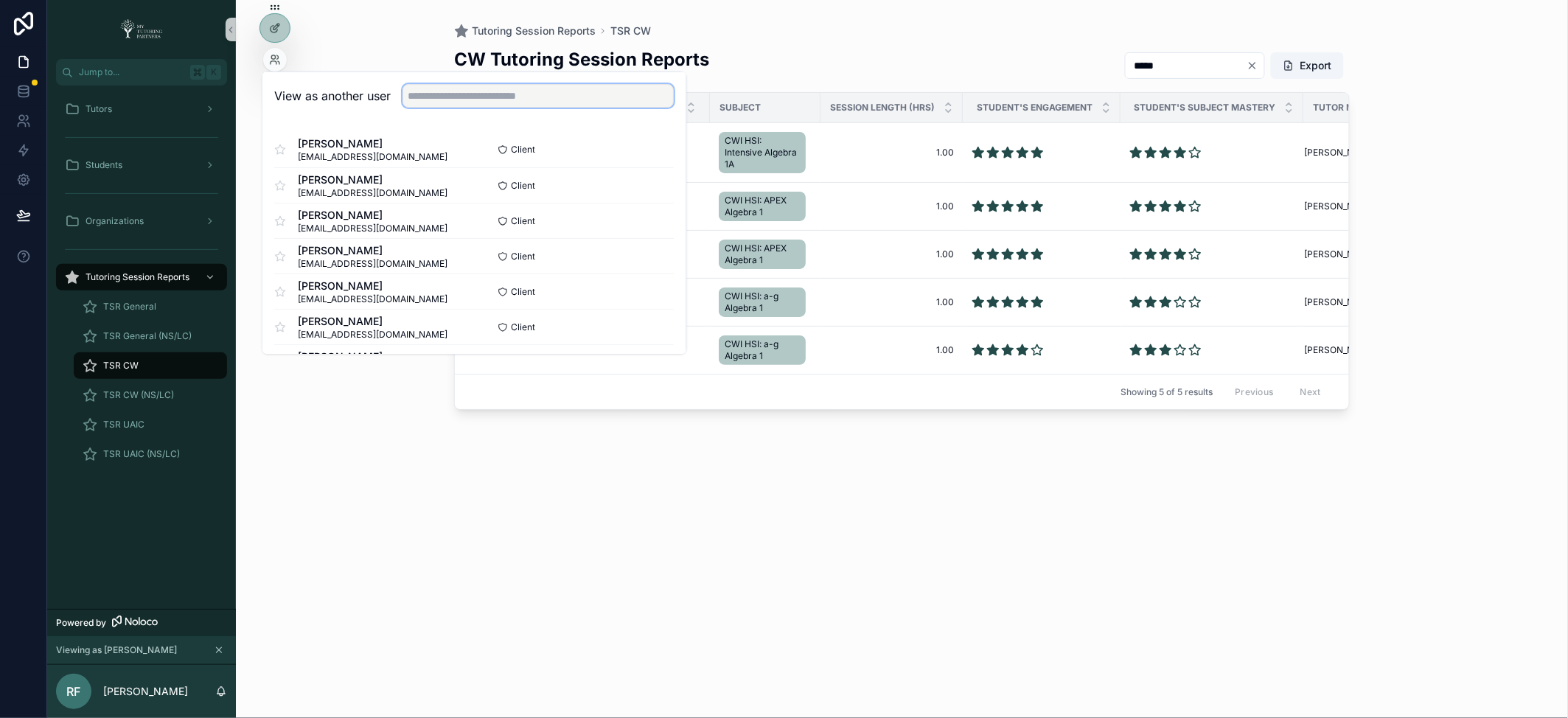
click at [453, 96] on input "text" at bounding box center [539, 96] width 272 height 24
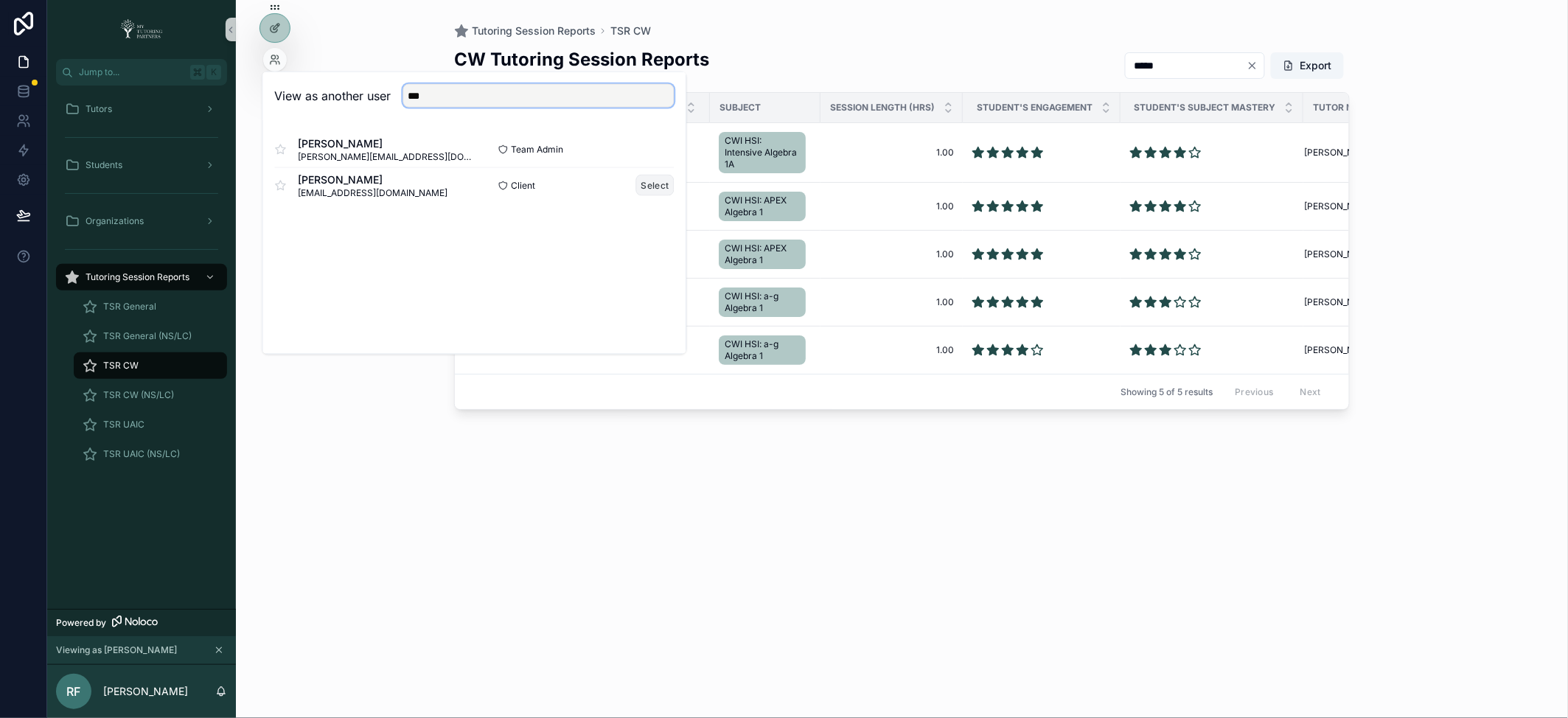
type input "***"
click at [658, 183] on button "Select" at bounding box center [656, 185] width 38 height 21
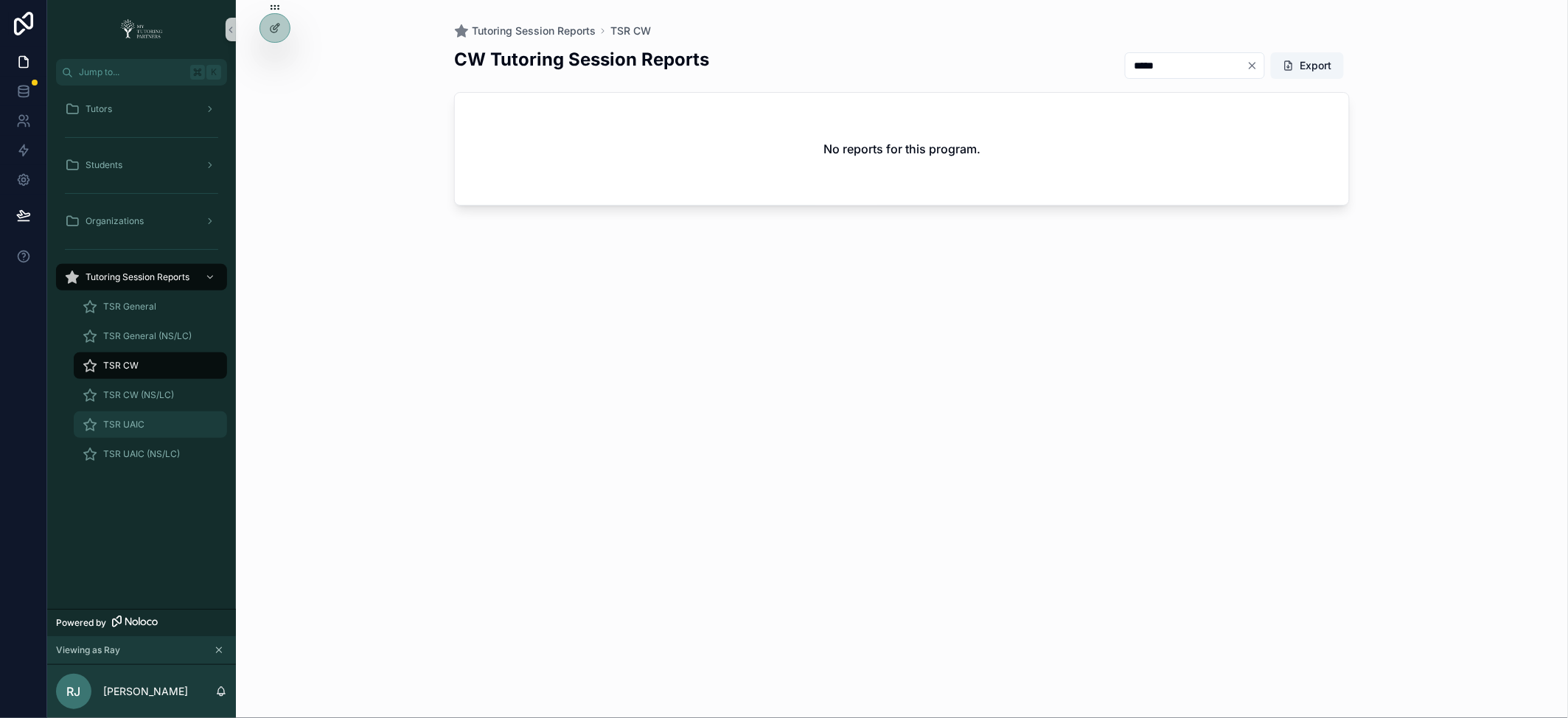
click at [120, 421] on span "TSR UAIC" at bounding box center [124, 424] width 41 height 12
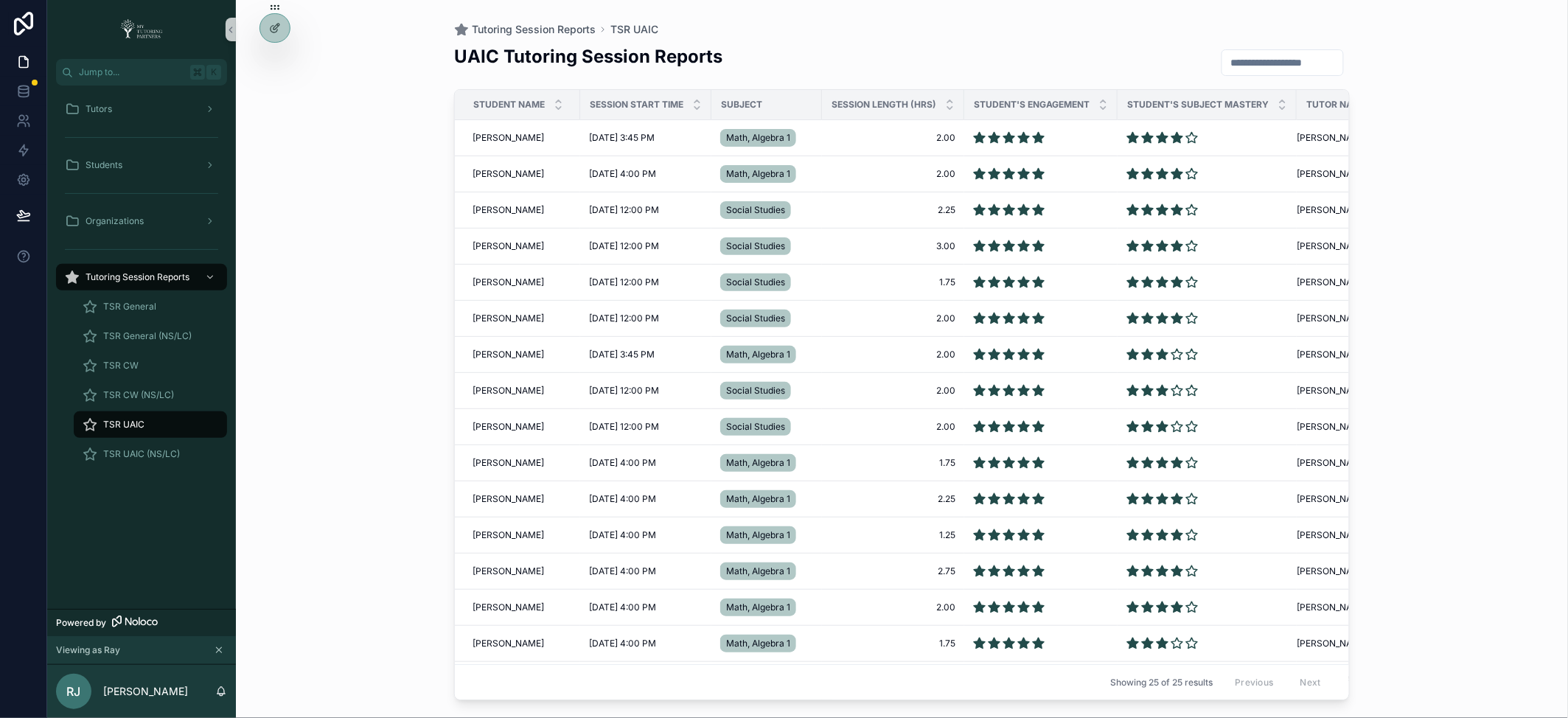
click at [1230, 63] on input "scrollable content" at bounding box center [1283, 63] width 121 height 21
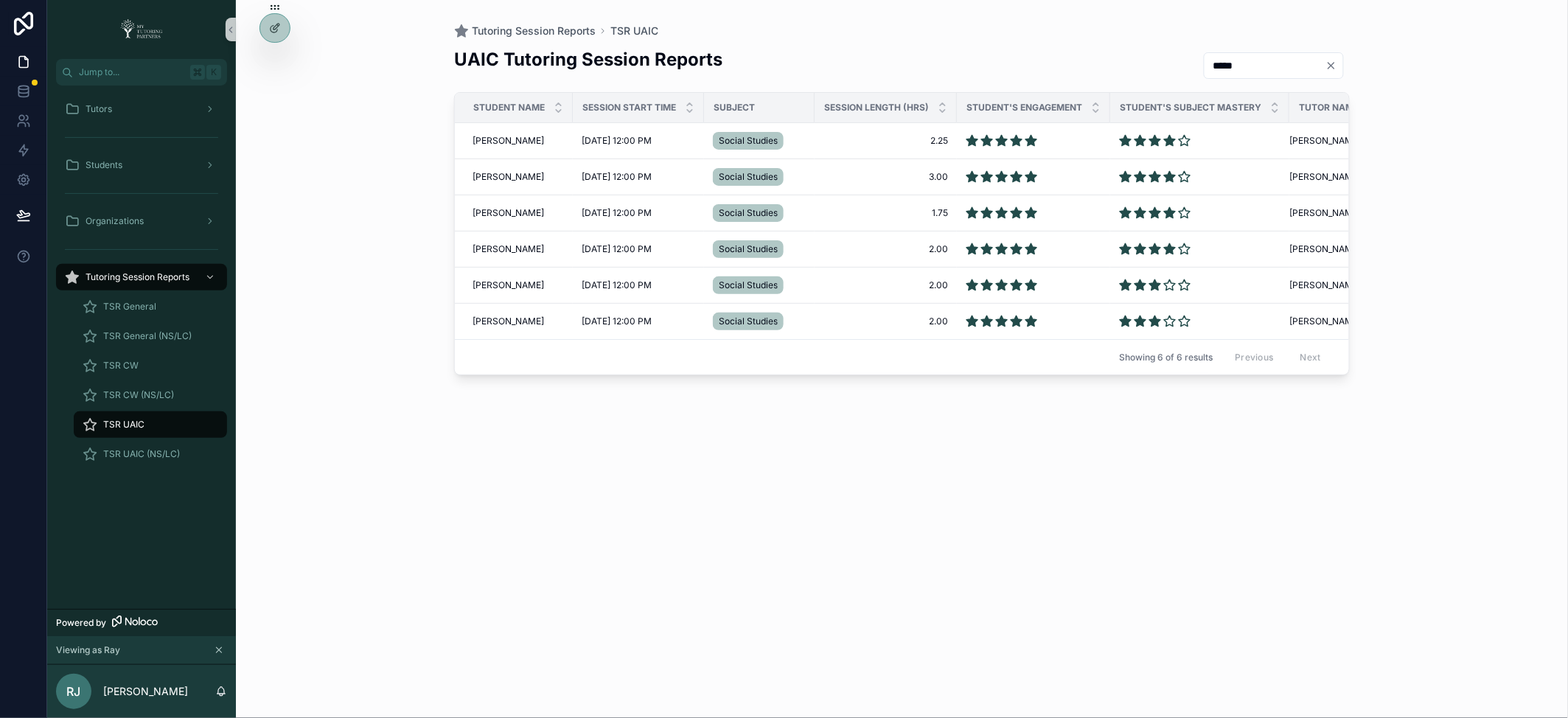
type input "*****"
drag, startPoint x: 1265, startPoint y: 60, endPoint x: 1163, endPoint y: 65, distance: 102.1
click at [1163, 64] on div "UAIC Tutoring Session Reports *****" at bounding box center [901, 65] width 895 height 36
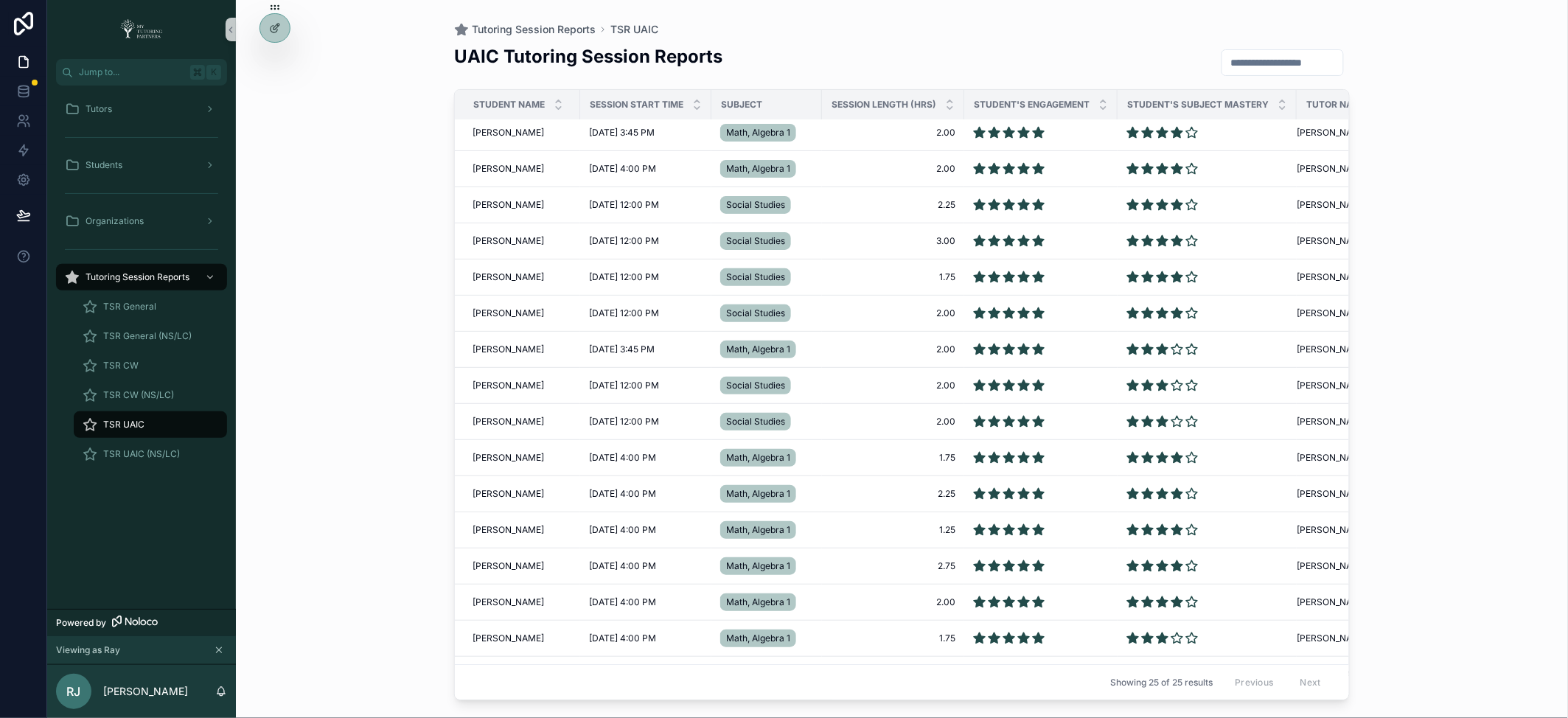
scroll to position [6, 0]
click at [556, 104] on div "scrollable content" at bounding box center [558, 105] width 10 height 16
click at [556, 106] on icon "scrollable content" at bounding box center [558, 108] width 10 height 10
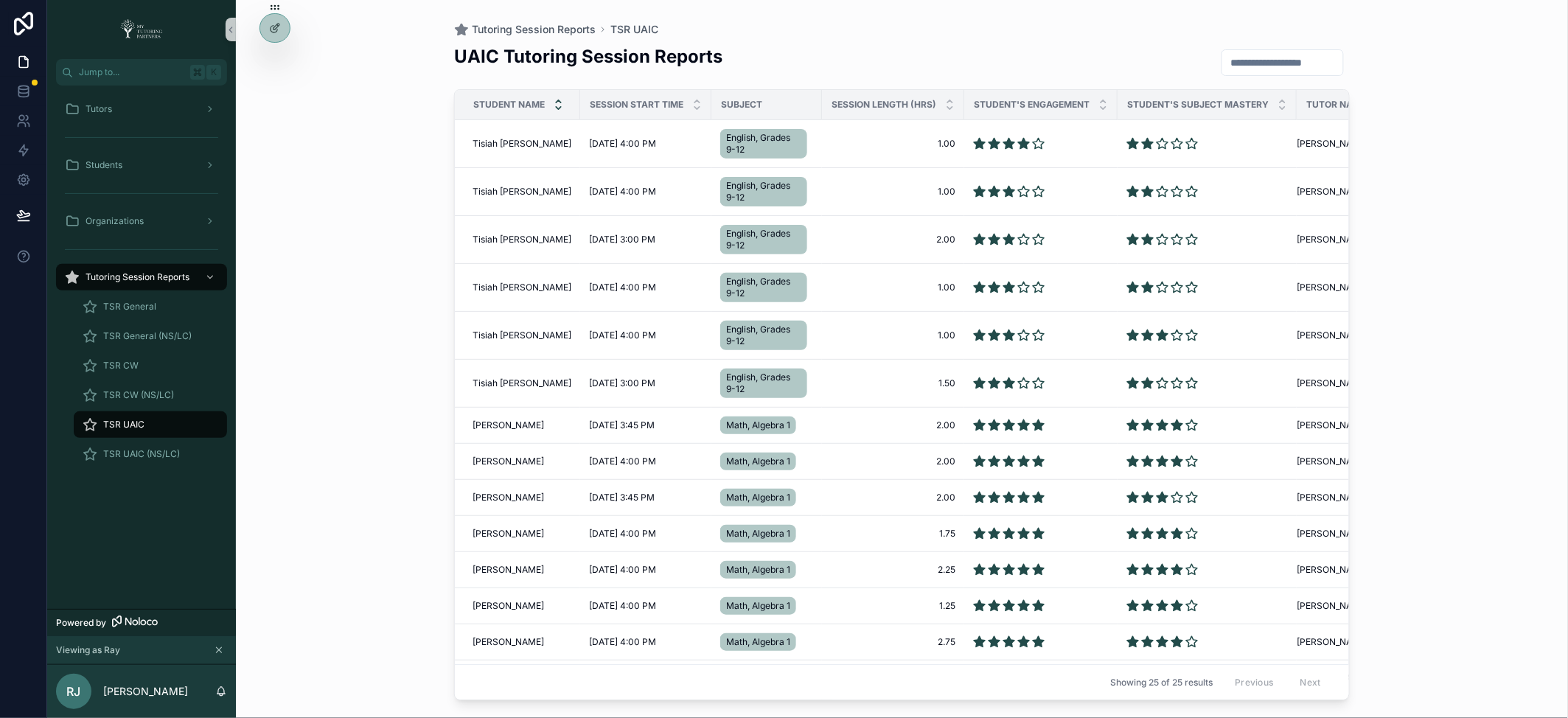
click at [560, 101] on icon "scrollable content" at bounding box center [558, 101] width 5 height 2
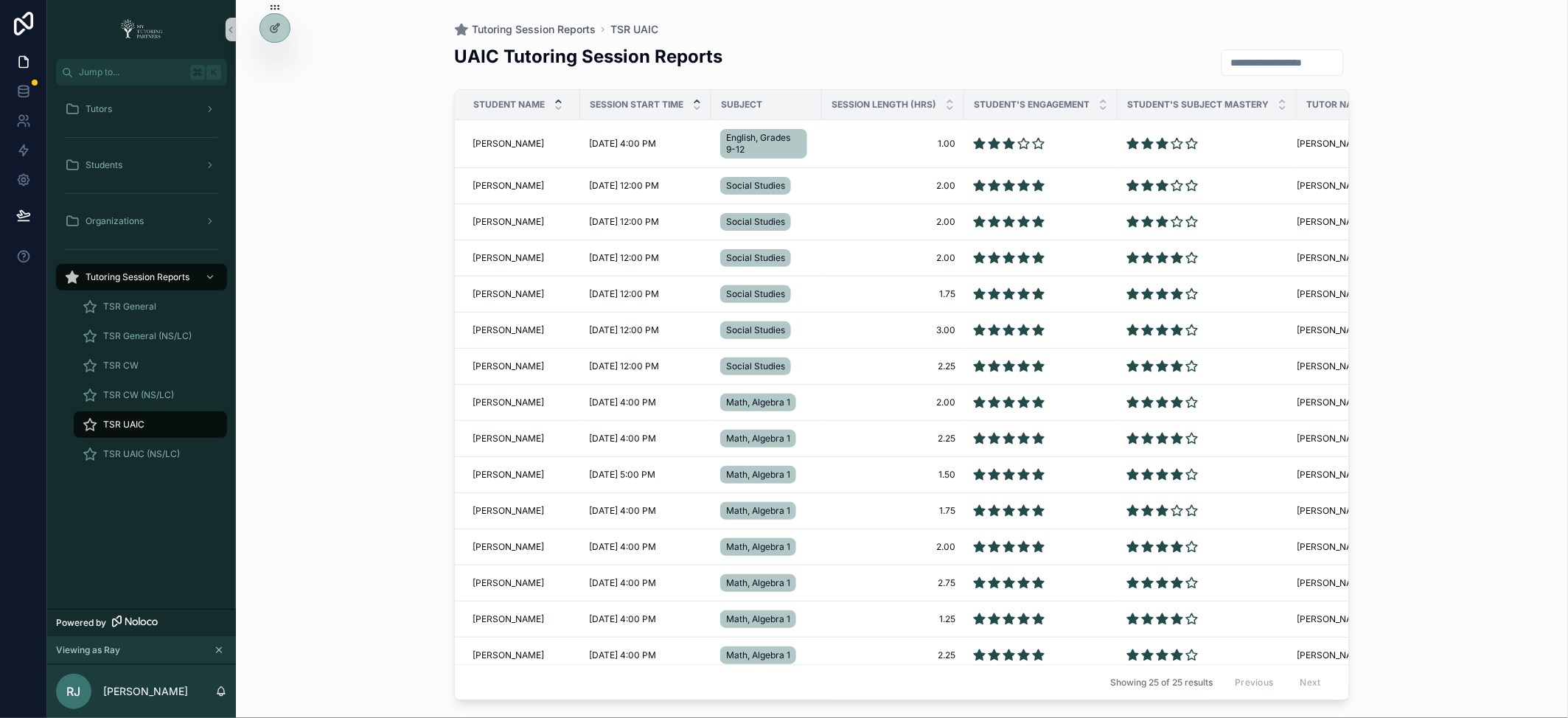
click at [692, 98] on icon "scrollable content" at bounding box center [697, 101] width 10 height 10
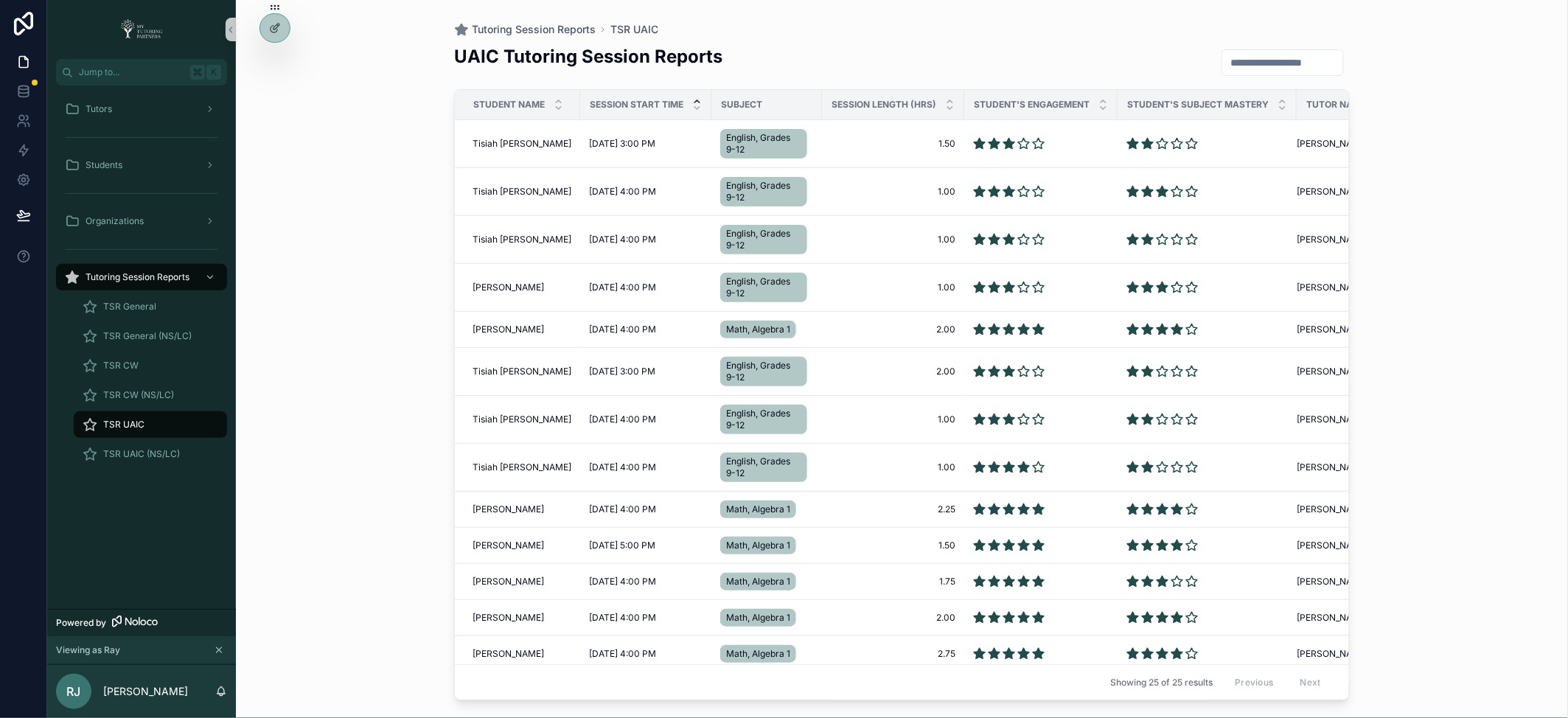
click at [692, 100] on icon "scrollable content" at bounding box center [697, 101] width 10 height 10
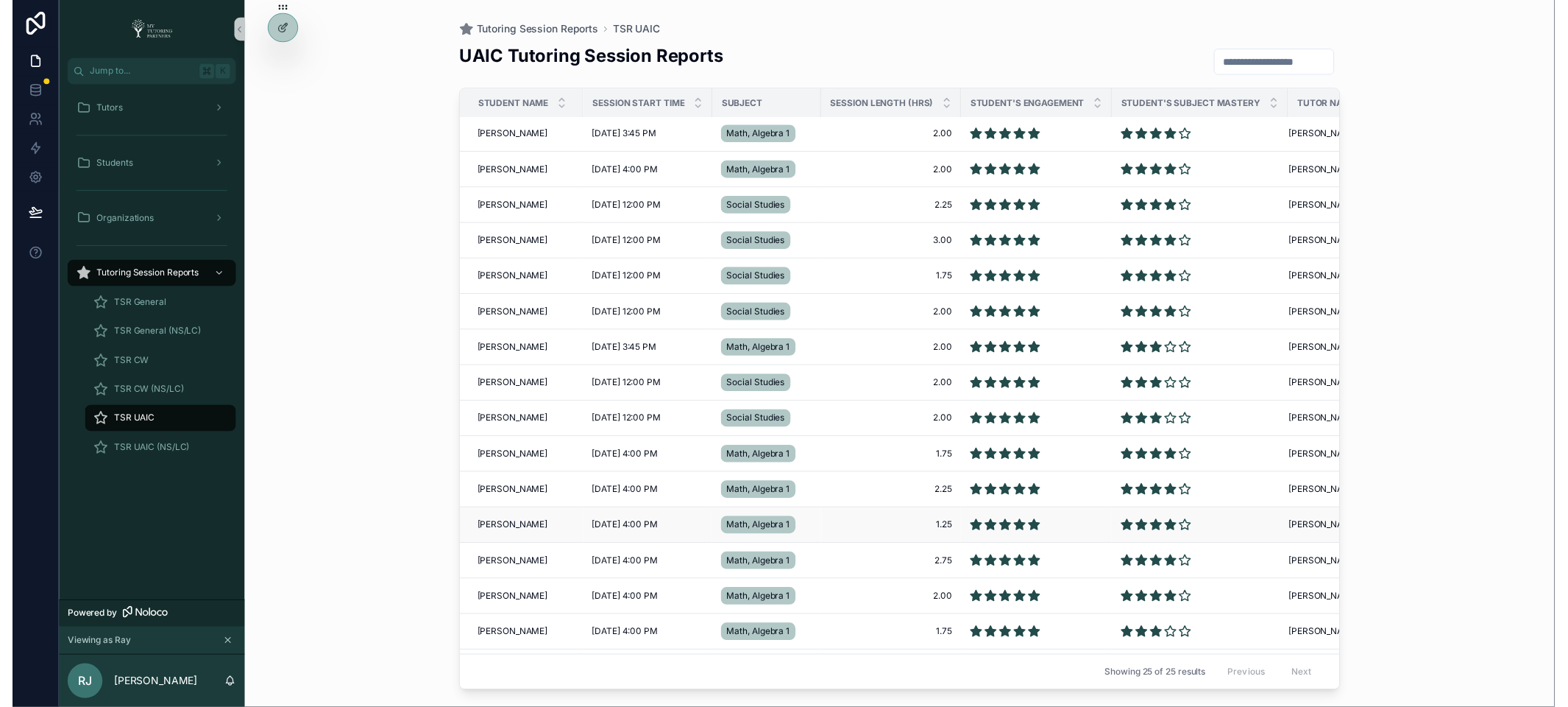
scroll to position [3, 0]
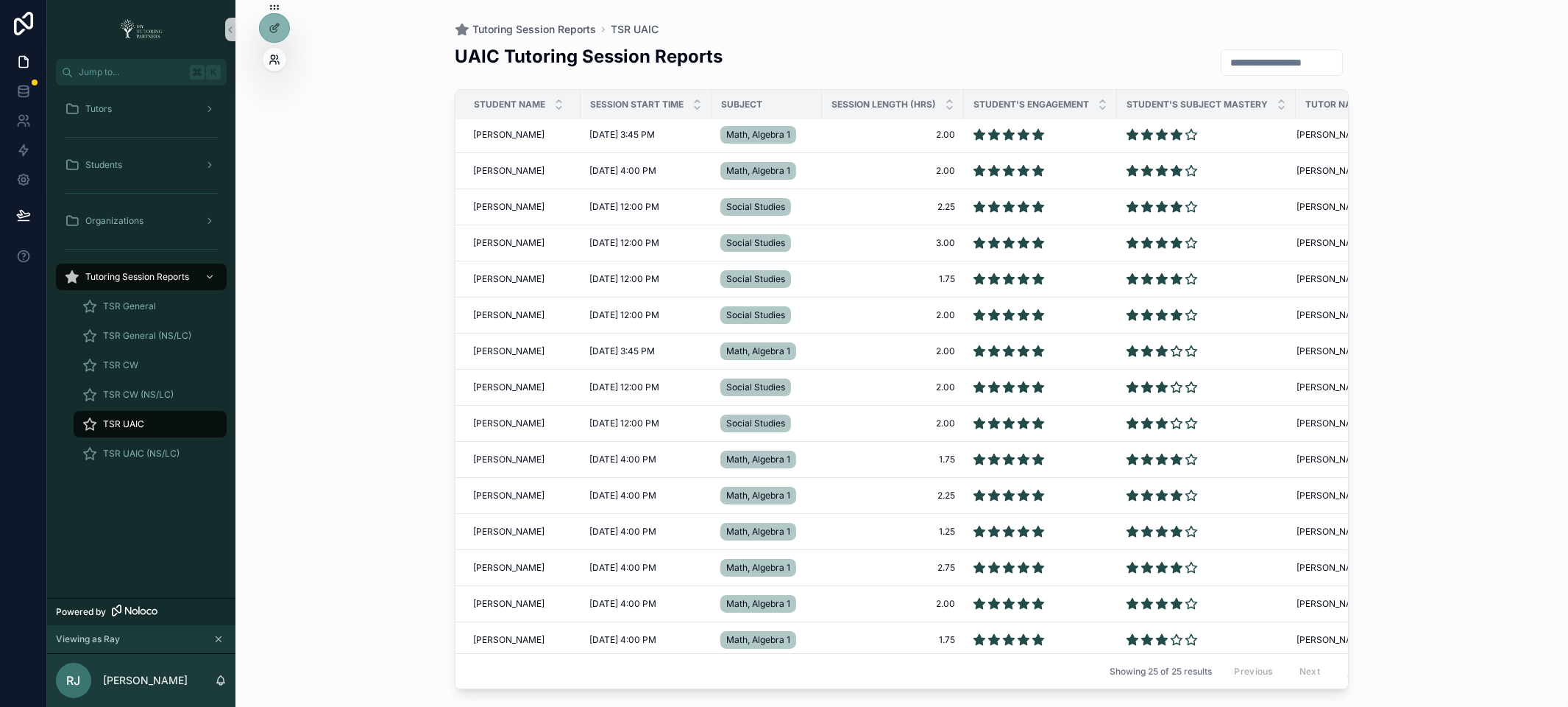
click at [273, 55] on icon at bounding box center [275, 60] width 12 height 12
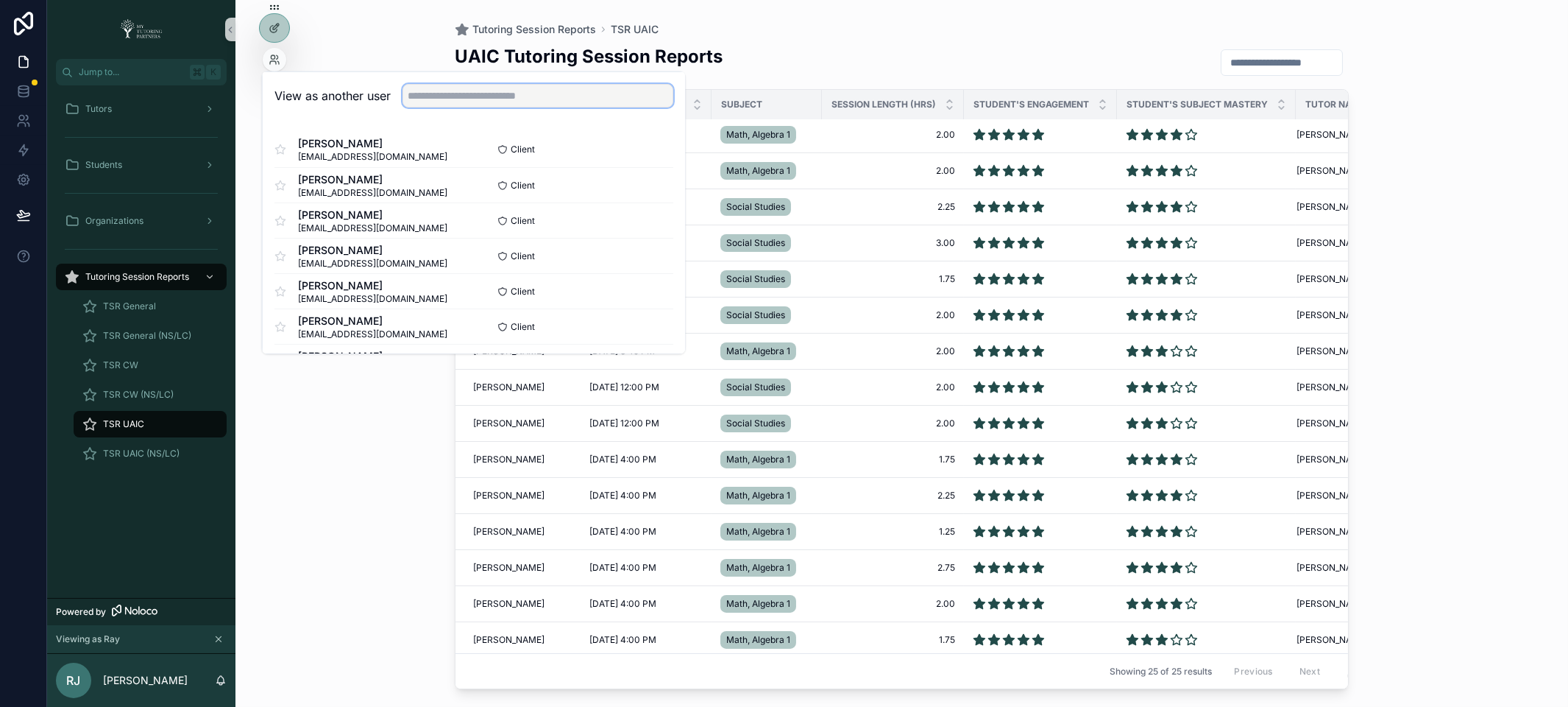
click at [529, 94] on input "text" at bounding box center [538, 96] width 271 height 24
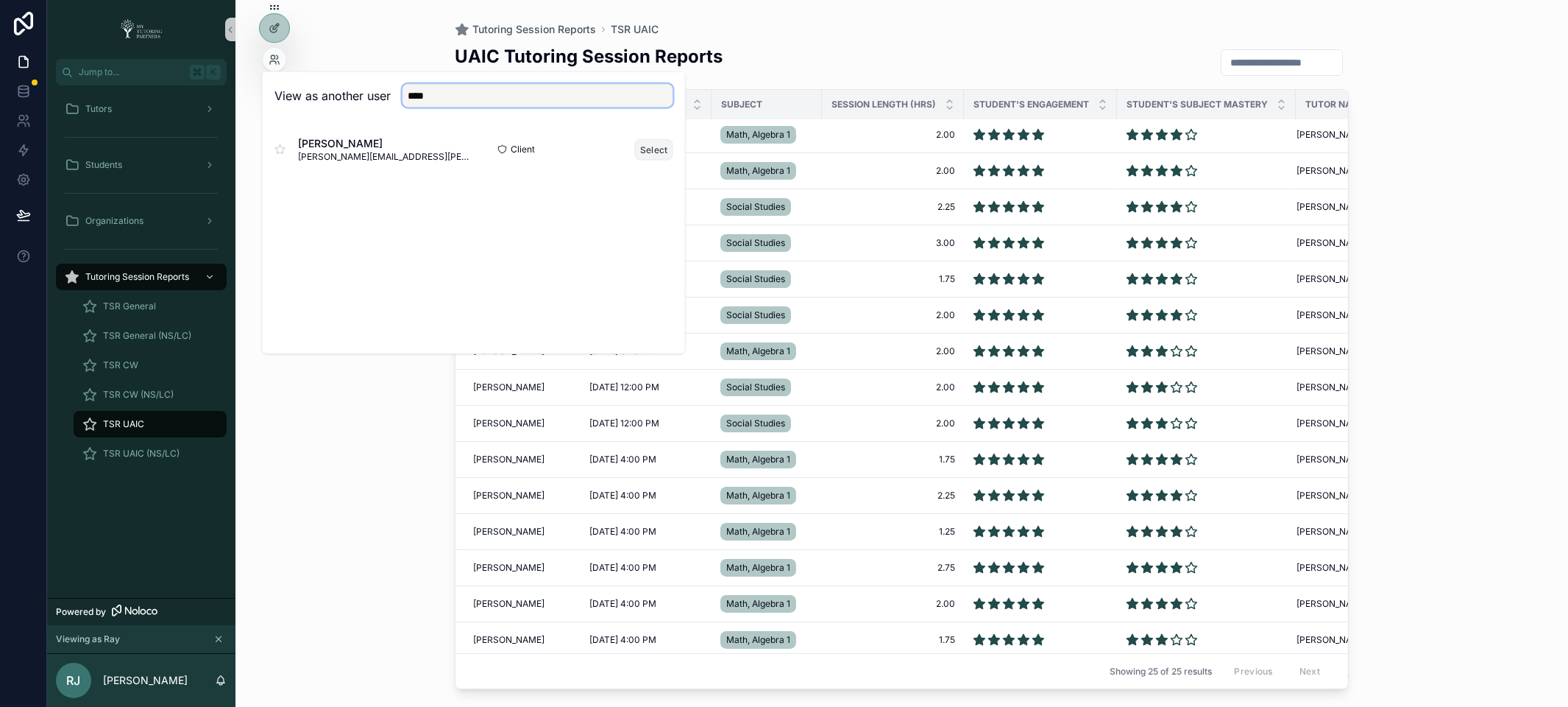
type input "****"
click at [657, 148] on button "Select" at bounding box center [654, 149] width 38 height 21
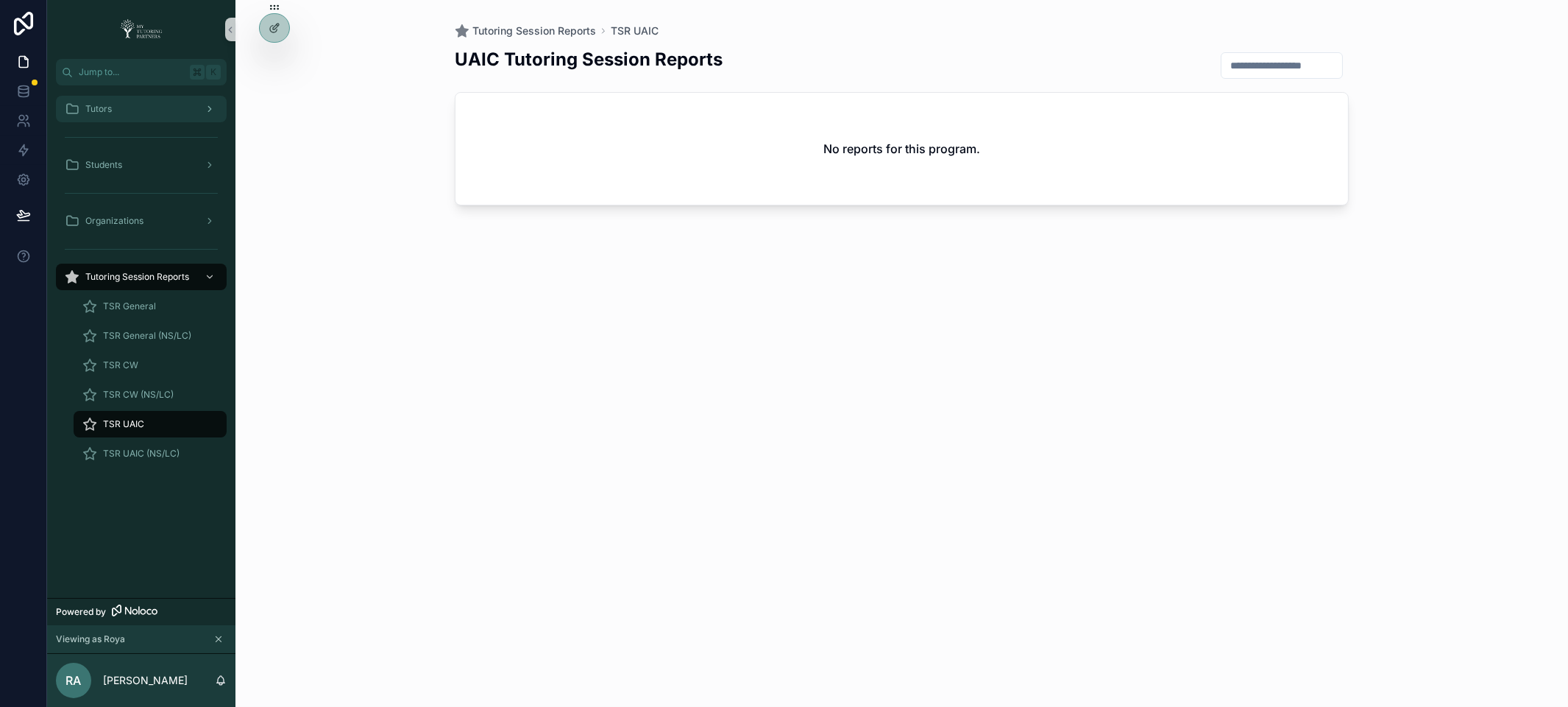
click at [118, 105] on div "Tutors" at bounding box center [141, 109] width 153 height 24
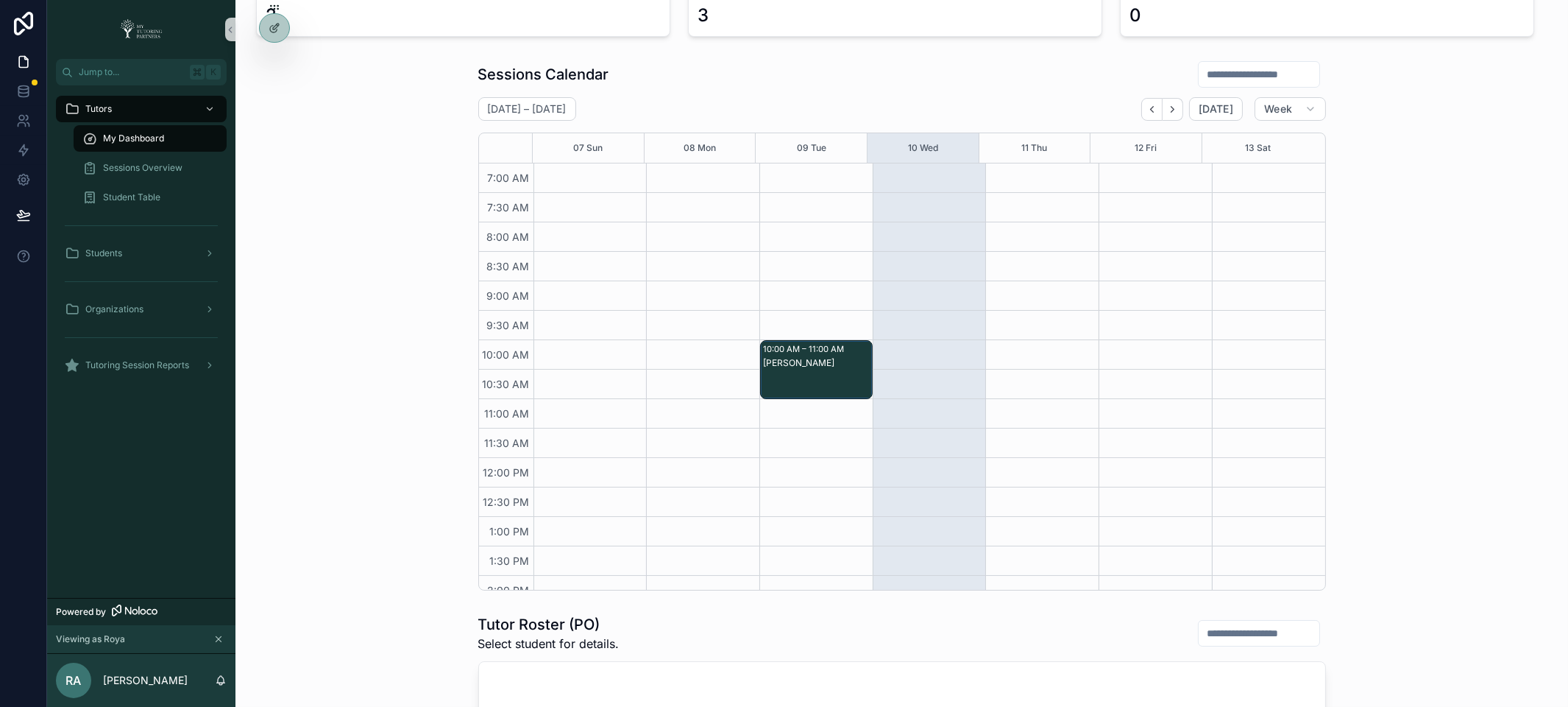
scroll to position [177, 0]
click at [1151, 108] on icon "Back" at bounding box center [1152, 110] width 11 height 11
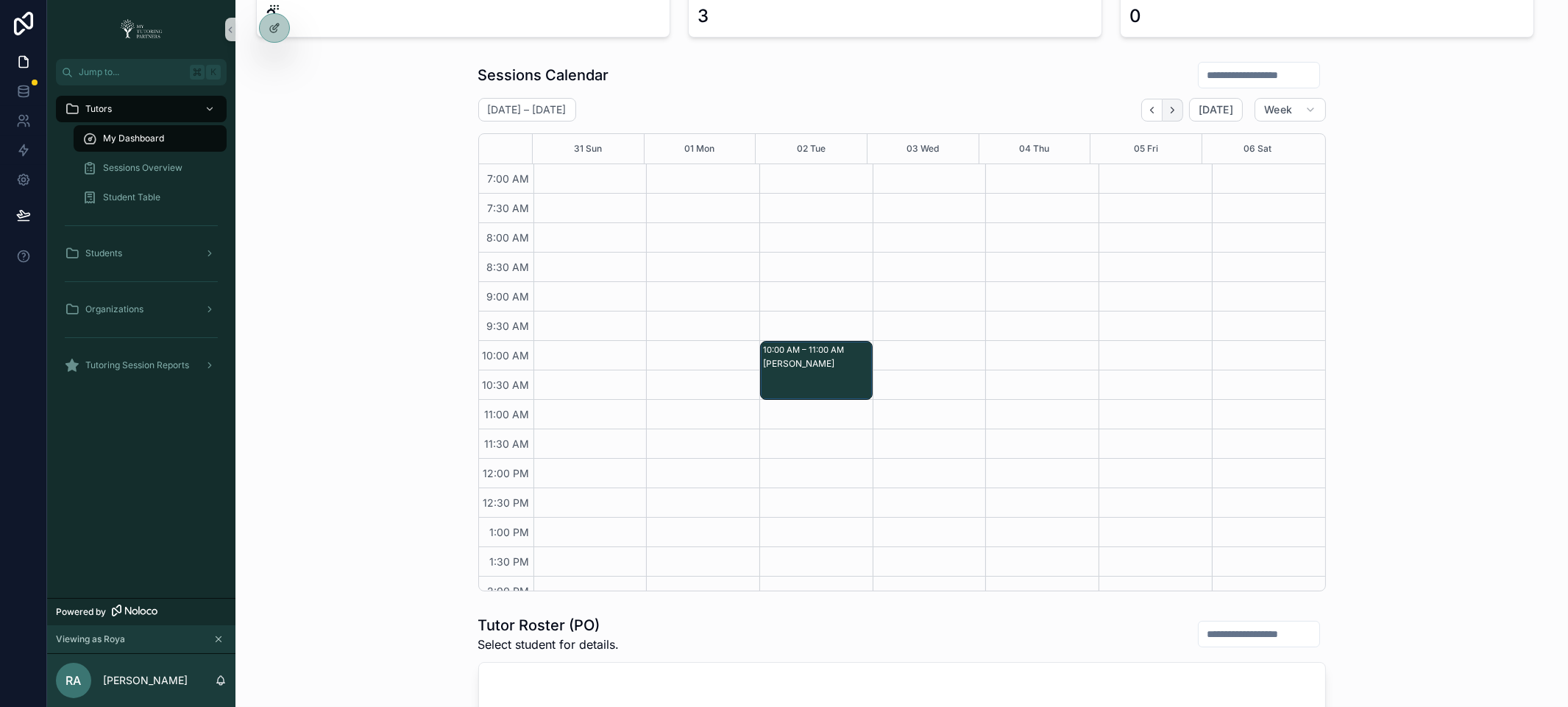
click at [1172, 111] on icon "Next" at bounding box center [1172, 110] width 11 height 11
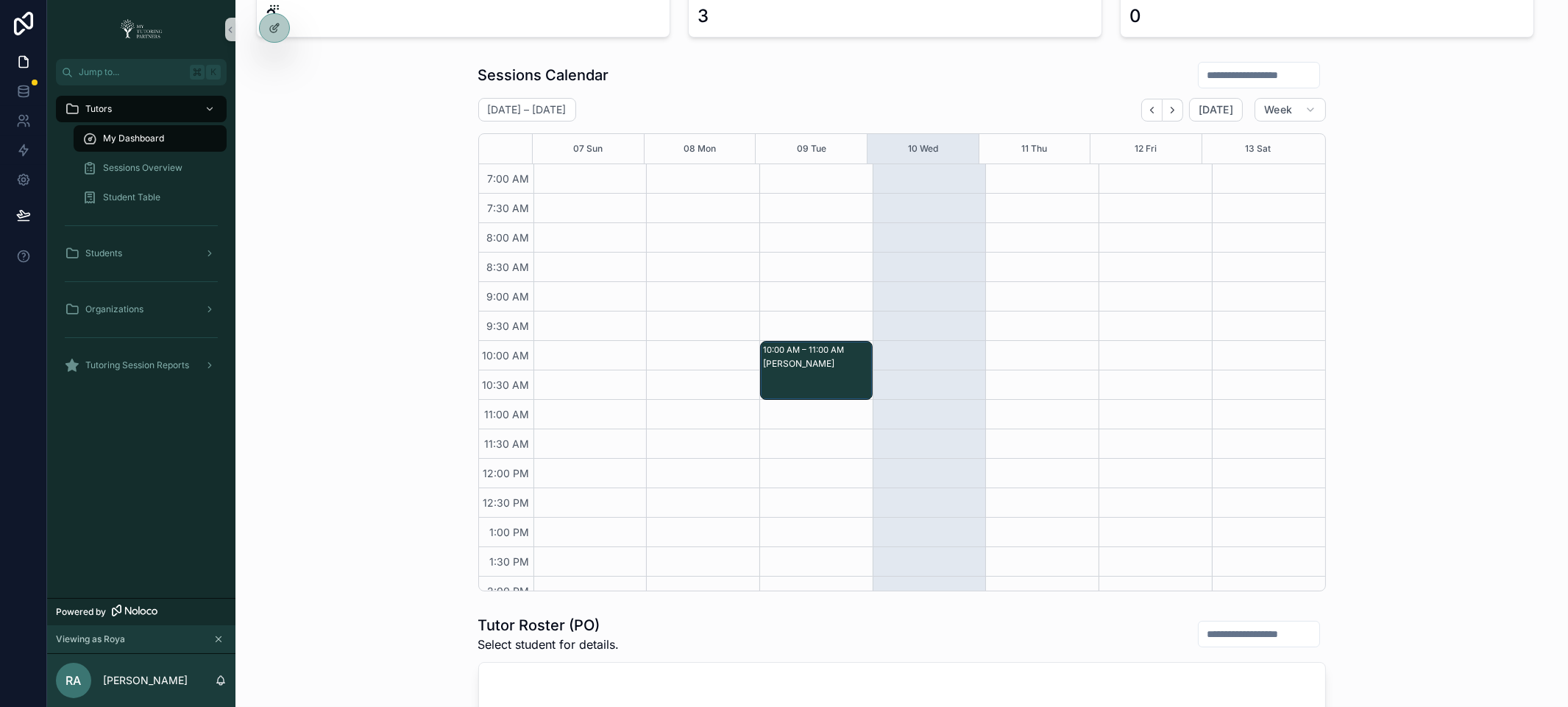
click at [1172, 111] on icon "Next" at bounding box center [1172, 110] width 11 height 11
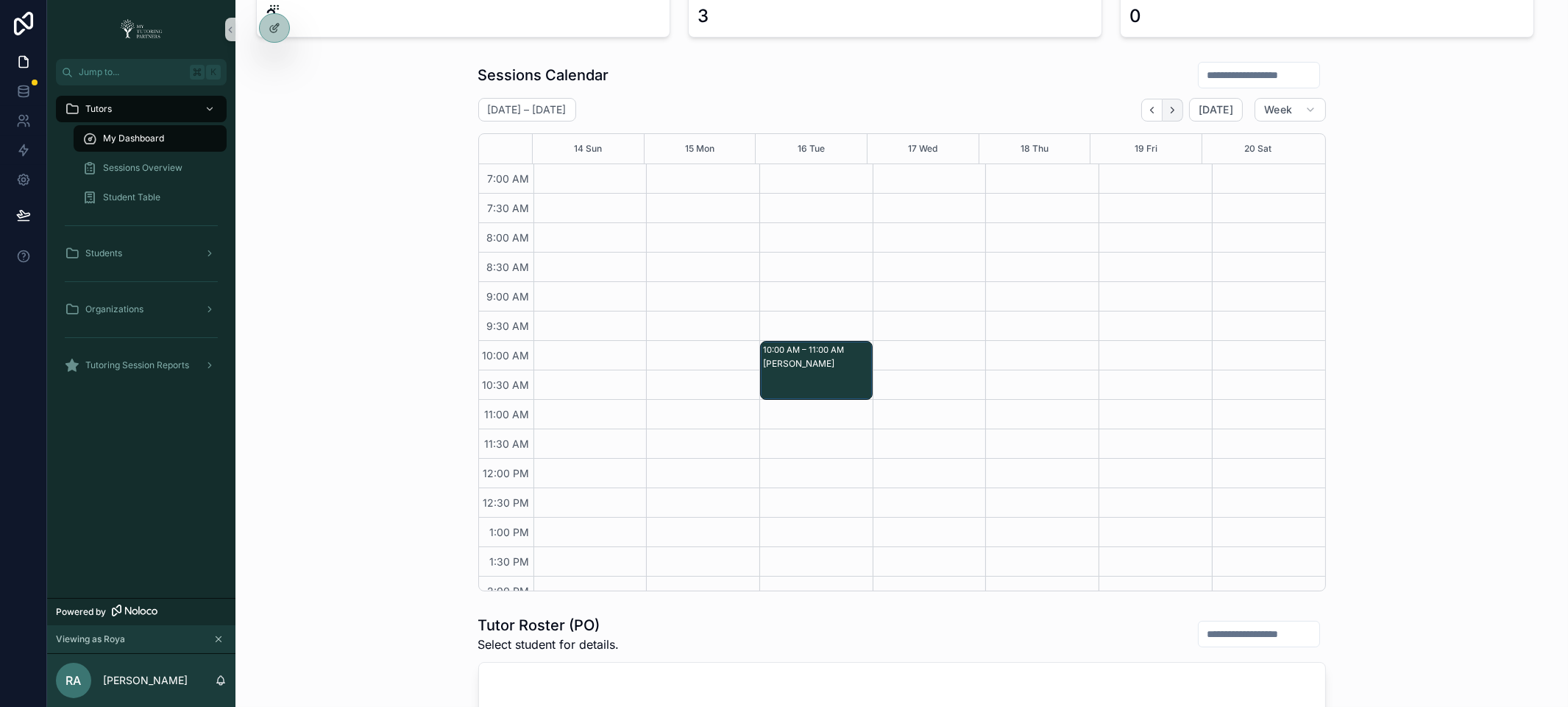
click at [1172, 111] on icon "Next" at bounding box center [1172, 110] width 11 height 11
click at [1169, 111] on icon "Next" at bounding box center [1172, 110] width 11 height 11
click at [1147, 112] on icon "Back" at bounding box center [1152, 110] width 11 height 11
click at [1151, 109] on icon "Back" at bounding box center [1152, 110] width 3 height 6
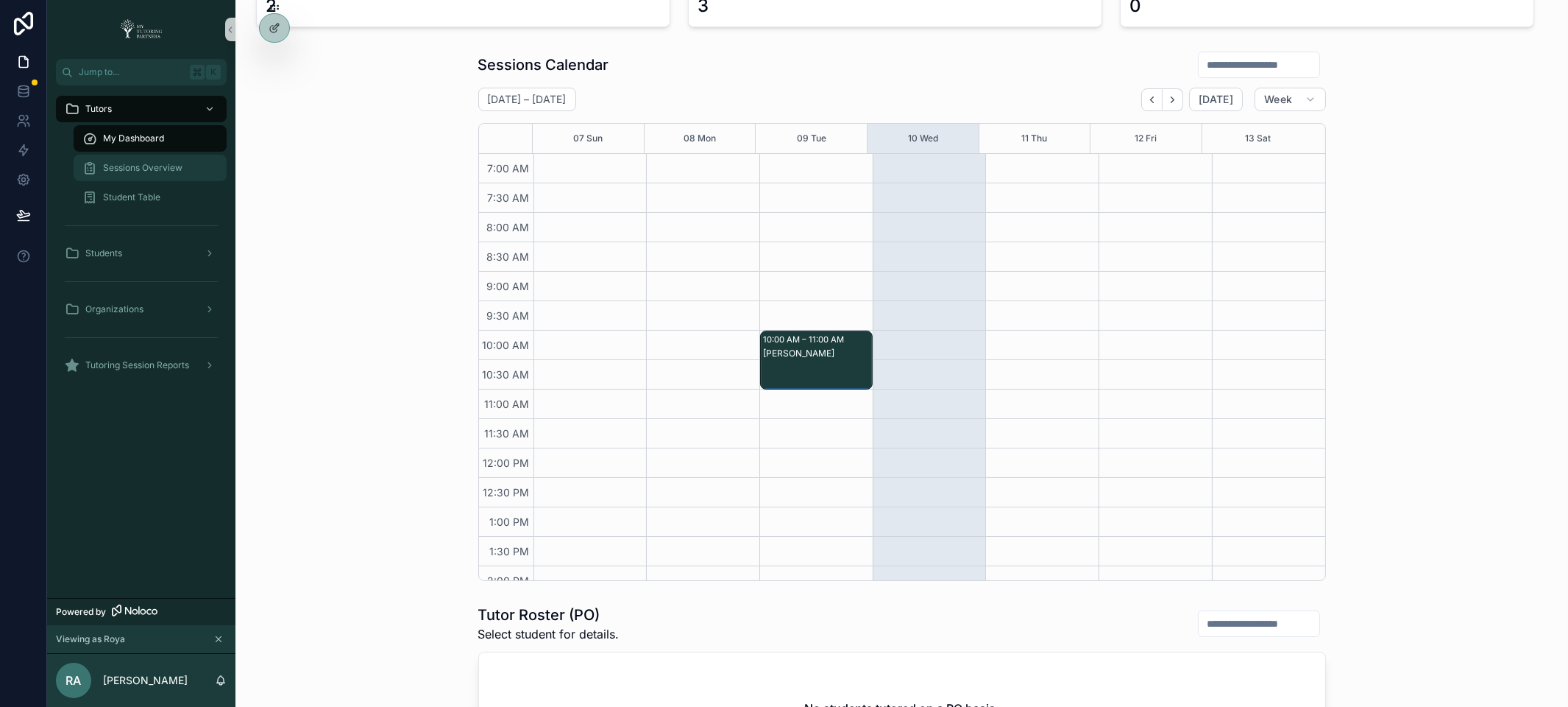
click at [133, 173] on span "Sessions Overview" at bounding box center [143, 168] width 80 height 12
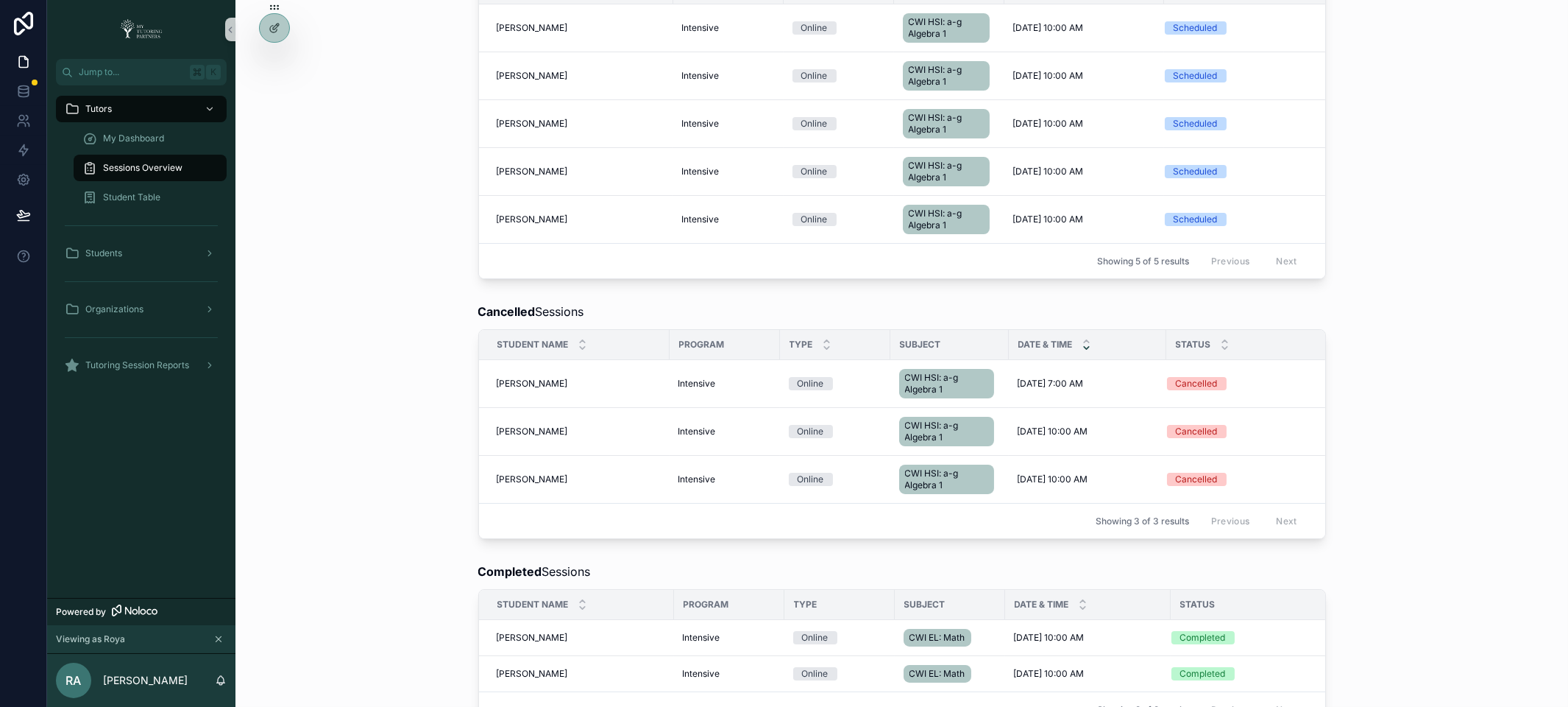
scroll to position [363, 0]
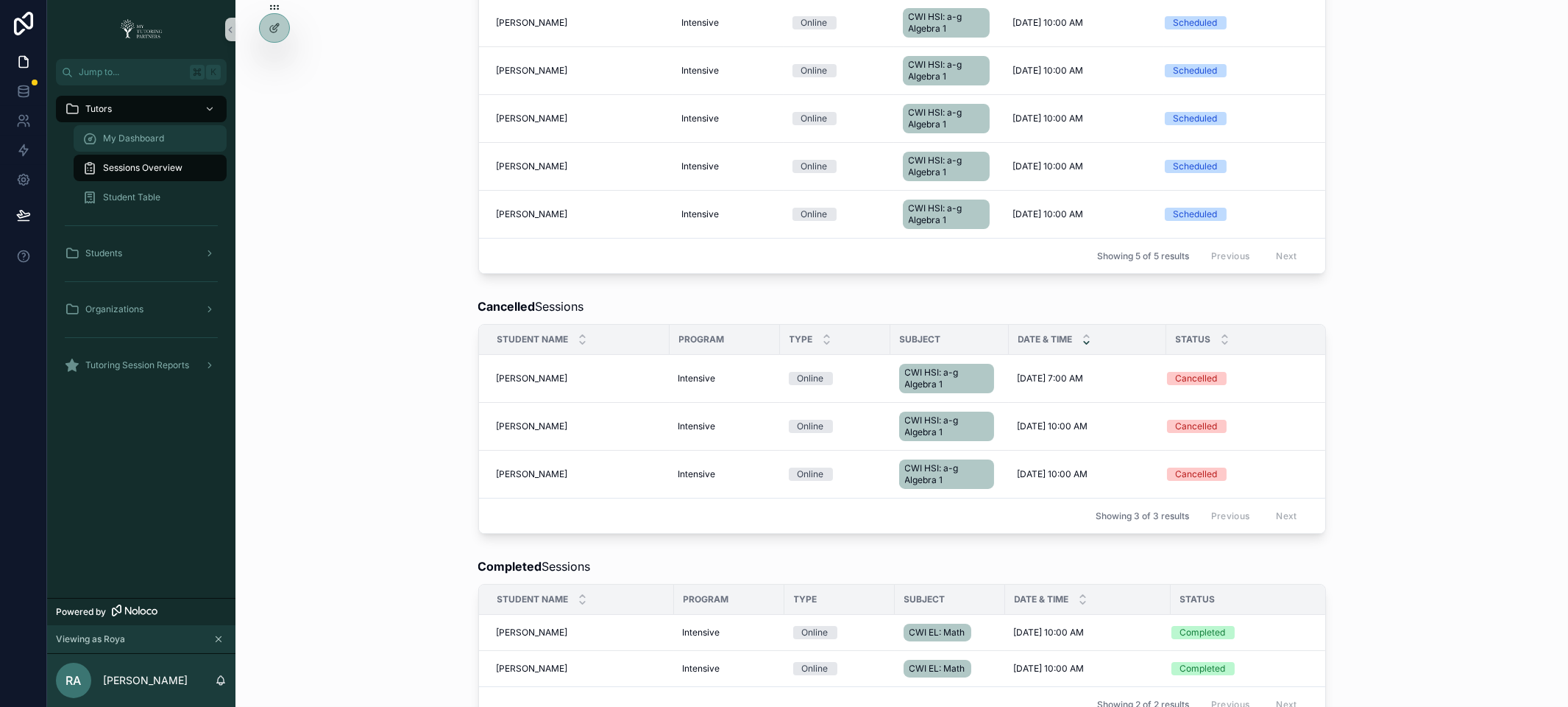
click at [127, 138] on span "My Dashboard" at bounding box center [133, 139] width 61 height 12
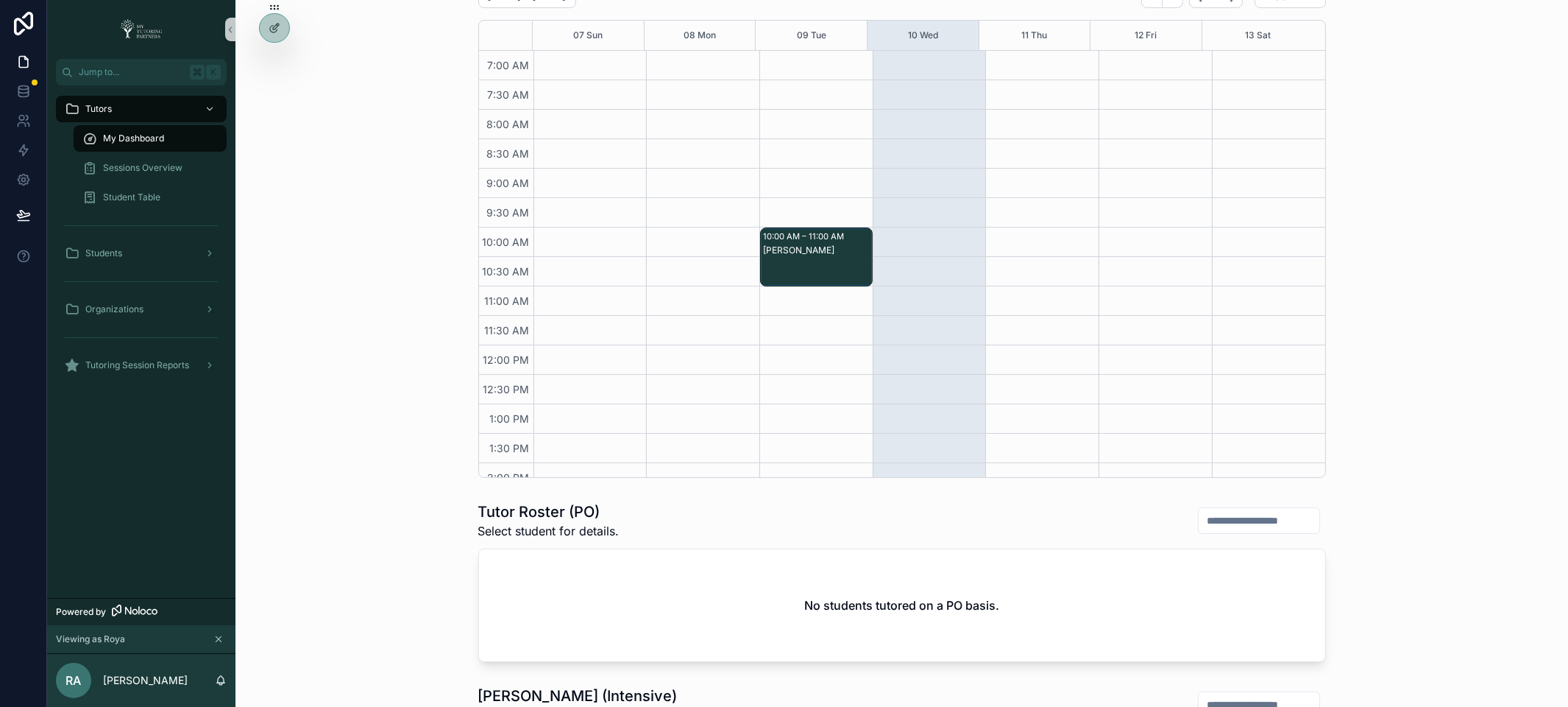
scroll to position [214, 0]
